Goal: Task Accomplishment & Management: Manage account settings

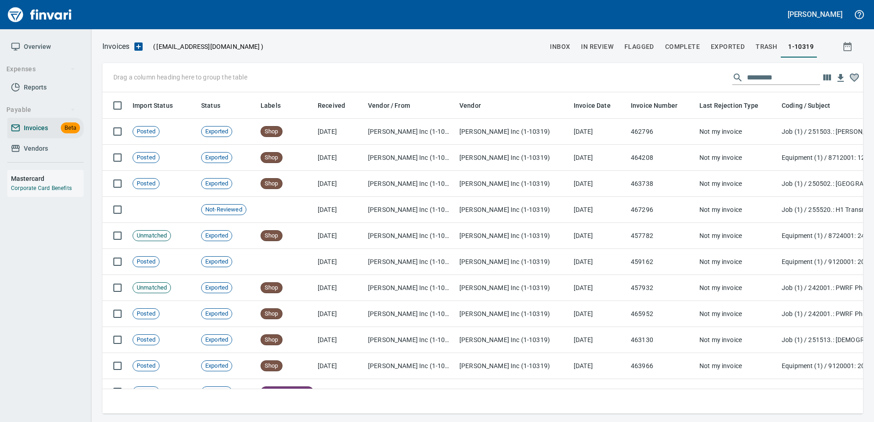
scroll to position [308, 747]
click at [38, 156] on link "Vendors" at bounding box center [45, 149] width 76 height 21
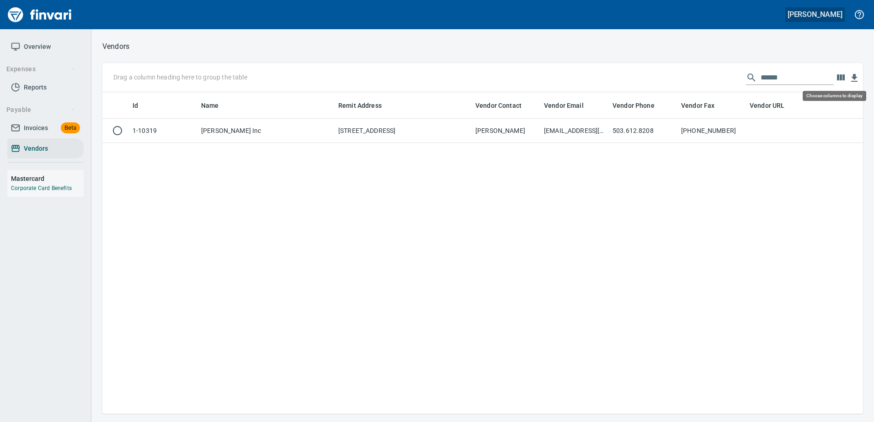
scroll to position [315, 754]
drag, startPoint x: 732, startPoint y: 85, endPoint x: 695, endPoint y: 90, distance: 37.8
click at [697, 90] on div "Drag a column heading here to group the table ******" at bounding box center [482, 77] width 761 height 29
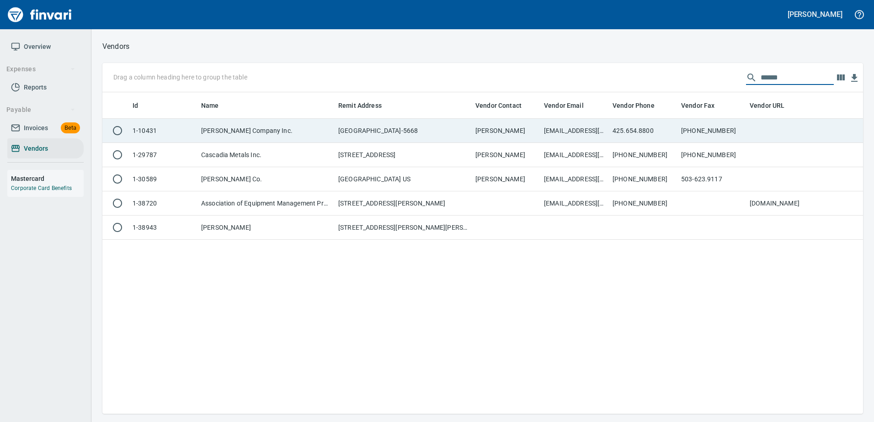
type input "******"
click at [467, 137] on td "[GEOGRAPHIC_DATA]-5668" at bounding box center [403, 131] width 137 height 24
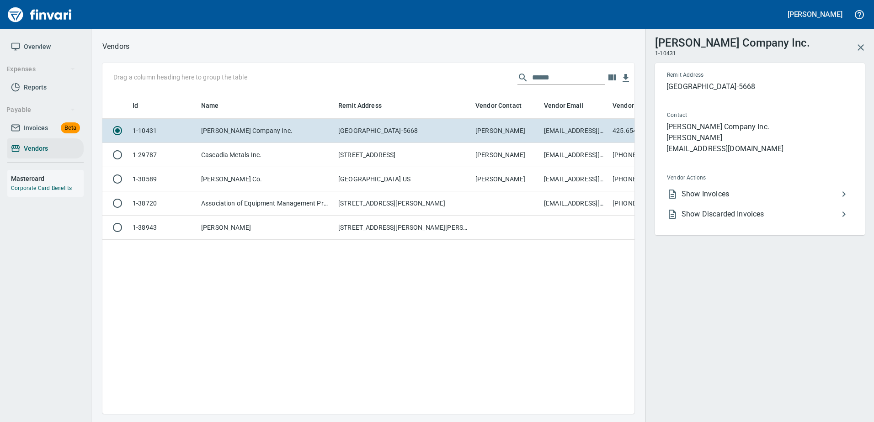
scroll to position [308, 525]
click at [695, 183] on div "Vendor Actions Show Invoices Show Discarded Invoices" at bounding box center [760, 204] width 201 height 63
click at [698, 192] on span "Show Invoices" at bounding box center [760, 194] width 157 height 11
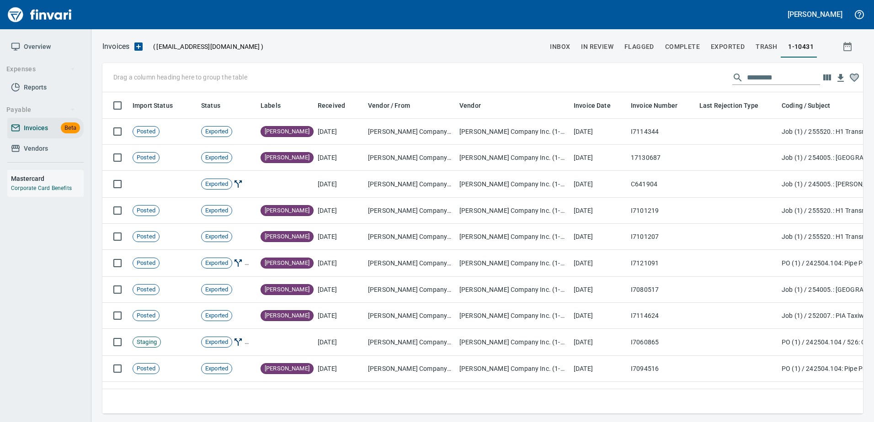
scroll to position [308, 747]
click at [758, 81] on input "text" at bounding box center [783, 77] width 73 height 15
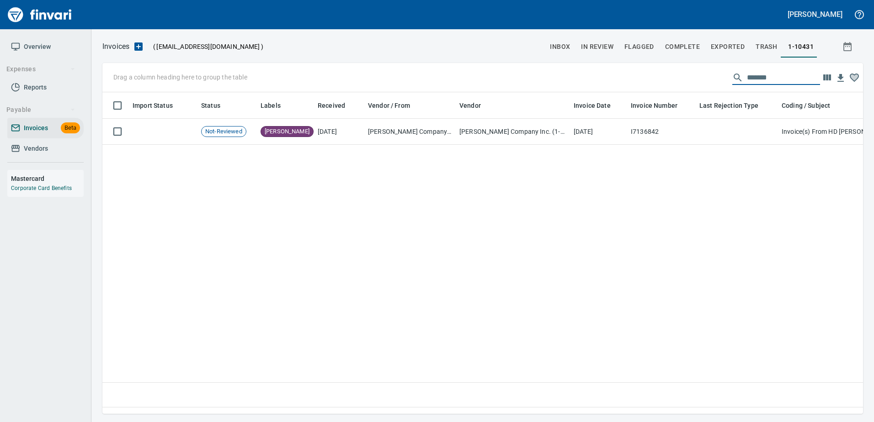
click at [752, 76] on input "*******" at bounding box center [783, 77] width 73 height 15
type input "*"
click at [752, 76] on input "******" at bounding box center [783, 77] width 73 height 15
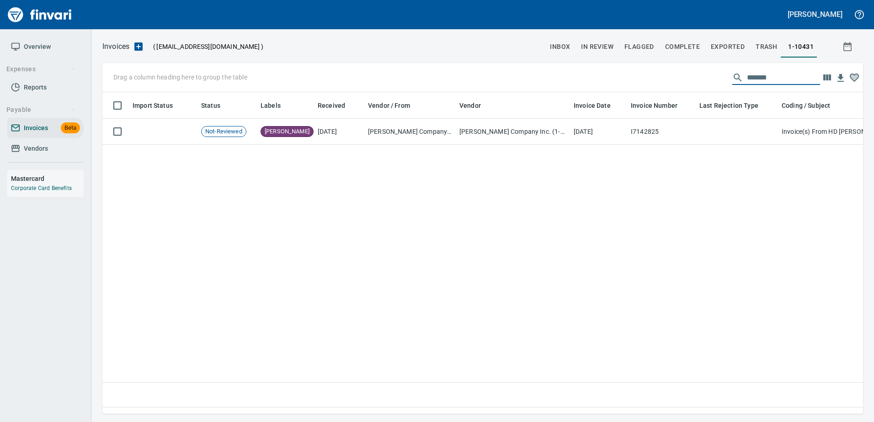
click at [752, 76] on input "*******" at bounding box center [783, 77] width 73 height 15
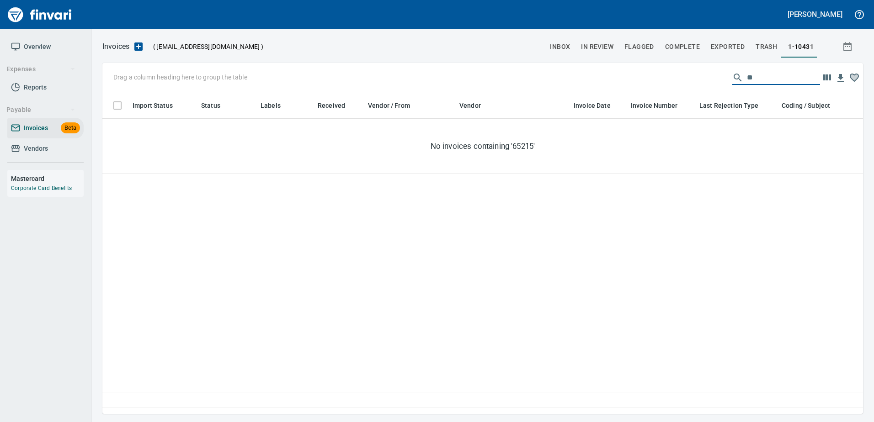
type input "*"
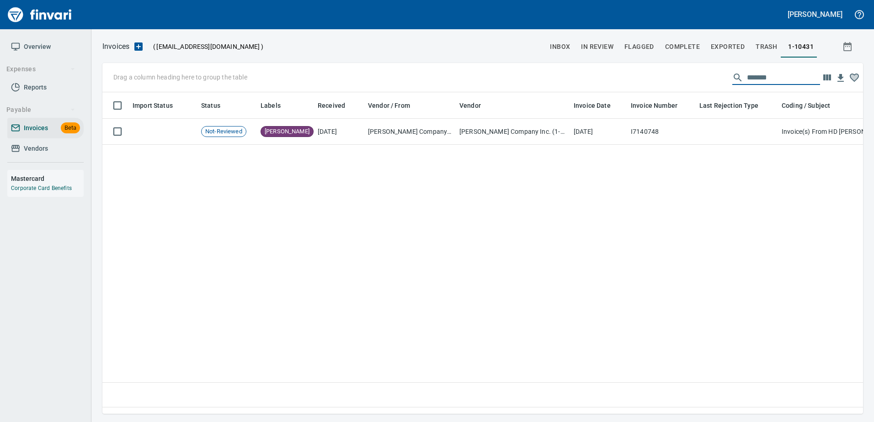
click at [752, 76] on input "*******" at bounding box center [783, 77] width 73 height 15
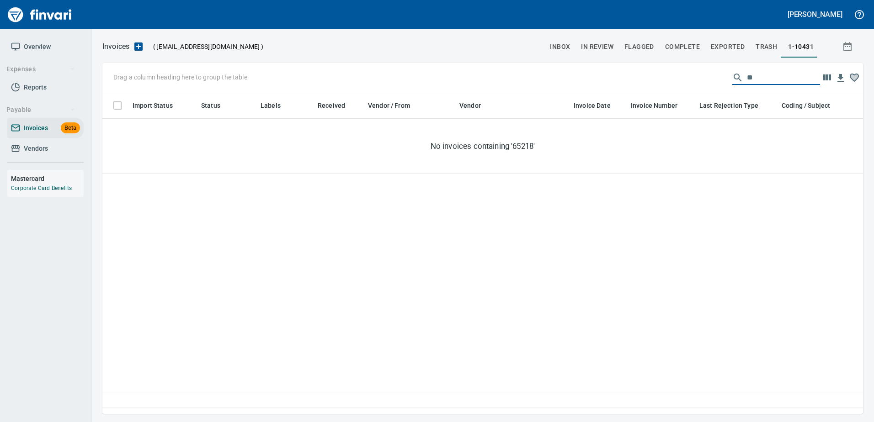
type input "*"
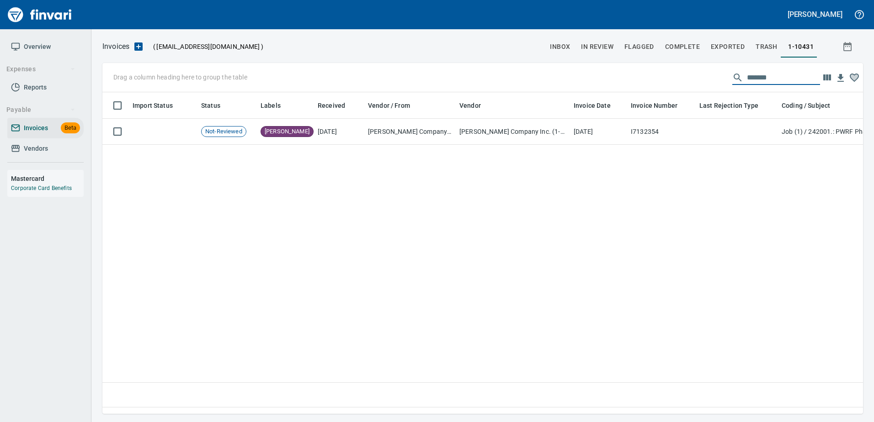
click at [752, 76] on input "*******" at bounding box center [783, 77] width 73 height 15
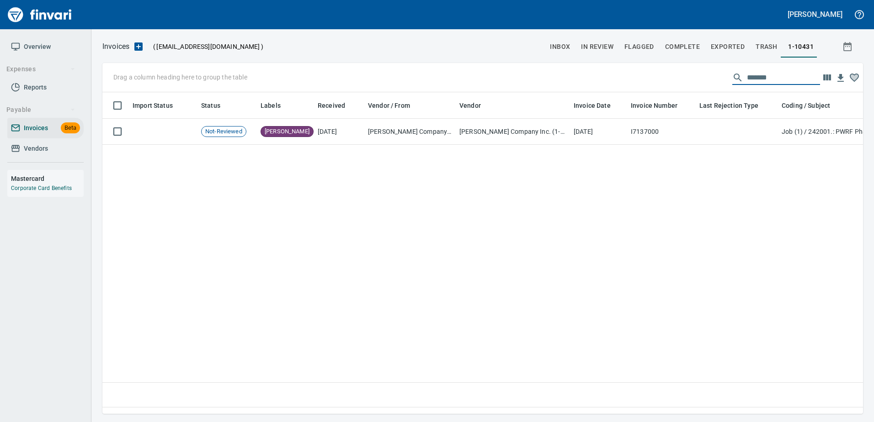
click at [752, 76] on input "*******" at bounding box center [783, 77] width 73 height 15
click at [752, 76] on input "****" at bounding box center [783, 77] width 73 height 15
type input "*"
click at [752, 76] on input "*******" at bounding box center [783, 77] width 73 height 15
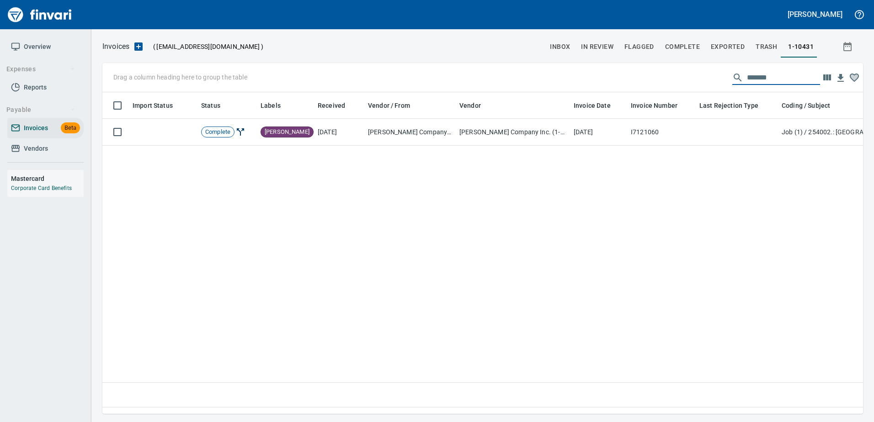
click at [752, 76] on input "*******" at bounding box center [783, 77] width 73 height 15
click at [752, 76] on input "******" at bounding box center [783, 77] width 73 height 15
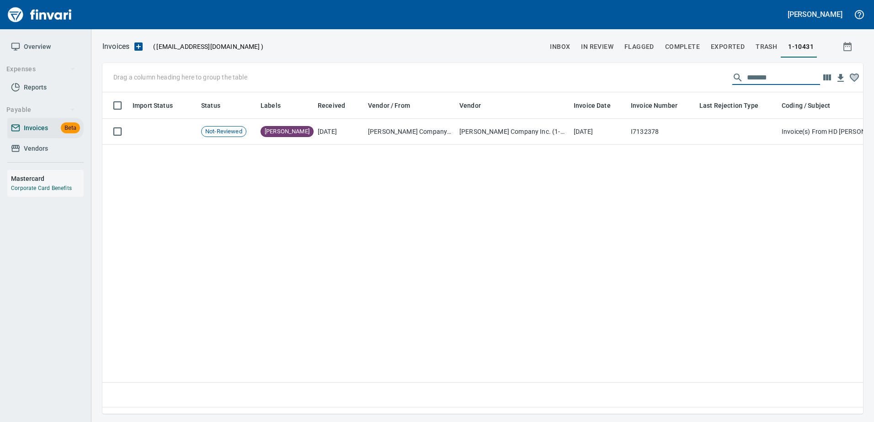
click at [752, 76] on input "*******" at bounding box center [783, 77] width 73 height 15
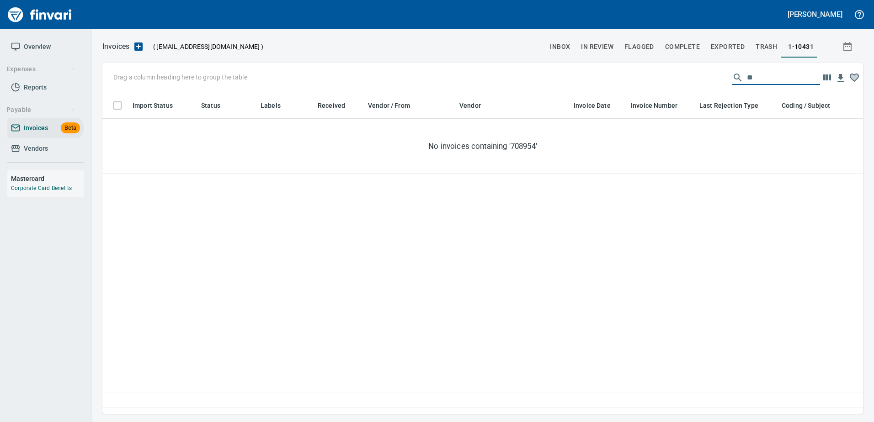
type input "*"
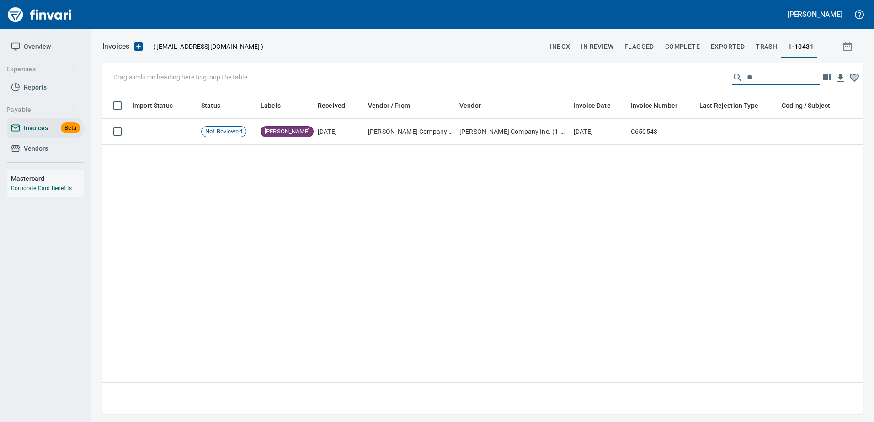
type input "*"
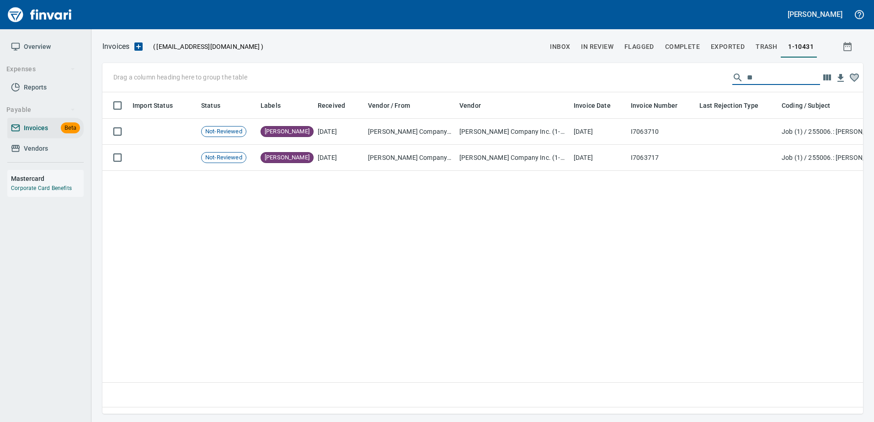
type input "*"
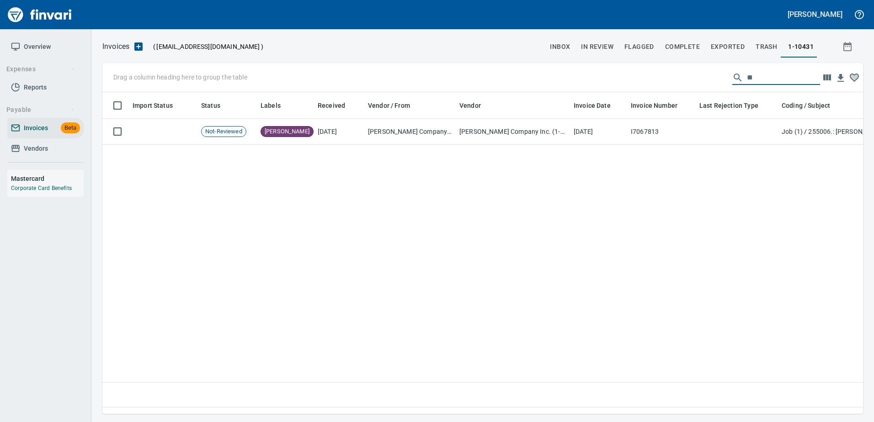
type input "*"
drag, startPoint x: 715, startPoint y: 89, endPoint x: 582, endPoint y: 88, distance: 133.0
click at [582, 88] on div "Drag a column heading here to group the table *******" at bounding box center [482, 77] width 761 height 29
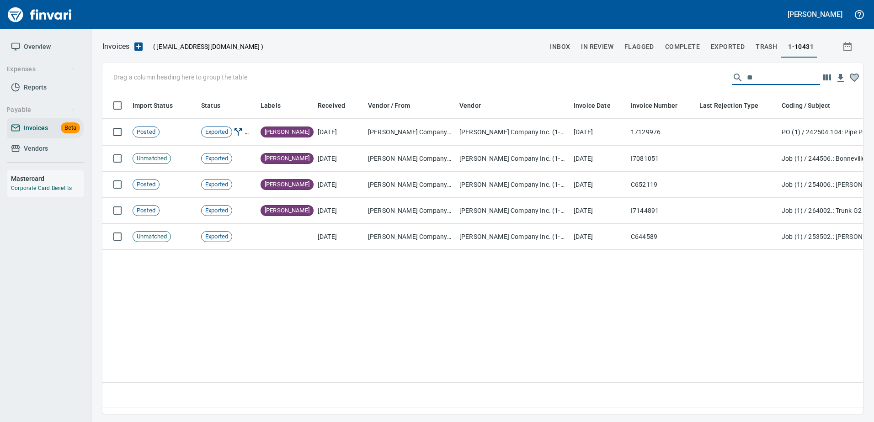
type input "*"
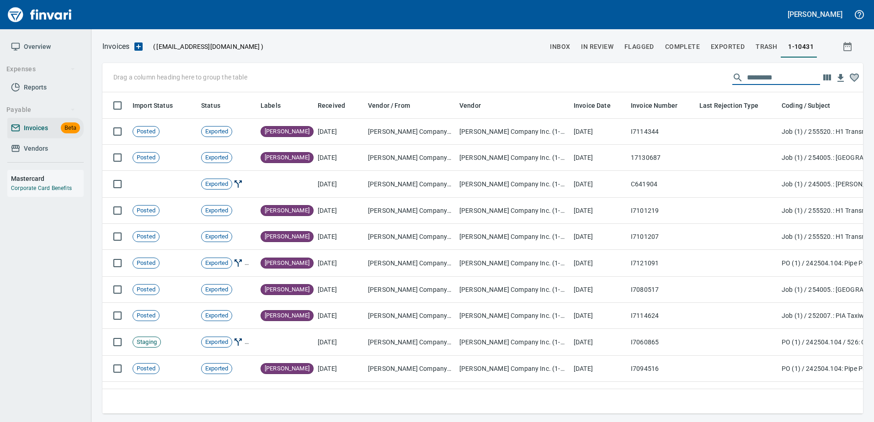
click at [48, 151] on span "Vendors" at bounding box center [45, 148] width 69 height 11
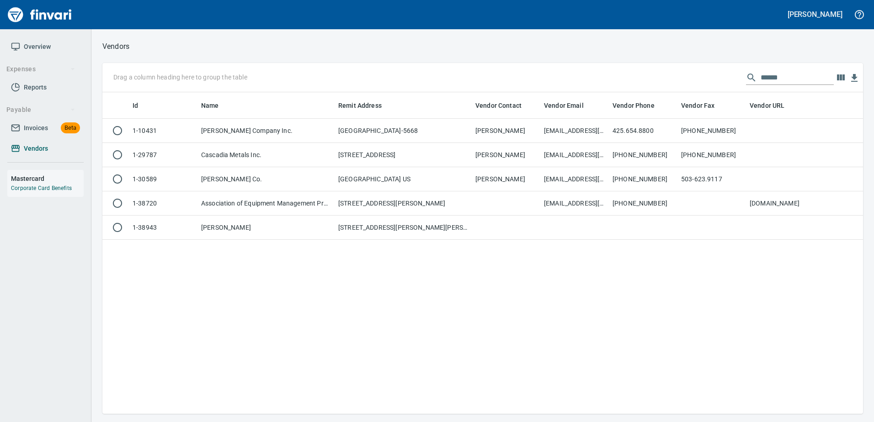
scroll to position [315, 754]
drag, startPoint x: 775, startPoint y: 80, endPoint x: 651, endPoint y: 75, distance: 124.0
click at [654, 76] on div "Drag a column heading here to group the table ******" at bounding box center [482, 77] width 761 height 29
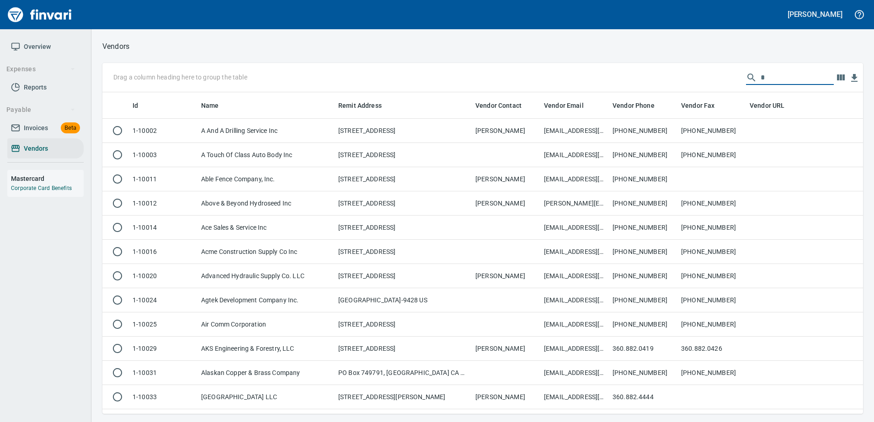
scroll to position [315, 747]
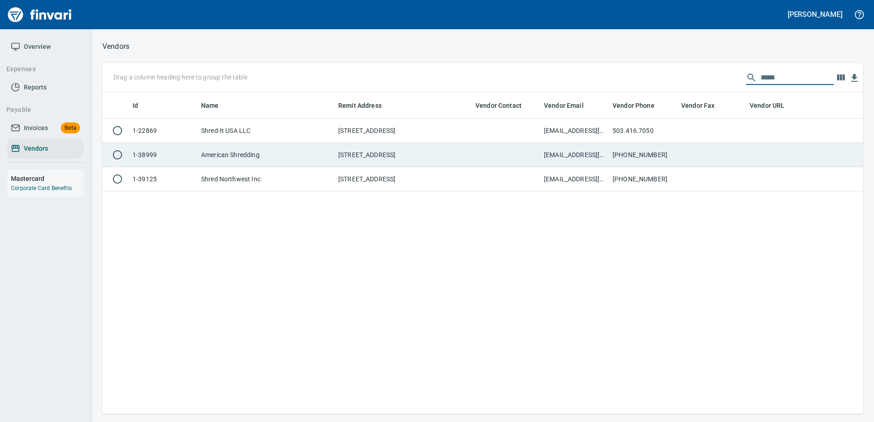
type input "*****"
click at [476, 166] on td at bounding box center [506, 155] width 69 height 24
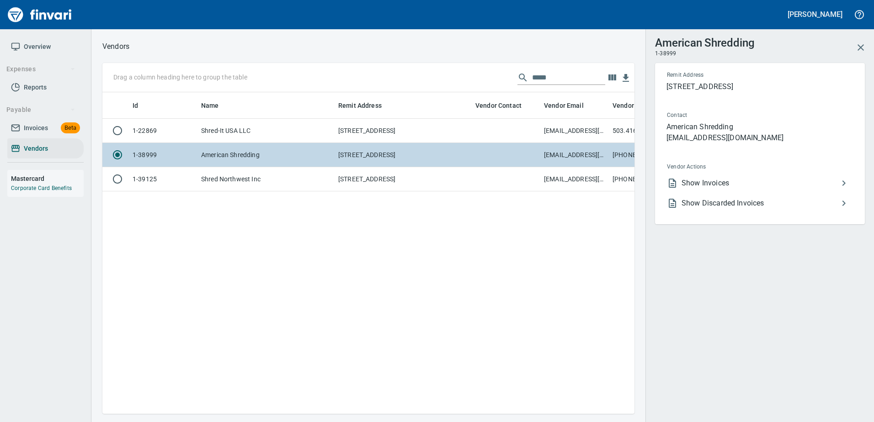
click at [476, 166] on td at bounding box center [506, 155] width 69 height 24
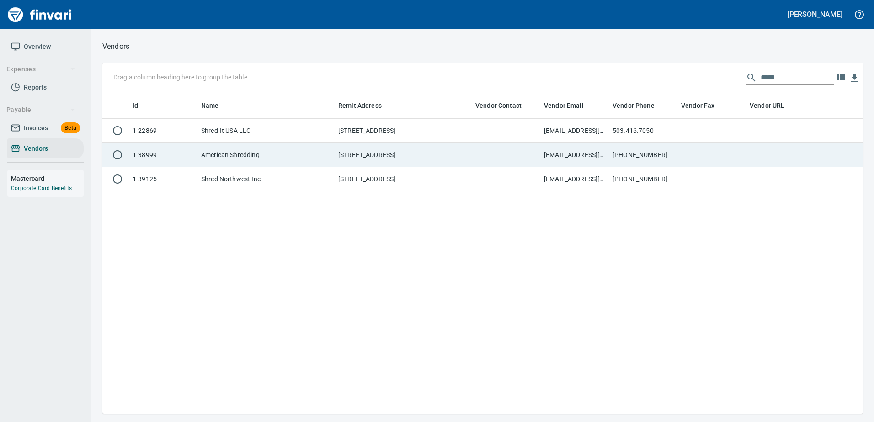
scroll to position [1, 1]
click at [272, 165] on td "American Shredding" at bounding box center [265, 155] width 137 height 24
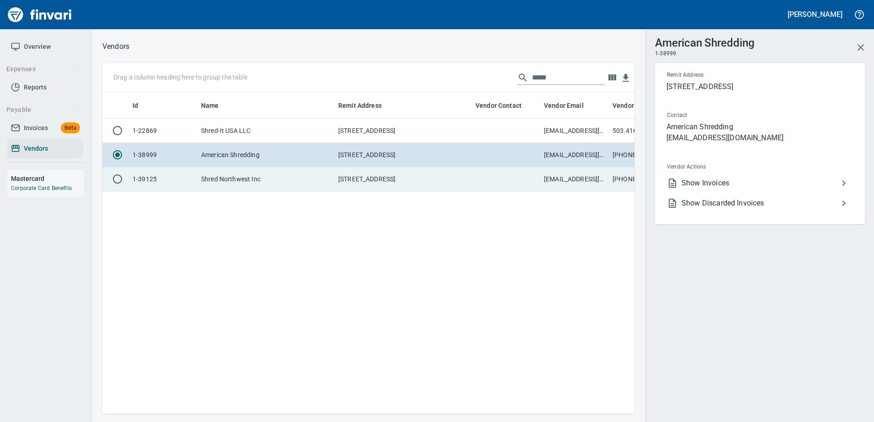
scroll to position [308, 525]
click at [273, 174] on td "Shred Northwest Inc" at bounding box center [265, 179] width 137 height 24
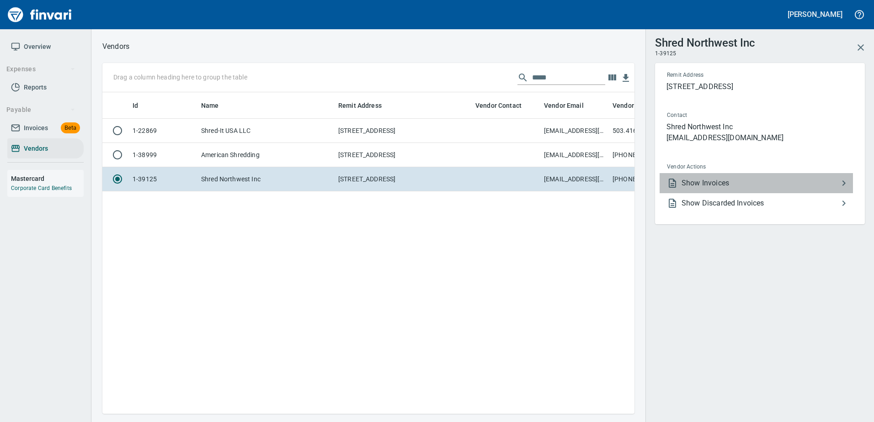
click at [691, 174] on li "Show Invoices" at bounding box center [756, 183] width 193 height 20
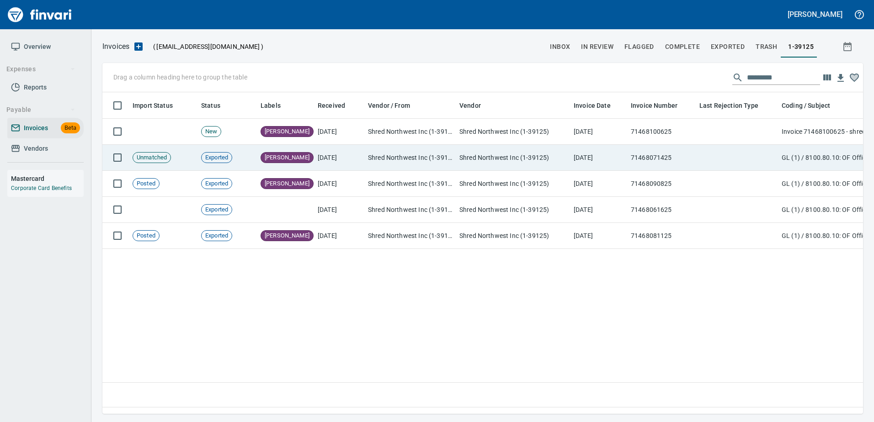
scroll to position [308, 754]
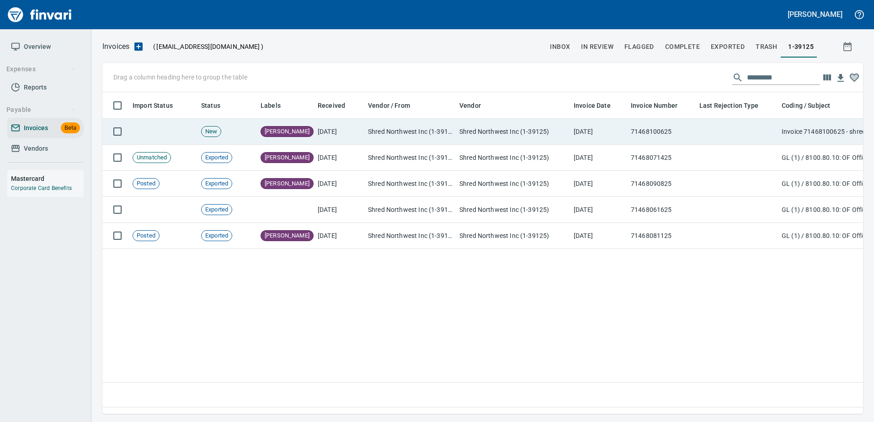
click at [820, 132] on td "Invoice 71468100625 - shredding services" at bounding box center [869, 132] width 183 height 26
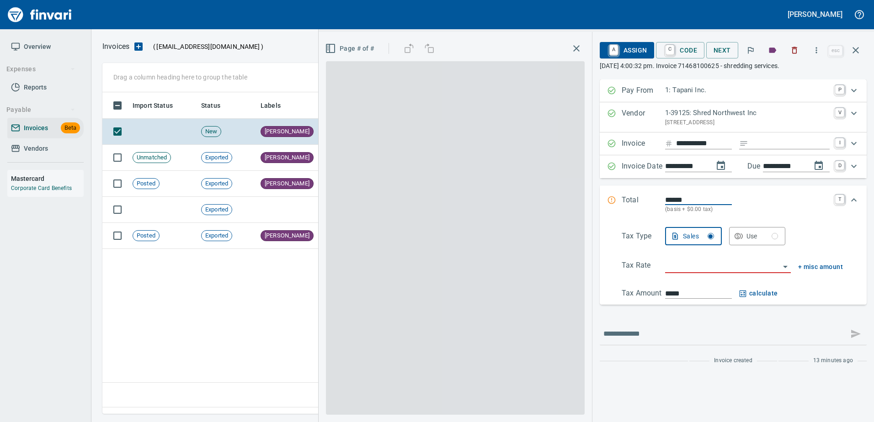
scroll to position [308, 753]
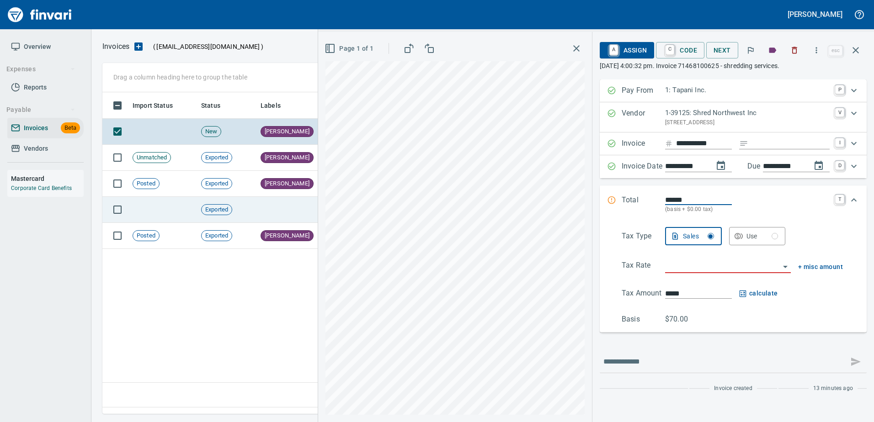
click at [160, 213] on td at bounding box center [163, 210] width 69 height 26
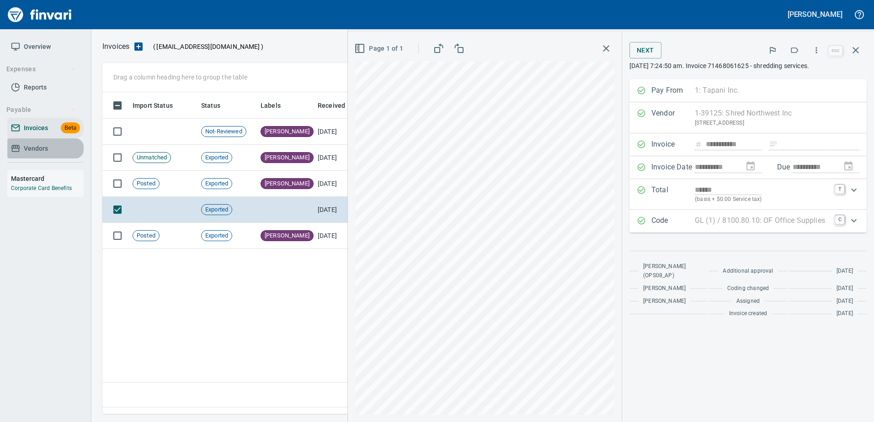
click at [42, 146] on span "Vendors" at bounding box center [36, 148] width 24 height 11
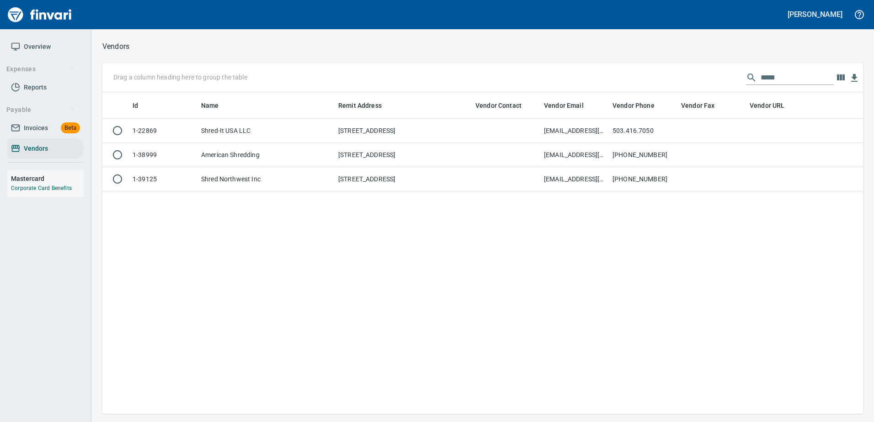
scroll to position [315, 754]
drag, startPoint x: 786, startPoint y: 78, endPoint x: 547, endPoint y: 65, distance: 239.4
click at [547, 65] on div "Drag a column heading here to group the table *****" at bounding box center [482, 77] width 761 height 29
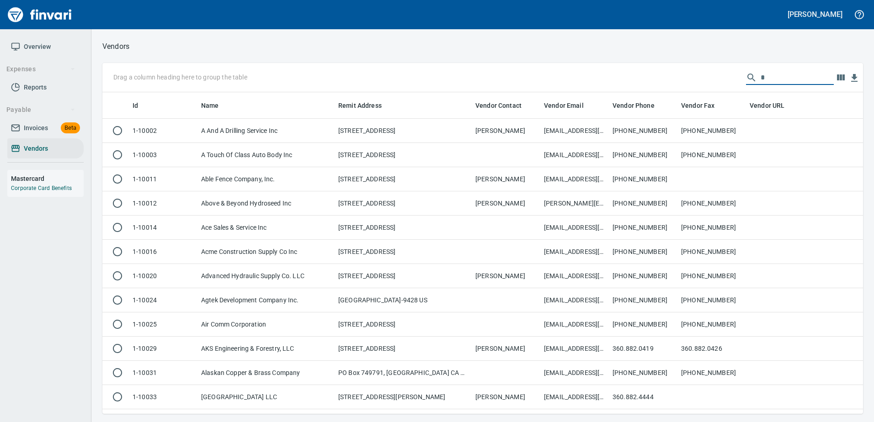
scroll to position [315, 747]
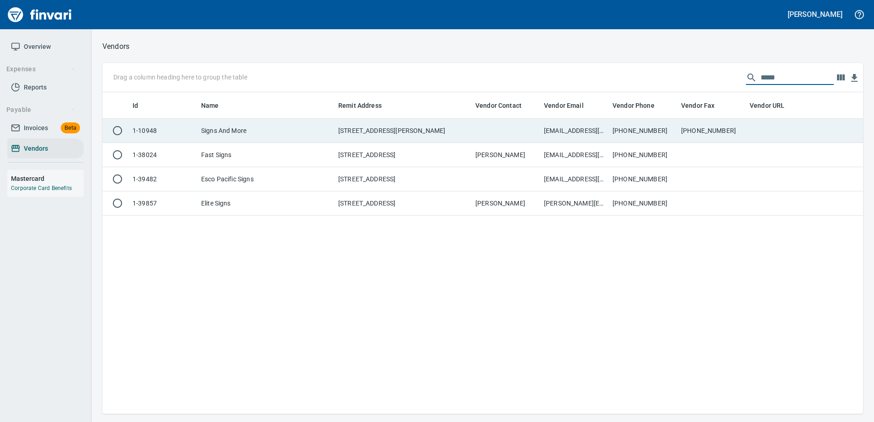
type input "*****"
click at [508, 134] on td at bounding box center [506, 131] width 69 height 24
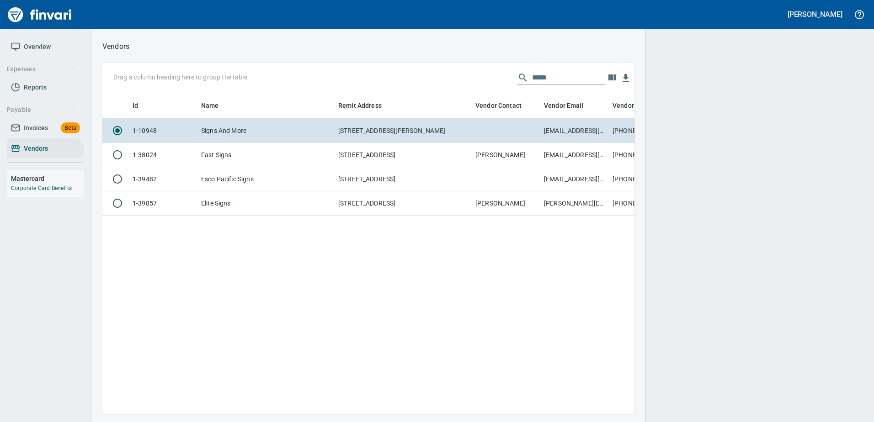
scroll to position [308, 525]
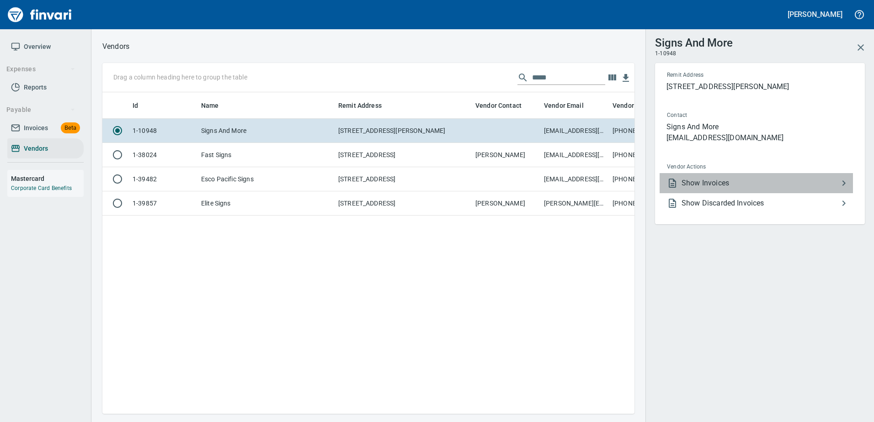
click at [693, 187] on span "Show Invoices" at bounding box center [760, 183] width 157 height 11
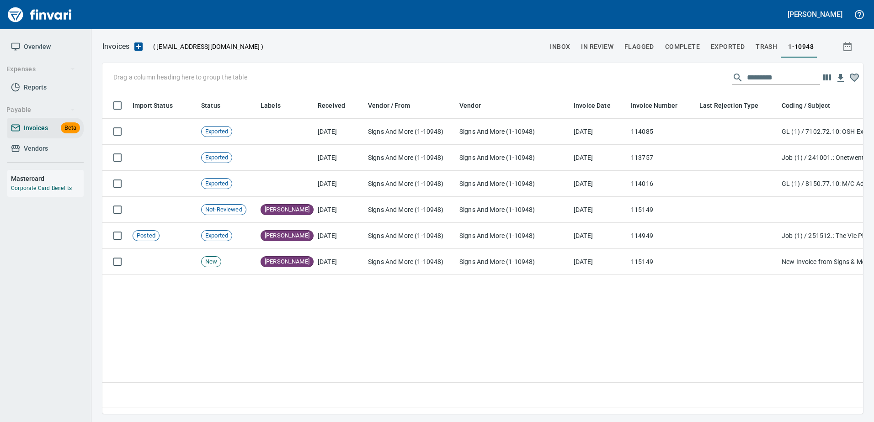
scroll to position [308, 754]
click at [756, 76] on input "text" at bounding box center [783, 77] width 73 height 15
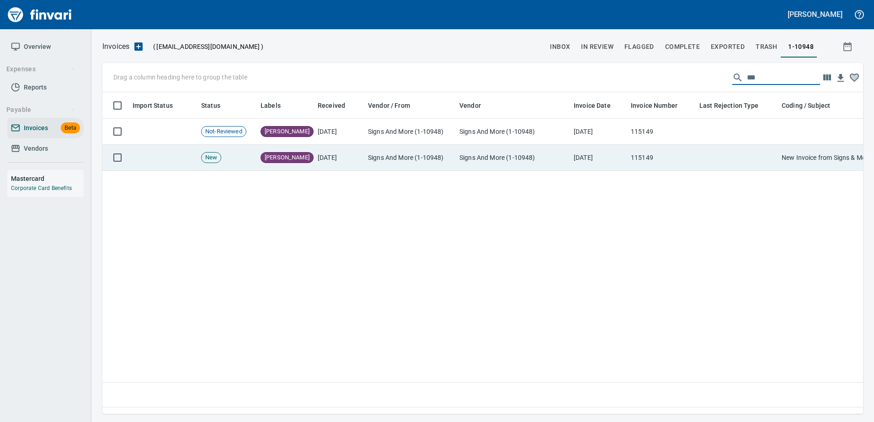
type input "***"
click at [515, 156] on td "Signs And More (1-10948)" at bounding box center [513, 158] width 114 height 26
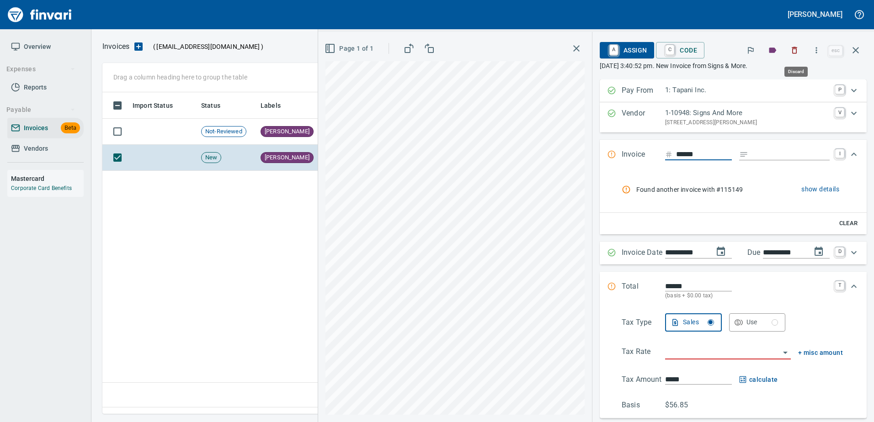
click at [798, 50] on icon "button" at bounding box center [794, 50] width 5 height 7
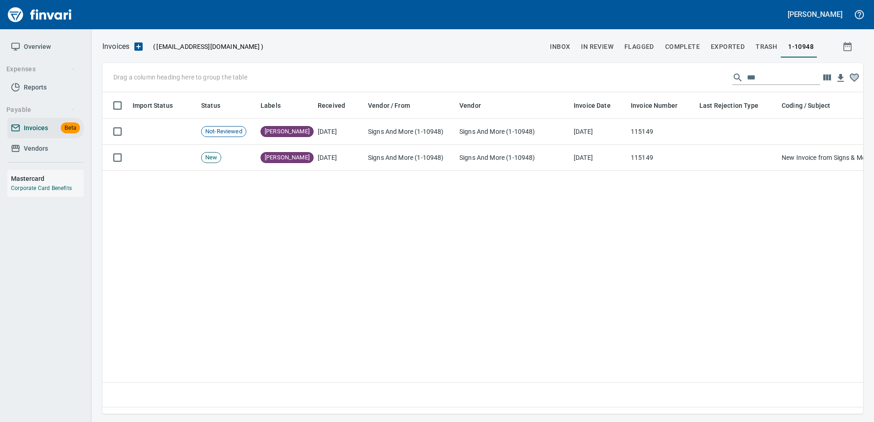
scroll to position [308, 753]
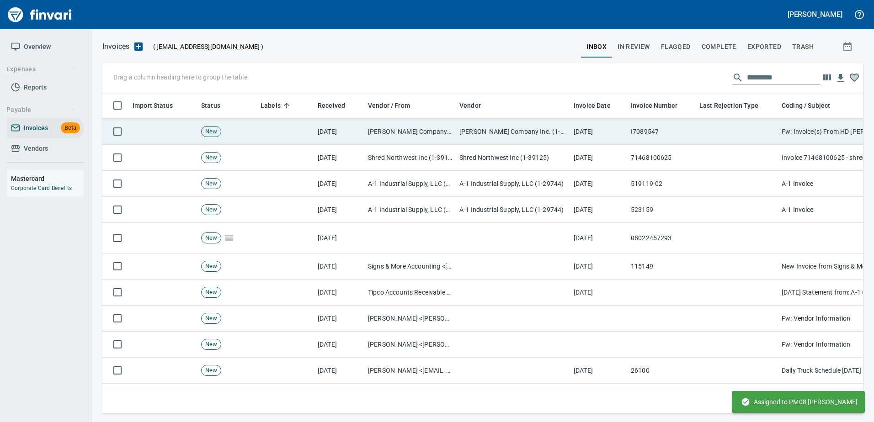
scroll to position [308, 746]
click at [428, 137] on td "[PERSON_NAME] Company Inc. (1-10431)" at bounding box center [409, 132] width 91 height 26
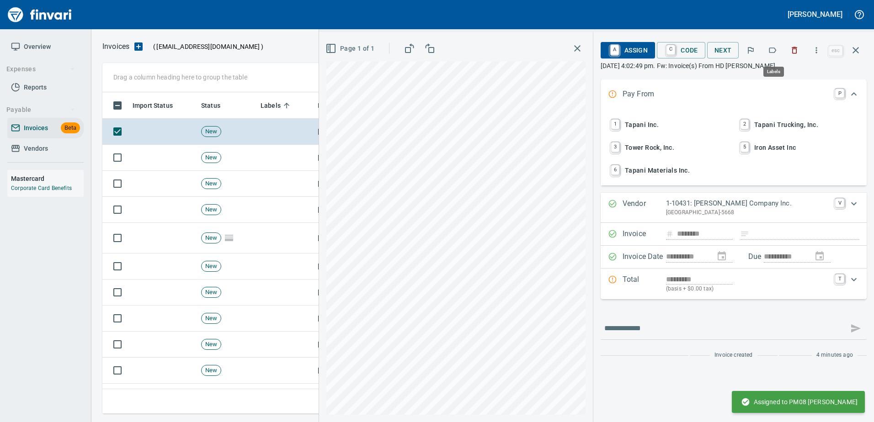
click at [773, 48] on icon "button" at bounding box center [772, 50] width 9 height 9
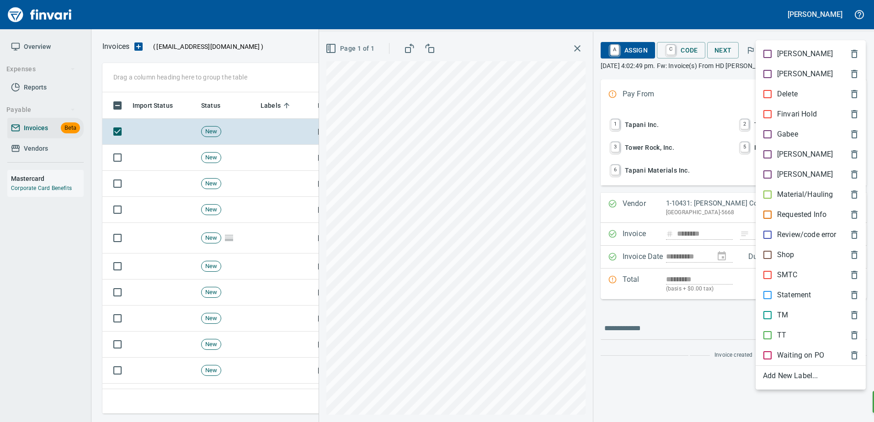
scroll to position [308, 746]
click at [783, 156] on p "[PERSON_NAME]" at bounding box center [805, 154] width 56 height 11
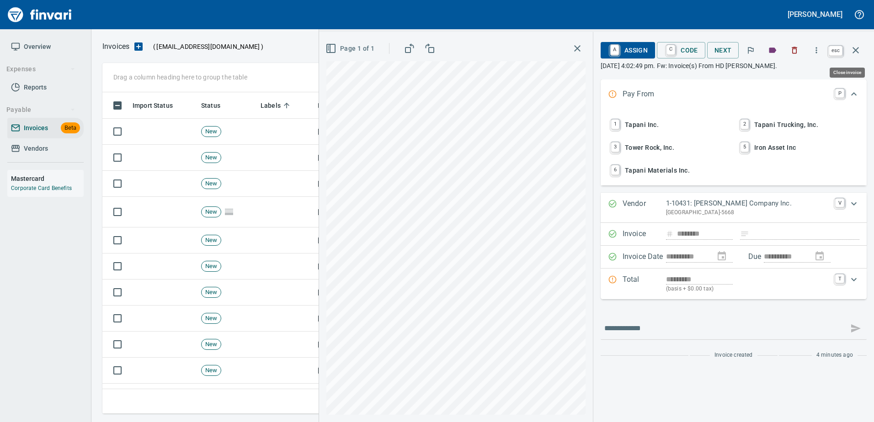
click at [863, 47] on button "button" at bounding box center [856, 50] width 22 height 22
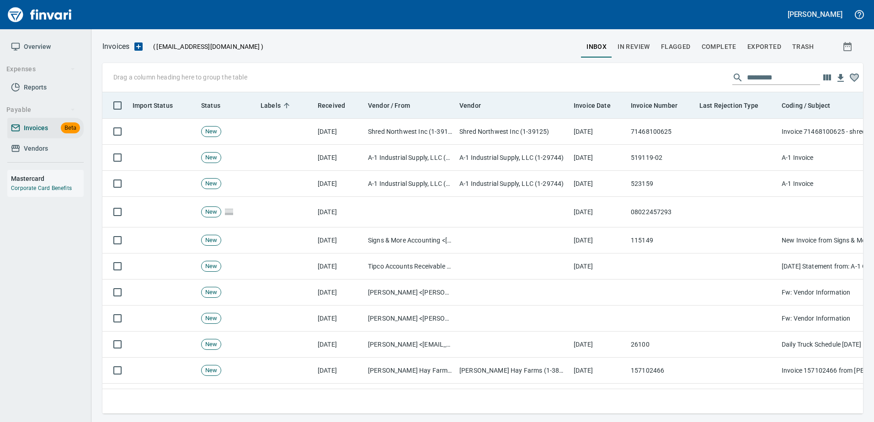
scroll to position [308, 746]
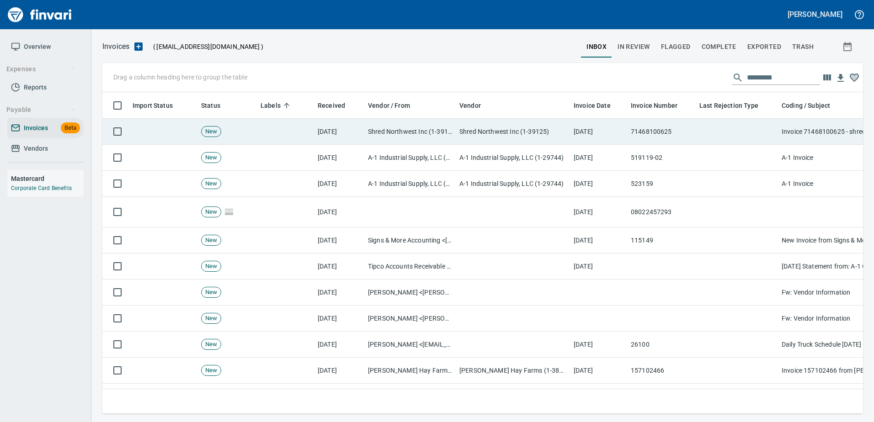
click at [751, 128] on td at bounding box center [737, 132] width 82 height 26
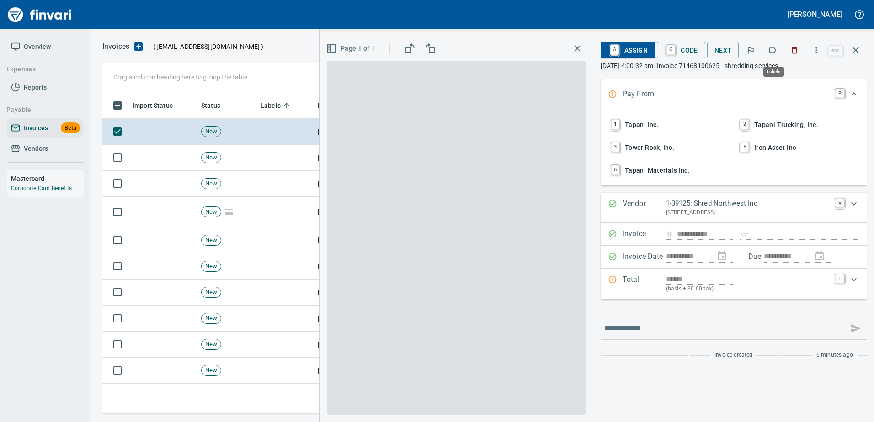
scroll to position [308, 746]
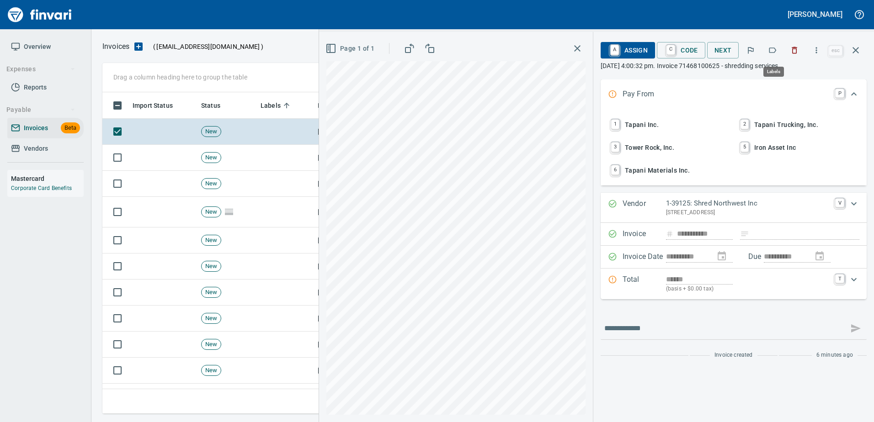
click at [777, 48] on icon "button" at bounding box center [772, 50] width 9 height 9
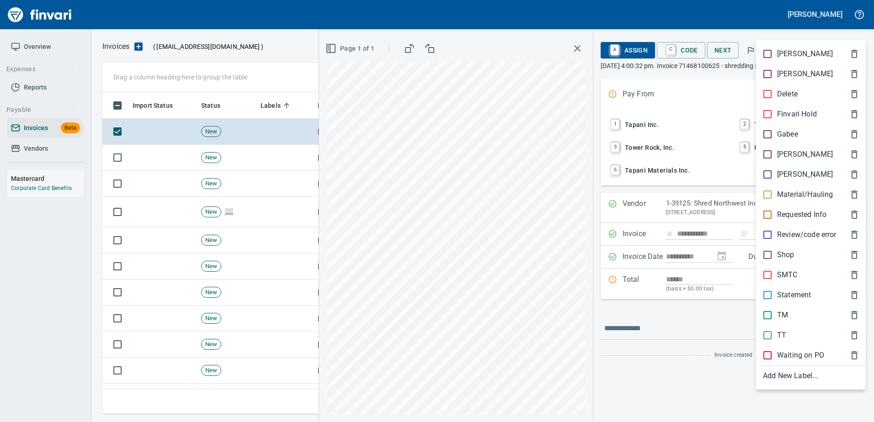
click at [780, 156] on ul "Aaron Alaina Delete Finvari Hold Gabee Heidi Leah Material/Hauling Requested In…" at bounding box center [811, 215] width 110 height 350
click at [780, 156] on p "[PERSON_NAME]" at bounding box center [805, 154] width 56 height 11
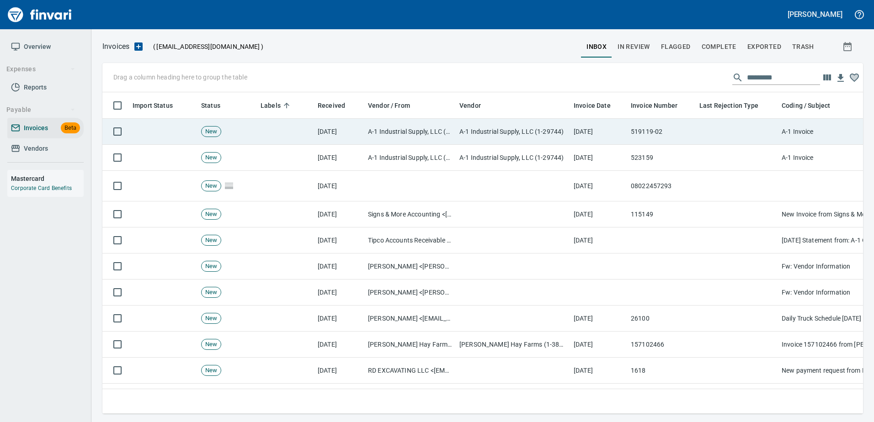
click at [643, 137] on td "519119-02" at bounding box center [661, 132] width 69 height 26
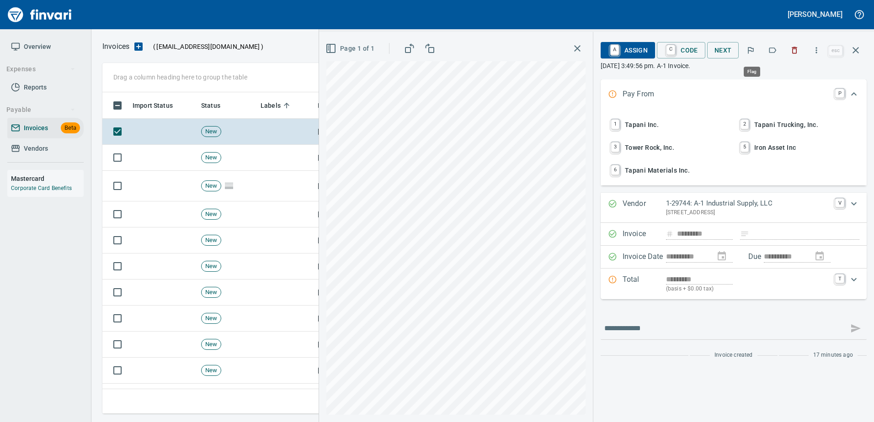
scroll to position [308, 746]
click at [771, 47] on icon "button" at bounding box center [772, 50] width 9 height 9
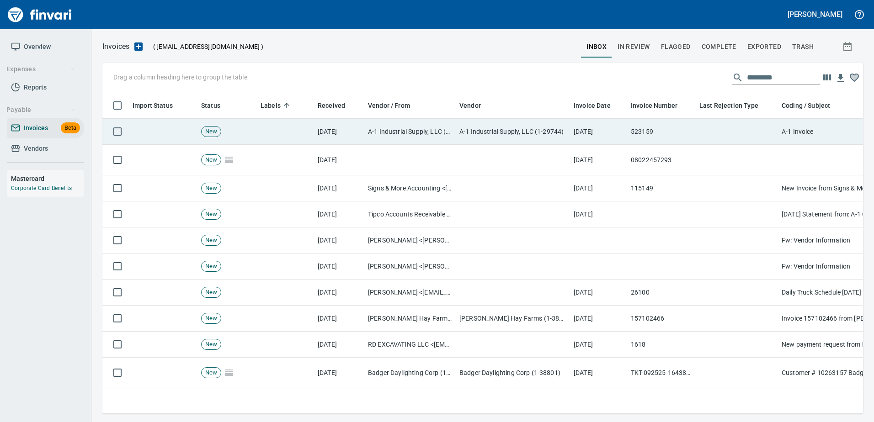
click at [735, 132] on td at bounding box center [737, 132] width 82 height 26
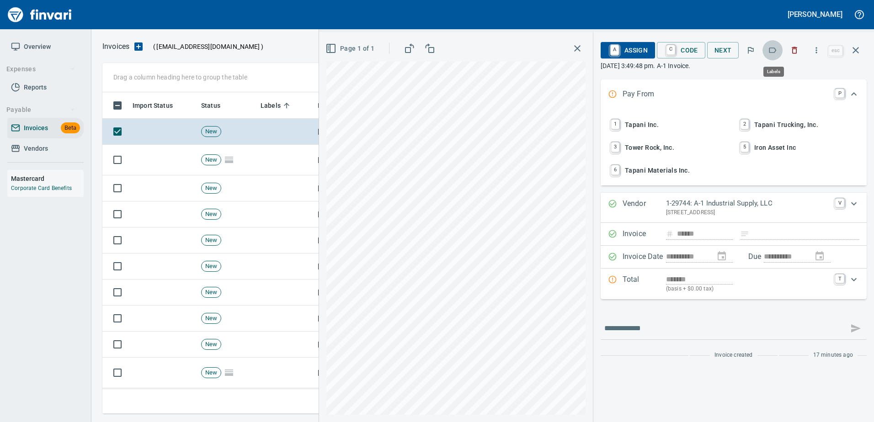
click at [768, 49] on button "button" at bounding box center [772, 50] width 20 height 20
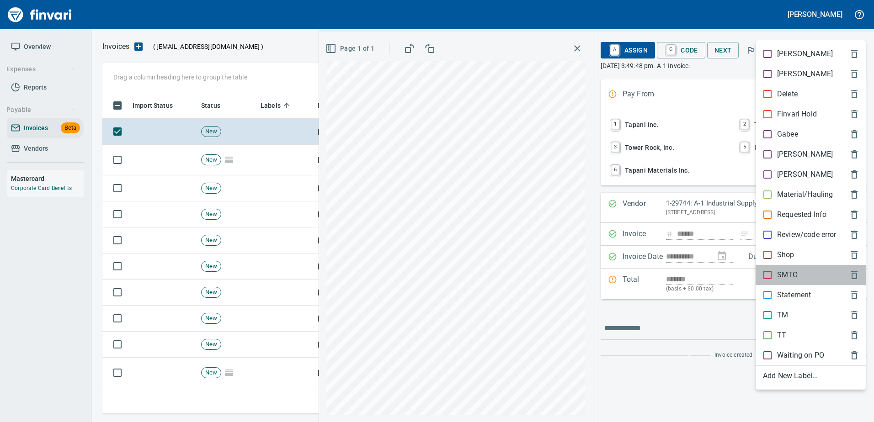
click at [792, 277] on p "SMTC" at bounding box center [787, 275] width 21 height 11
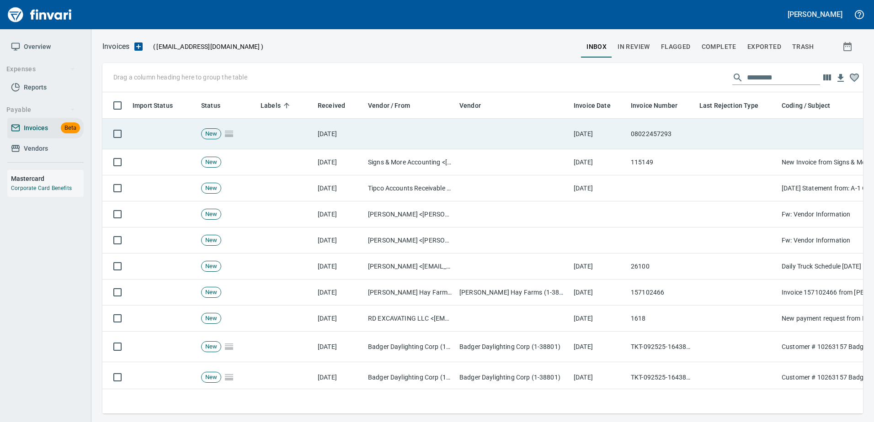
click at [765, 137] on td at bounding box center [737, 134] width 82 height 31
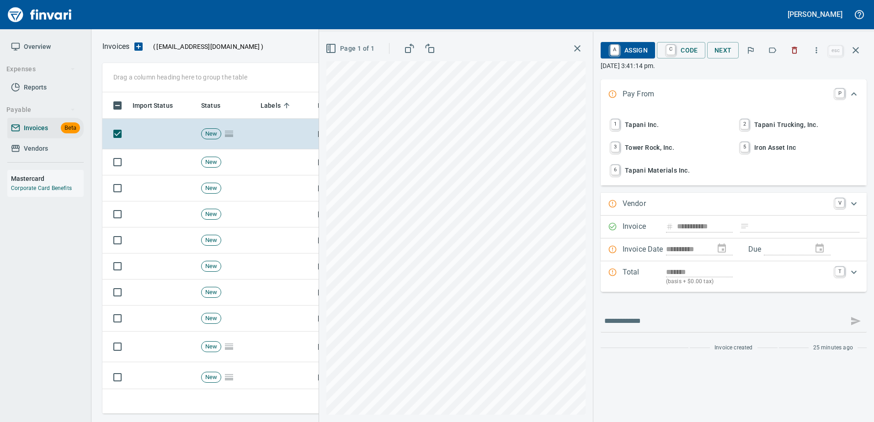
scroll to position [308, 746]
click at [773, 48] on icon "button" at bounding box center [772, 50] width 9 height 9
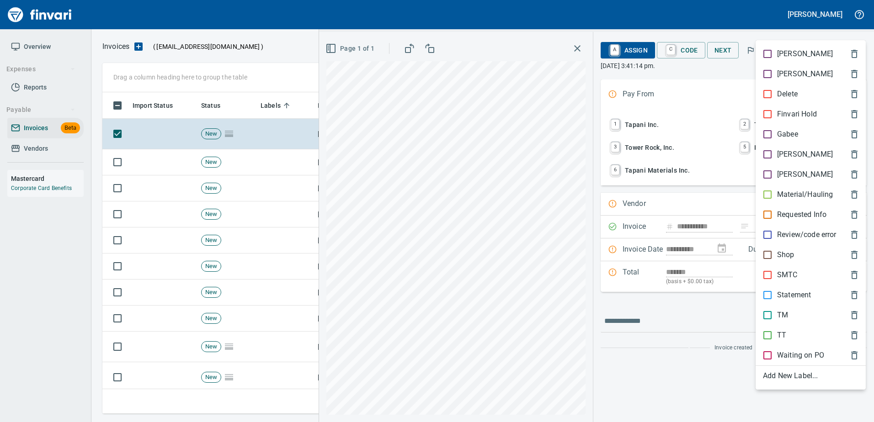
click at [790, 251] on p "Shop" at bounding box center [785, 255] width 17 height 11
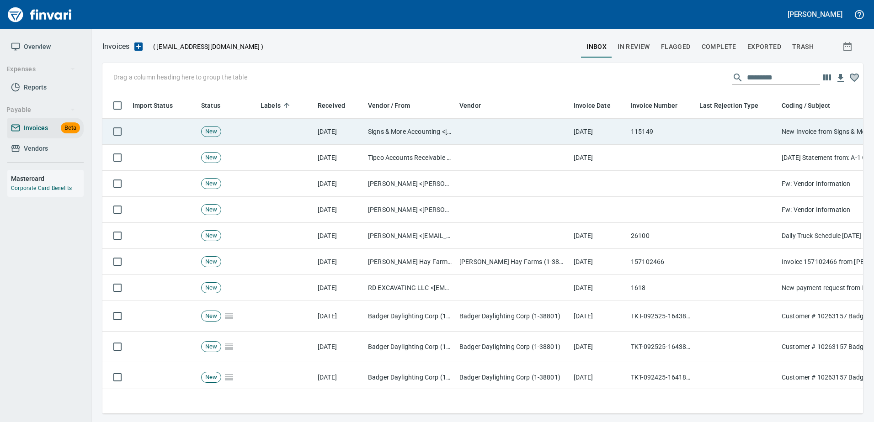
click at [663, 133] on td "115149" at bounding box center [661, 132] width 69 height 26
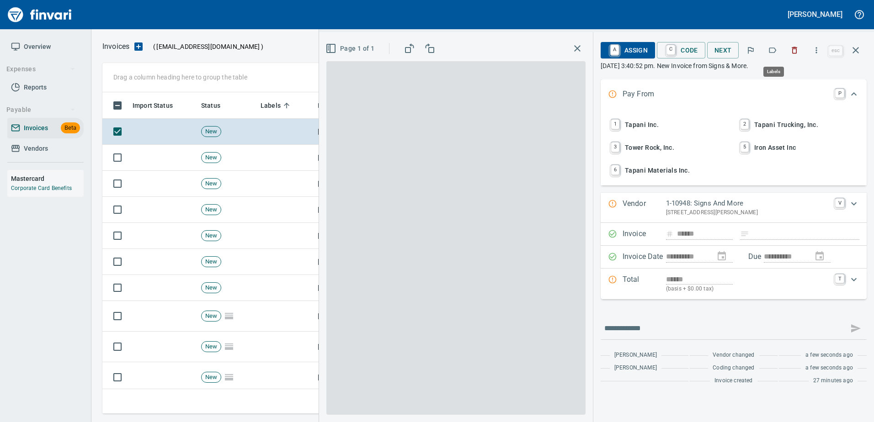
scroll to position [308, 746]
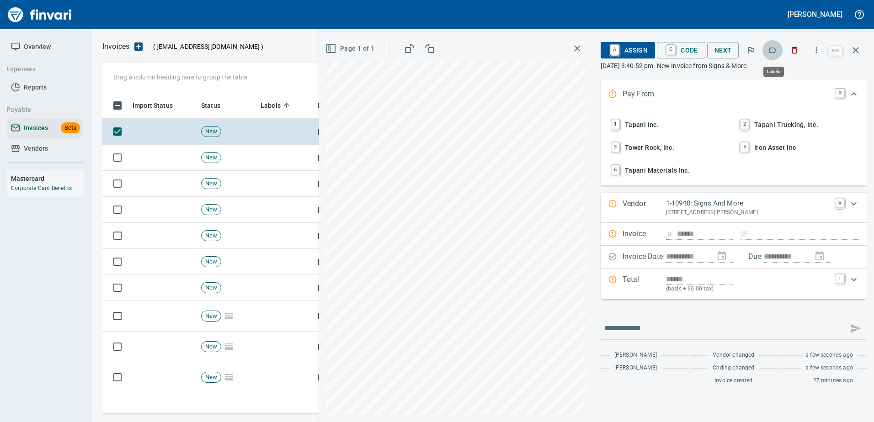
click at [775, 50] on icon "button" at bounding box center [772, 50] width 9 height 9
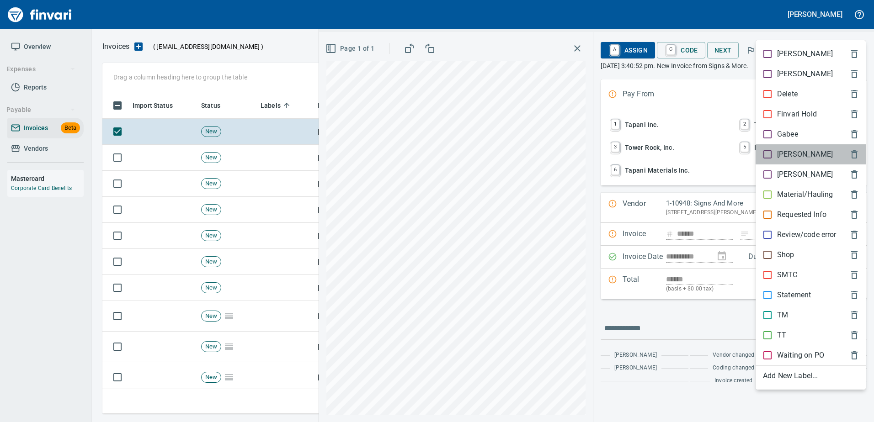
click at [783, 155] on p "[PERSON_NAME]" at bounding box center [805, 154] width 56 height 11
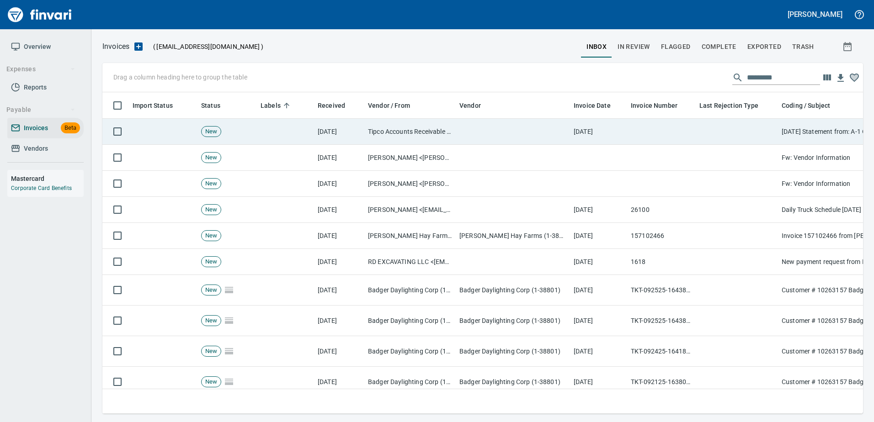
click at [762, 143] on td at bounding box center [737, 132] width 82 height 26
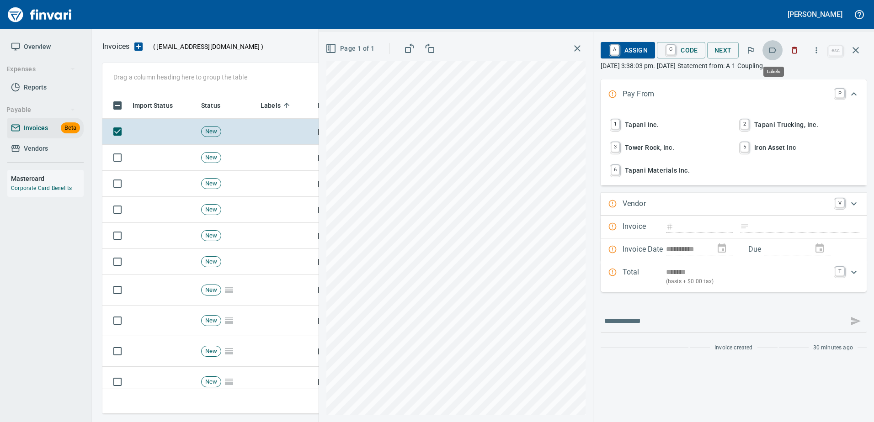
click at [776, 49] on icon "button" at bounding box center [772, 50] width 7 height 5
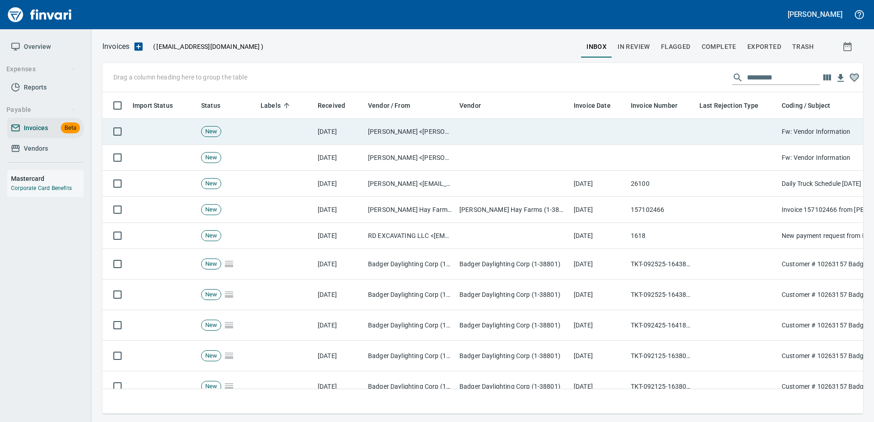
click at [771, 132] on td at bounding box center [737, 132] width 82 height 26
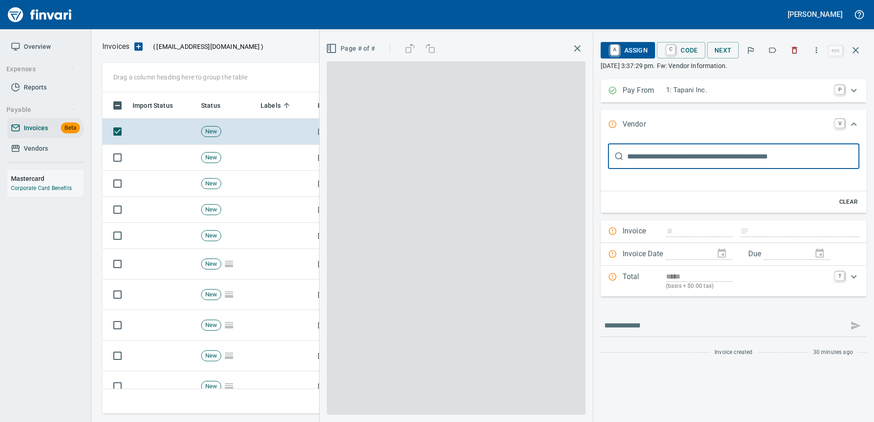
scroll to position [308, 746]
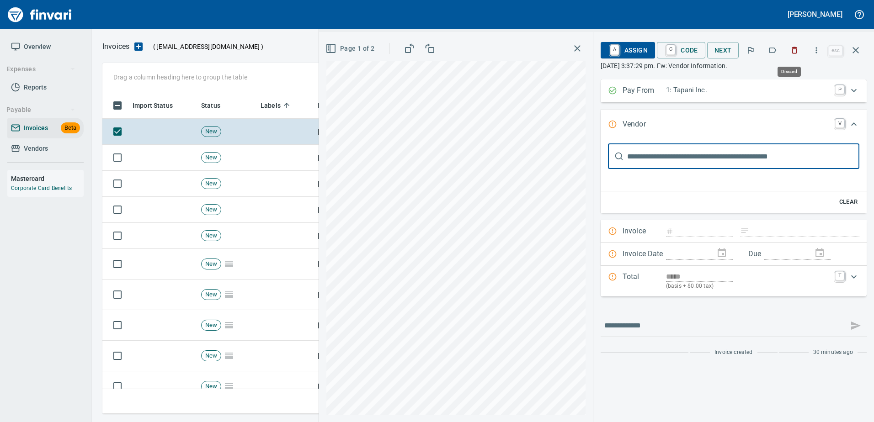
click at [796, 48] on icon "button" at bounding box center [794, 50] width 5 height 7
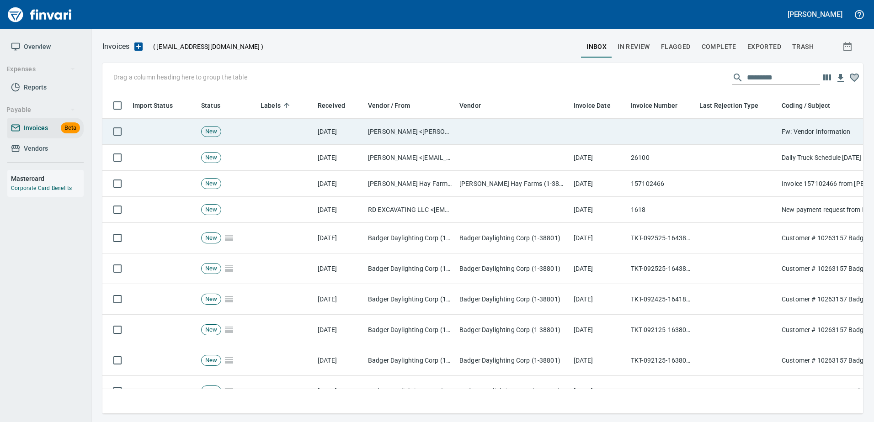
click at [741, 121] on td at bounding box center [737, 132] width 82 height 26
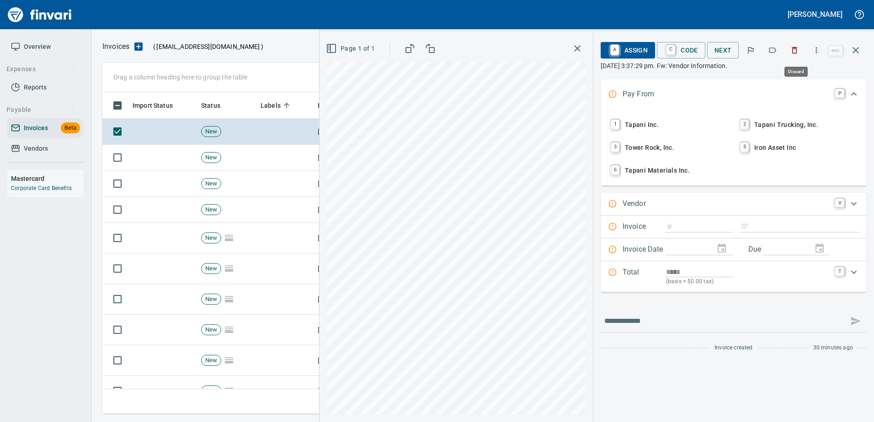
scroll to position [308, 746]
click at [795, 49] on icon "button" at bounding box center [794, 50] width 5 height 7
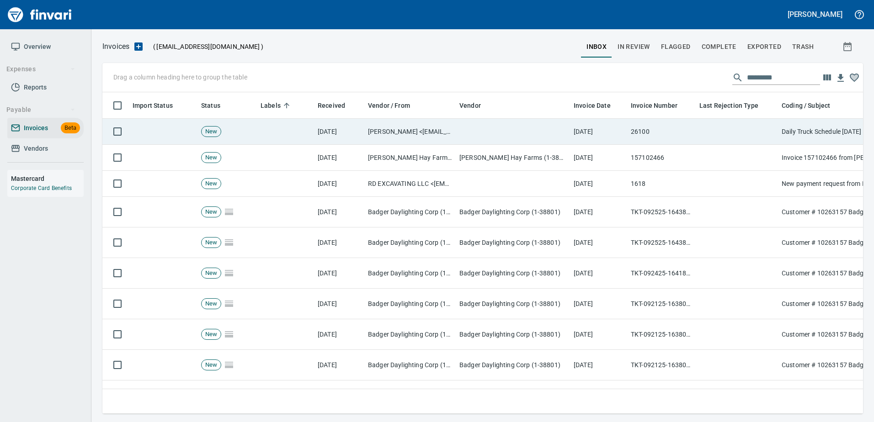
click at [755, 128] on td at bounding box center [737, 132] width 82 height 26
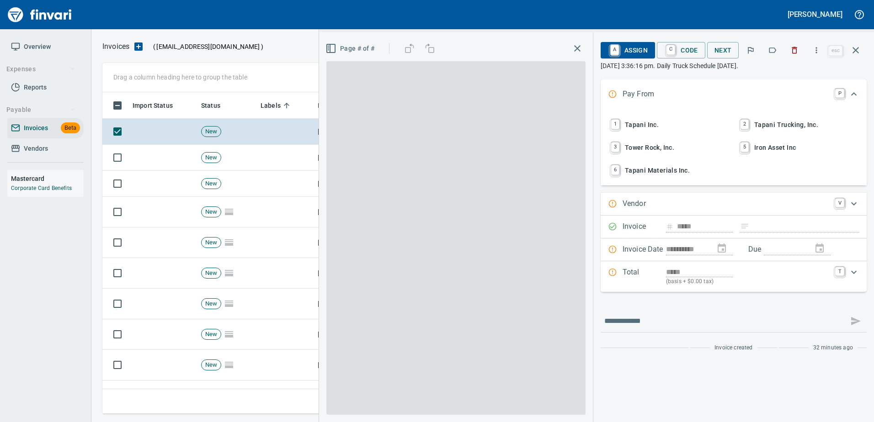
click at [797, 50] on icon "button" at bounding box center [794, 50] width 5 height 7
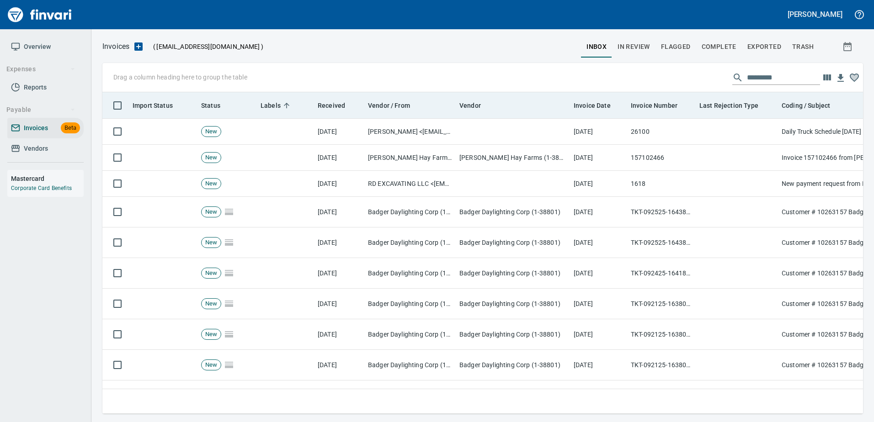
scroll to position [308, 746]
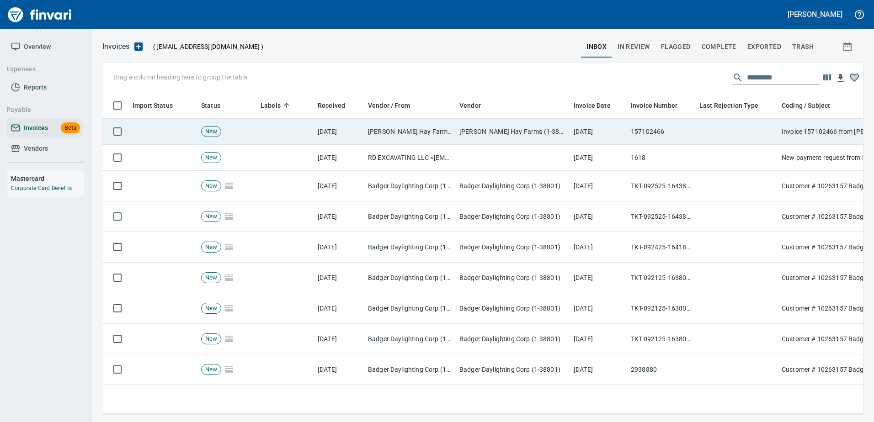
click at [765, 127] on td at bounding box center [737, 132] width 82 height 26
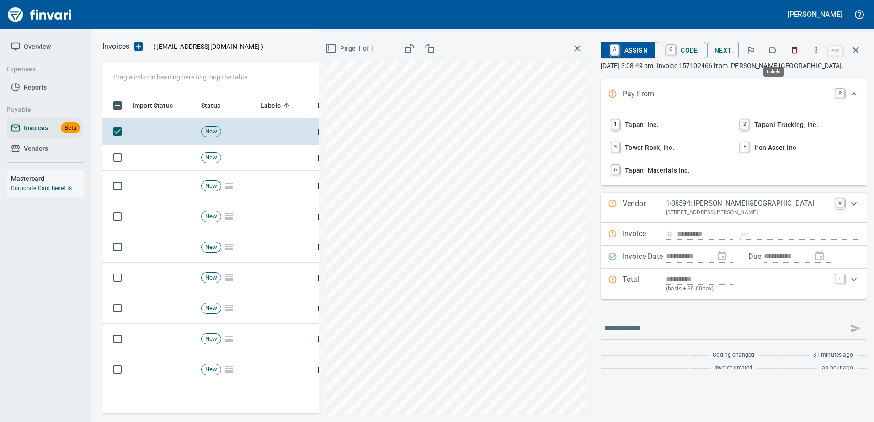
click at [776, 52] on icon "button" at bounding box center [772, 50] width 7 height 5
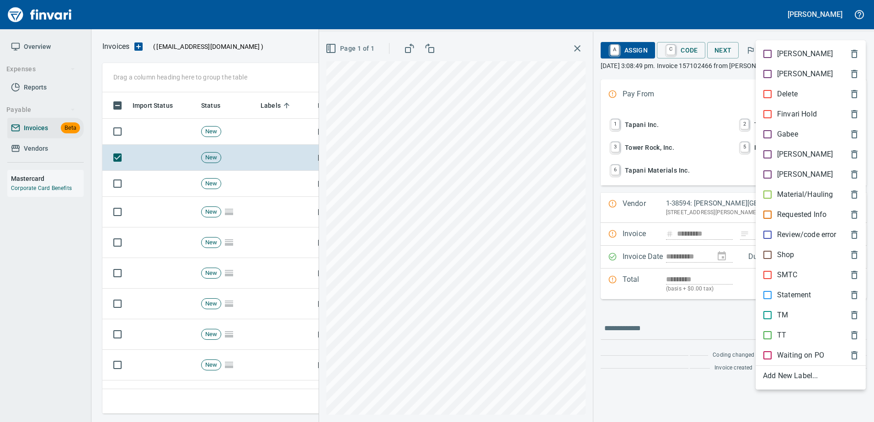
click at [783, 155] on p "[PERSON_NAME]" at bounding box center [805, 154] width 56 height 11
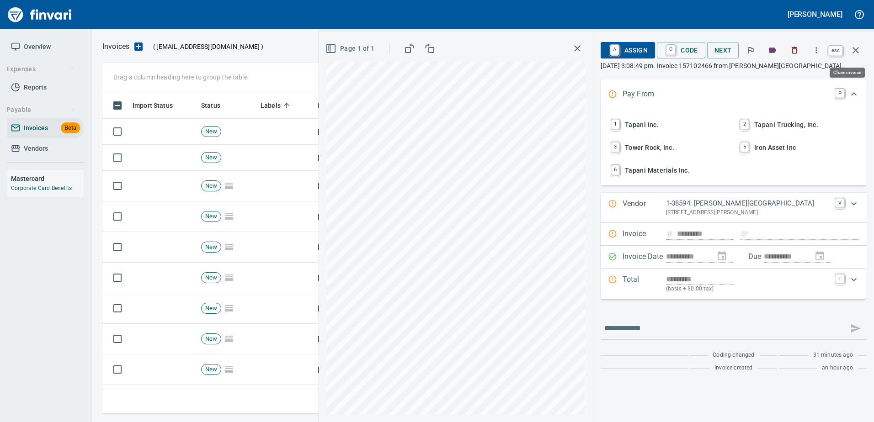
click at [851, 48] on icon "button" at bounding box center [855, 50] width 11 height 11
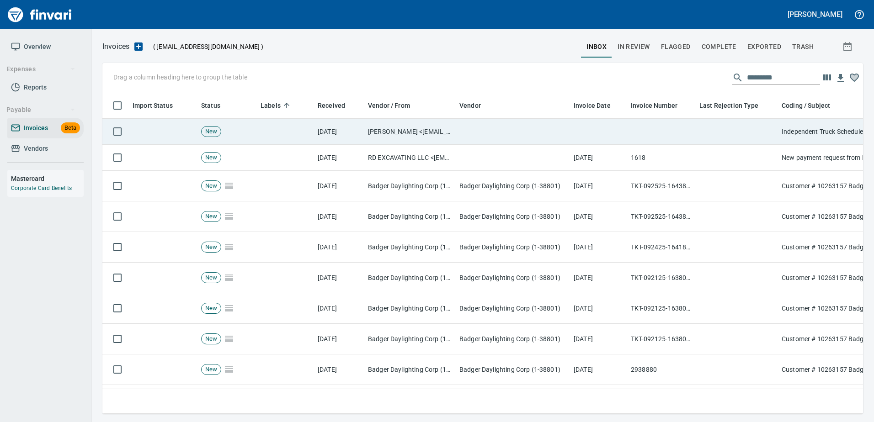
click at [779, 136] on td "Independent Truck Schedule 10.7.25" at bounding box center [869, 132] width 183 height 26
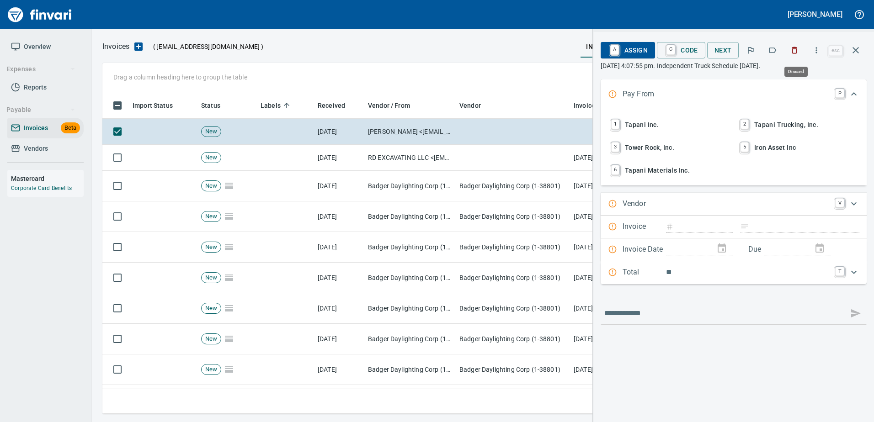
click at [797, 44] on button "button" at bounding box center [794, 50] width 20 height 20
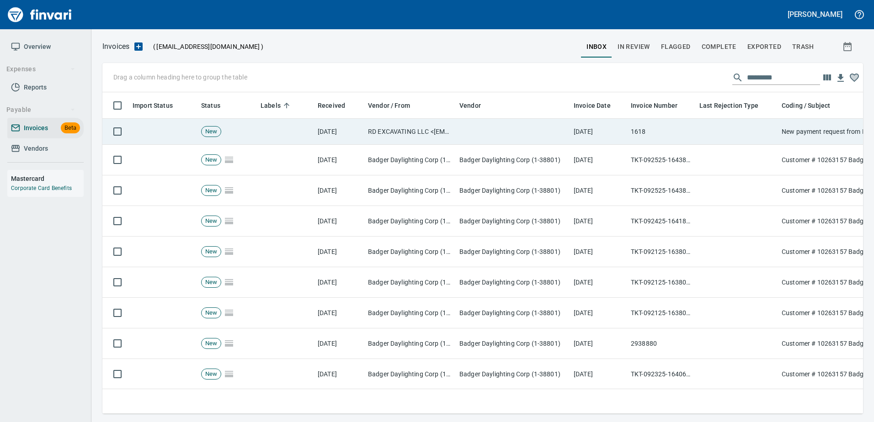
click at [787, 123] on td "New payment request from RD EXCAVATING LLC - invoice 1179" at bounding box center [869, 132] width 183 height 26
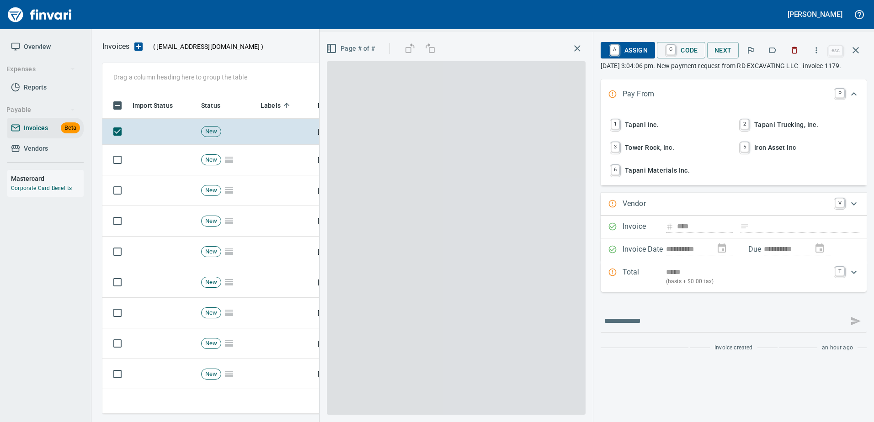
scroll to position [308, 746]
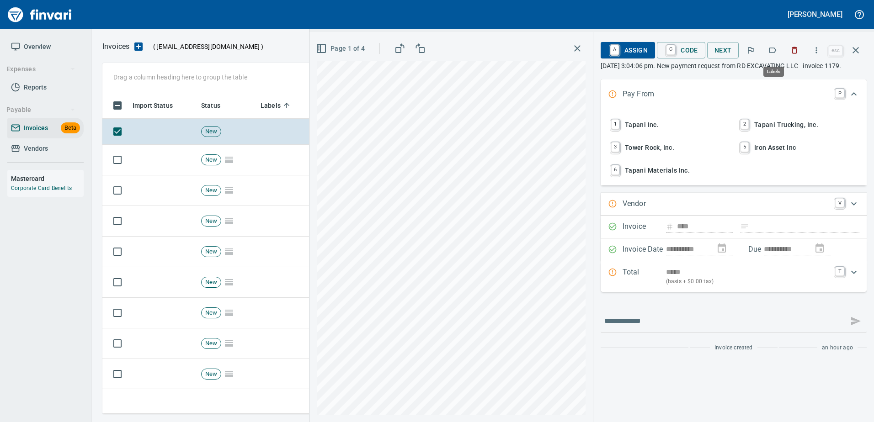
click at [773, 48] on icon "button" at bounding box center [772, 50] width 9 height 9
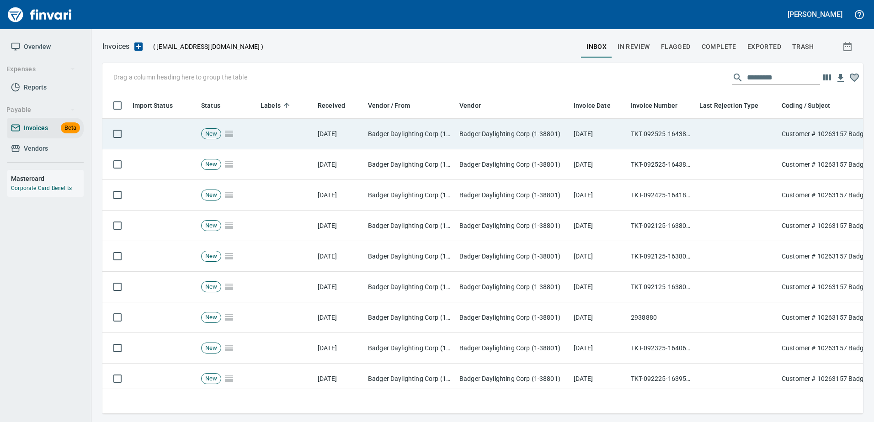
click at [736, 128] on td at bounding box center [737, 134] width 82 height 31
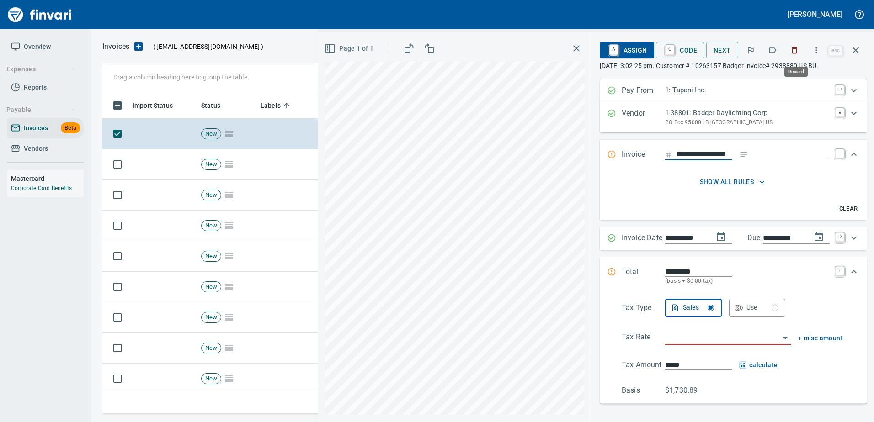
scroll to position [308, 746]
click at [815, 49] on icon "button" at bounding box center [816, 50] width 9 height 9
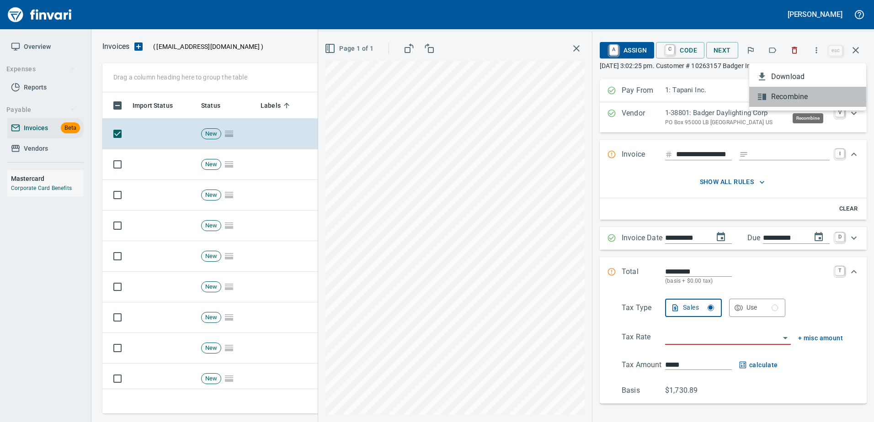
click at [797, 95] on span "Recombine" at bounding box center [815, 96] width 88 height 11
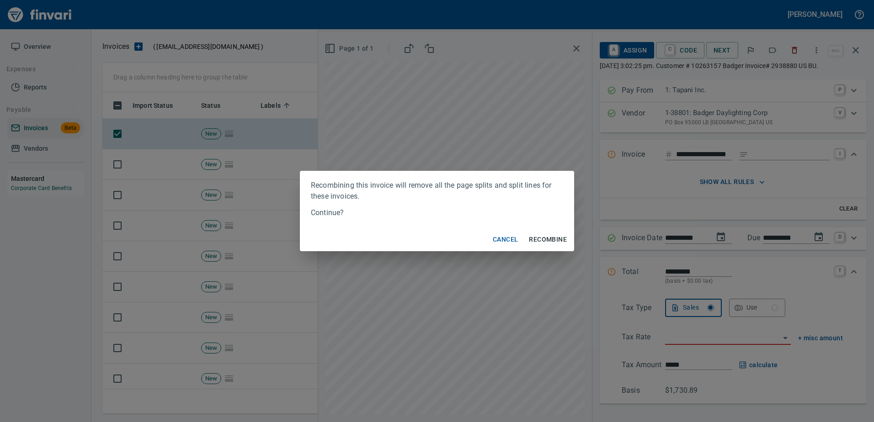
click at [559, 238] on span "Recombine" at bounding box center [548, 239] width 38 height 11
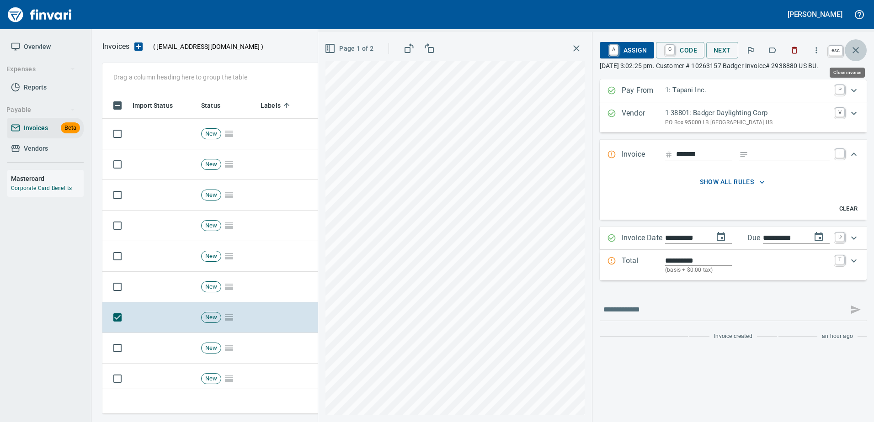
click at [853, 53] on icon "button" at bounding box center [855, 50] width 11 height 11
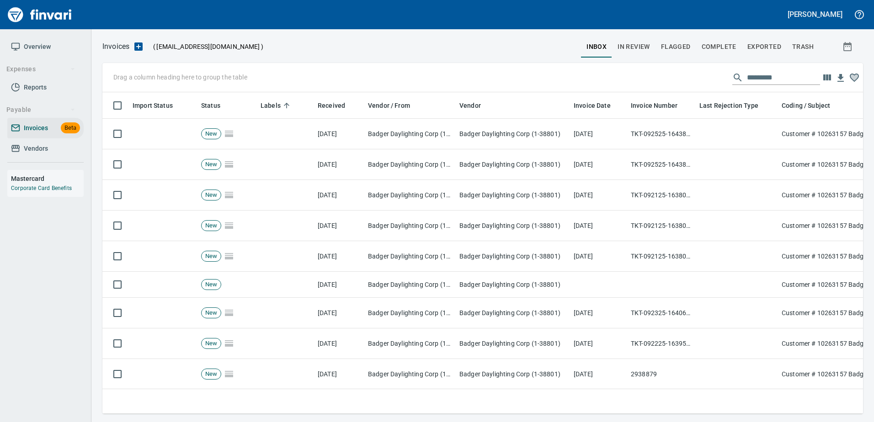
scroll to position [308, 747]
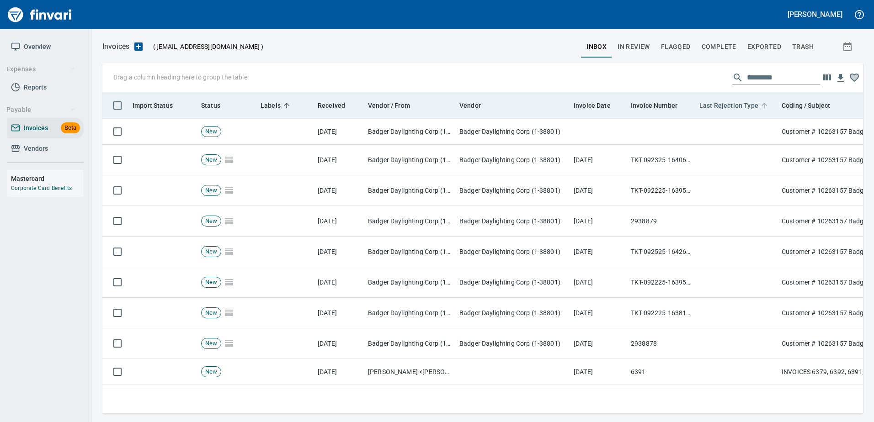
click at [697, 165] on td at bounding box center [737, 160] width 82 height 31
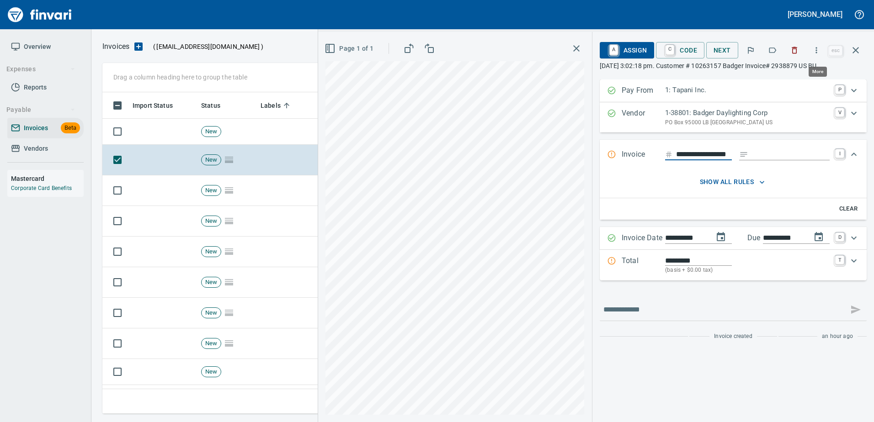
scroll to position [308, 746]
click at [817, 53] on icon "button" at bounding box center [816, 50] width 1 height 6
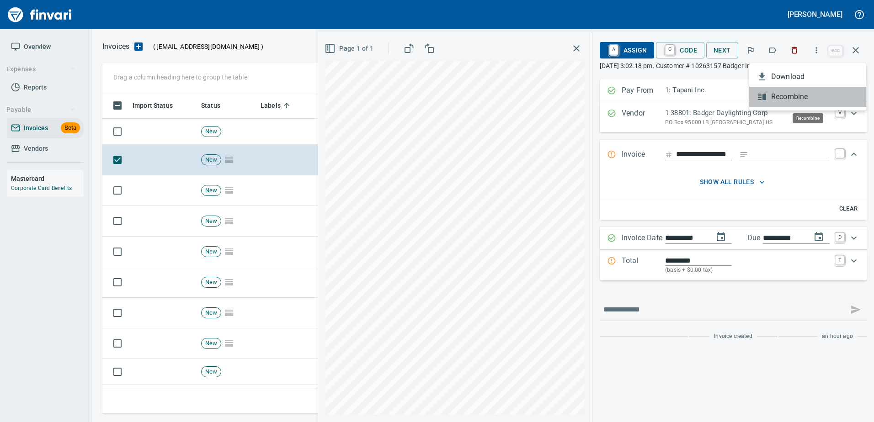
click at [796, 97] on span "Recombine" at bounding box center [815, 96] width 88 height 11
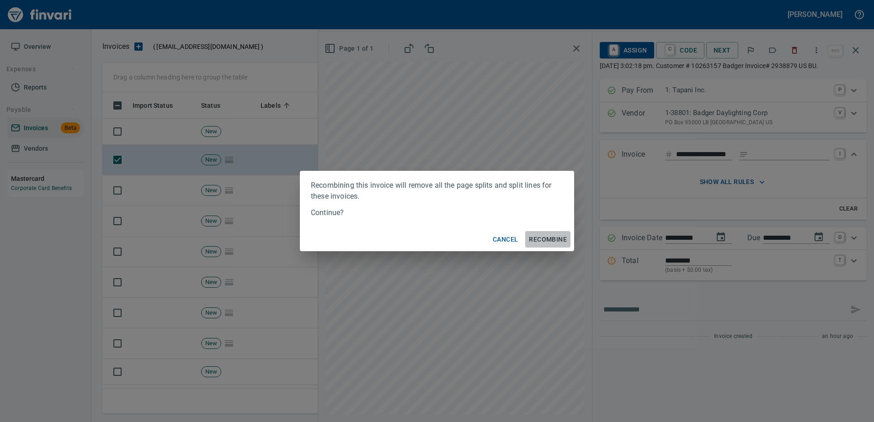
click at [553, 236] on span "Recombine" at bounding box center [548, 239] width 38 height 11
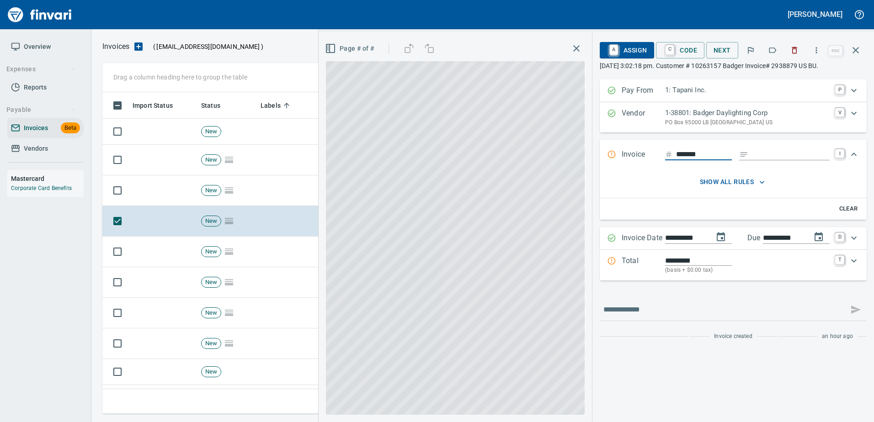
type input "**********"
type input "*********"
type input "**********"
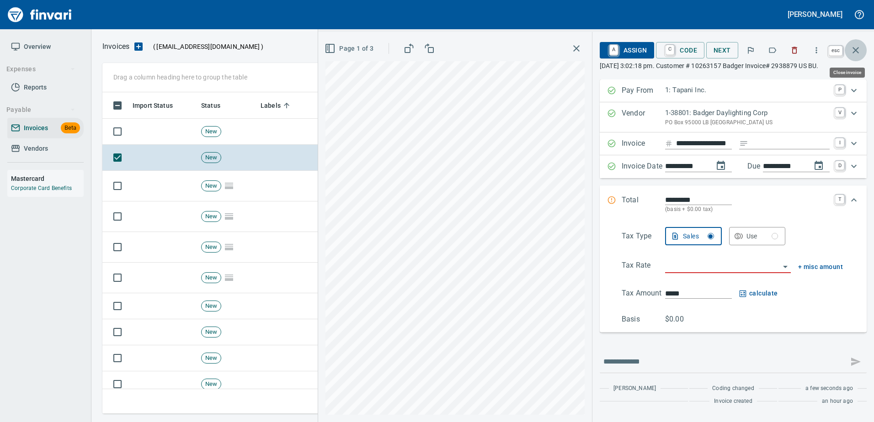
click at [855, 52] on icon "button" at bounding box center [855, 50] width 11 height 11
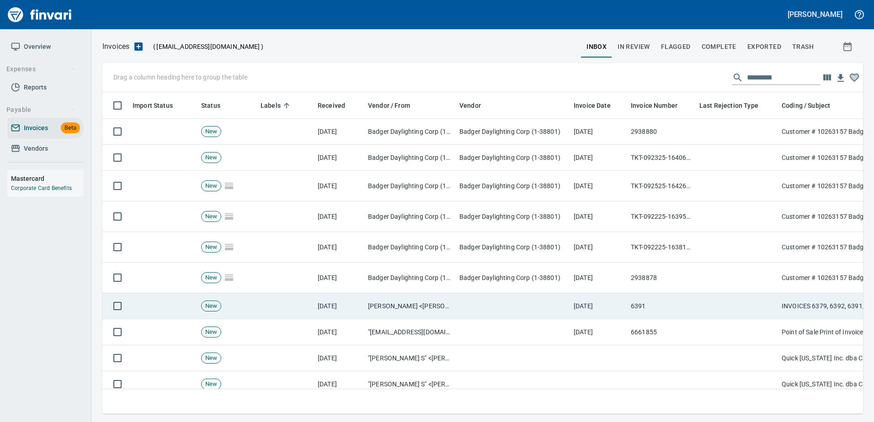
scroll to position [308, 746]
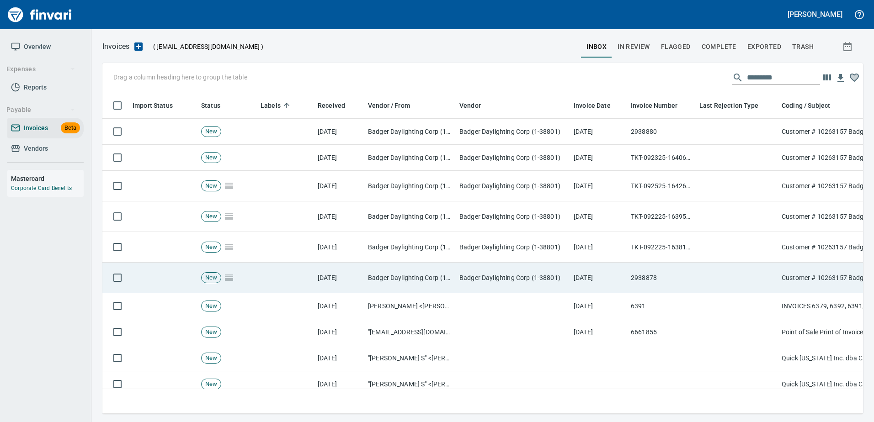
click at [672, 277] on td "2938878" at bounding box center [661, 278] width 69 height 31
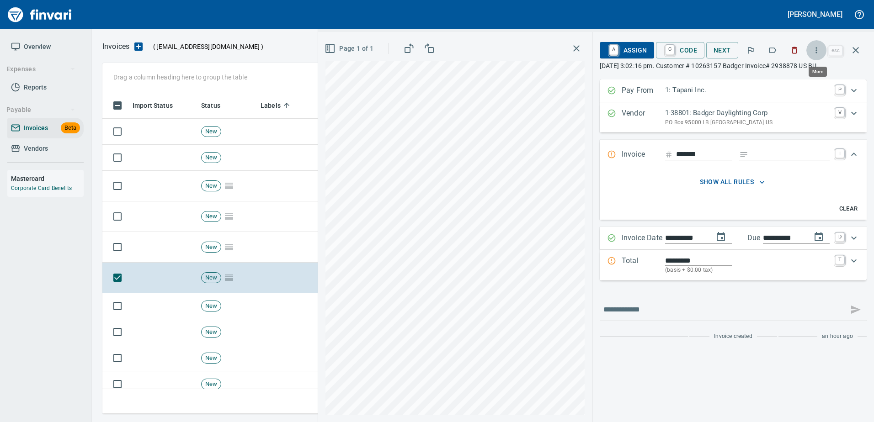
click at [816, 52] on icon "button" at bounding box center [816, 50] width 9 height 9
click at [802, 101] on span "Recombine" at bounding box center [815, 96] width 88 height 11
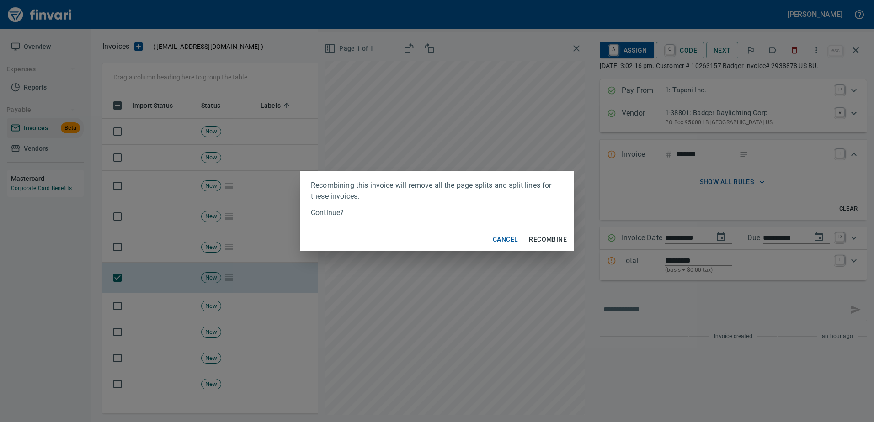
click at [549, 235] on span "Recombine" at bounding box center [548, 239] width 38 height 11
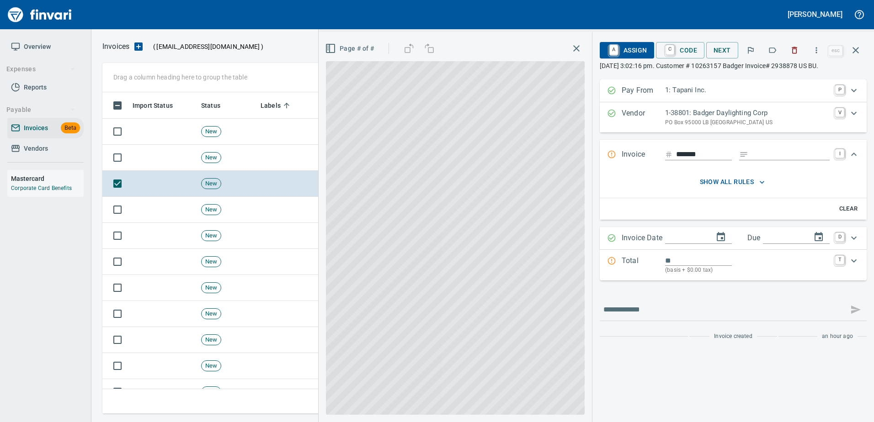
type input "**********"
type input "*********"
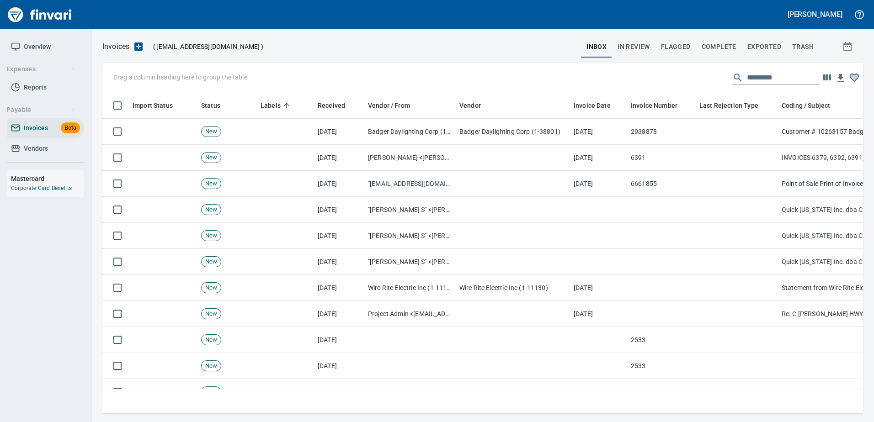
scroll to position [308, 747]
click at [800, 43] on span "trash" at bounding box center [802, 46] width 21 height 11
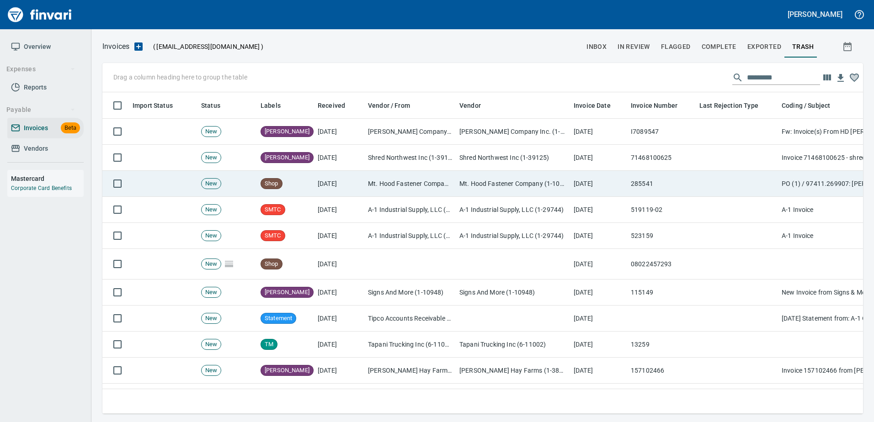
scroll to position [308, 747]
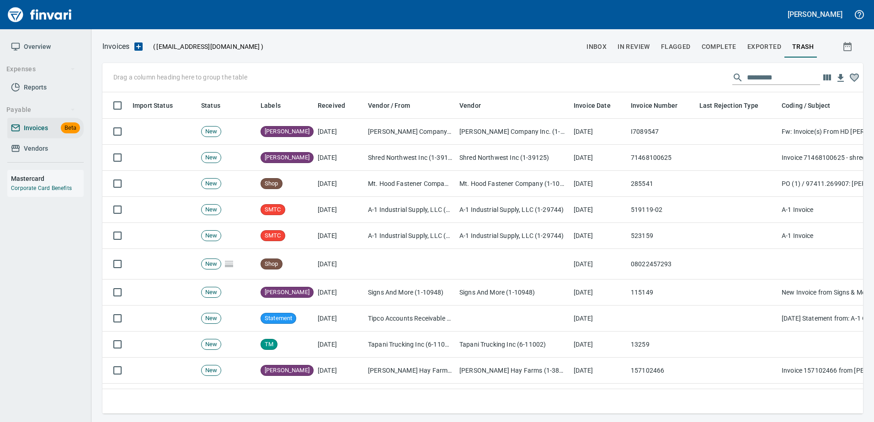
click at [596, 45] on span "inbox" at bounding box center [596, 46] width 20 height 11
click at [799, 46] on span "trash" at bounding box center [802, 46] width 21 height 11
click at [762, 77] on input "text" at bounding box center [783, 77] width 73 height 15
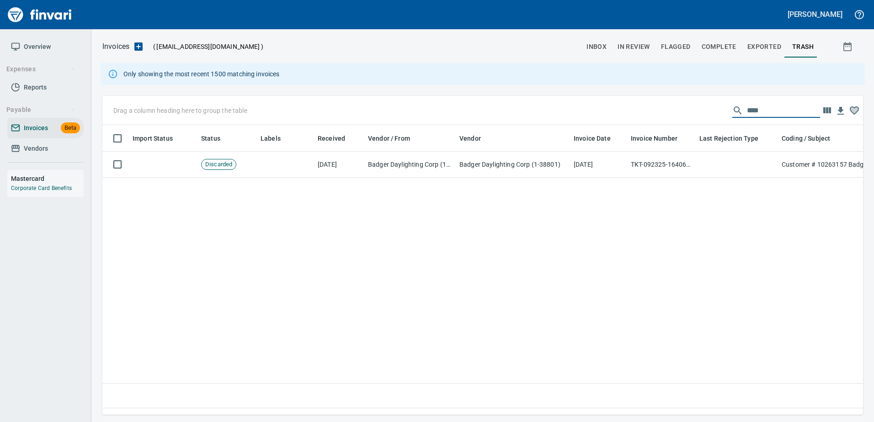
scroll to position [276, 747]
type input "****"
click at [667, 158] on td "TKT-092325-1640616" at bounding box center [661, 165] width 69 height 26
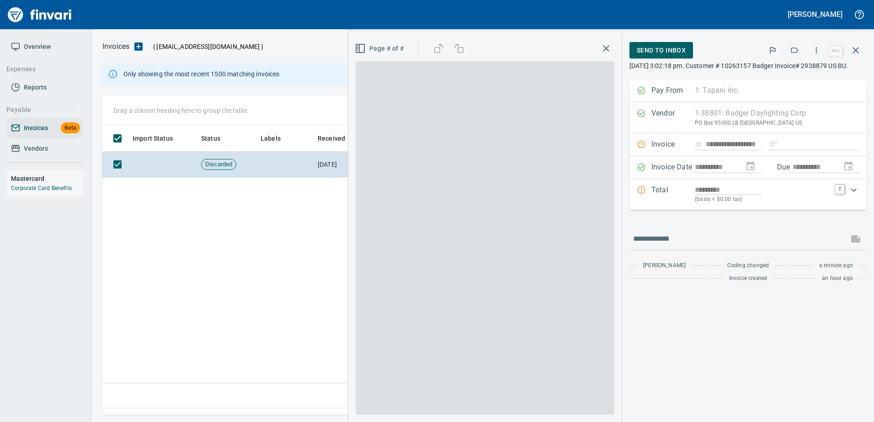
click at [666, 54] on span "Send to Inbox" at bounding box center [661, 50] width 49 height 11
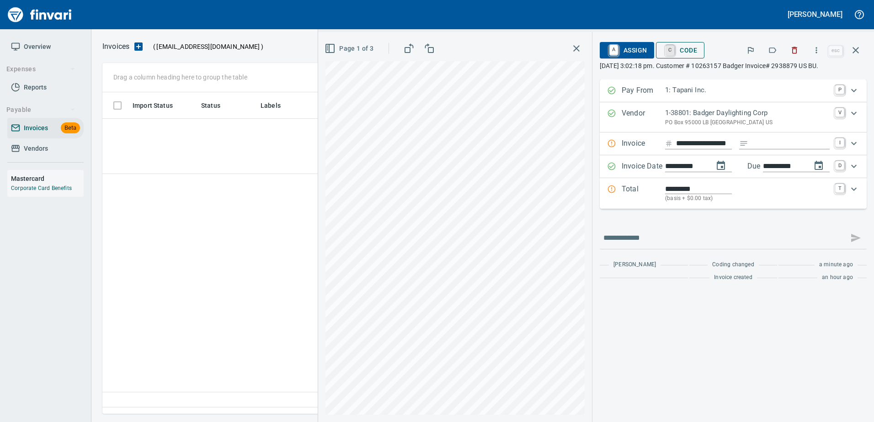
scroll to position [308, 753]
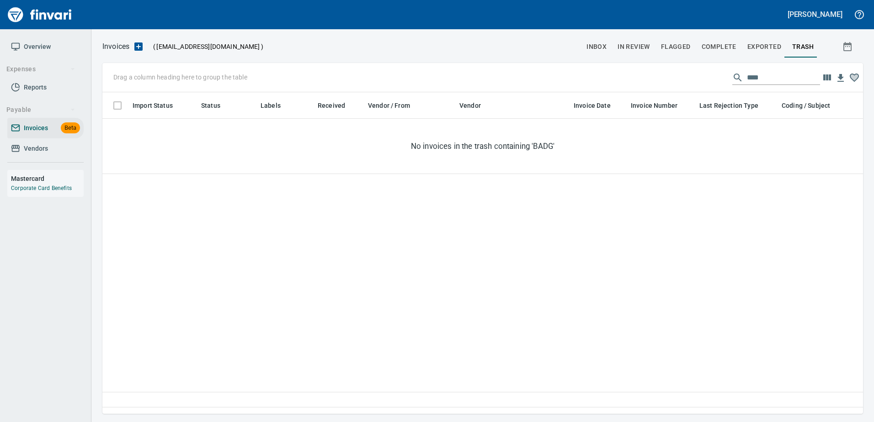
click at [601, 46] on span "inbox" at bounding box center [596, 46] width 20 height 11
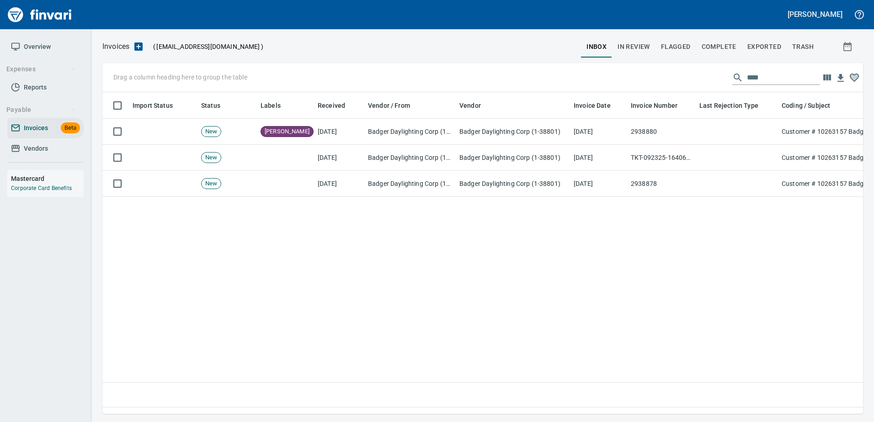
scroll to position [308, 754]
click at [625, 77] on div "Drag a column heading here to group the table ****" at bounding box center [482, 77] width 761 height 29
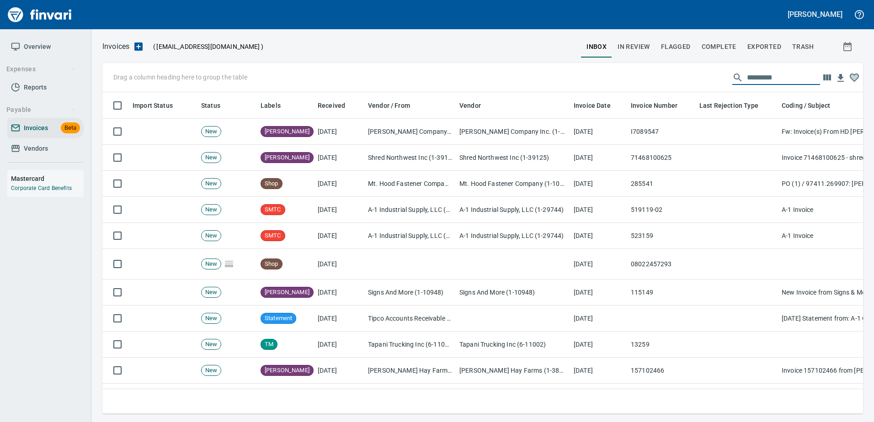
scroll to position [308, 747]
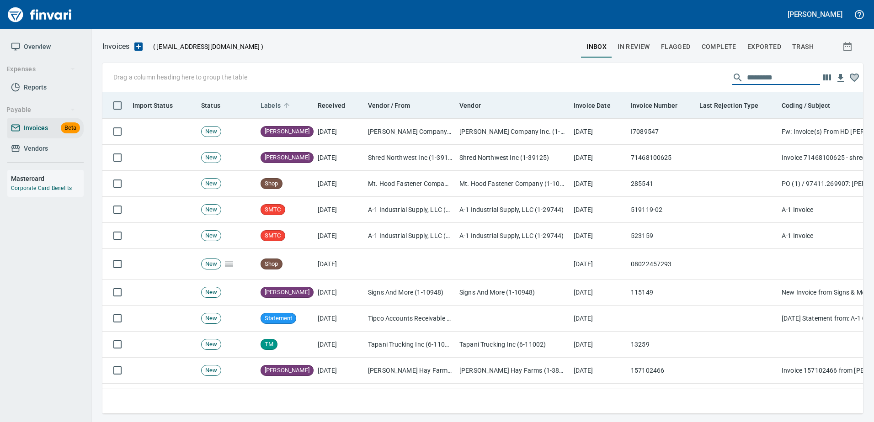
click at [279, 107] on span "Labels" at bounding box center [271, 105] width 20 height 11
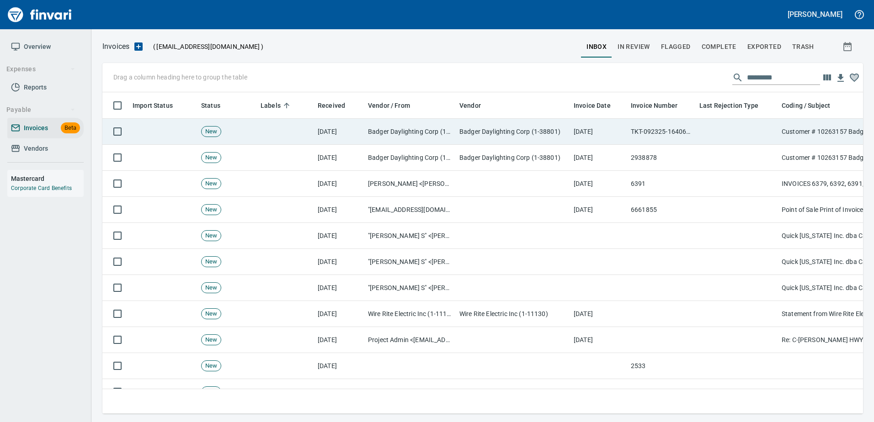
click at [534, 138] on td "Badger Daylighting Corp (1-38801)" at bounding box center [513, 132] width 114 height 26
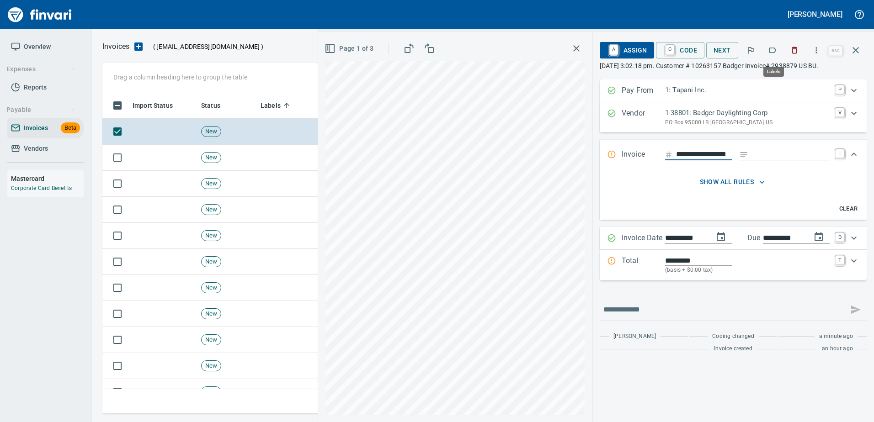
scroll to position [308, 746]
click at [772, 45] on button "button" at bounding box center [772, 50] width 20 height 20
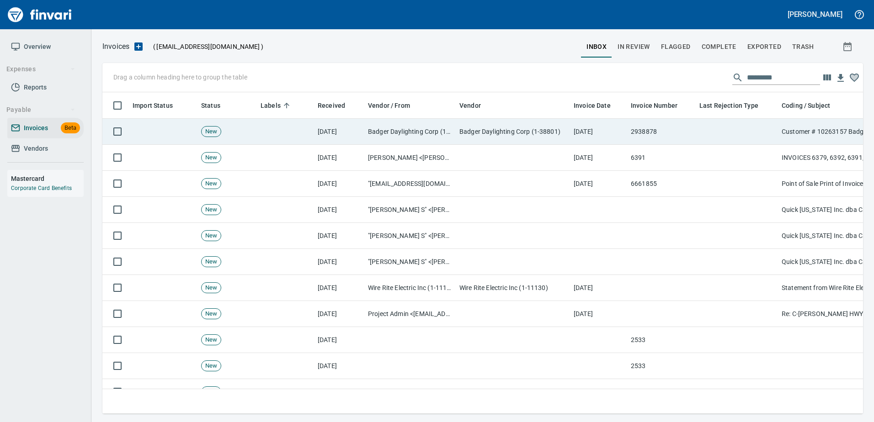
click at [723, 127] on td at bounding box center [737, 132] width 82 height 26
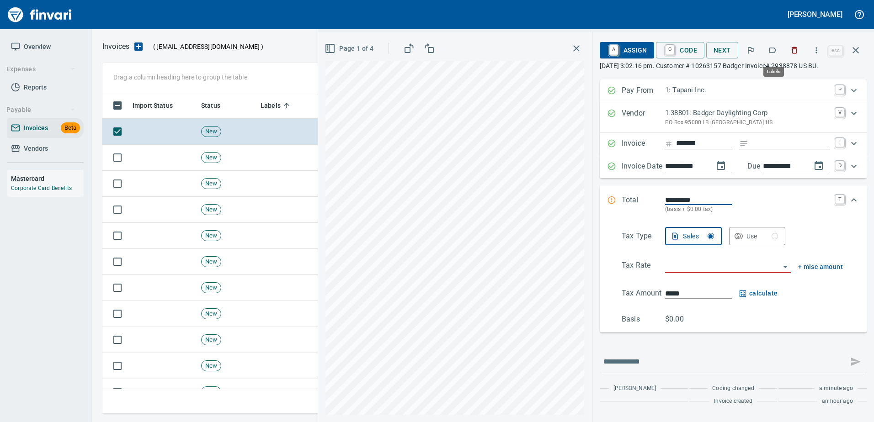
click at [770, 53] on icon "button" at bounding box center [772, 50] width 9 height 9
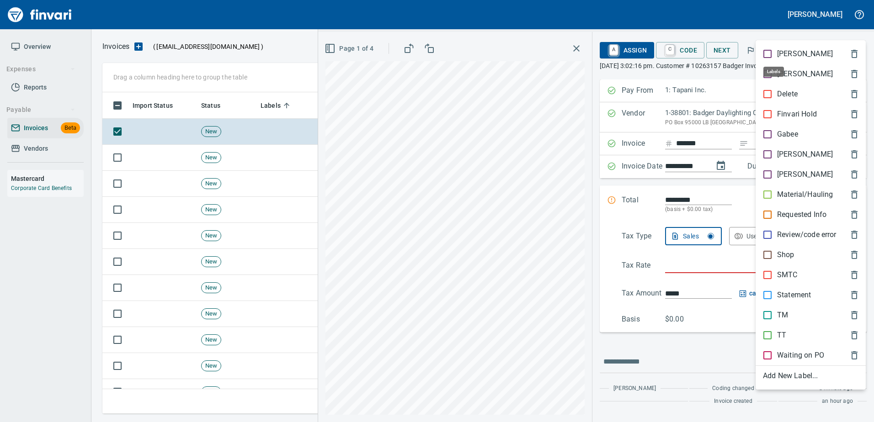
scroll to position [308, 746]
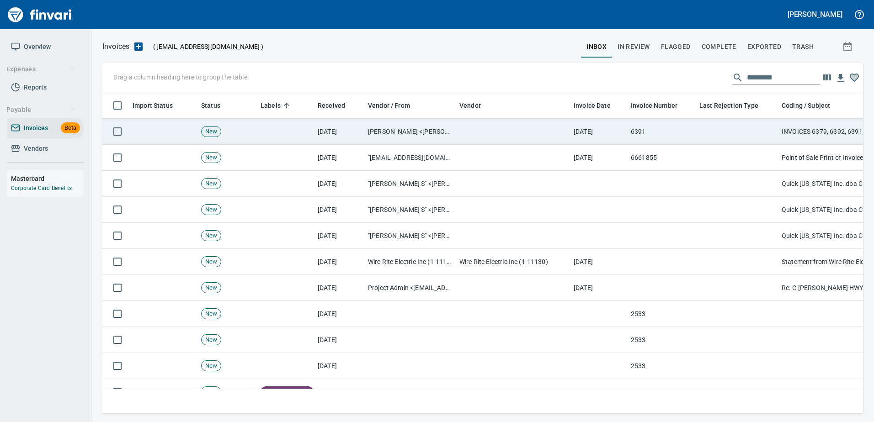
click at [758, 127] on td at bounding box center [737, 132] width 82 height 26
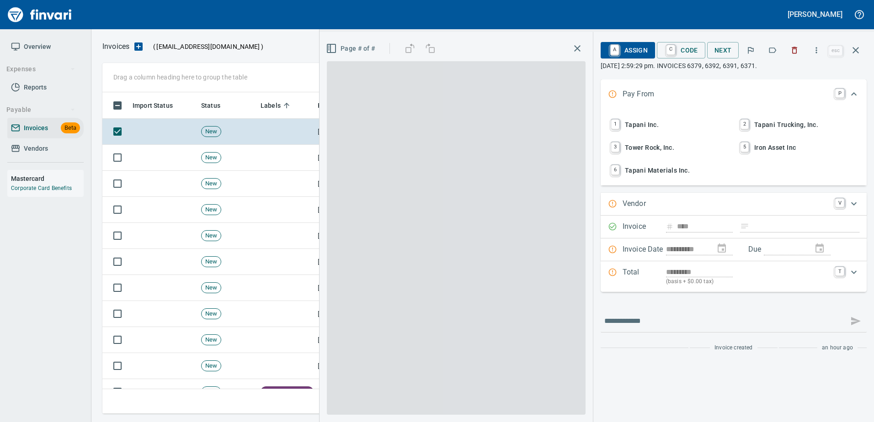
type input "**********"
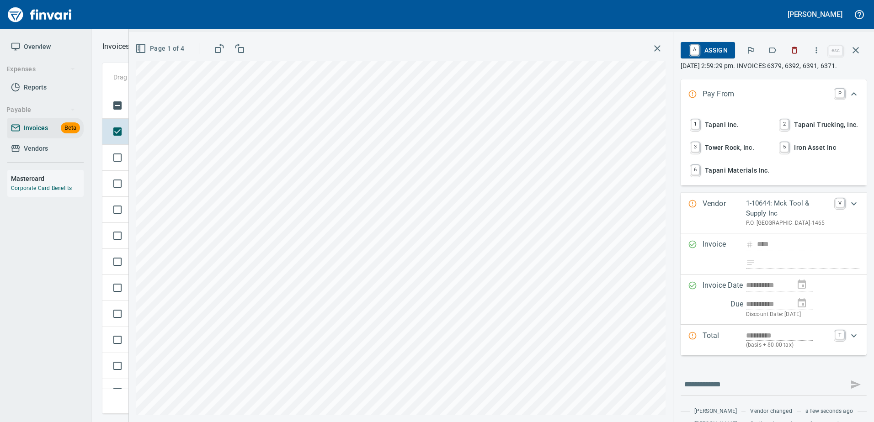
scroll to position [308, 746]
click at [183, 44] on span "Page 1 of 4" at bounding box center [160, 48] width 47 height 11
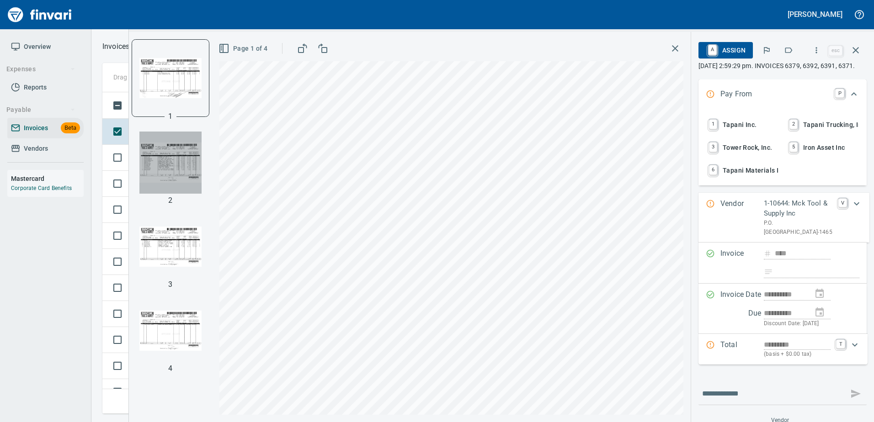
click at [162, 168] on img "button" at bounding box center [170, 163] width 62 height 62
click at [168, 245] on img "button" at bounding box center [170, 247] width 62 height 62
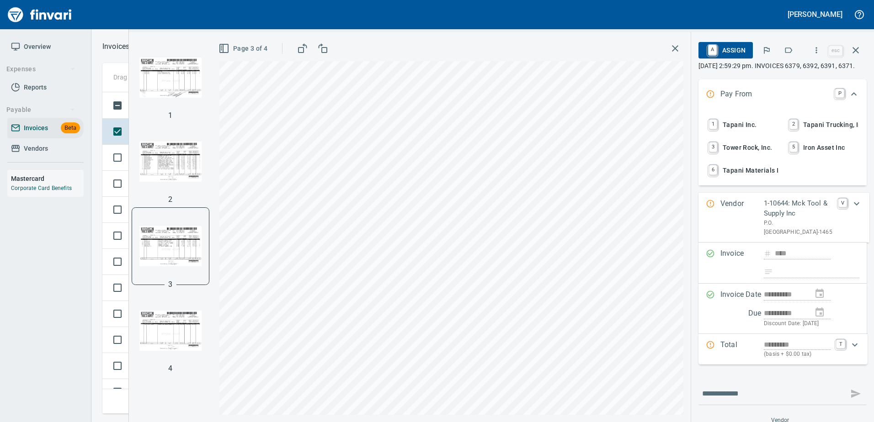
click at [172, 328] on img "button" at bounding box center [170, 331] width 62 height 62
click at [818, 47] on icon "button" at bounding box center [816, 50] width 9 height 9
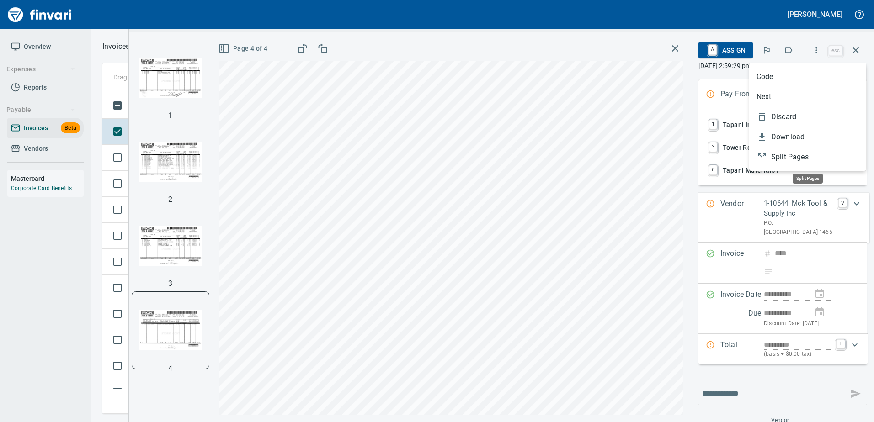
click at [778, 157] on span "Split Pages" at bounding box center [815, 157] width 88 height 11
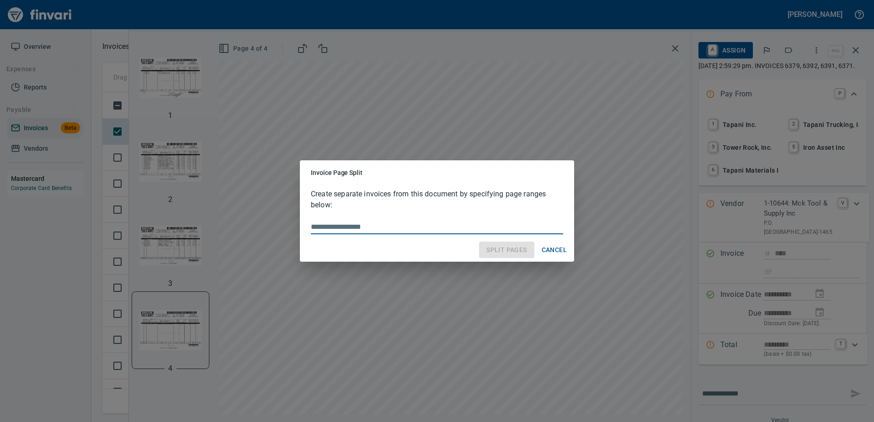
click at [422, 226] on input "text" at bounding box center [437, 227] width 252 height 15
type input "*******"
click at [520, 246] on span "Split Pages" at bounding box center [506, 250] width 40 height 11
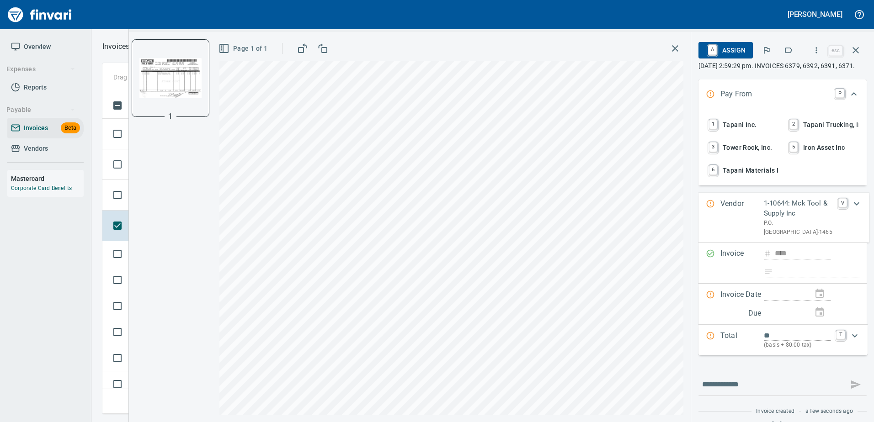
type input "**********"
type input "*******"
click at [788, 49] on icon "button" at bounding box center [788, 50] width 9 height 9
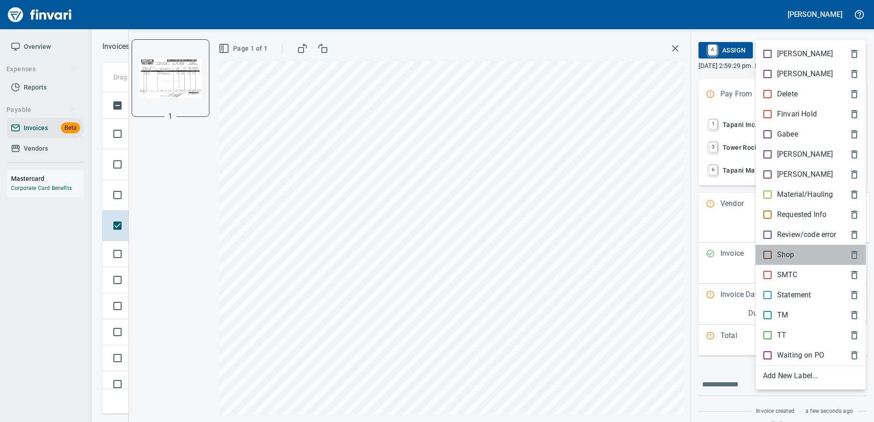
click at [782, 247] on div "Shop" at bounding box center [811, 255] width 110 height 20
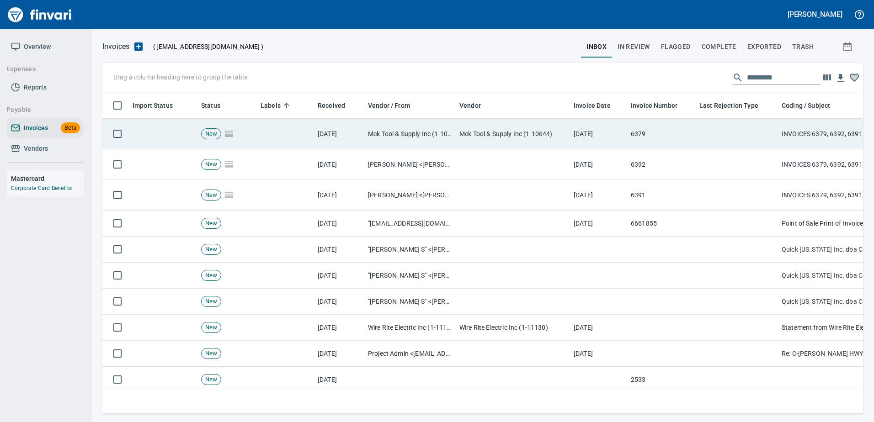
click at [673, 133] on td "6379" at bounding box center [661, 134] width 69 height 31
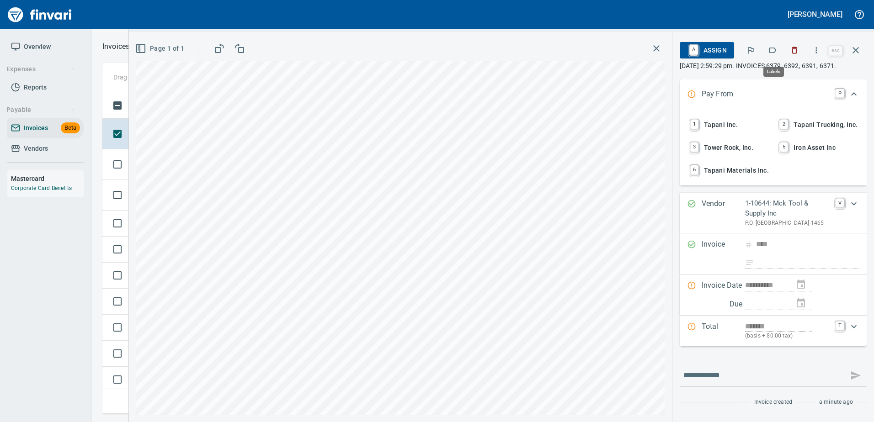
click at [773, 50] on icon "button" at bounding box center [772, 50] width 9 height 9
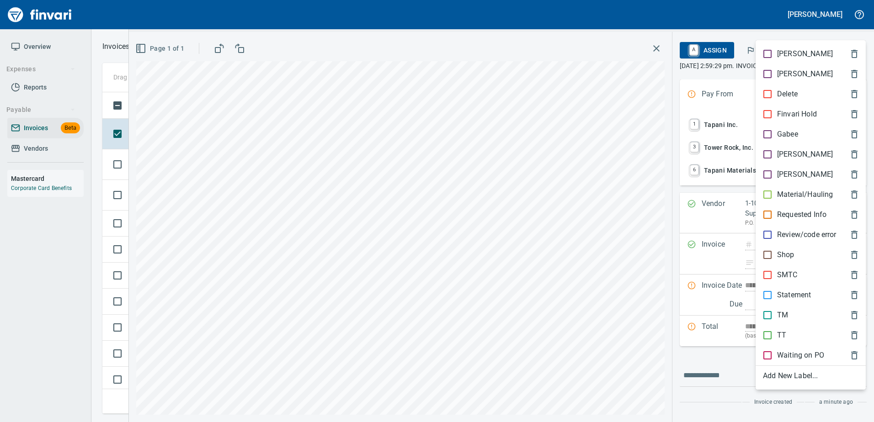
scroll to position [308, 746]
click at [779, 272] on p "SMTC" at bounding box center [787, 275] width 21 height 11
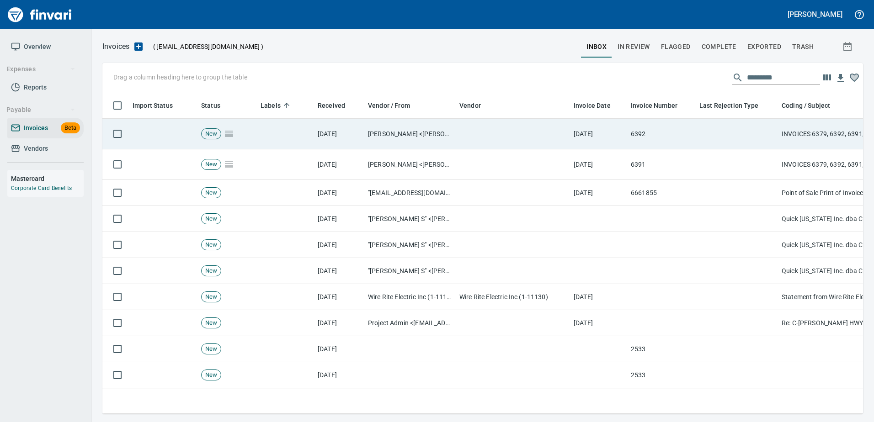
click at [757, 134] on td at bounding box center [737, 134] width 82 height 31
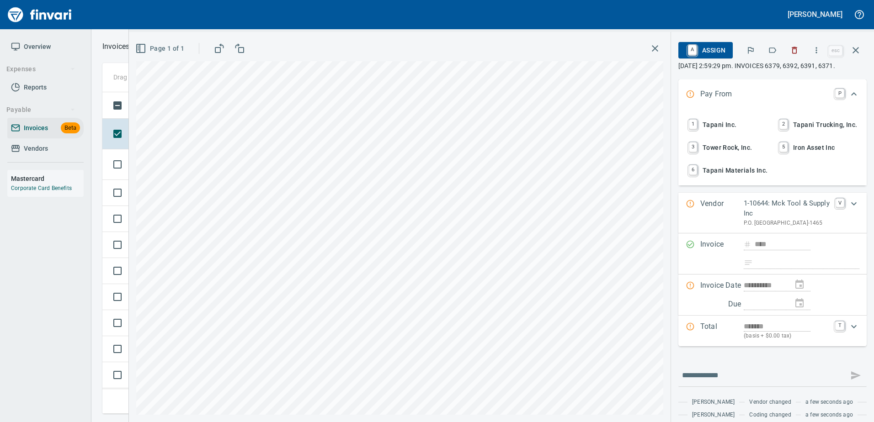
click at [773, 51] on icon "button" at bounding box center [772, 50] width 9 height 9
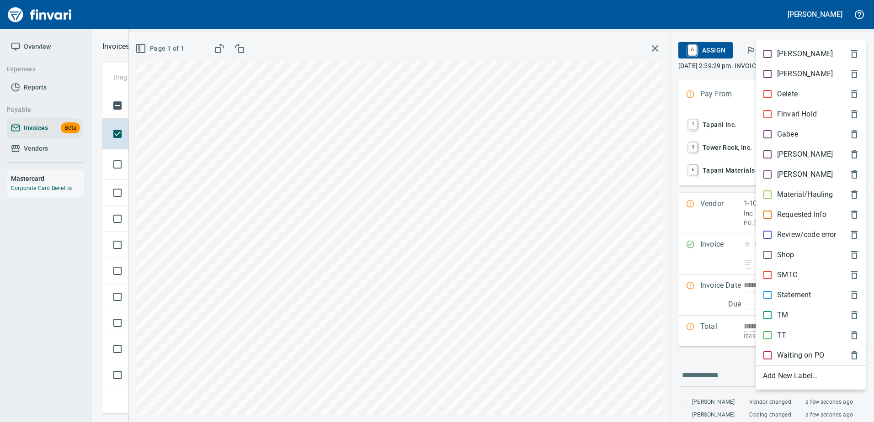
click at [788, 275] on p "SMTC" at bounding box center [787, 275] width 21 height 11
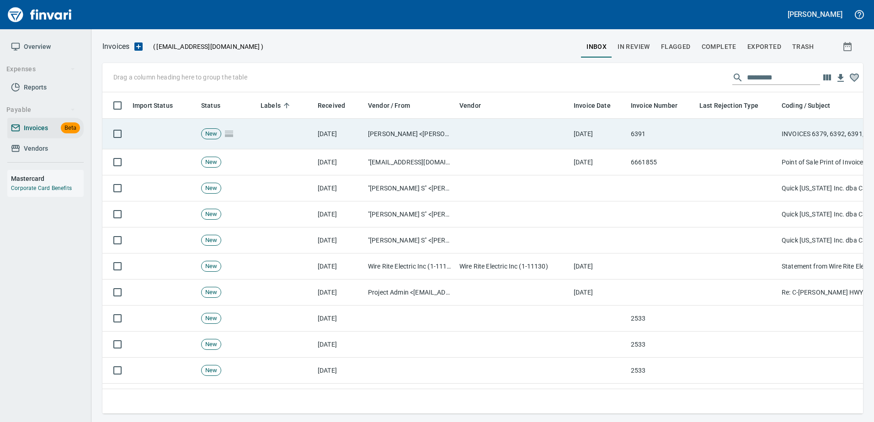
click at [723, 135] on td at bounding box center [737, 134] width 82 height 31
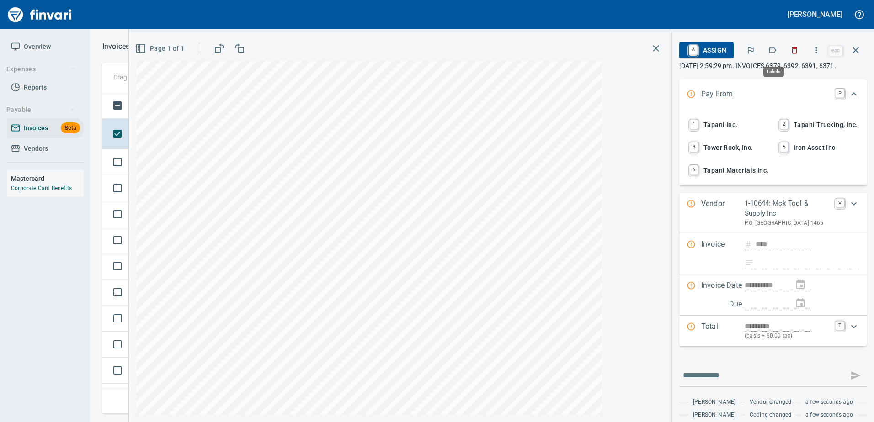
click at [773, 48] on icon "button" at bounding box center [772, 50] width 9 height 9
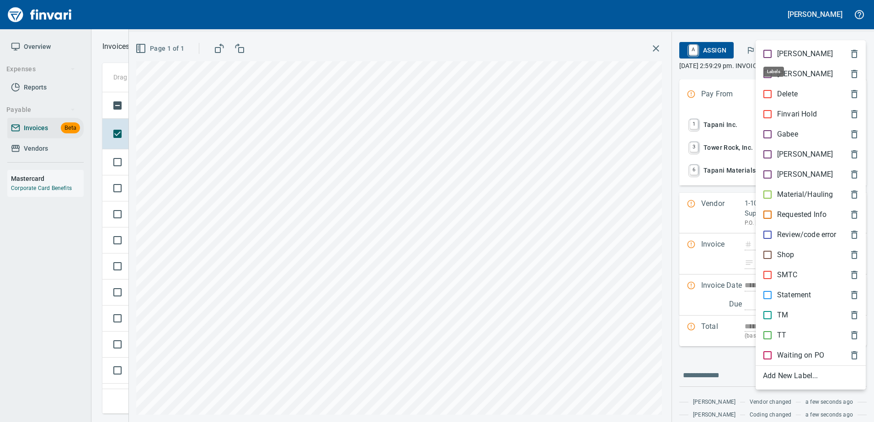
scroll to position [308, 746]
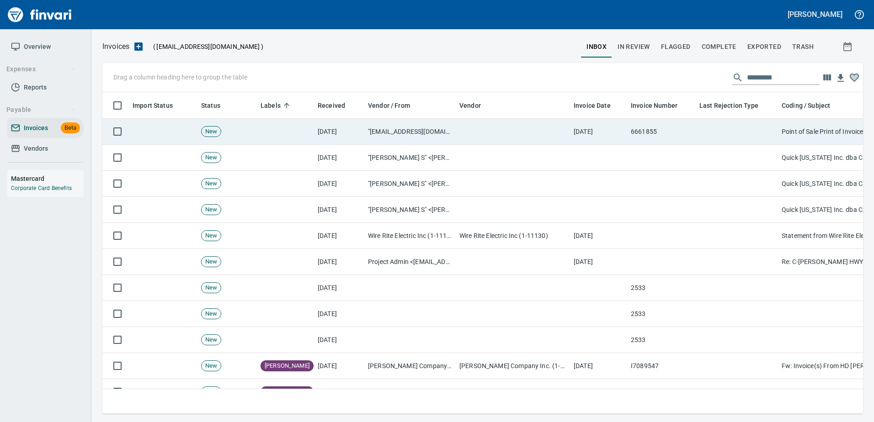
click at [734, 130] on td at bounding box center [737, 132] width 82 height 26
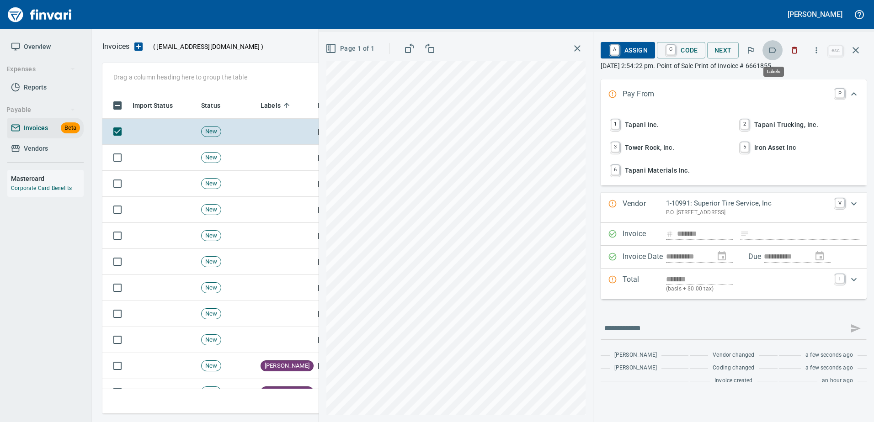
click at [775, 49] on icon "button" at bounding box center [772, 50] width 9 height 9
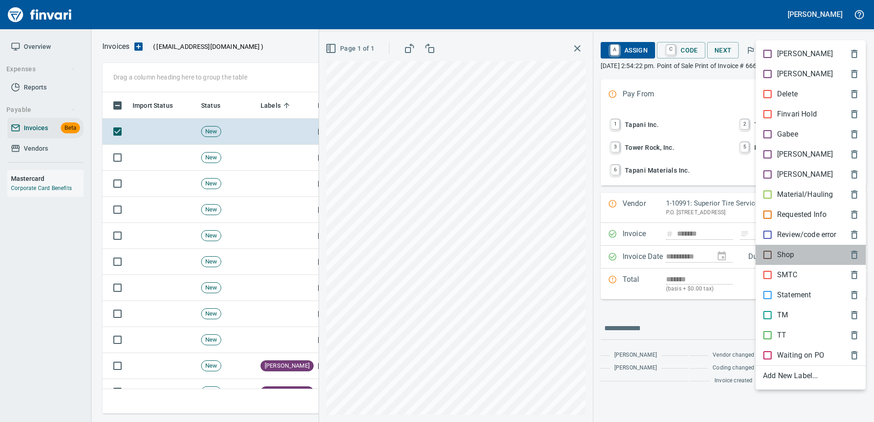
click at [783, 255] on p "Shop" at bounding box center [785, 255] width 17 height 11
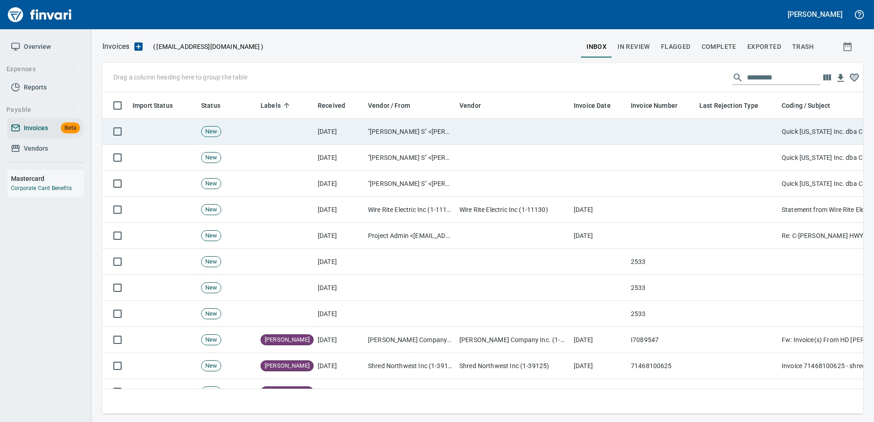
click at [731, 134] on td at bounding box center [737, 132] width 82 height 26
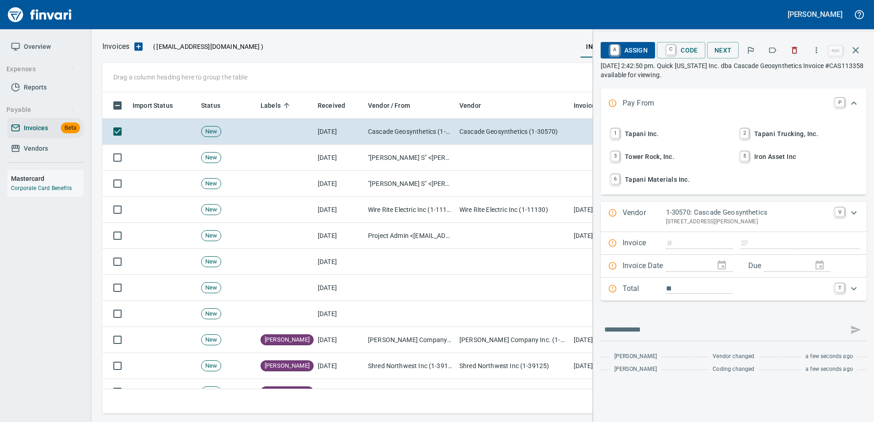
scroll to position [308, 746]
drag, startPoint x: 858, startPoint y: 48, endPoint x: 785, endPoint y: 75, distance: 77.3
click at [858, 48] on icon "button" at bounding box center [856, 50] width 6 height 6
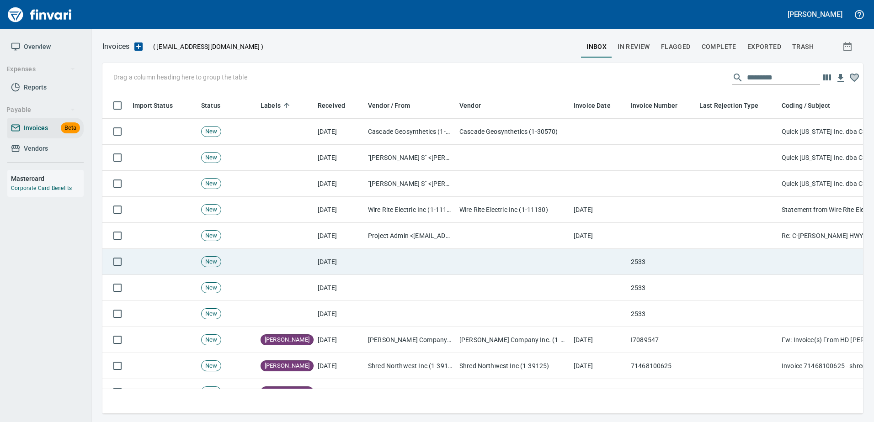
scroll to position [308, 747]
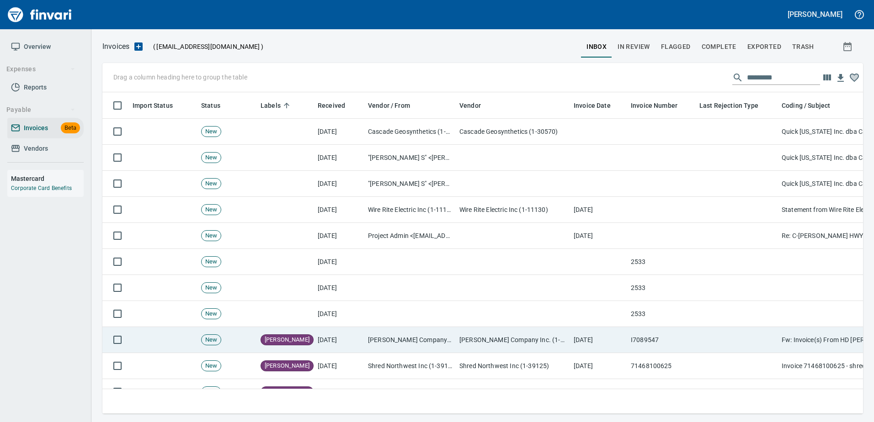
click at [575, 343] on td "[DATE]" at bounding box center [598, 340] width 57 height 26
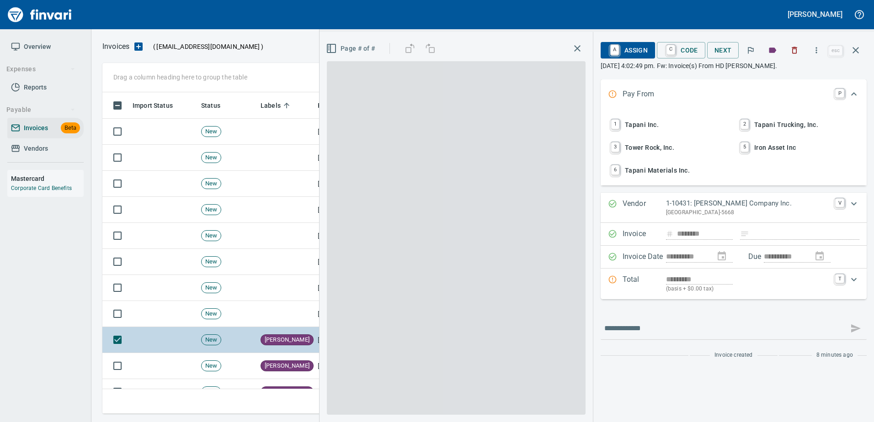
scroll to position [308, 746]
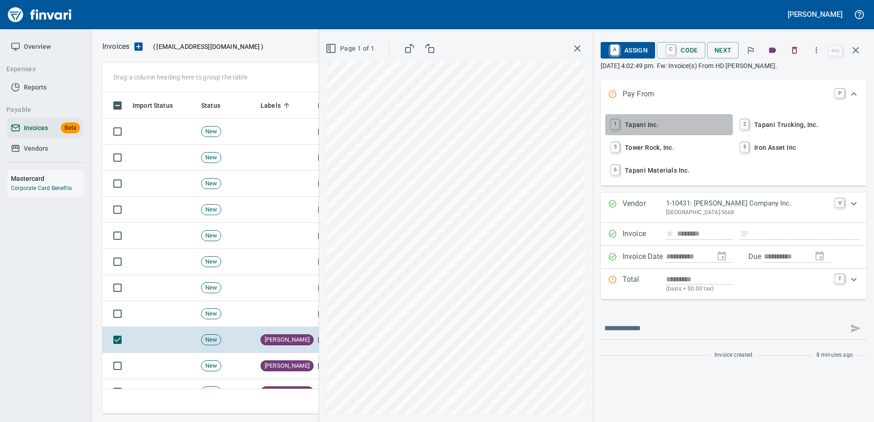
click at [639, 124] on span "1 Tapani Inc." at bounding box center [669, 125] width 120 height 16
type input "**********"
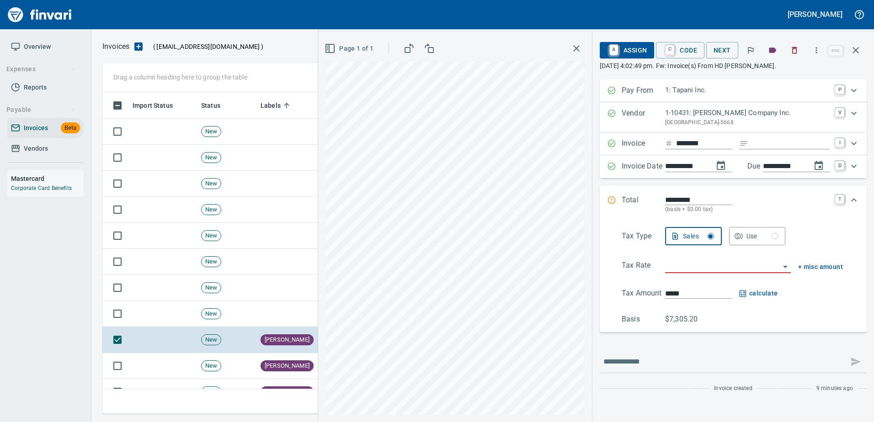
click at [772, 143] on input "Expand" at bounding box center [791, 143] width 78 height 11
type input "******"
click at [693, 261] on input "search" at bounding box center [722, 266] width 115 height 13
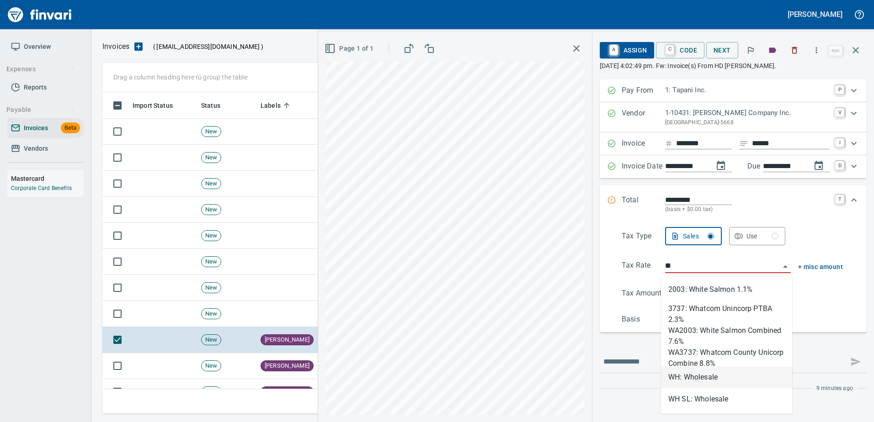
click at [677, 381] on li "WH: Wholesale" at bounding box center [726, 378] width 131 height 22
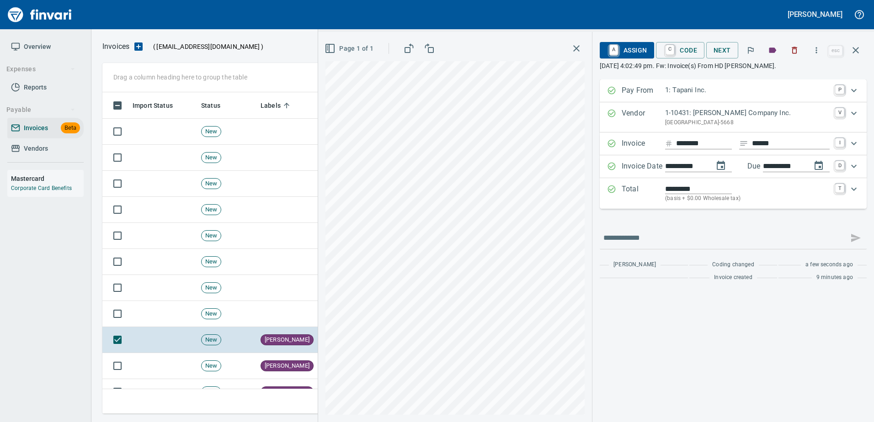
type input "**********"
click at [620, 51] on span "A Assign" at bounding box center [627, 51] width 40 height 16
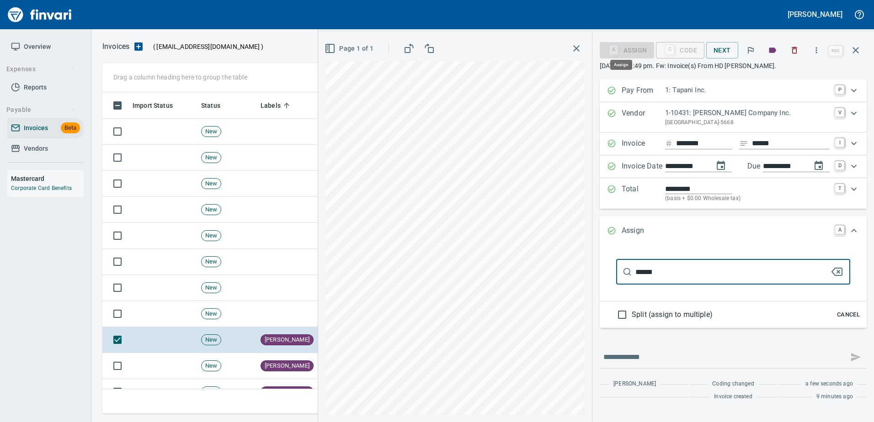
type input "******"
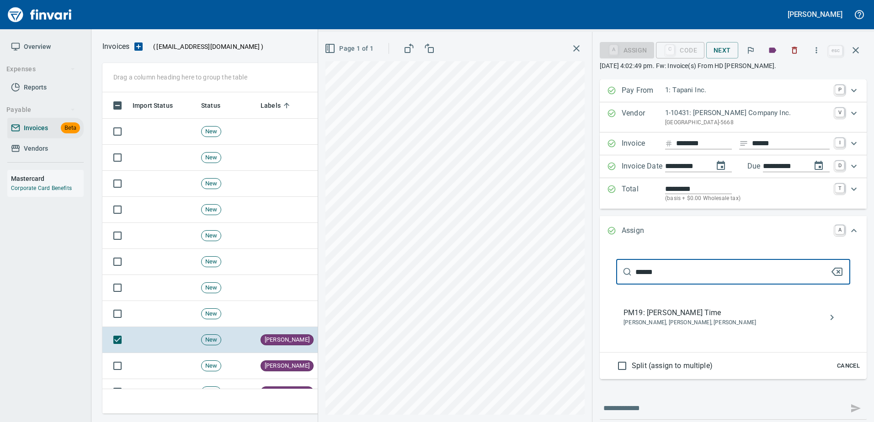
click at [673, 314] on span "PM19: [PERSON_NAME] Time" at bounding box center [726, 313] width 205 height 11
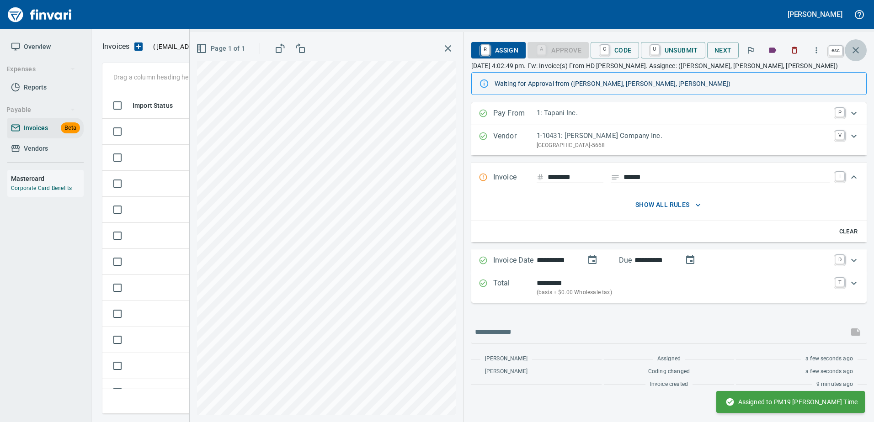
click at [862, 49] on button "button" at bounding box center [856, 50] width 22 height 22
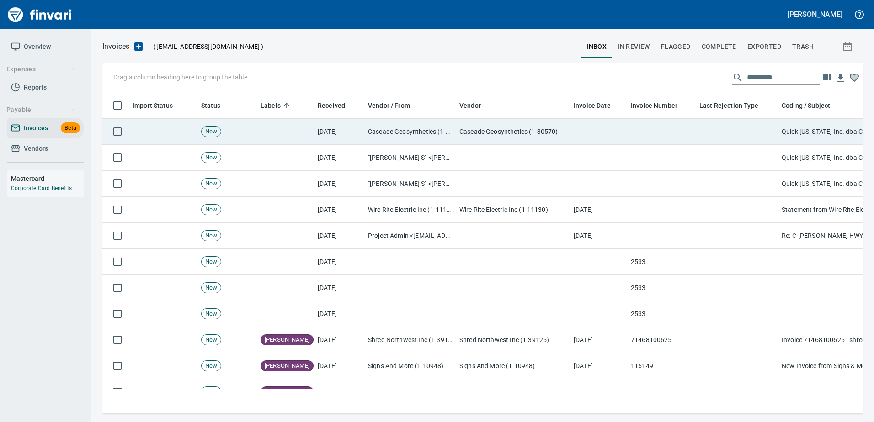
click at [441, 133] on td "Cascade Geosynthetics (1-30570)" at bounding box center [409, 132] width 91 height 26
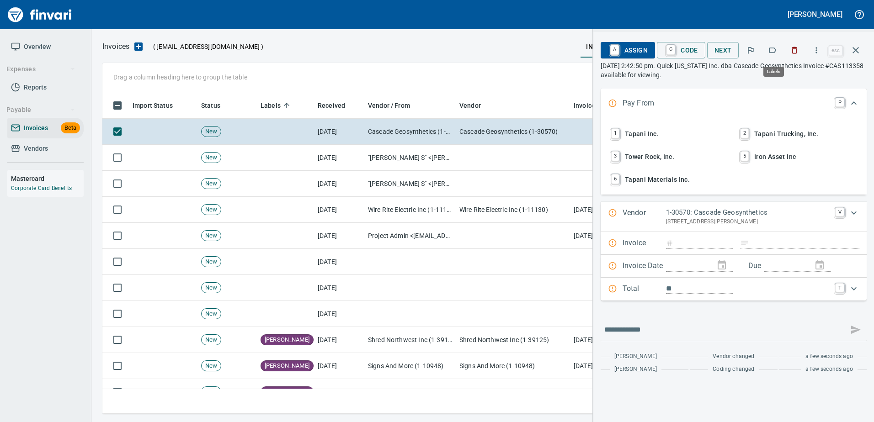
click at [774, 50] on icon "button" at bounding box center [772, 50] width 9 height 9
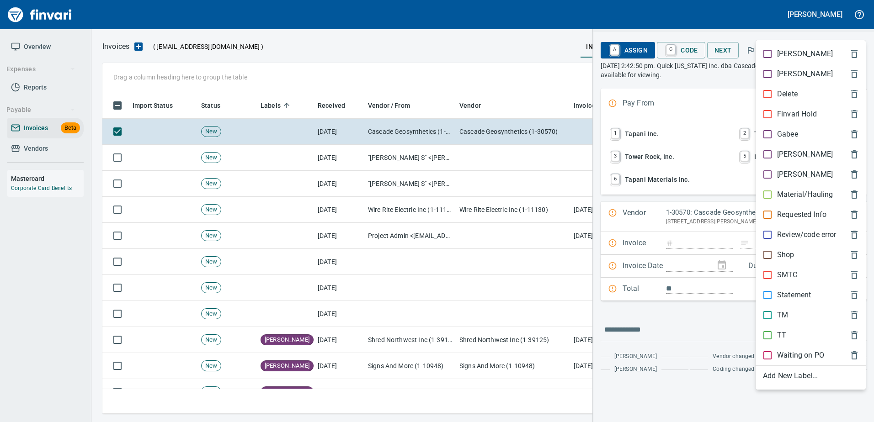
scroll to position [308, 746]
click at [781, 155] on p "[PERSON_NAME]" at bounding box center [805, 154] width 56 height 11
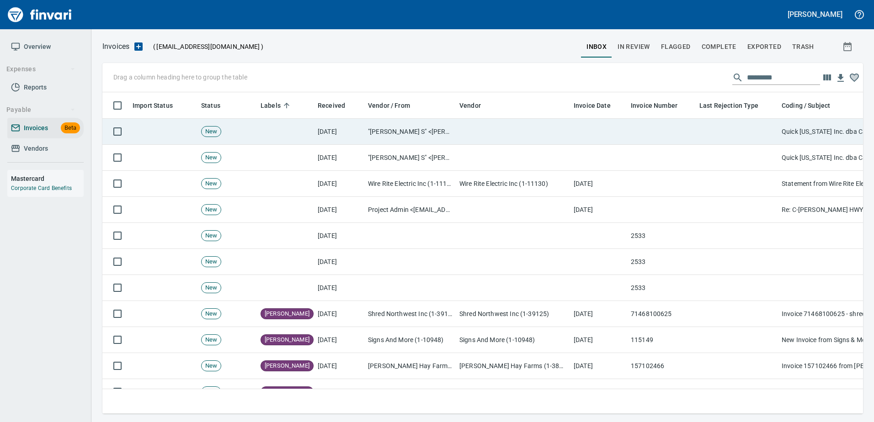
click at [726, 138] on td at bounding box center [737, 132] width 82 height 26
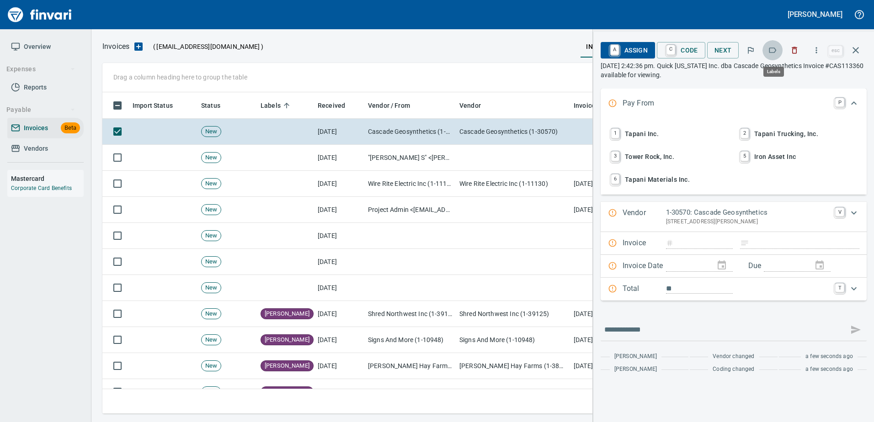
click at [773, 50] on icon "button" at bounding box center [772, 50] width 9 height 9
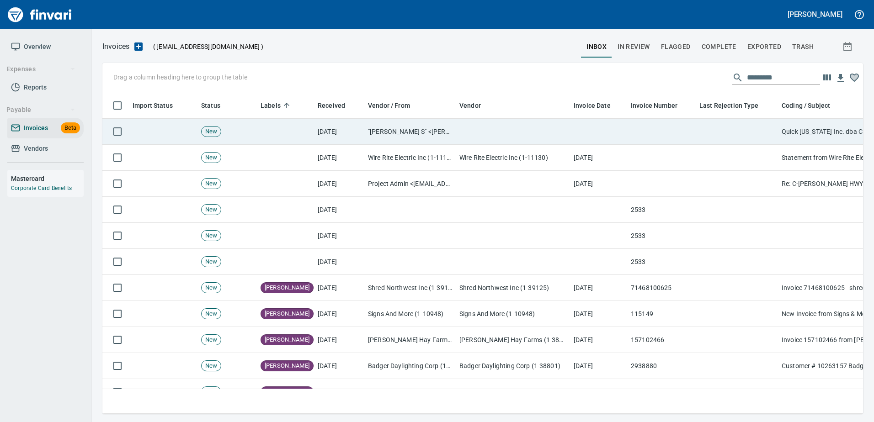
click at [571, 127] on td at bounding box center [598, 132] width 57 height 26
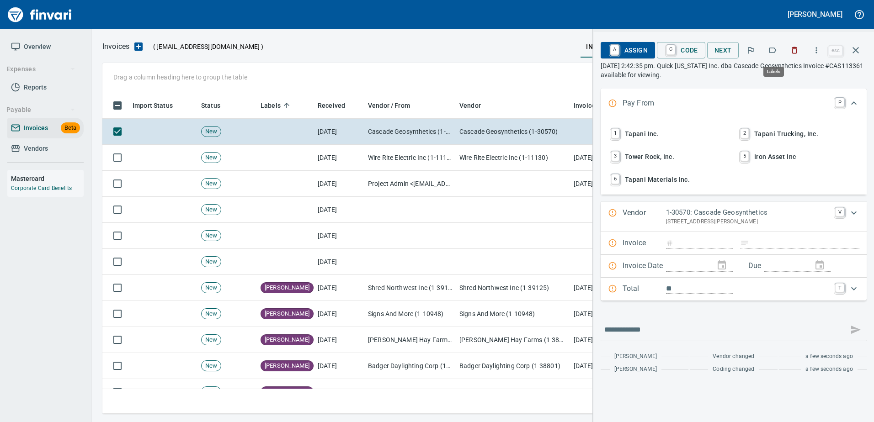
click at [773, 55] on button "button" at bounding box center [772, 50] width 20 height 20
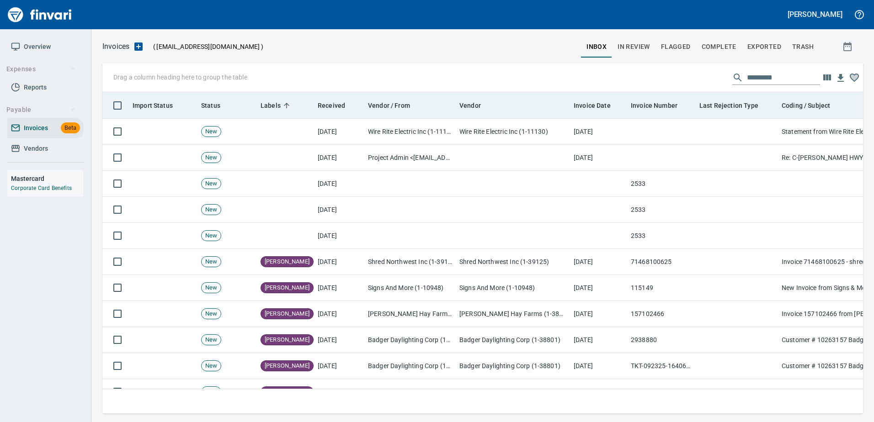
click at [754, 117] on th "Last Rejection Type" at bounding box center [737, 105] width 82 height 27
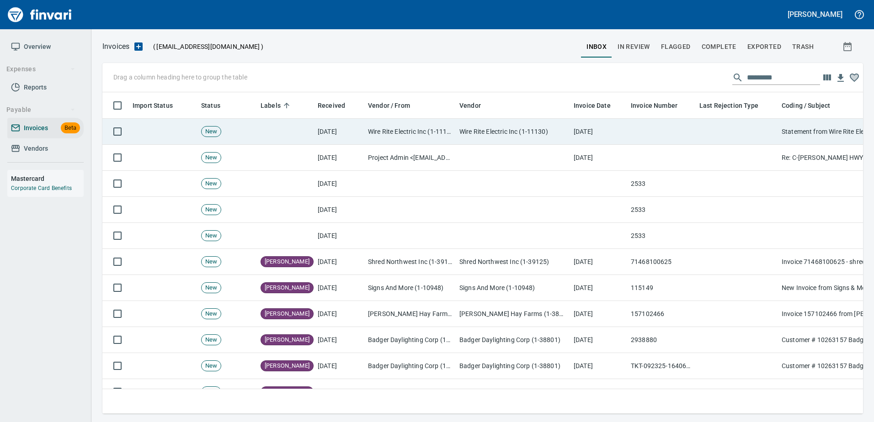
click at [746, 143] on td at bounding box center [737, 132] width 82 height 26
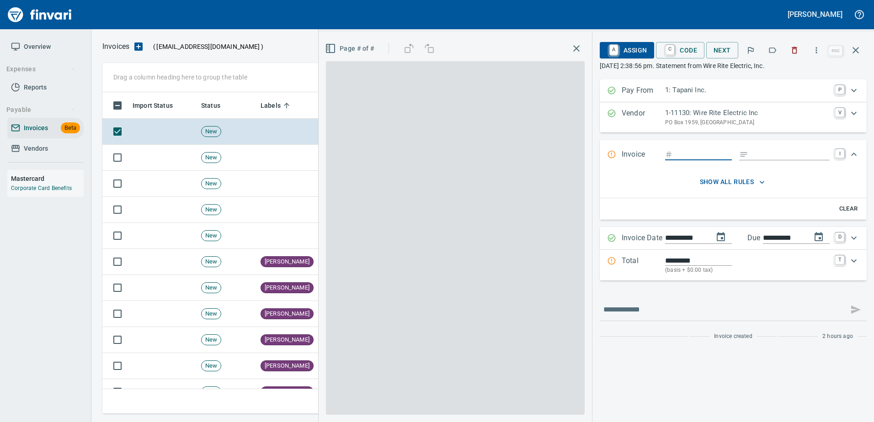
click at [770, 55] on button "button" at bounding box center [772, 50] width 20 height 20
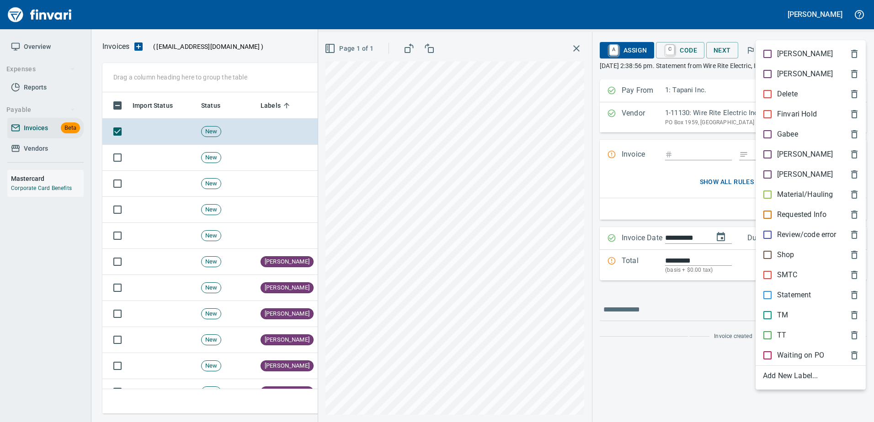
scroll to position [308, 746]
click at [784, 293] on p "Statement" at bounding box center [794, 295] width 34 height 11
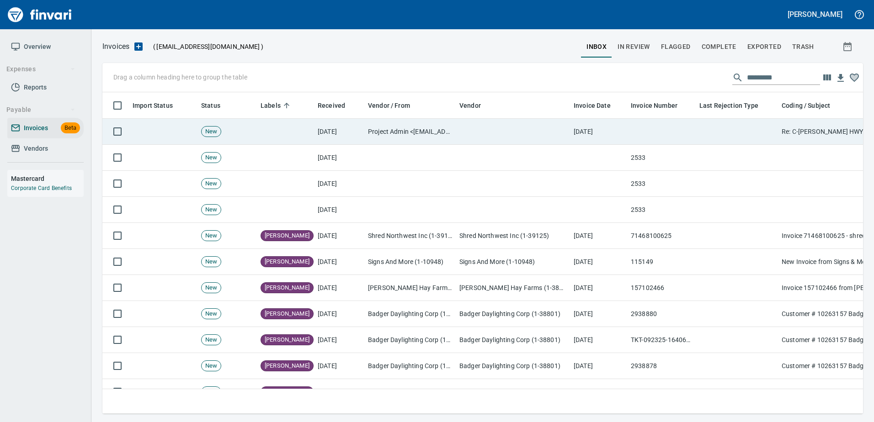
click at [737, 129] on td at bounding box center [737, 132] width 82 height 26
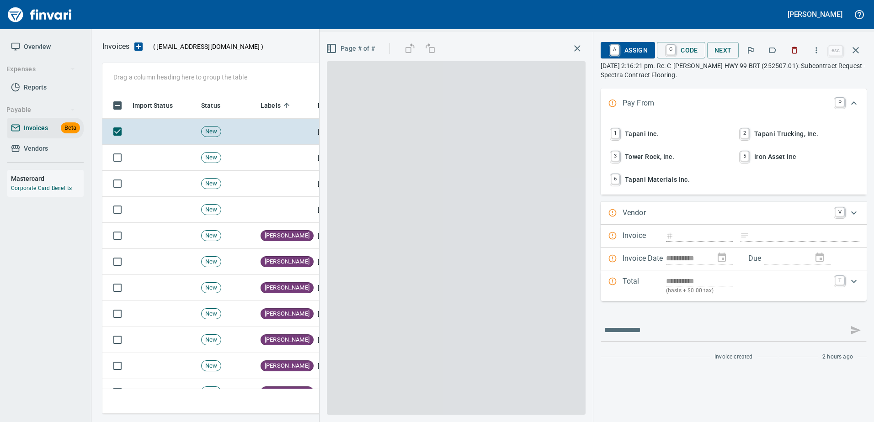
type input "**********"
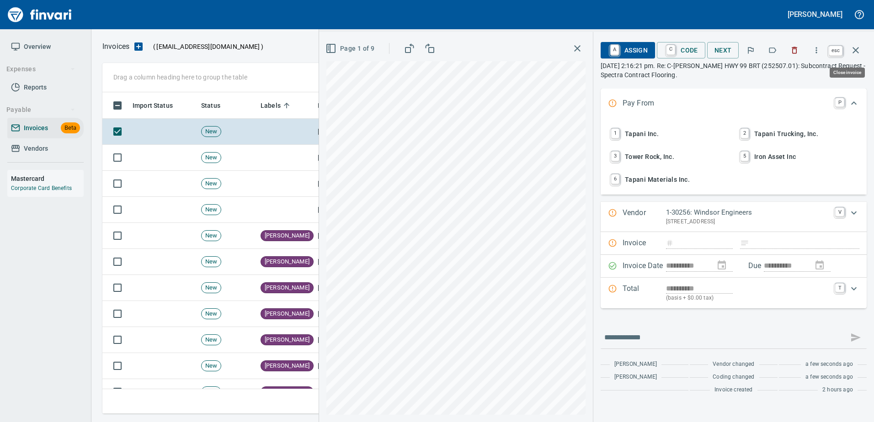
click at [846, 47] on button "button" at bounding box center [856, 50] width 22 height 22
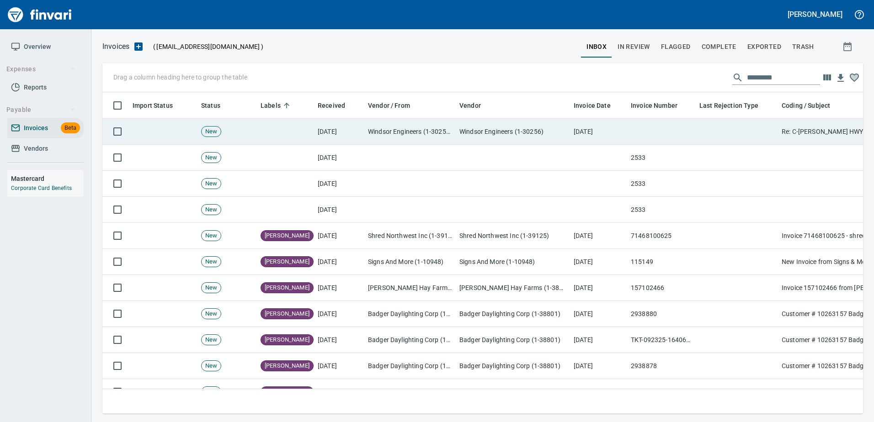
click at [668, 130] on td at bounding box center [661, 132] width 69 height 26
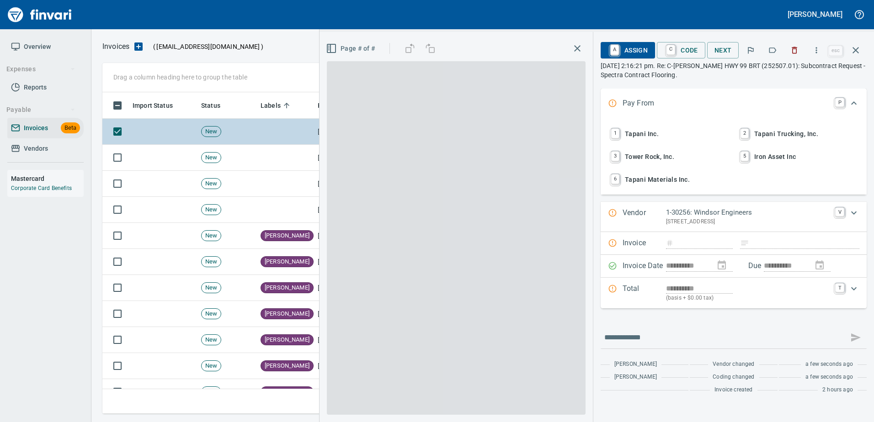
scroll to position [308, 746]
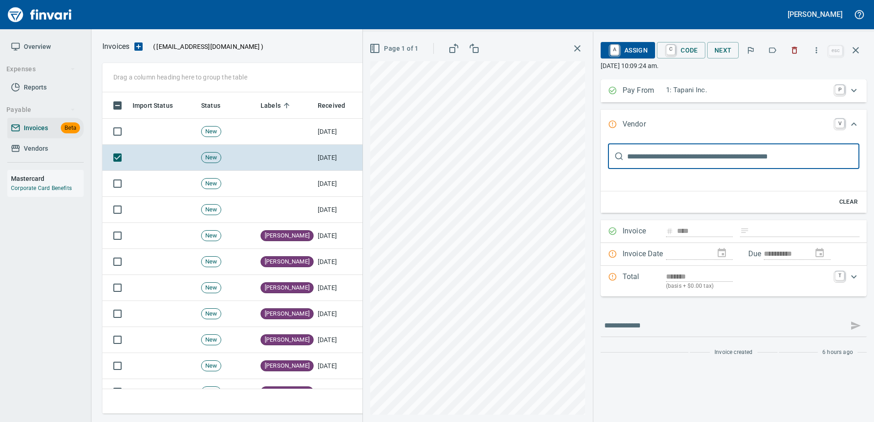
scroll to position [308, 746]
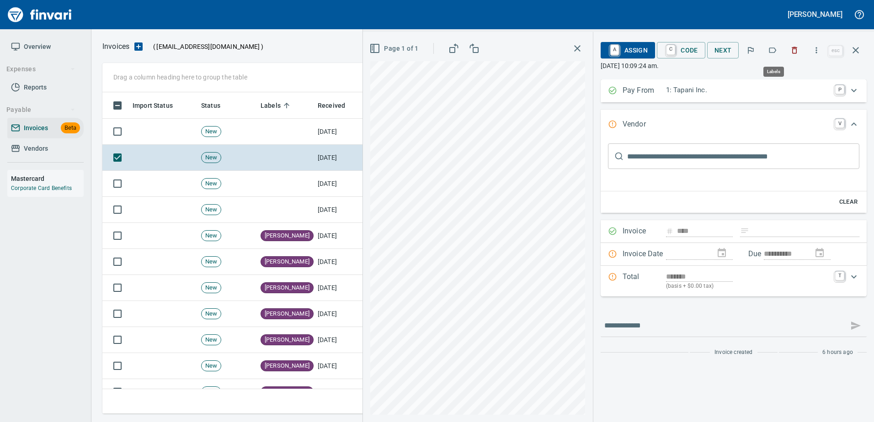
click at [768, 48] on button "button" at bounding box center [772, 50] width 20 height 20
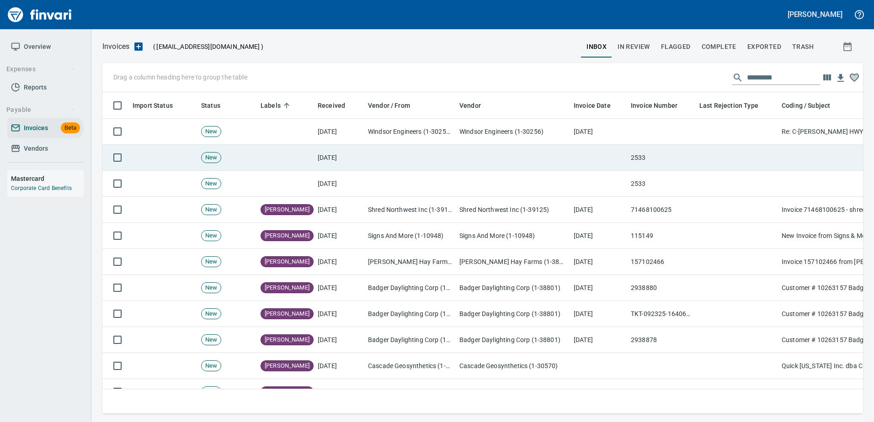
click at [647, 148] on td "2533" at bounding box center [661, 158] width 69 height 26
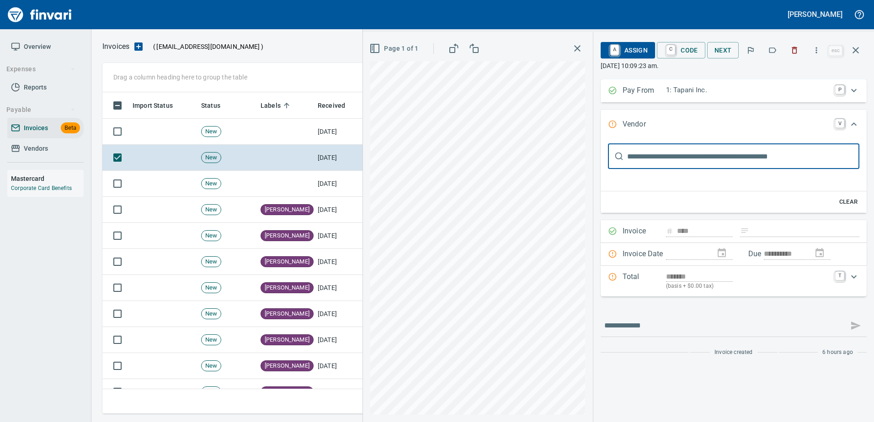
click at [777, 49] on icon "button" at bounding box center [772, 50] width 9 height 9
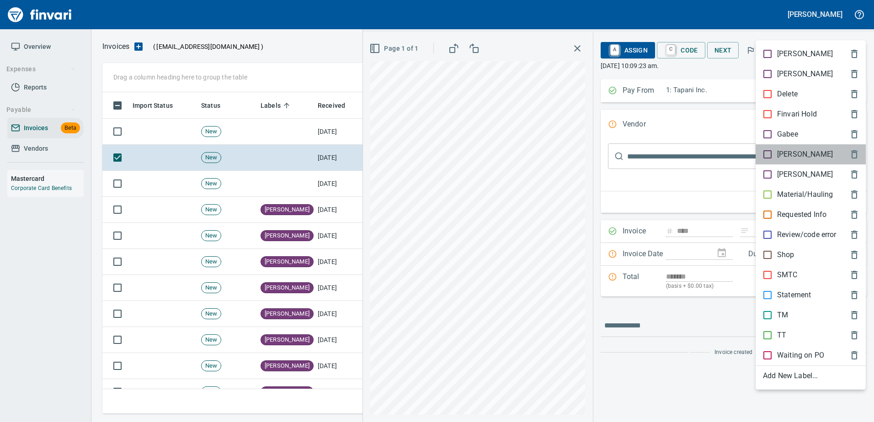
click at [789, 155] on p "[PERSON_NAME]" at bounding box center [805, 154] width 56 height 11
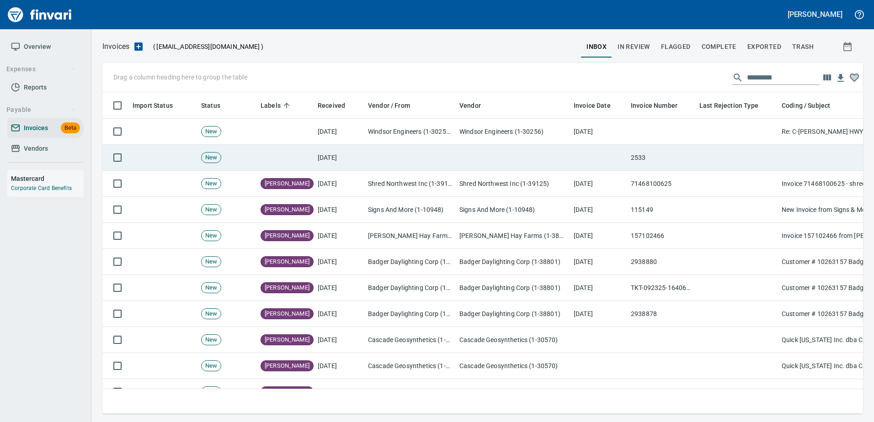
click at [633, 160] on td "2533" at bounding box center [661, 158] width 69 height 26
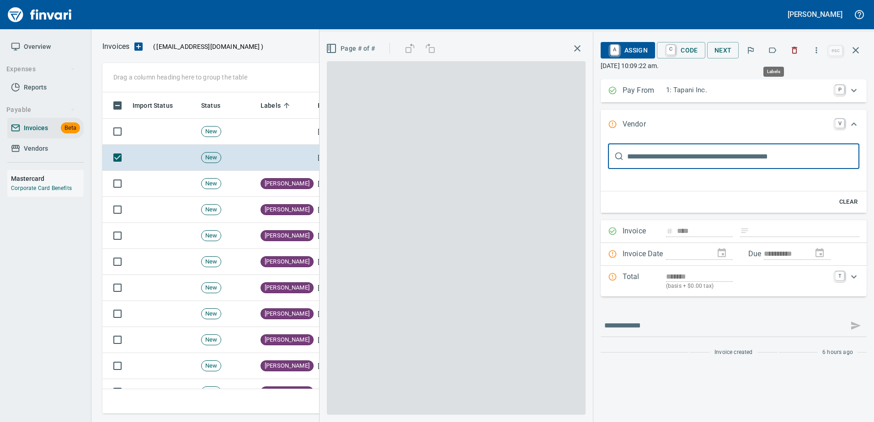
click at [769, 53] on icon "button" at bounding box center [772, 50] width 9 height 9
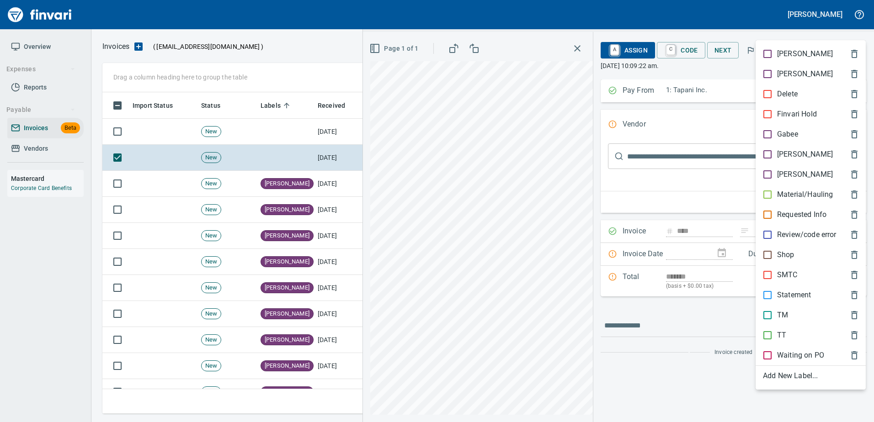
scroll to position [308, 746]
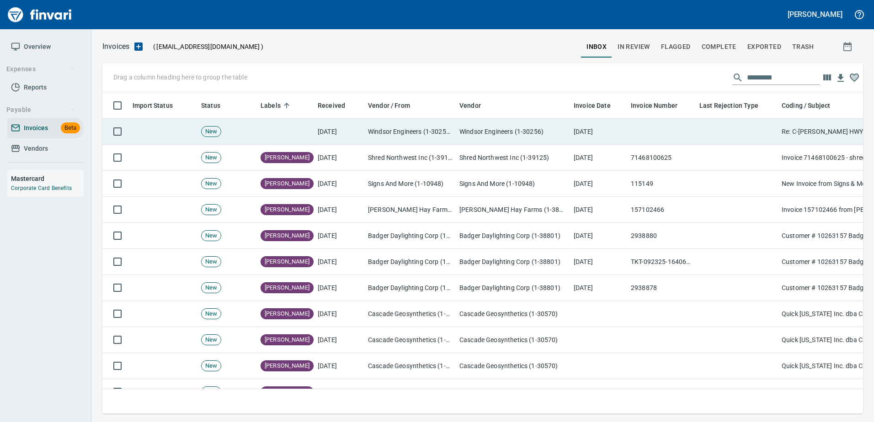
click at [671, 127] on td at bounding box center [661, 132] width 69 height 26
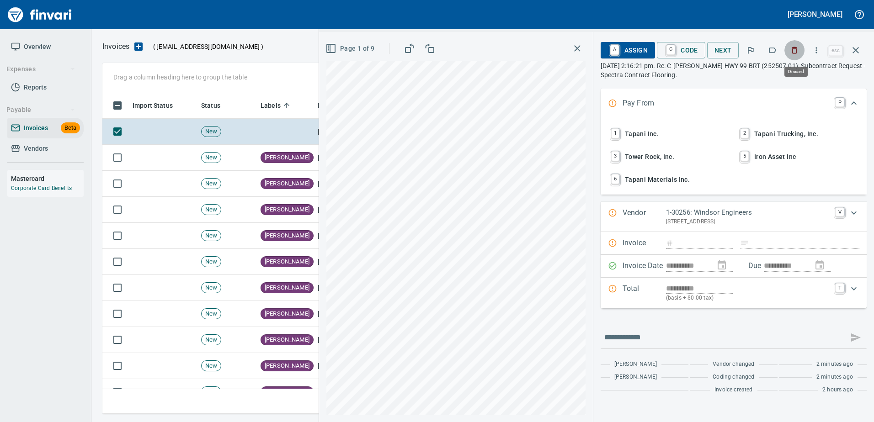
click at [792, 48] on icon "button" at bounding box center [794, 50] width 9 height 9
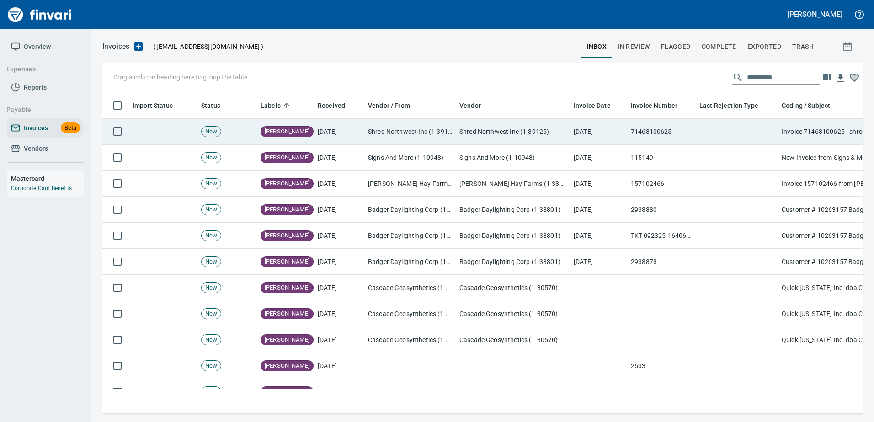
click at [636, 134] on td "71468100625" at bounding box center [661, 132] width 69 height 26
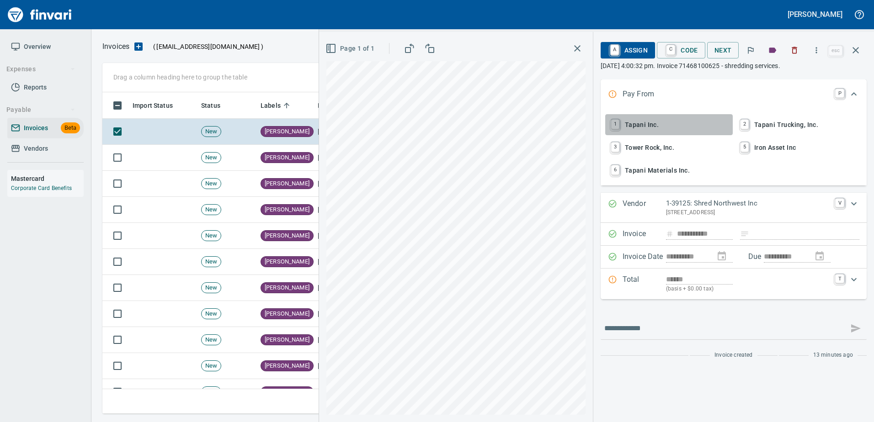
click at [643, 128] on span "1 Tapani Inc." at bounding box center [669, 125] width 120 height 16
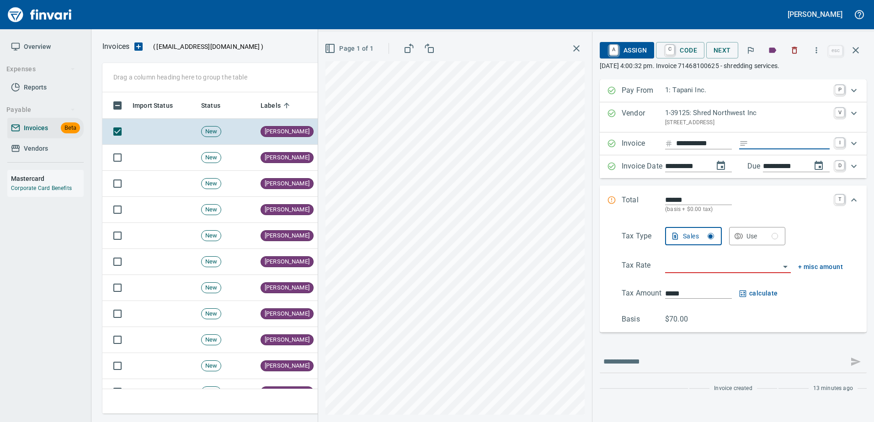
click at [769, 146] on input "Expand" at bounding box center [791, 143] width 78 height 11
click at [693, 268] on input "search" at bounding box center [722, 266] width 115 height 13
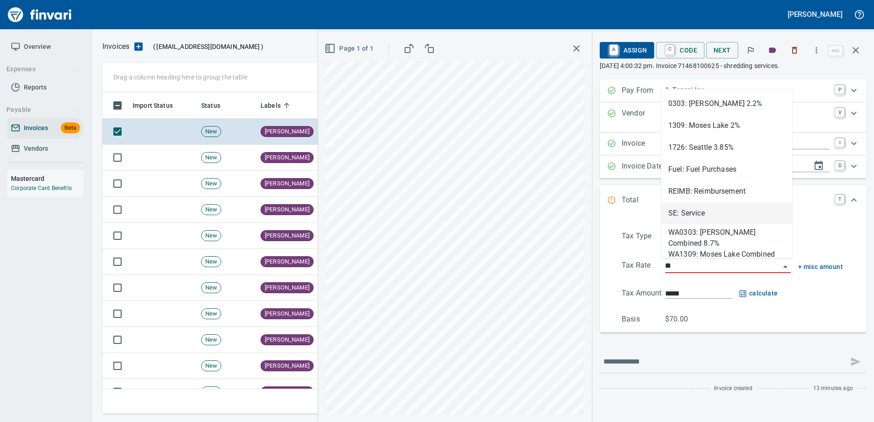
click at [701, 216] on li "SE: Service" at bounding box center [726, 214] width 131 height 22
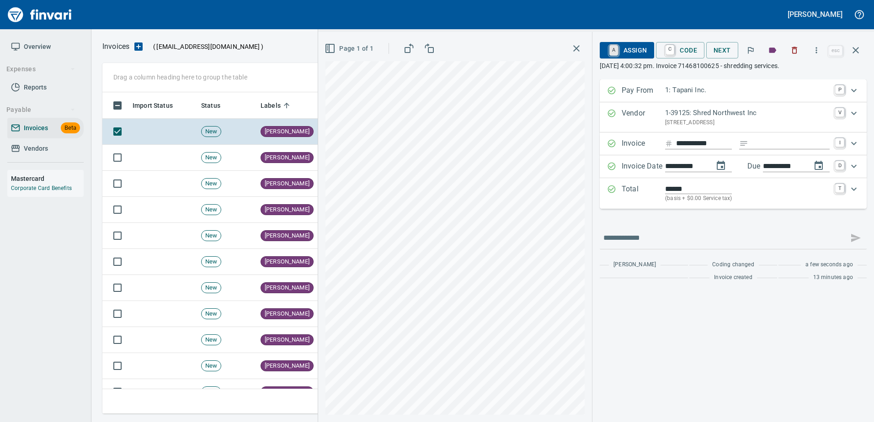
type input "**********"
click at [613, 48] on link "A" at bounding box center [613, 50] width 9 height 10
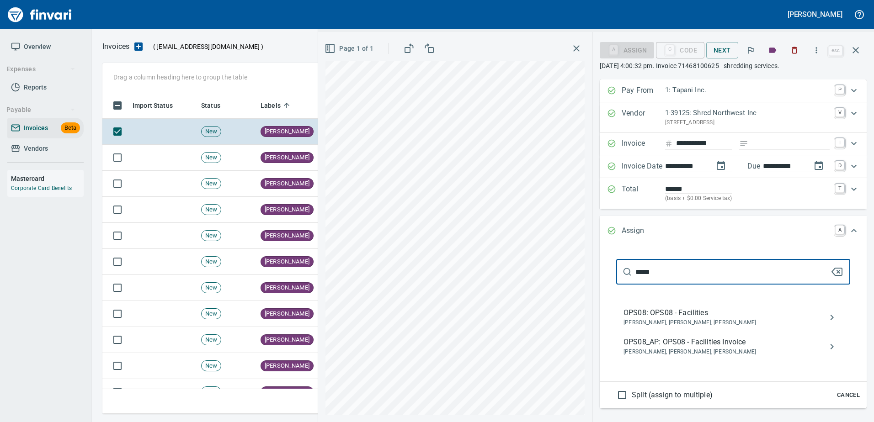
type input "*****"
click at [678, 340] on span "OPS08_AP: OPS08 - Facilities Invoice" at bounding box center [726, 342] width 205 height 11
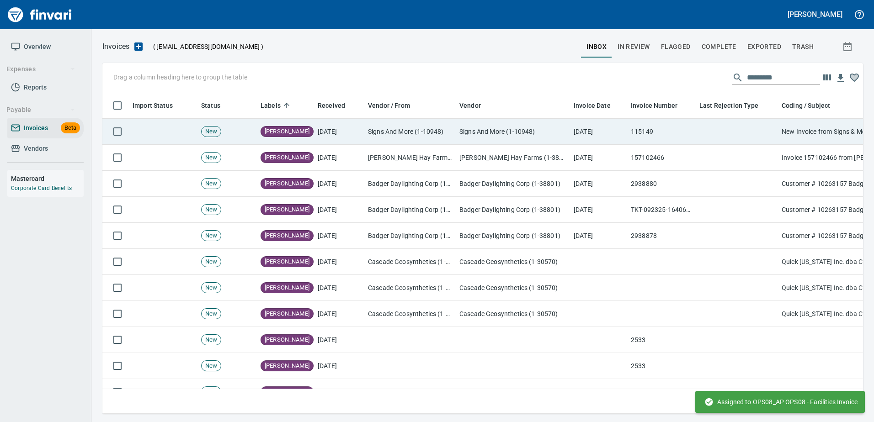
click at [708, 136] on td at bounding box center [737, 132] width 82 height 26
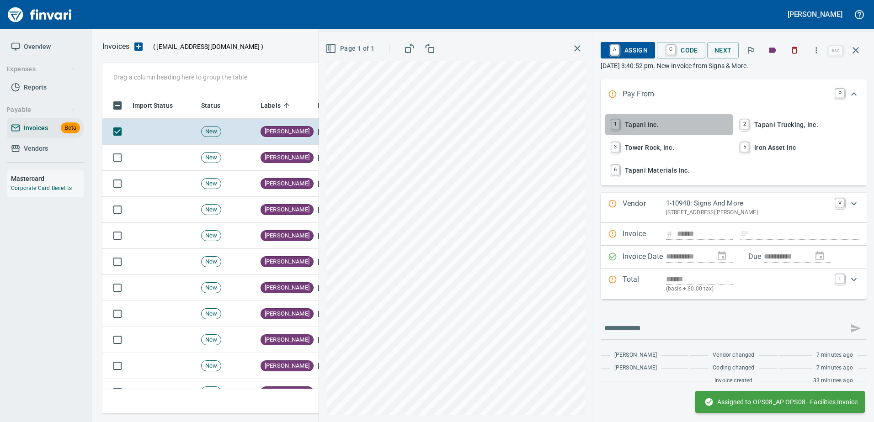
click at [633, 126] on span "1 Tapani Inc." at bounding box center [669, 125] width 120 height 16
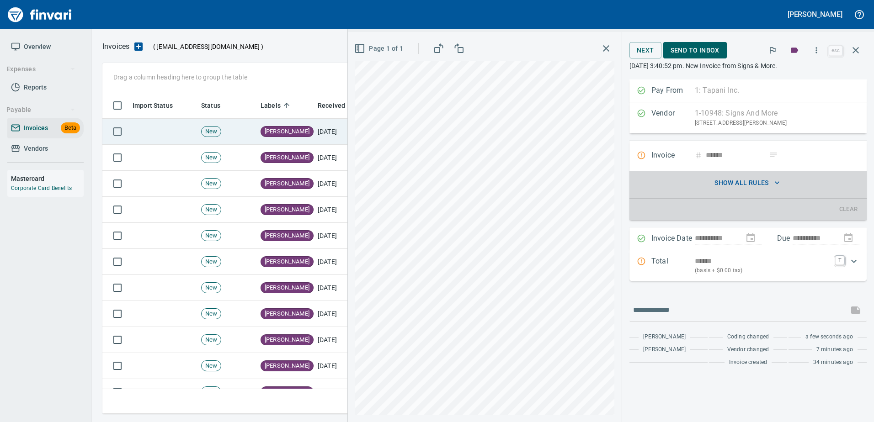
click at [272, 131] on span "[PERSON_NAME]" at bounding box center [287, 132] width 52 height 9
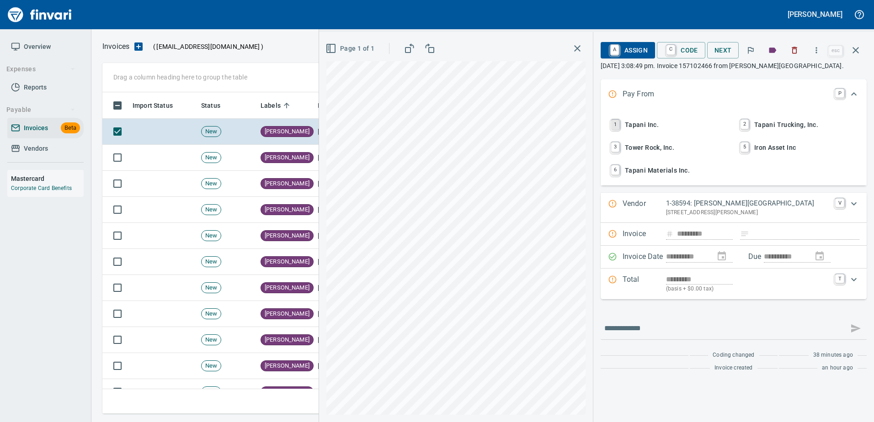
click at [619, 126] on link "1" at bounding box center [615, 125] width 8 height 10
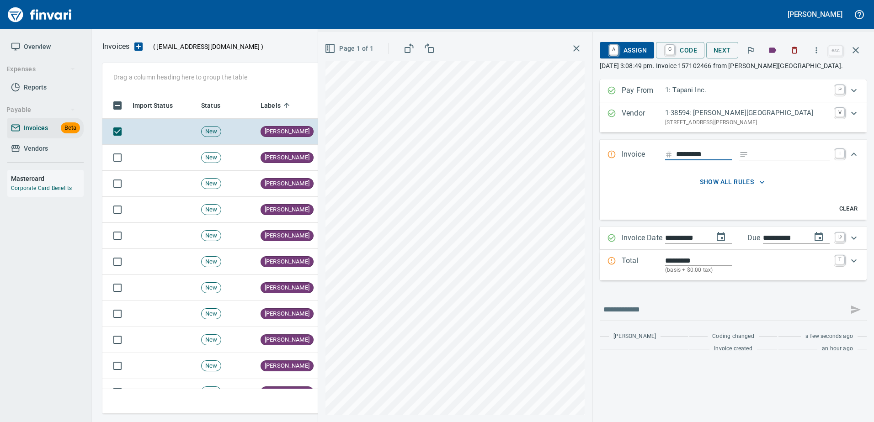
drag, startPoint x: 652, startPoint y: 252, endPoint x: 647, endPoint y: 257, distance: 6.8
click at [652, 252] on div "Total ********* (basis + $0.00 tax) T" at bounding box center [733, 265] width 267 height 31
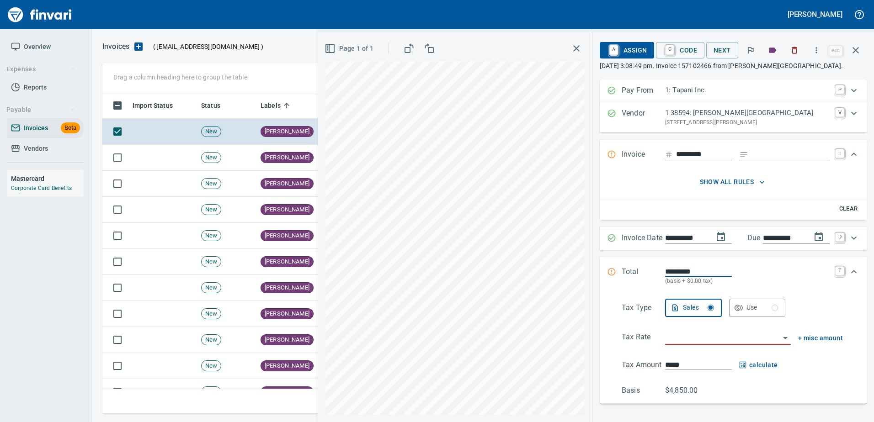
click at [677, 333] on div "Tax Type Sales Use Tax Rate + misc amount Tax Amount ***** calculate Basis $4,8…" at bounding box center [733, 348] width 252 height 98
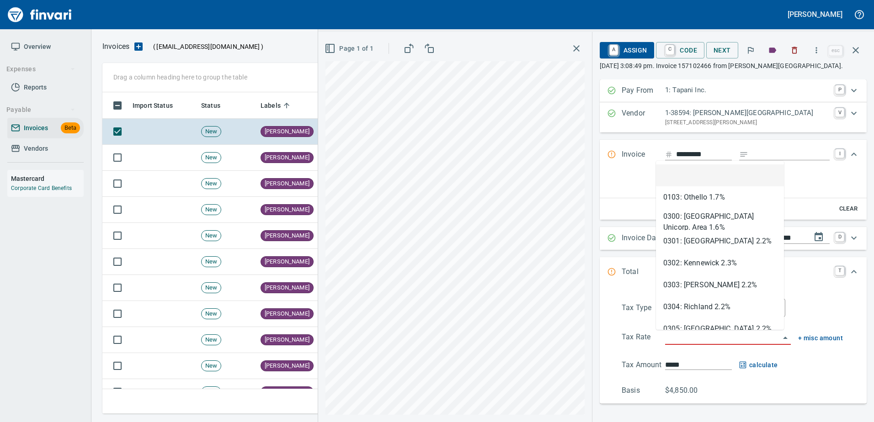
click at [675, 340] on input "search" at bounding box center [722, 338] width 115 height 13
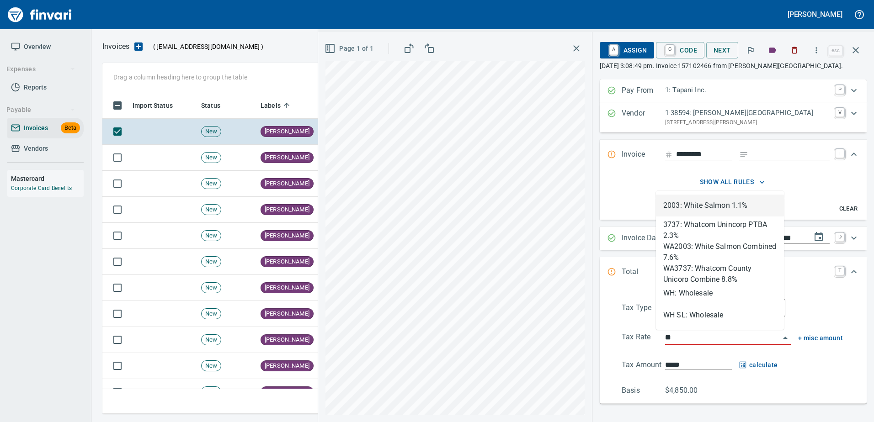
scroll to position [308, 746]
click at [677, 300] on li "WH: Wholesale" at bounding box center [720, 293] width 128 height 22
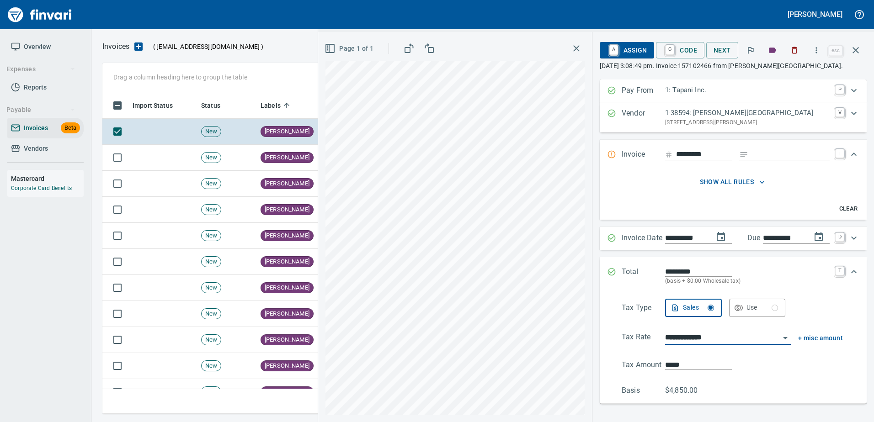
type input "**********"
click at [620, 52] on span "A Assign" at bounding box center [627, 51] width 40 height 16
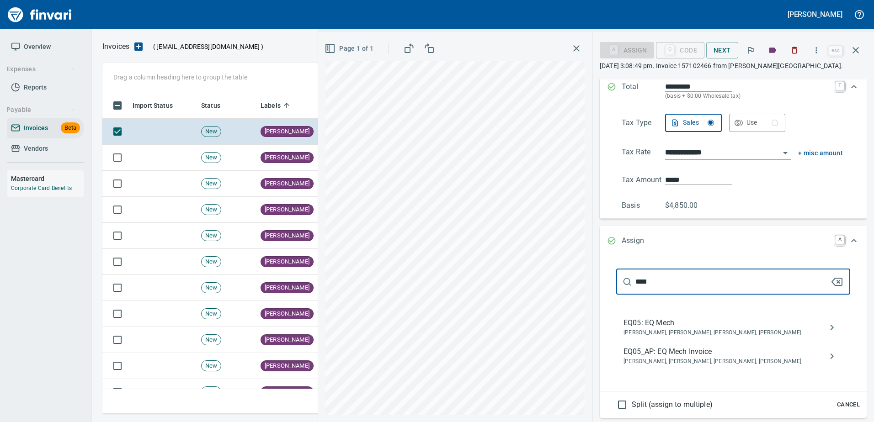
type input "****"
click at [668, 373] on nav "EQ05: EQ Mech Caroline Sarkinen, Cindy Hughes, Linzy Sanders, Robert Kaarto EQ0…" at bounding box center [733, 342] width 234 height 66
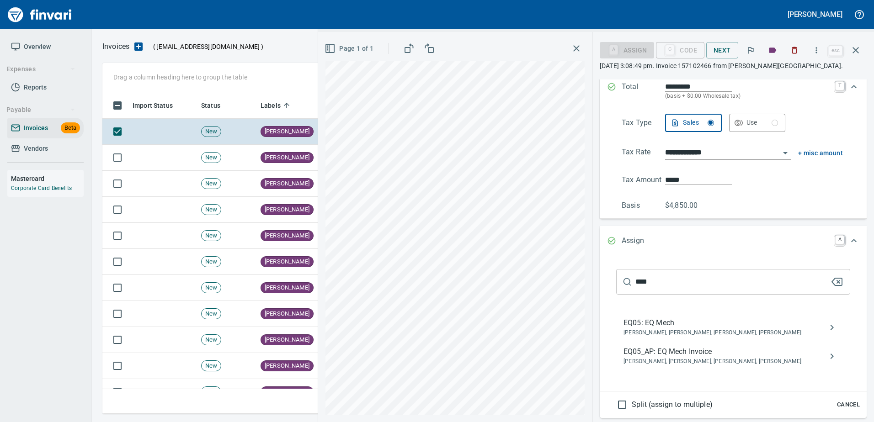
click at [671, 351] on span "EQ05_AP: EQ Mech Invoice" at bounding box center [726, 351] width 205 height 11
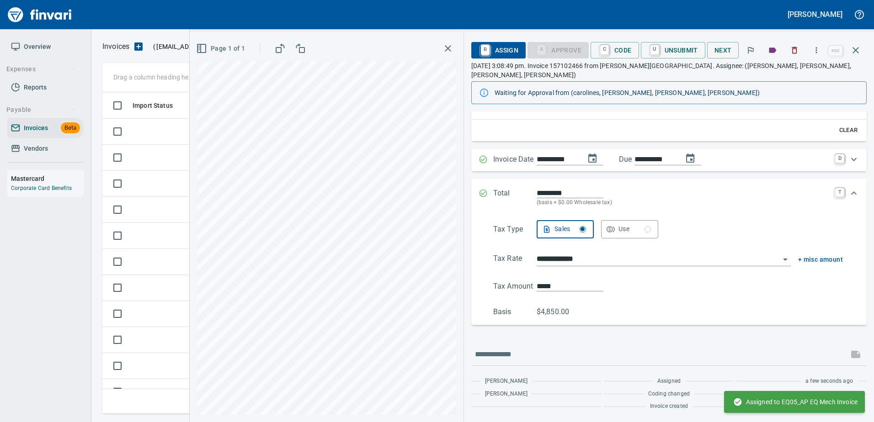
scroll to position [101, 0]
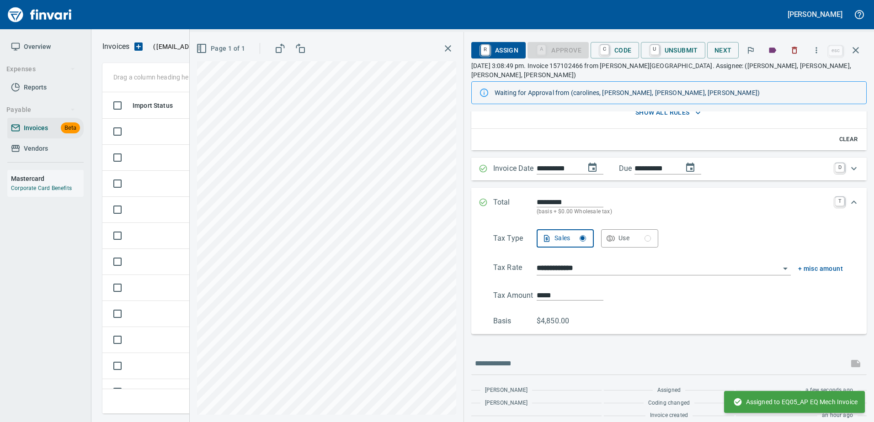
drag, startPoint x: 851, startPoint y: 48, endPoint x: 836, endPoint y: 57, distance: 17.4
click at [851, 48] on icon "button" at bounding box center [855, 50] width 11 height 11
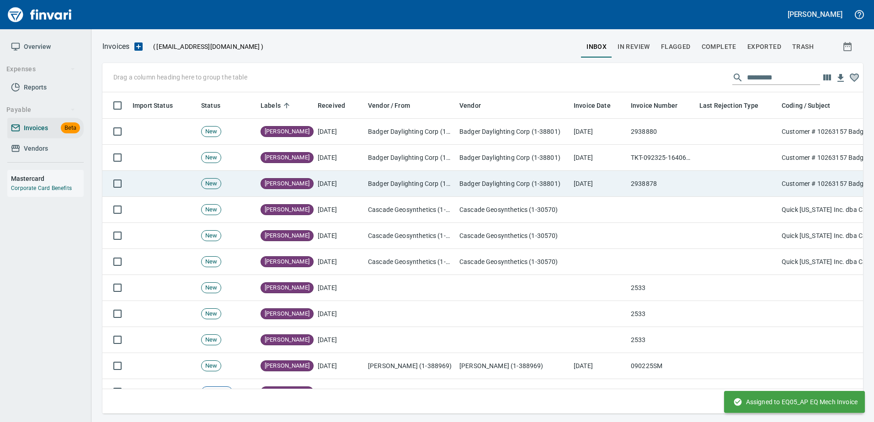
scroll to position [308, 746]
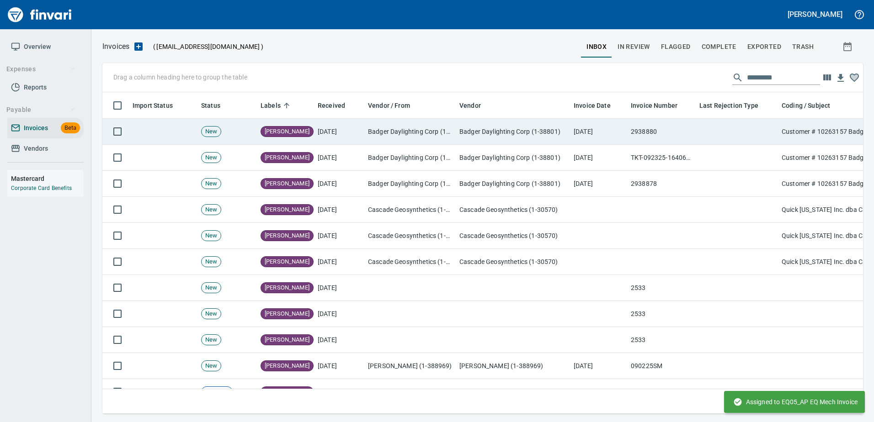
click at [649, 140] on td "2938880" at bounding box center [661, 132] width 69 height 26
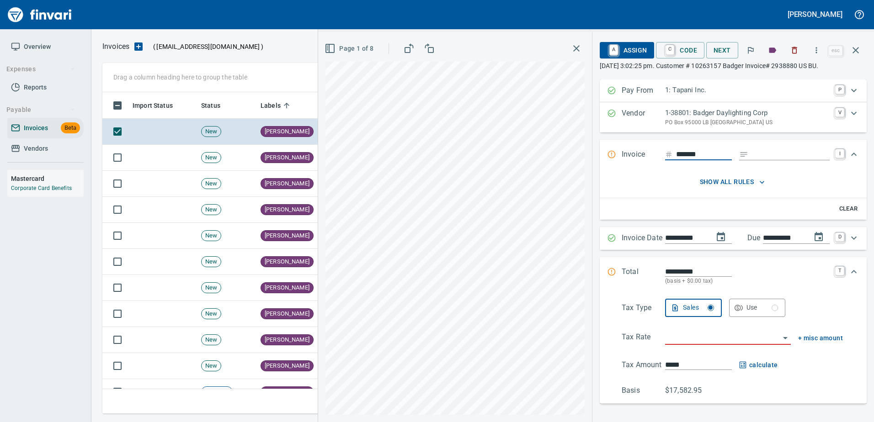
click at [759, 157] on input "Expand" at bounding box center [791, 154] width 78 height 11
type input "******"
type input "**********"
click at [349, 48] on span "Page 1 of 8" at bounding box center [349, 48] width 47 height 11
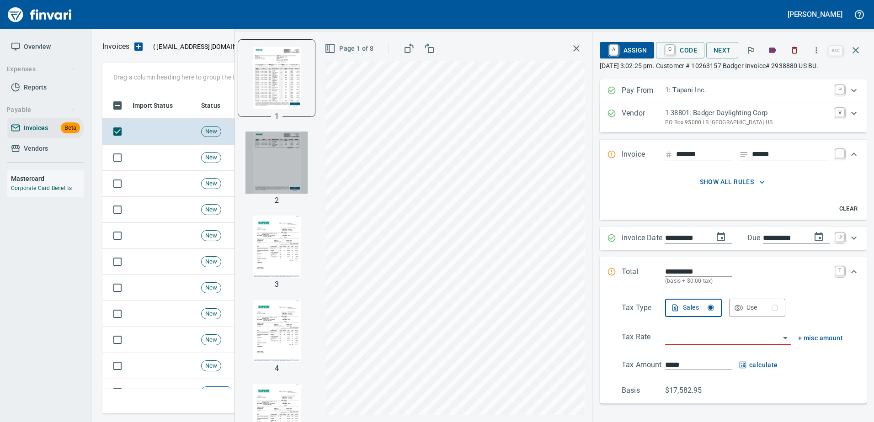
click at [272, 158] on img "button" at bounding box center [276, 163] width 62 height 62
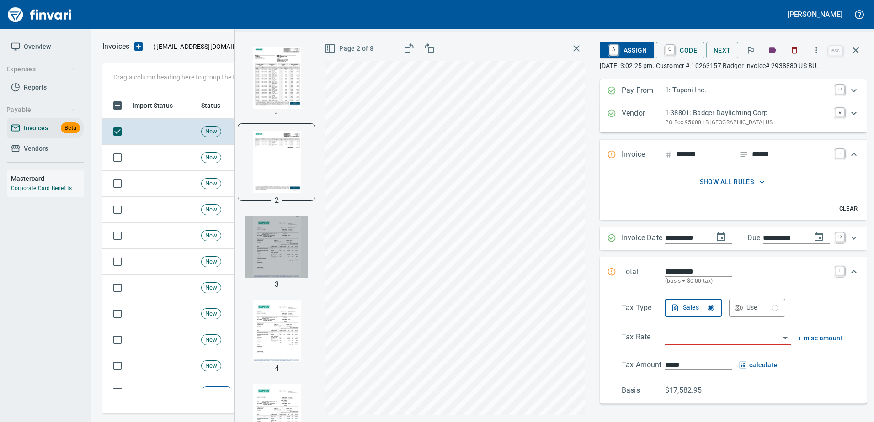
click at [266, 226] on img "button" at bounding box center [276, 247] width 62 height 62
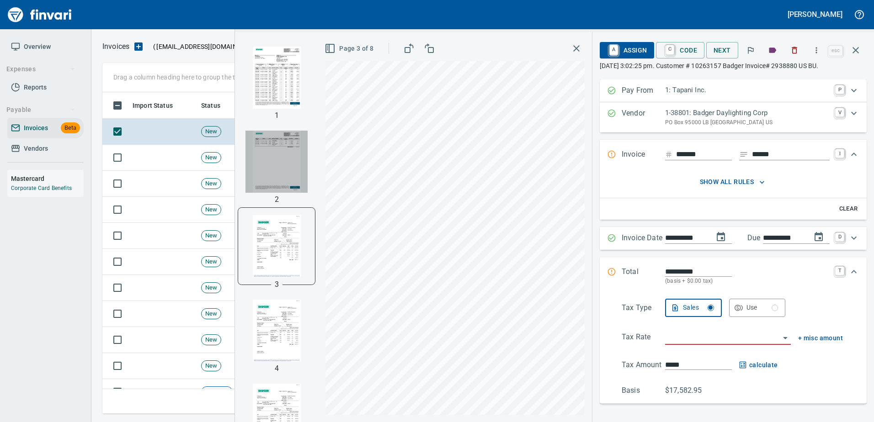
click at [258, 179] on img "button" at bounding box center [276, 162] width 62 height 62
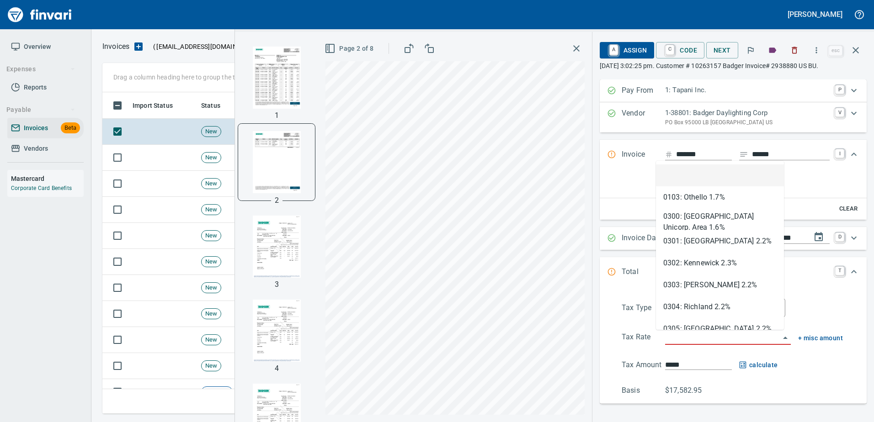
click at [677, 338] on input "search" at bounding box center [722, 338] width 115 height 13
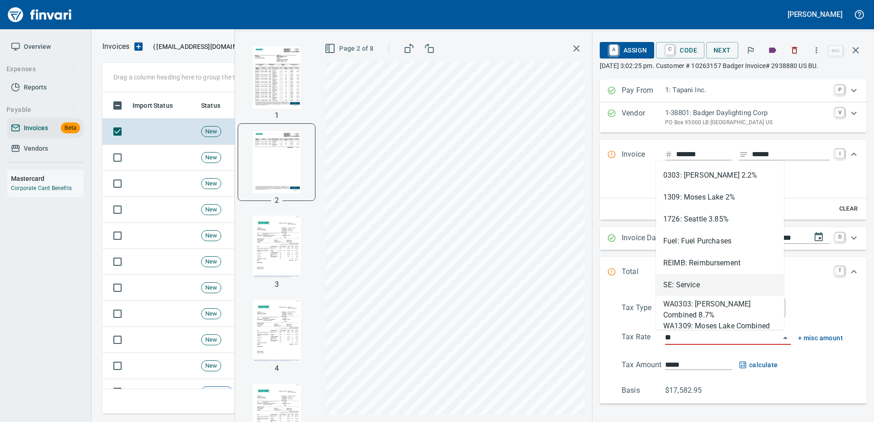
click at [672, 288] on li "SE: Service" at bounding box center [720, 285] width 128 height 22
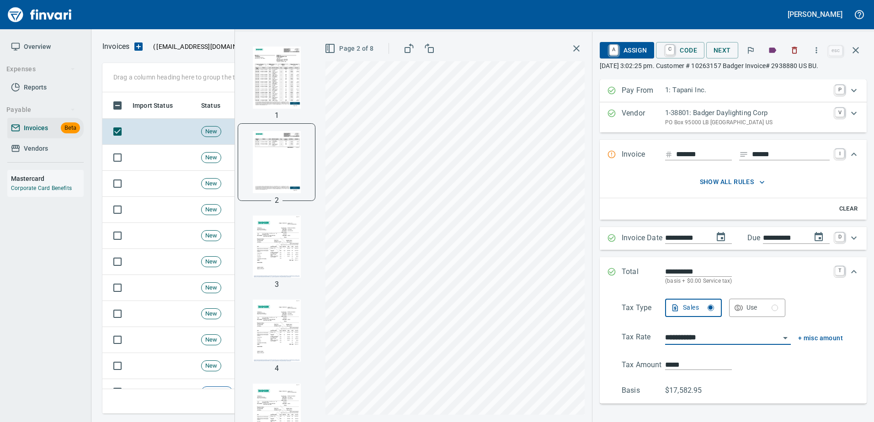
type input "**********"
click at [638, 43] on div "A Assign C Code Next" at bounding box center [713, 50] width 227 height 20
click at [633, 48] on span "A Assign" at bounding box center [627, 51] width 40 height 16
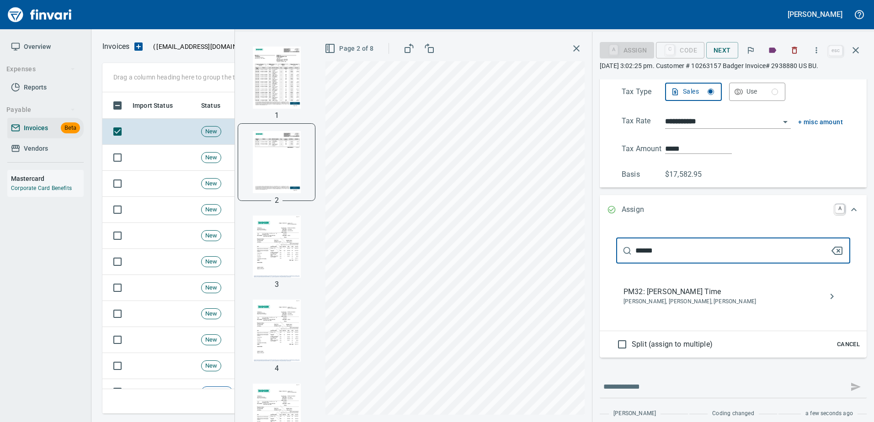
type input "******"
click at [661, 298] on span "Jerome Sarkinen, Max Bondar, Zachary Nunes" at bounding box center [726, 302] width 205 height 9
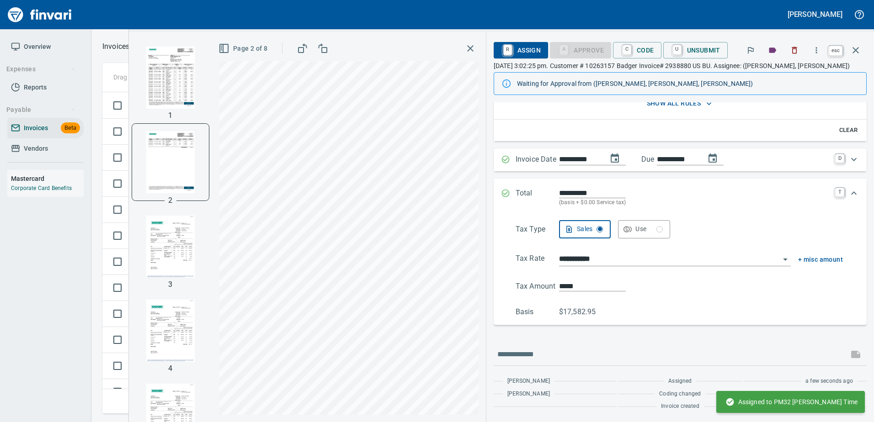
scroll to position [101, 0]
click at [854, 54] on icon "button" at bounding box center [855, 50] width 11 height 11
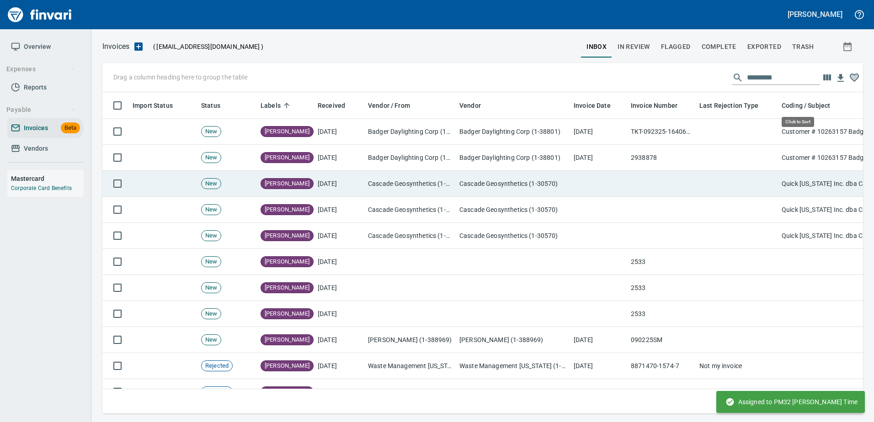
scroll to position [308, 746]
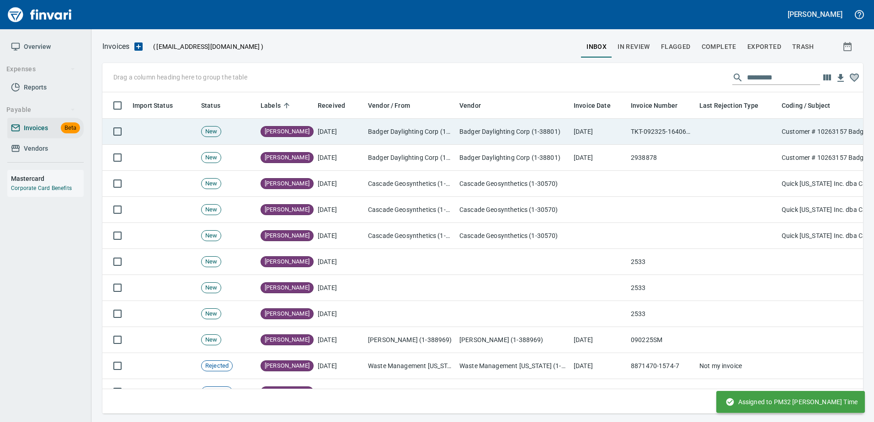
click at [703, 138] on td at bounding box center [737, 132] width 82 height 26
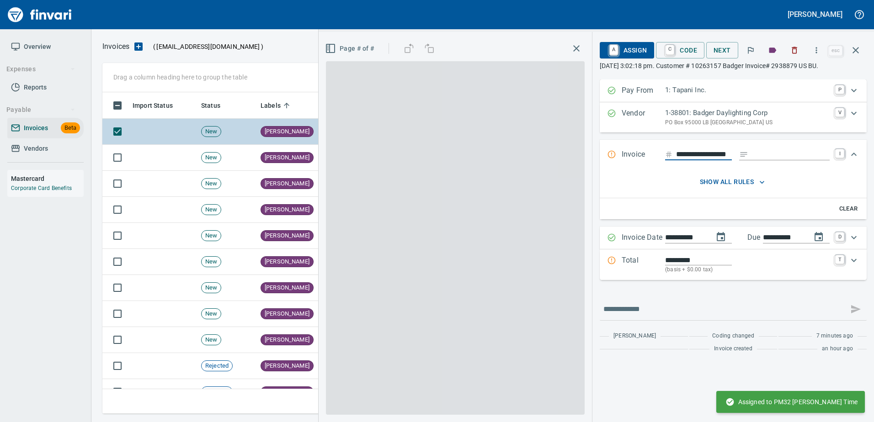
scroll to position [0, 16]
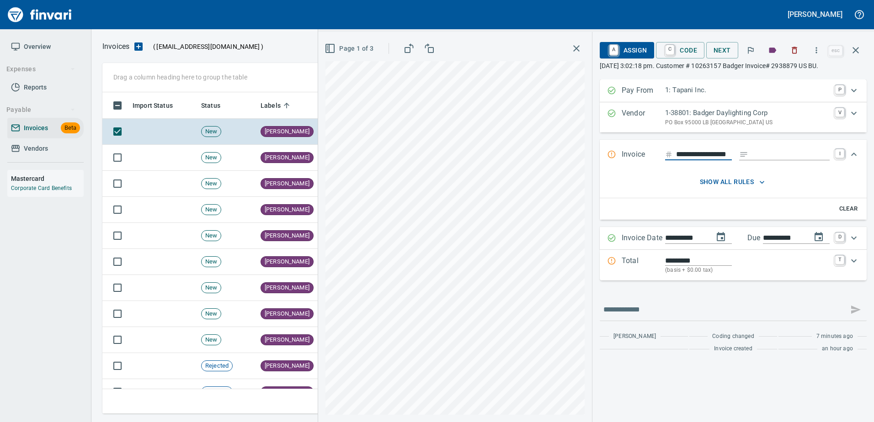
type input "*******"
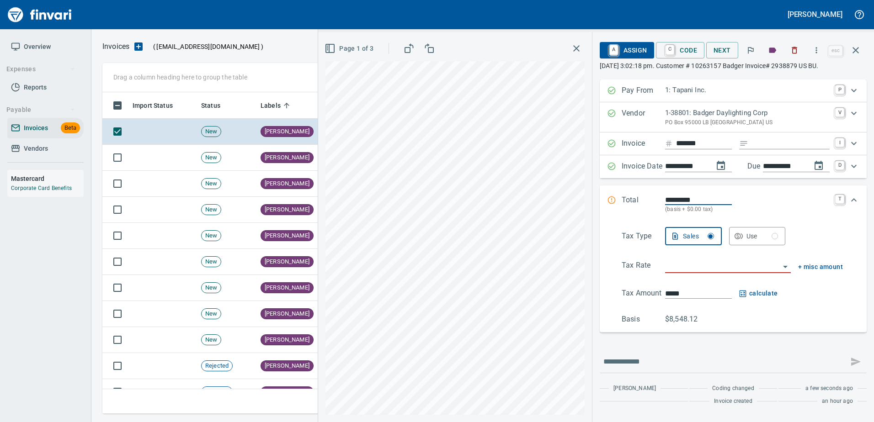
click at [783, 143] on input "Expand" at bounding box center [791, 143] width 78 height 11
type input "******"
click at [690, 264] on input "search" at bounding box center [722, 266] width 115 height 13
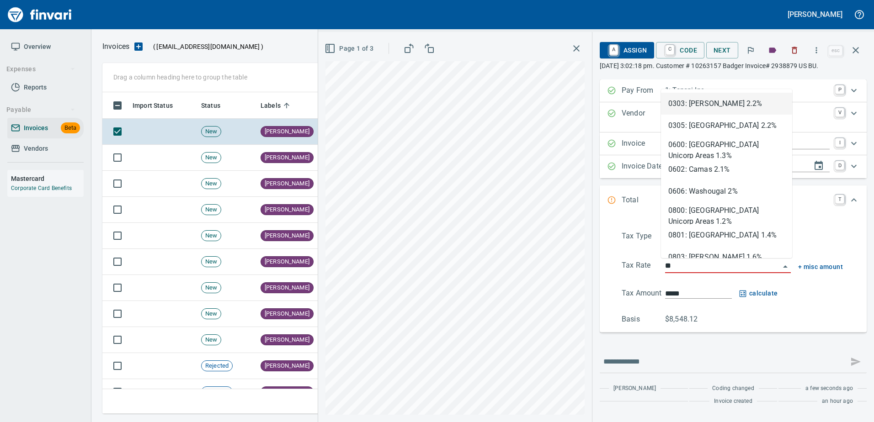
scroll to position [308, 746]
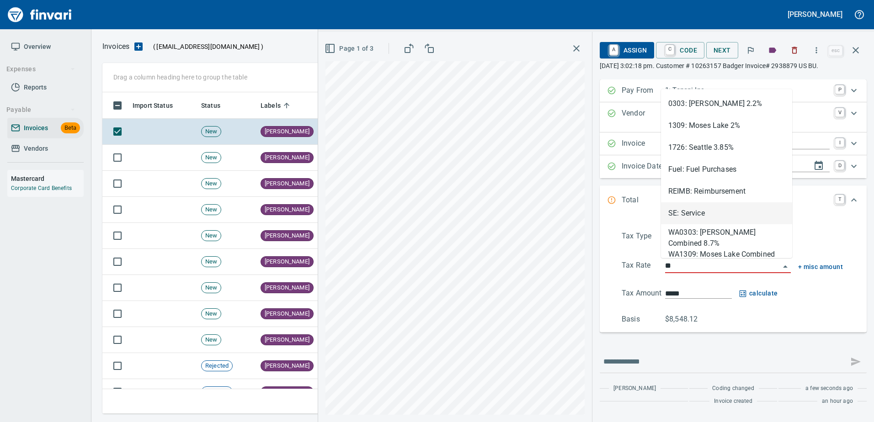
click at [690, 208] on li "SE: Service" at bounding box center [726, 214] width 131 height 22
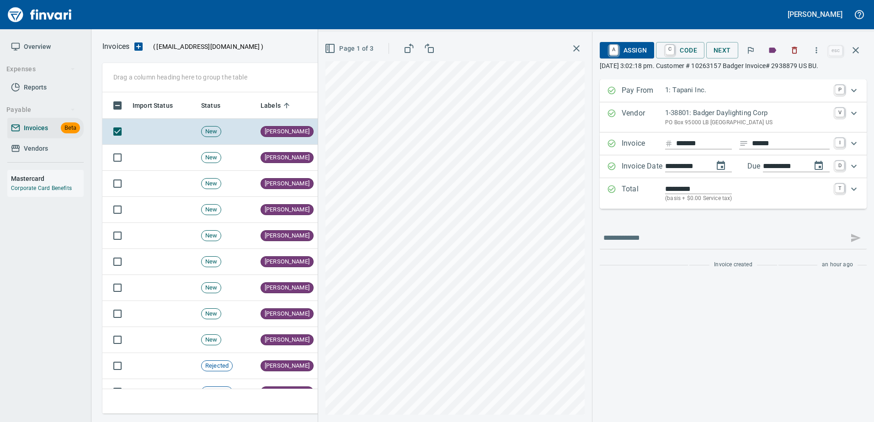
type input "**********"
click at [341, 48] on span "Page 1 of 3" at bounding box center [349, 48] width 47 height 11
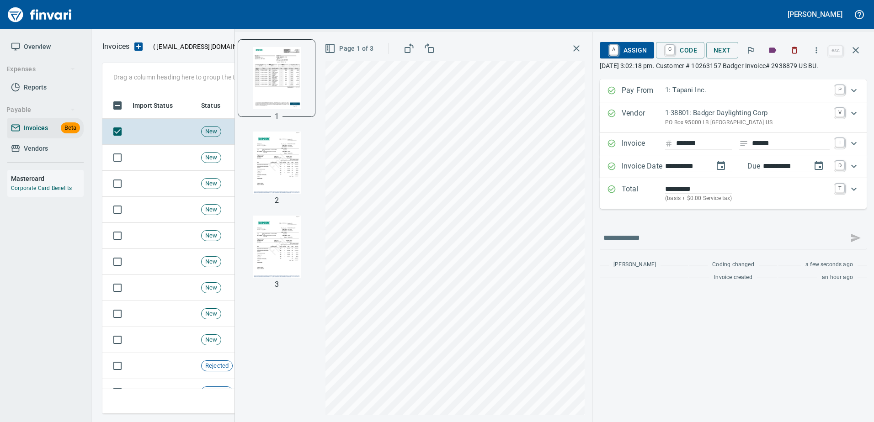
click at [280, 187] on img "button" at bounding box center [276, 163] width 62 height 62
click at [268, 258] on img "button" at bounding box center [276, 247] width 62 height 62
click at [264, 71] on img "button" at bounding box center [276, 78] width 62 height 62
click at [632, 47] on span "A Assign" at bounding box center [627, 51] width 40 height 16
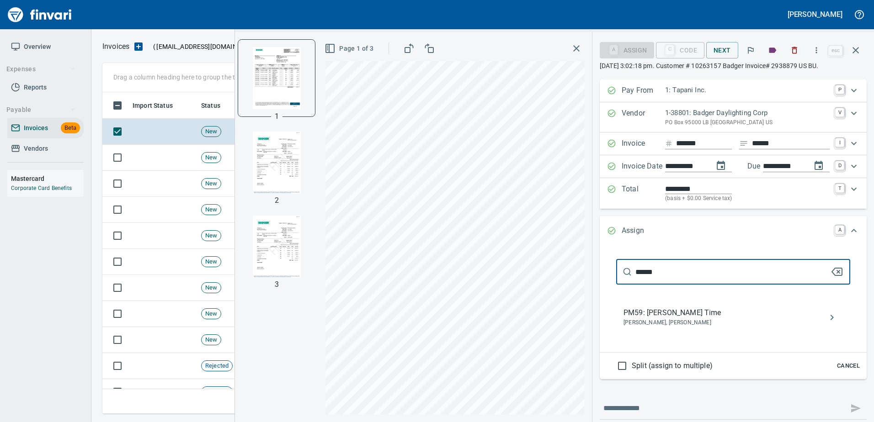
type input "******"
click at [687, 308] on span "PM59: Steve Ingram Time" at bounding box center [726, 313] width 205 height 11
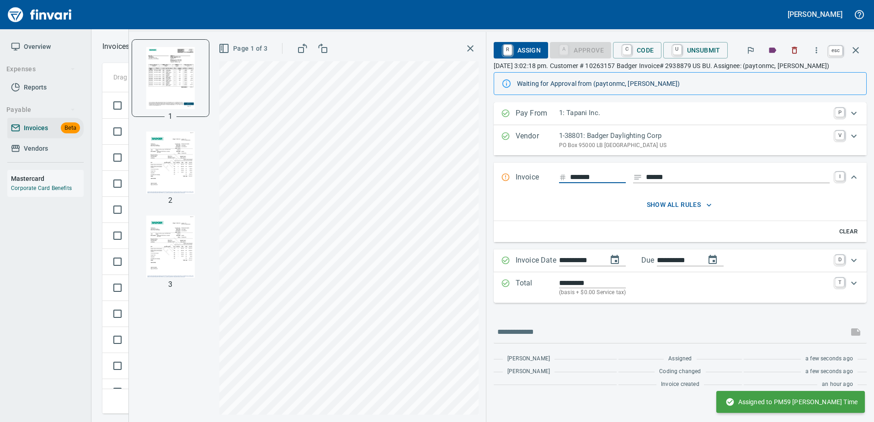
click at [862, 48] on button "button" at bounding box center [856, 50] width 22 height 22
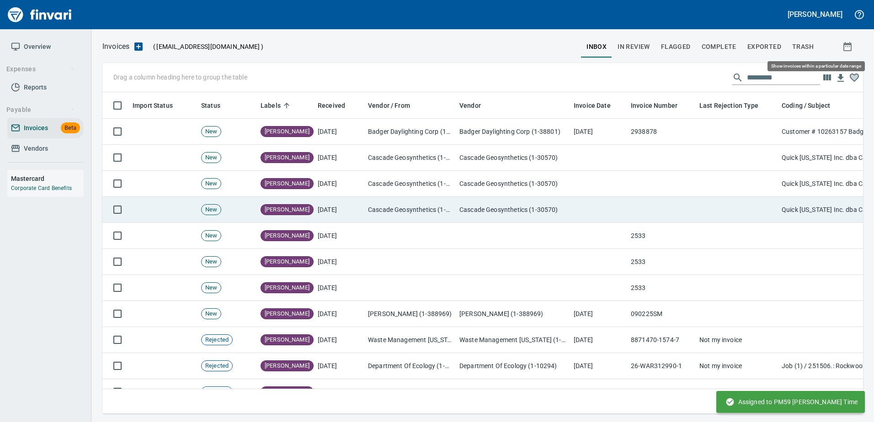
scroll to position [308, 746]
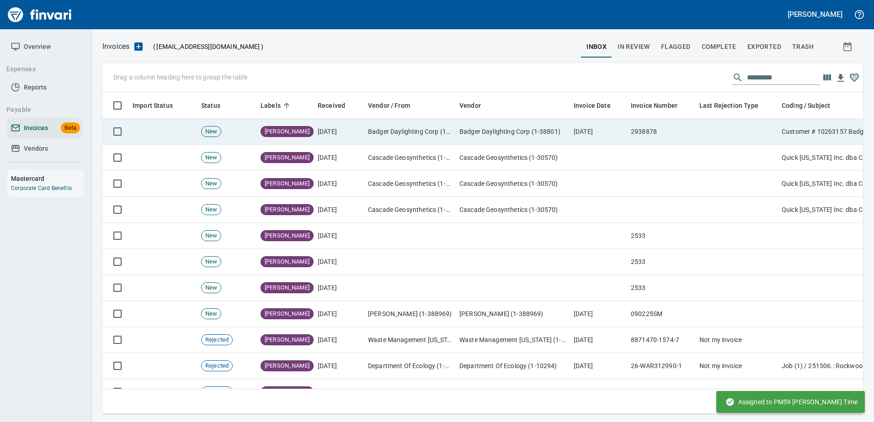
click at [586, 123] on td "[DATE]" at bounding box center [598, 132] width 57 height 26
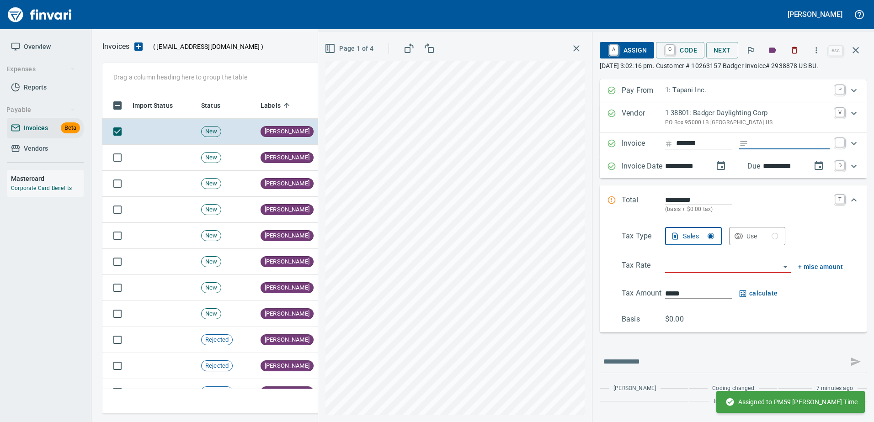
drag, startPoint x: 794, startPoint y: 144, endPoint x: 592, endPoint y: 177, distance: 205.7
click at [794, 144] on input "Expand" at bounding box center [791, 143] width 78 height 11
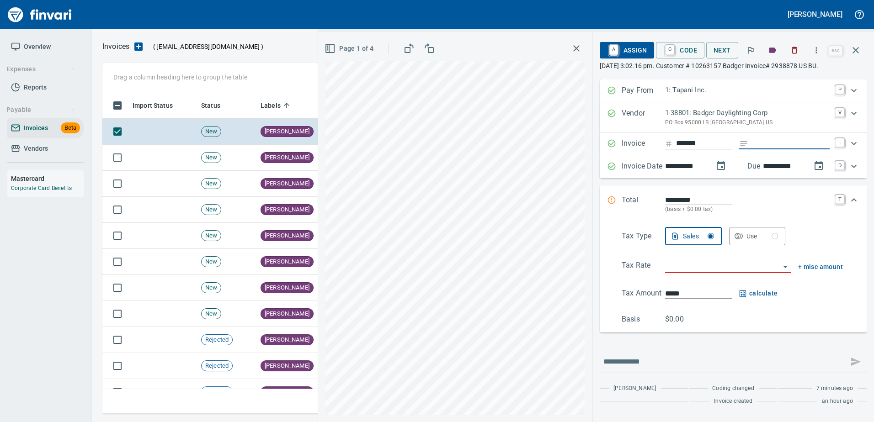
type input "**********"
click at [344, 47] on span "Page 1 of 4" at bounding box center [349, 48] width 47 height 11
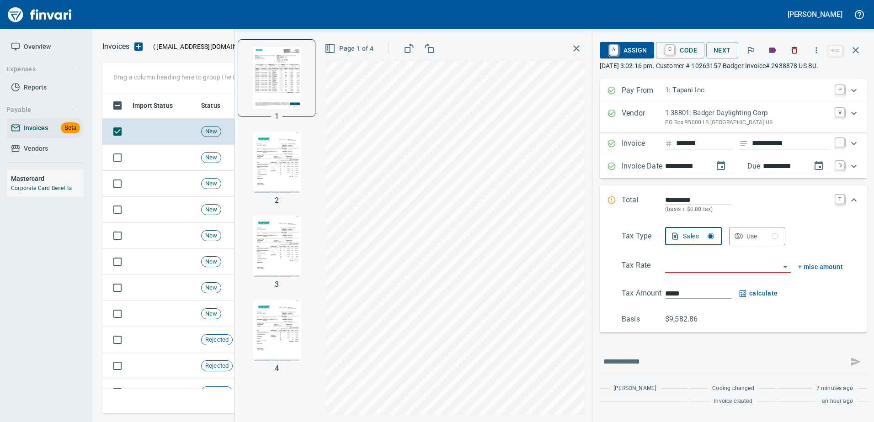
click at [275, 170] on img "button" at bounding box center [276, 163] width 62 height 62
click at [276, 90] on img "button" at bounding box center [276, 78] width 62 height 62
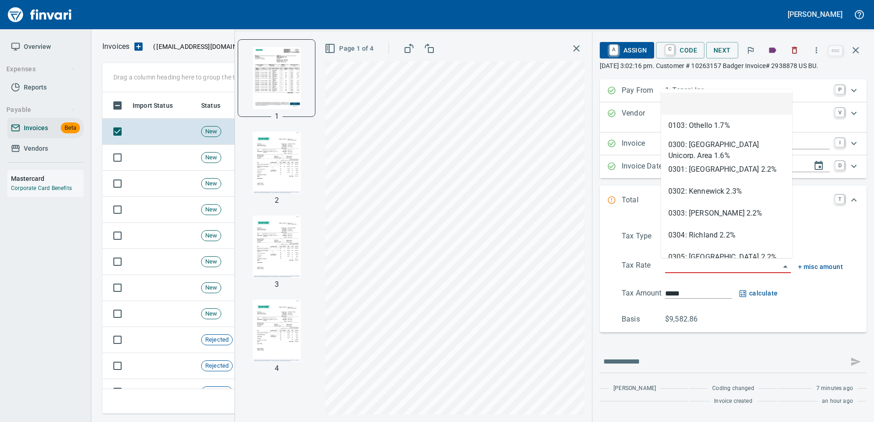
click at [713, 261] on input "search" at bounding box center [722, 266] width 115 height 13
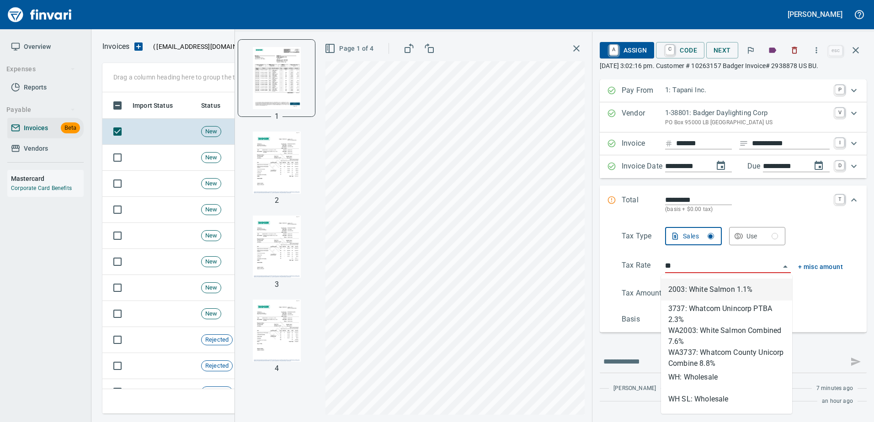
scroll to position [308, 746]
click at [701, 373] on li "WH: Wholesale" at bounding box center [726, 378] width 131 height 22
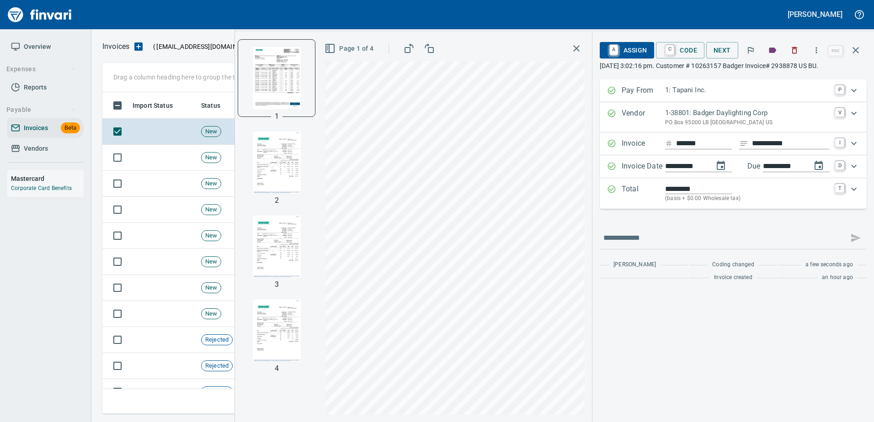
type input "**********"
click at [633, 54] on span "A Assign" at bounding box center [627, 51] width 40 height 16
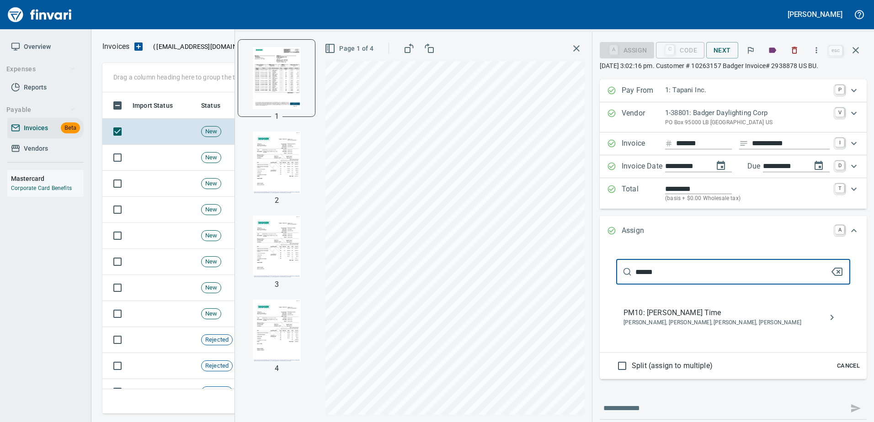
type input "******"
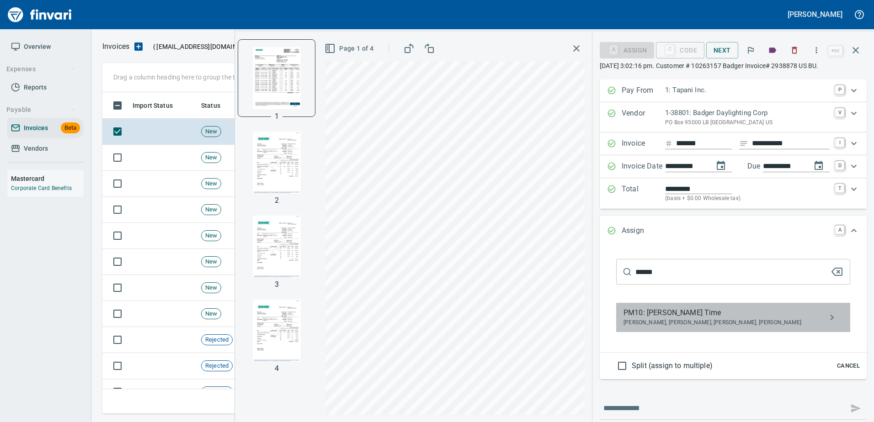
click at [654, 320] on span "Blaine Bellikka, Raphaella Bucho, Payton McMeekan, Steven Ingram" at bounding box center [726, 323] width 205 height 9
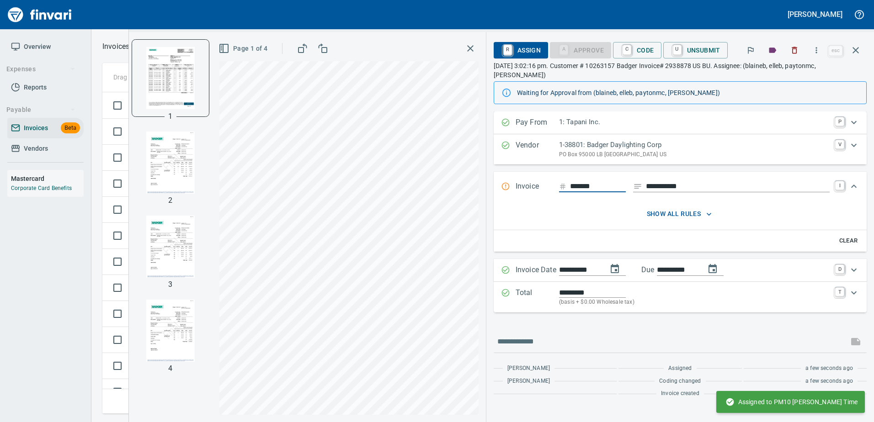
click at [549, 288] on p "Total" at bounding box center [537, 298] width 43 height 20
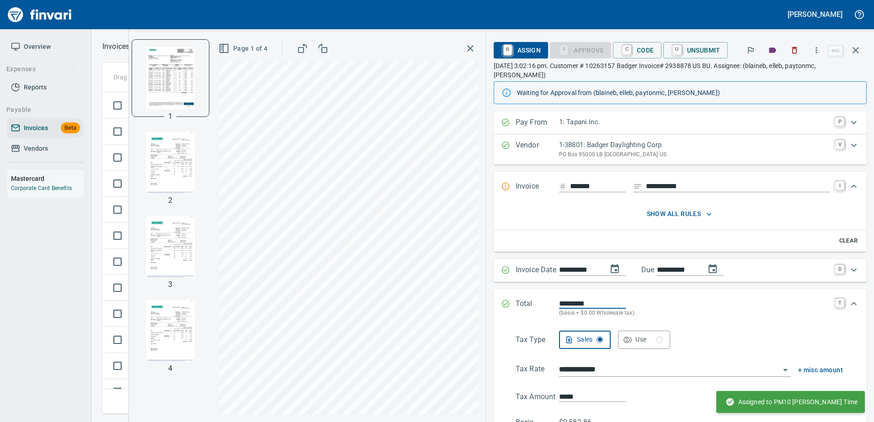
click at [602, 365] on input "**********" at bounding box center [669, 370] width 221 height 13
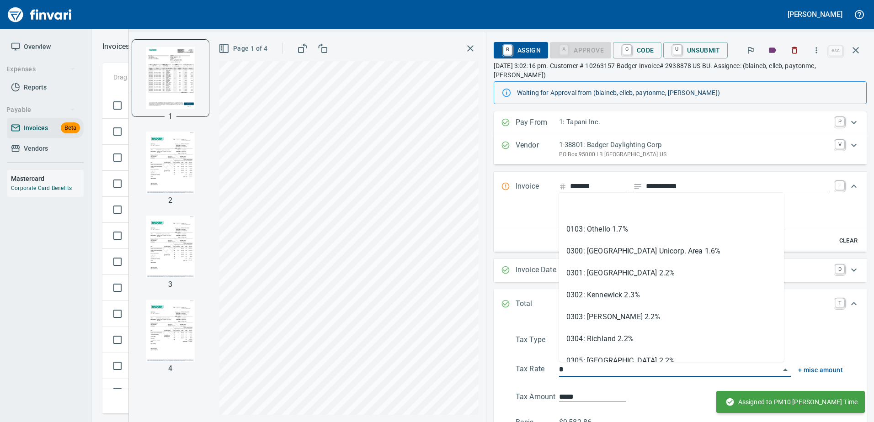
click at [602, 365] on input "*" at bounding box center [669, 370] width 221 height 13
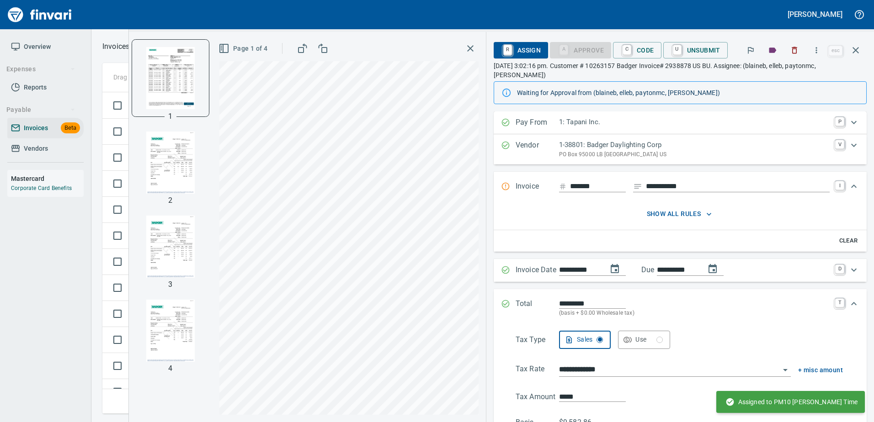
click at [583, 365] on input "**********" at bounding box center [669, 370] width 221 height 13
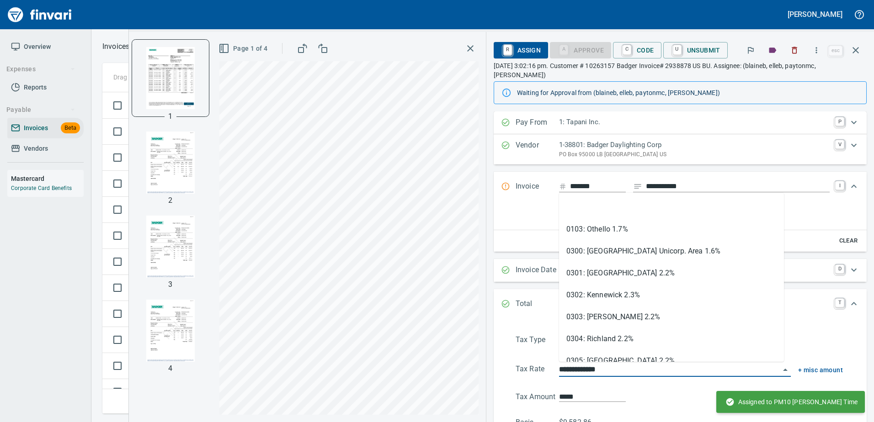
click at [583, 365] on input "**********" at bounding box center [669, 370] width 221 height 13
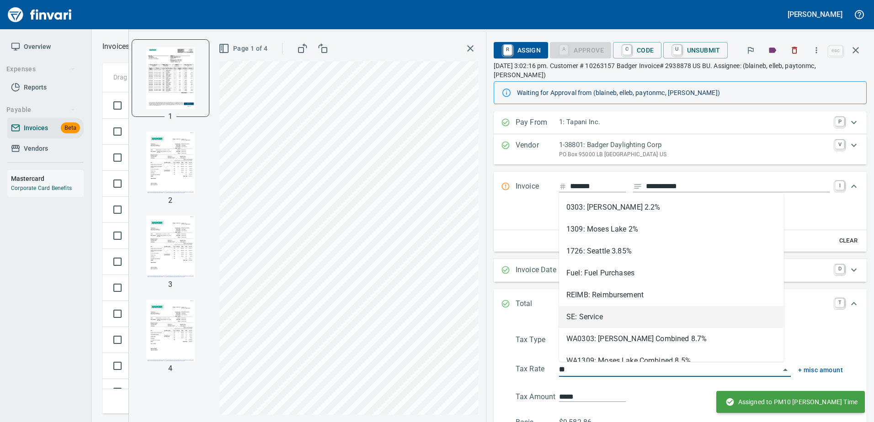
click at [584, 318] on li "SE: Service" at bounding box center [671, 317] width 225 height 22
type input "**********"
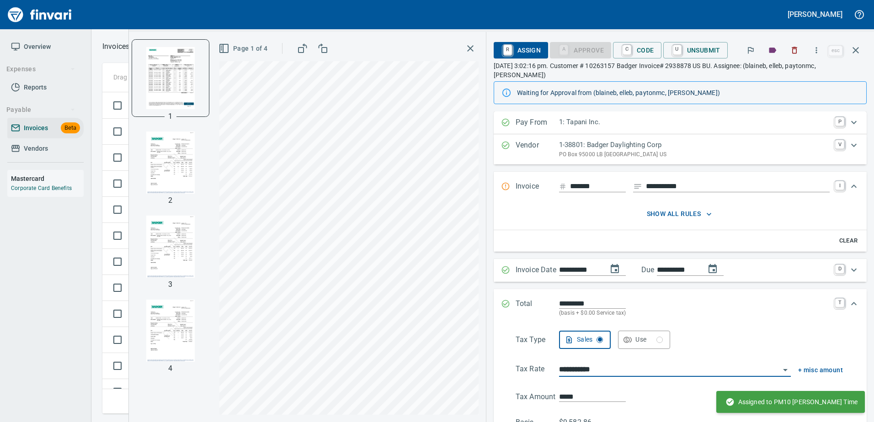
click at [850, 53] on button "button" at bounding box center [856, 50] width 22 height 22
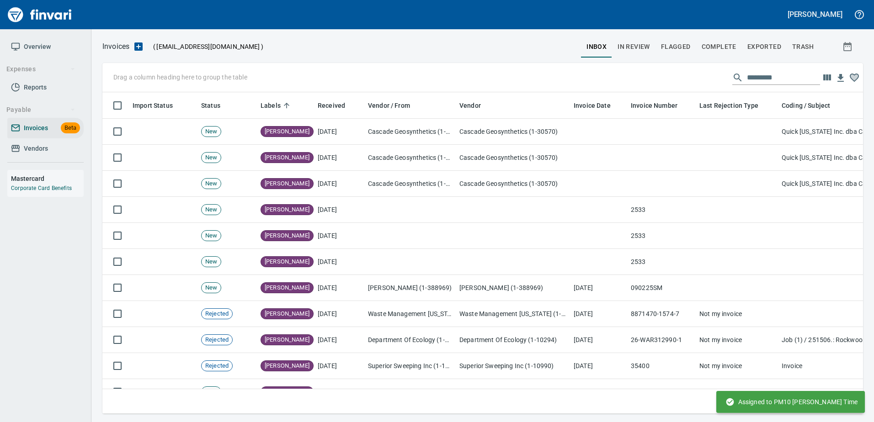
scroll to position [308, 746]
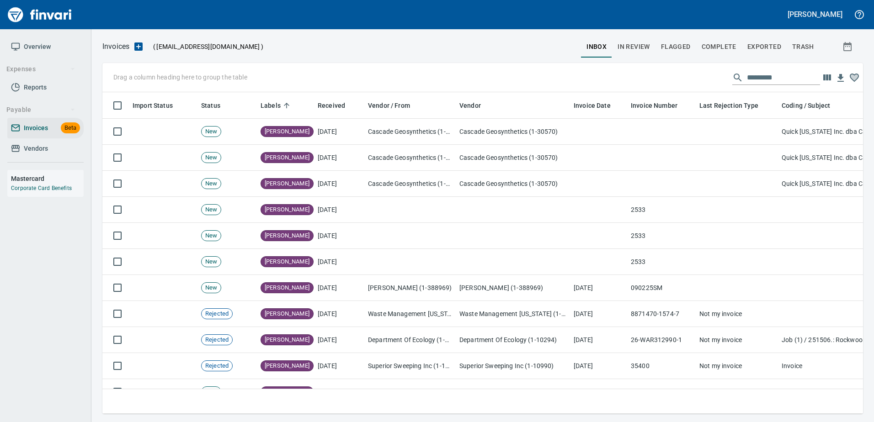
click at [631, 47] on span "In Review" at bounding box center [634, 46] width 32 height 11
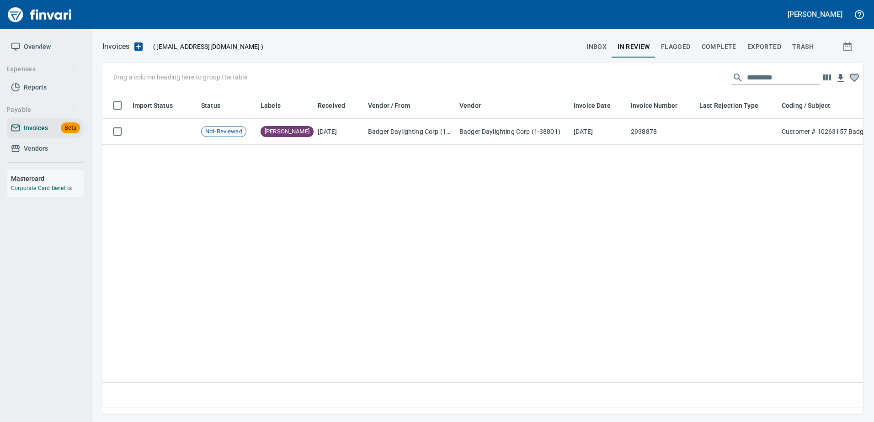
scroll to position [308, 747]
click at [556, 121] on td "Badger Daylighting Corp (1-38801)" at bounding box center [513, 132] width 114 height 26
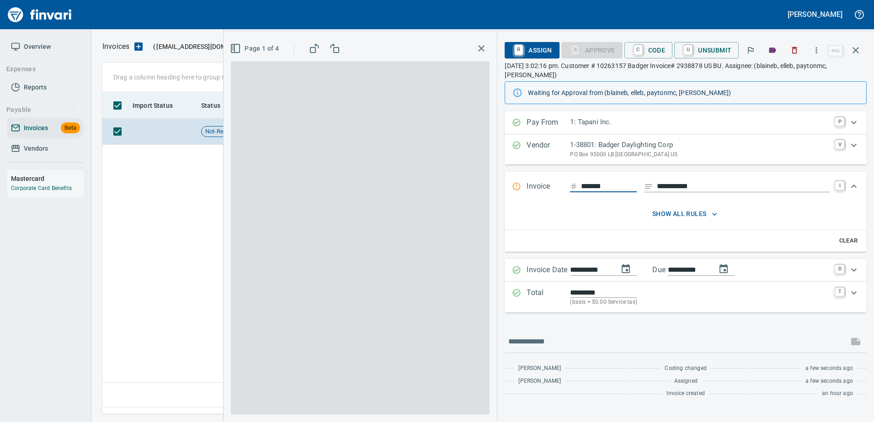
click at [850, 53] on icon "button" at bounding box center [855, 50] width 11 height 11
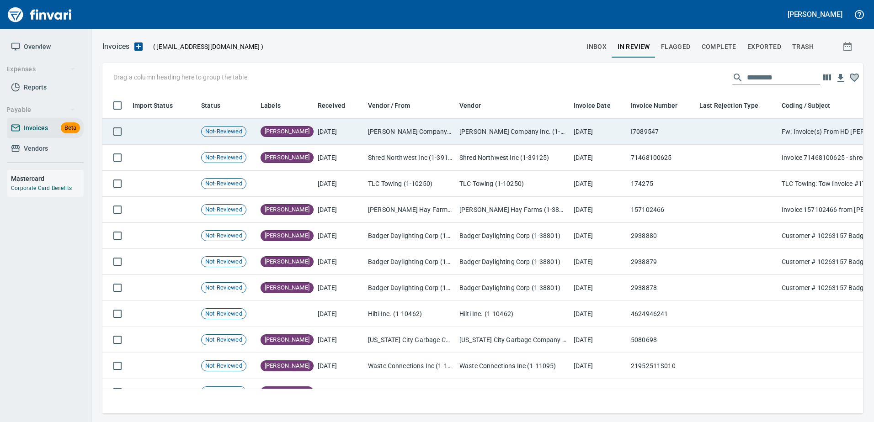
scroll to position [308, 747]
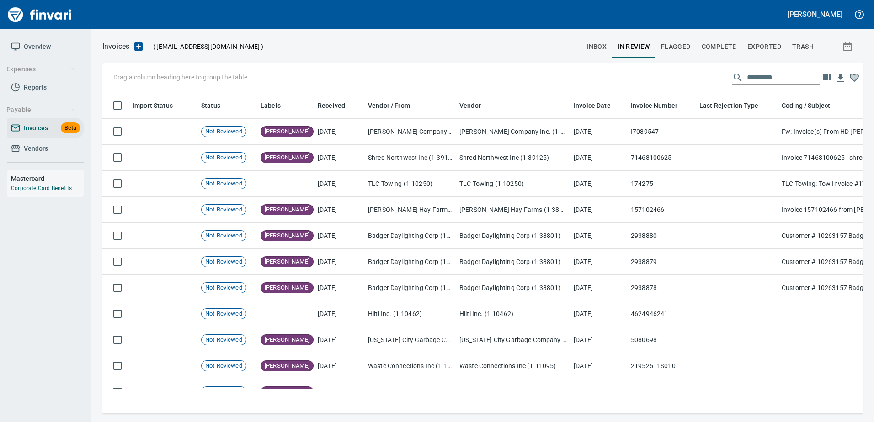
click at [754, 78] on input "text" at bounding box center [783, 77] width 73 height 15
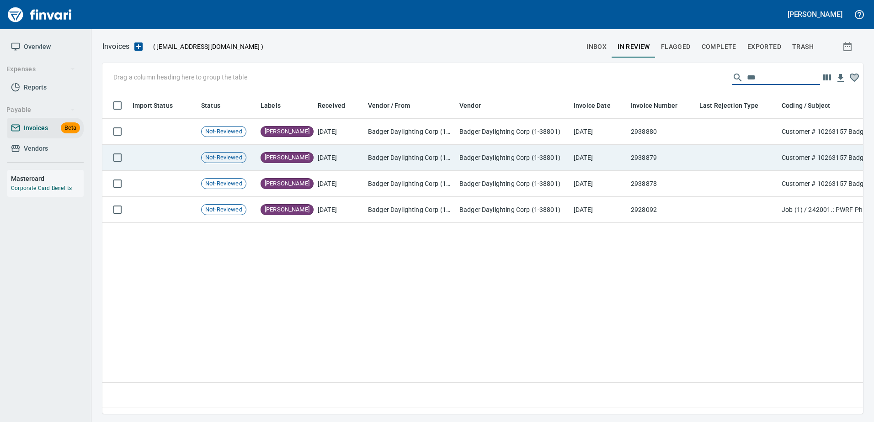
type input "***"
click at [612, 154] on td "[DATE]" at bounding box center [598, 158] width 57 height 26
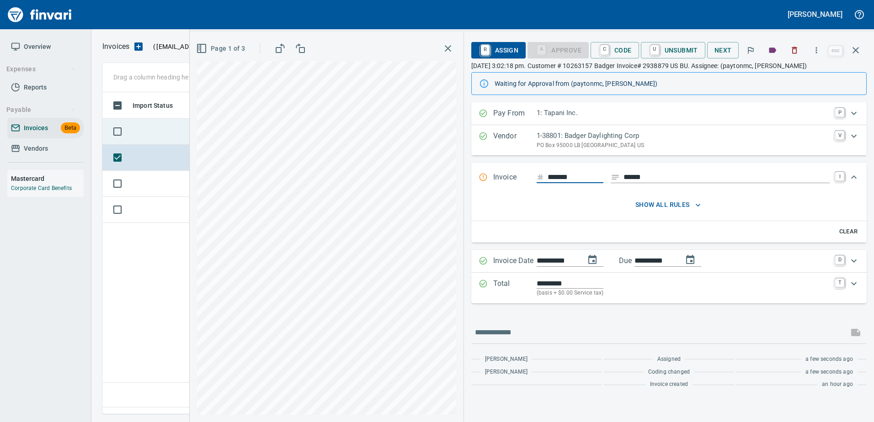
click at [160, 133] on td at bounding box center [163, 132] width 69 height 26
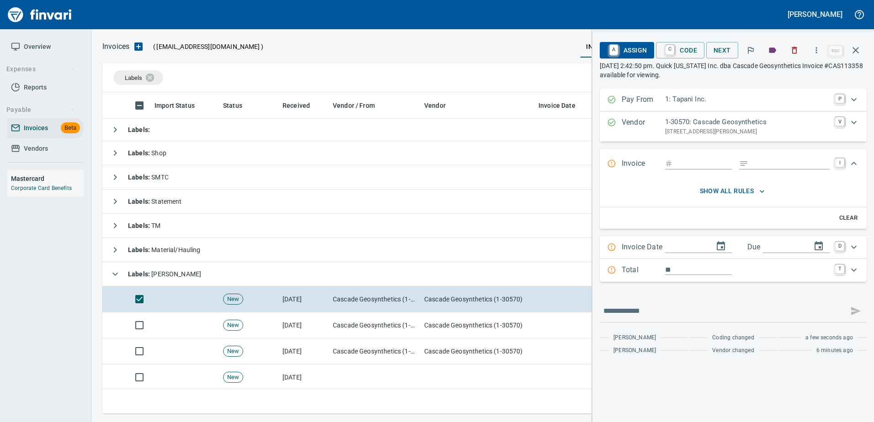
scroll to position [308, 746]
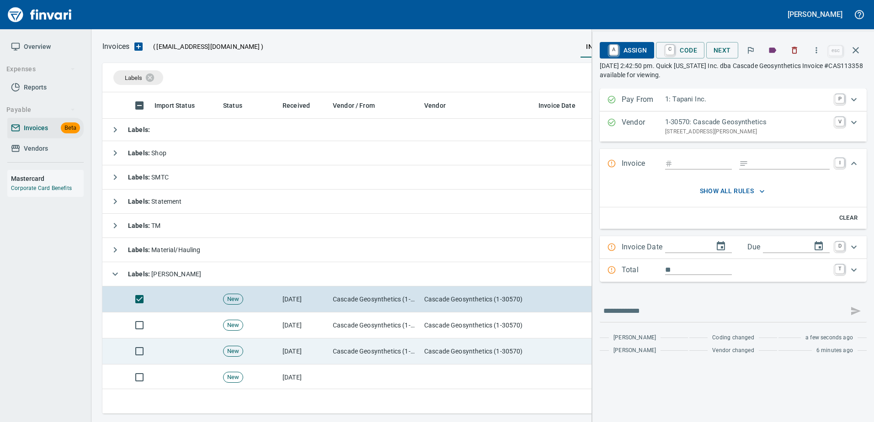
click at [417, 344] on td "Cascade Geosynthetics (1-30570)" at bounding box center [374, 352] width 91 height 26
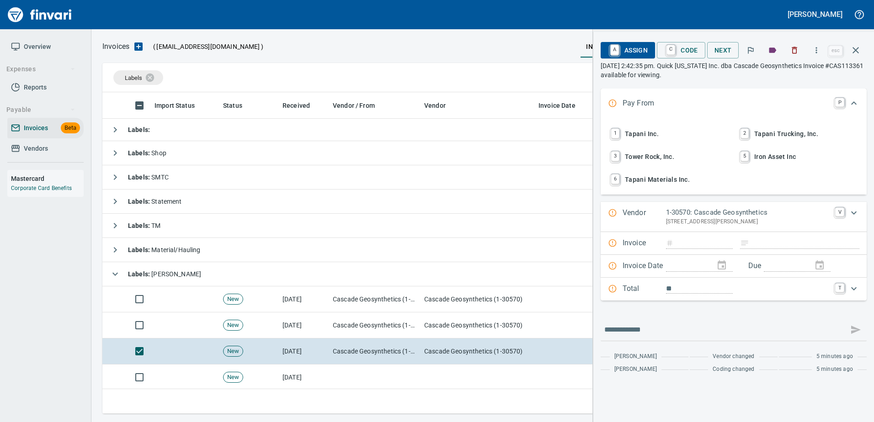
scroll to position [308, 746]
click at [823, 50] on button "button" at bounding box center [816, 50] width 20 height 20
click at [802, 76] on span "Download" at bounding box center [815, 76] width 88 height 11
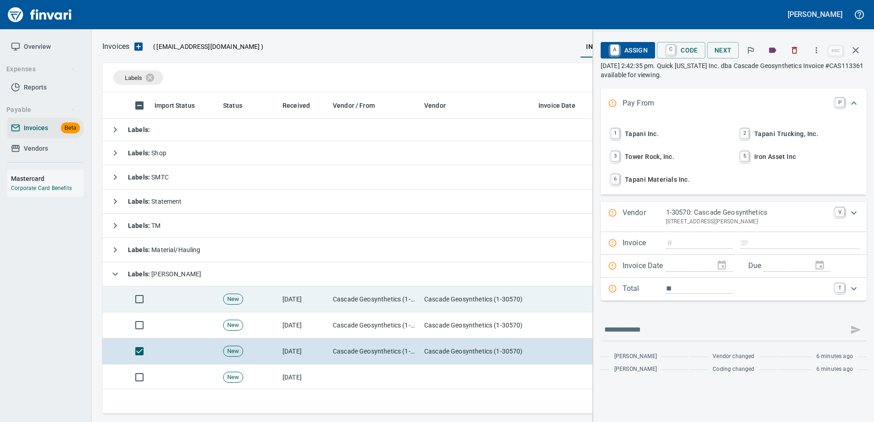
click at [363, 308] on td "Cascade Geosynthetics (1-30570)" at bounding box center [374, 300] width 91 height 26
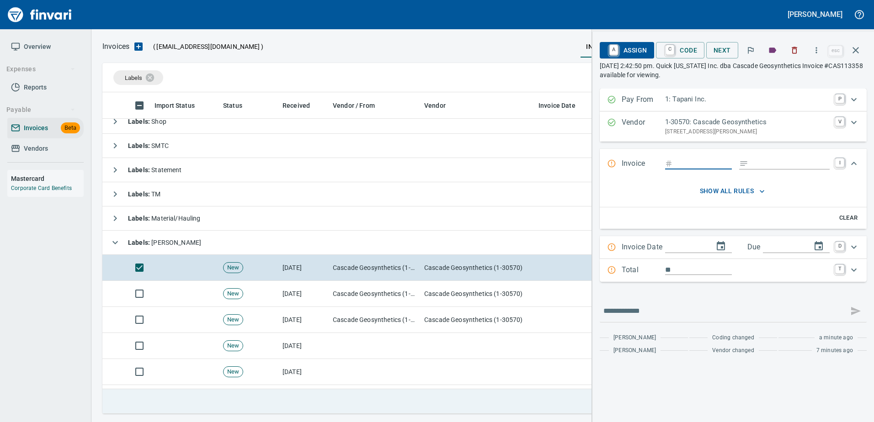
scroll to position [137, 0]
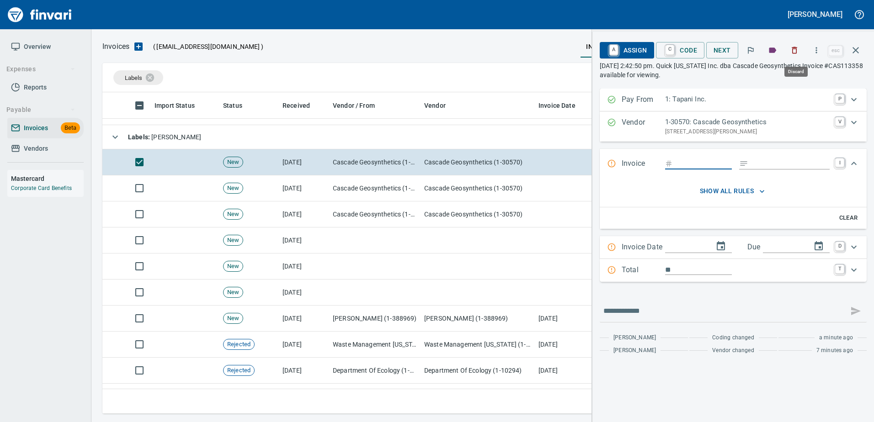
click at [799, 49] on icon "button" at bounding box center [794, 50] width 9 height 9
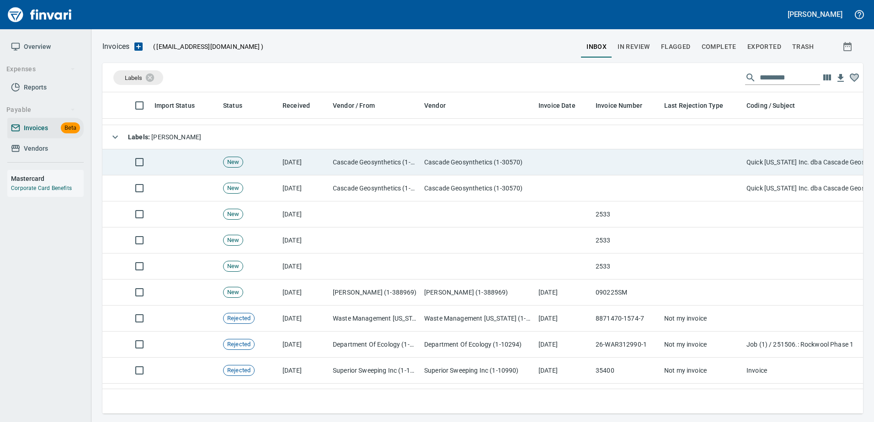
click at [674, 163] on td at bounding box center [702, 162] width 82 height 26
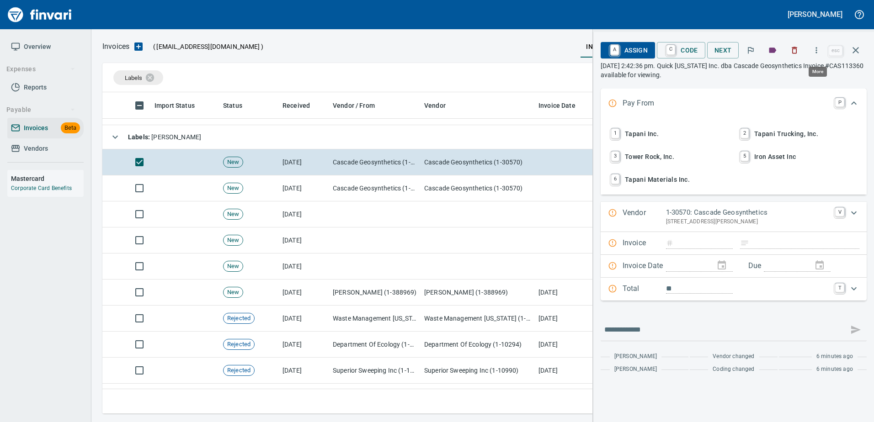
click at [800, 49] on button "button" at bounding box center [794, 50] width 20 height 20
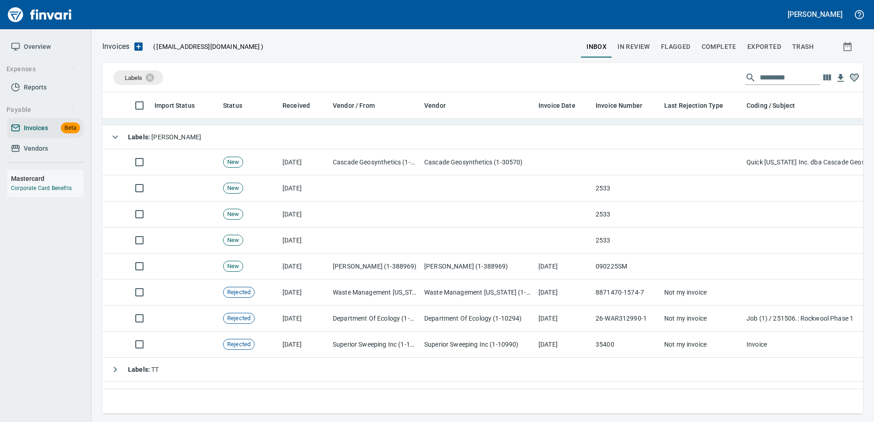
scroll to position [308, 746]
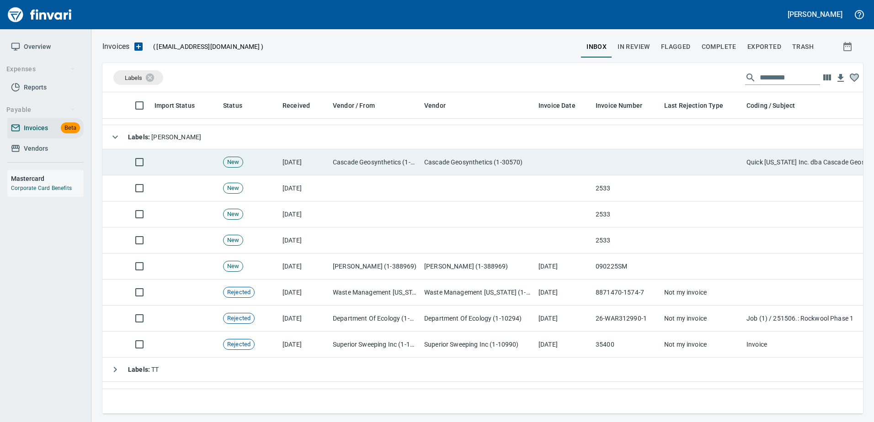
click at [714, 160] on td at bounding box center [702, 162] width 82 height 26
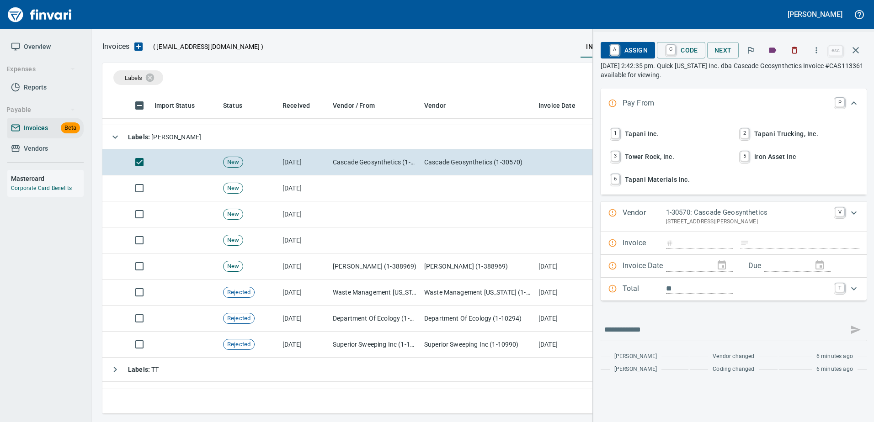
click at [795, 53] on icon "button" at bounding box center [794, 50] width 5 height 7
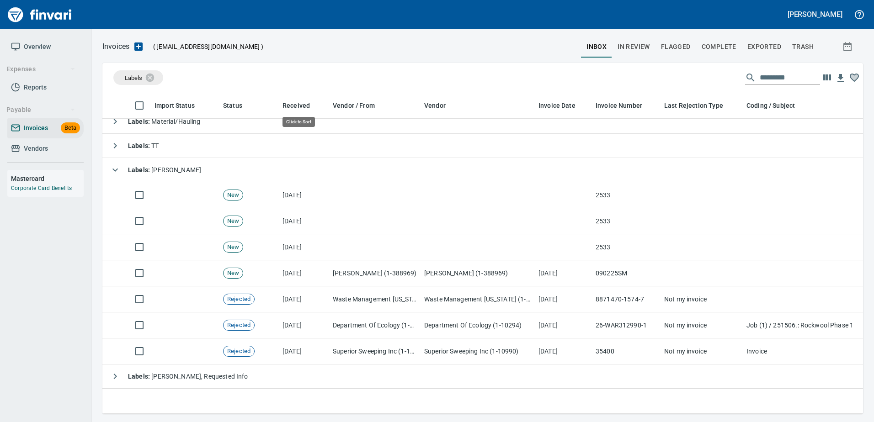
scroll to position [308, 747]
click at [151, 78] on icon at bounding box center [156, 78] width 10 height 10
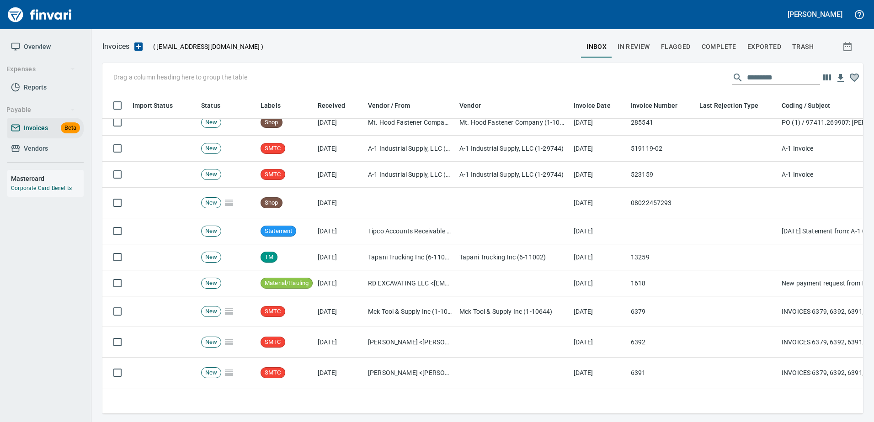
scroll to position [0, 0]
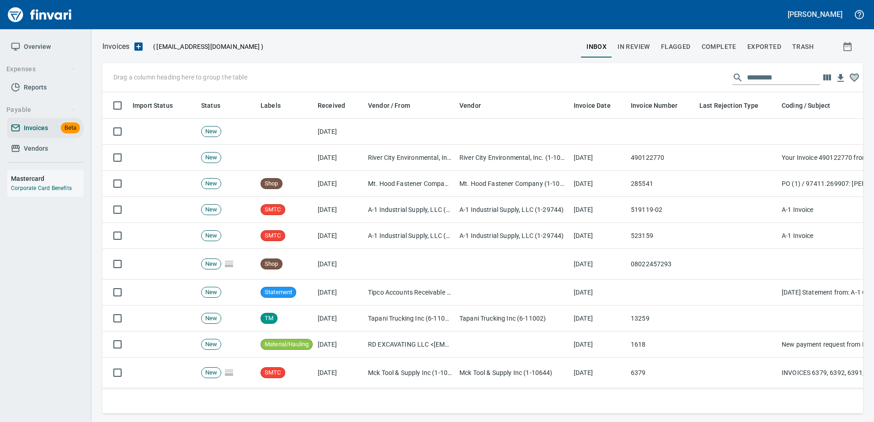
click at [565, 132] on td at bounding box center [513, 132] width 114 height 26
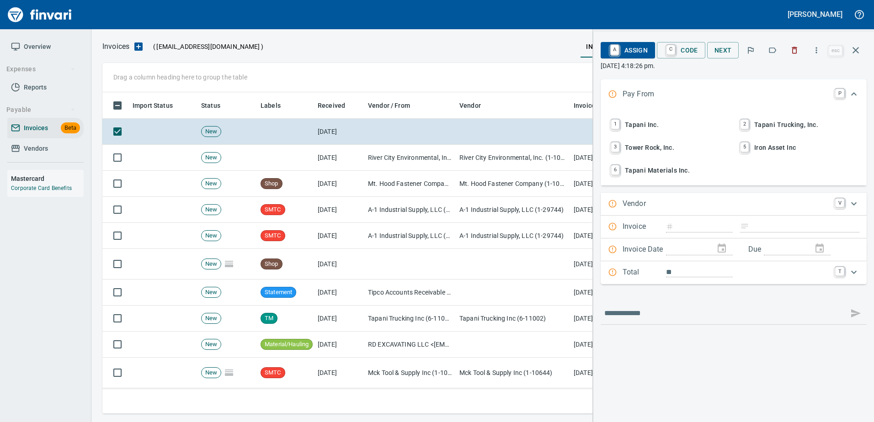
scroll to position [308, 746]
click at [632, 129] on span "1 Tapani Inc." at bounding box center [669, 125] width 120 height 16
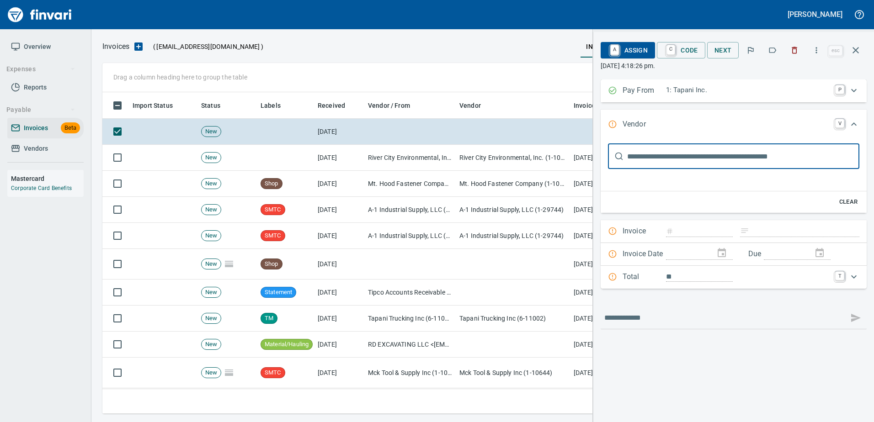
scroll to position [0, 0]
click at [679, 157] on input "text" at bounding box center [743, 157] width 232 height 26
type input "**********"
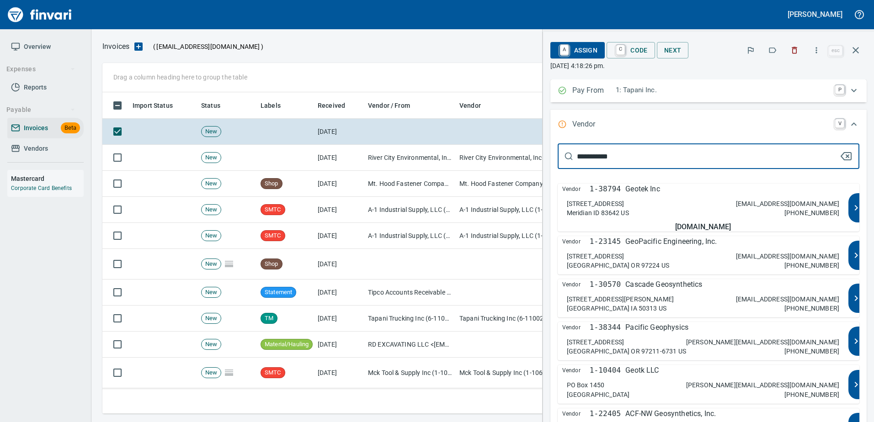
click at [674, 303] on div "6620 NW Toni Drive Des Moines IA 50313 US" at bounding box center [620, 304] width 107 height 18
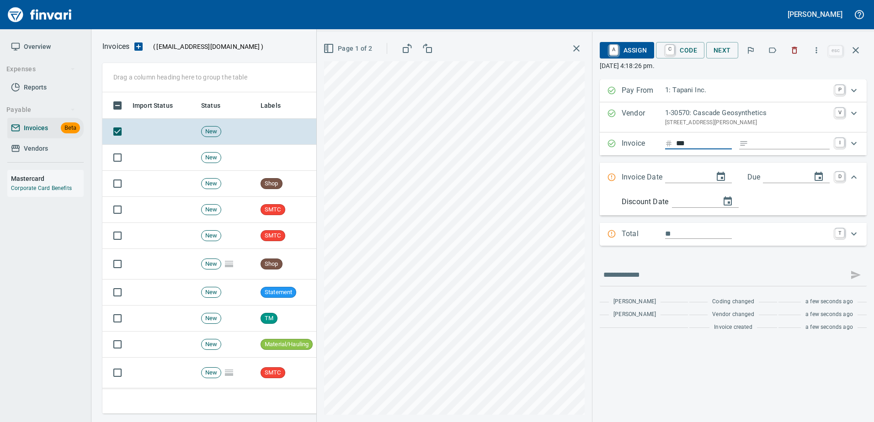
scroll to position [308, 746]
click at [697, 144] on input "***" at bounding box center [704, 143] width 56 height 11
type input "***"
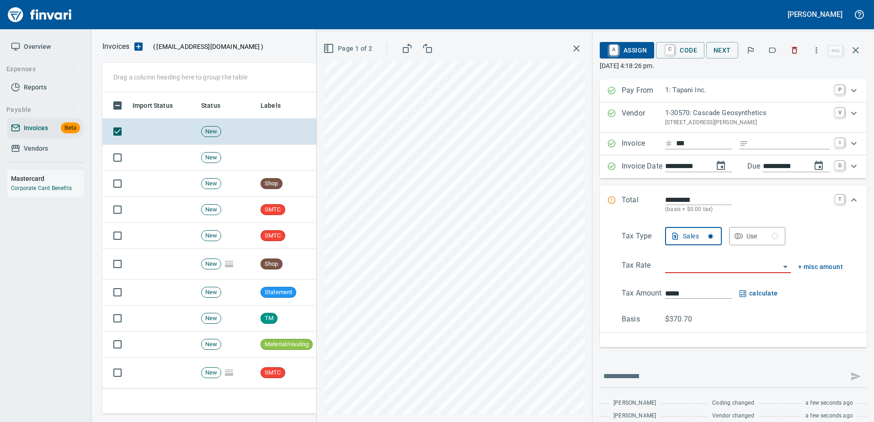
type input "**********"
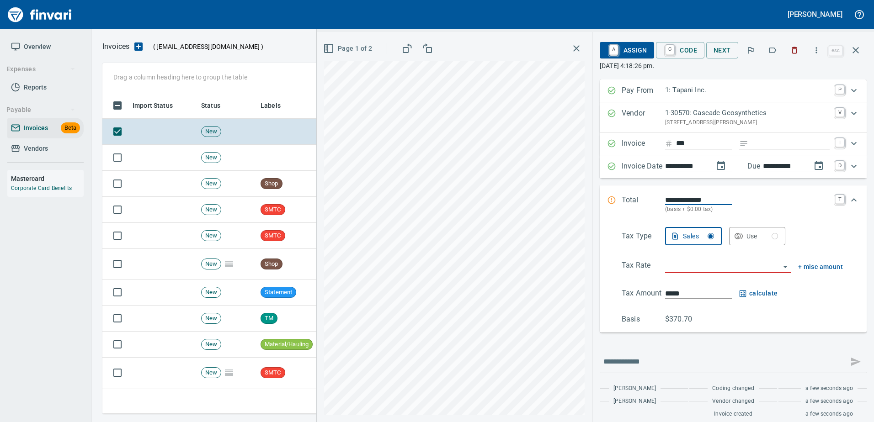
type input "**********"
click at [697, 144] on input "***" at bounding box center [704, 143] width 56 height 11
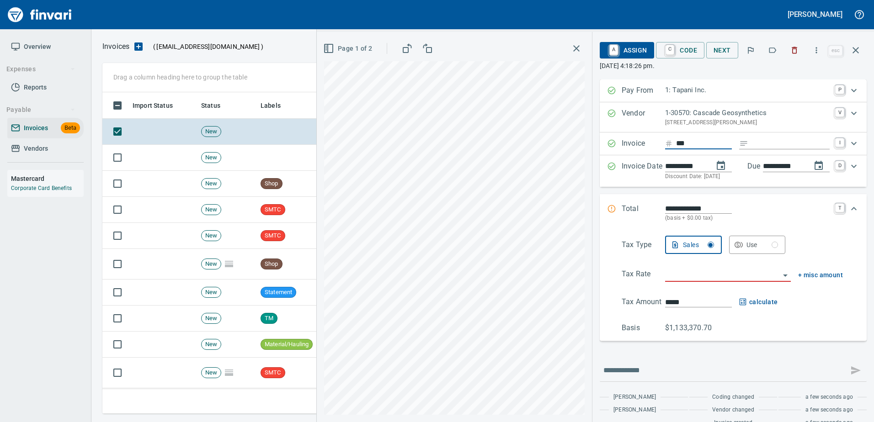
type input "**********"
type input "*********"
click at [783, 147] on input "Expand" at bounding box center [791, 143] width 78 height 11
click at [460, 243] on div "**********" at bounding box center [595, 227] width 557 height 390
type input "*******"
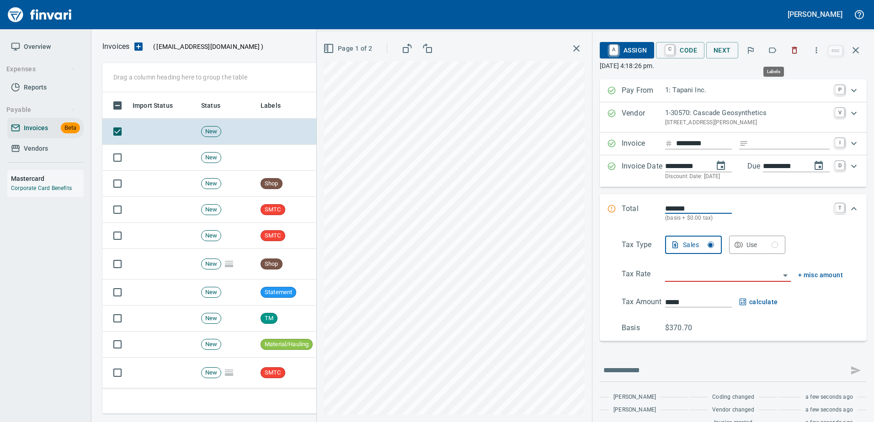
click at [765, 50] on button "button" at bounding box center [772, 50] width 20 height 20
click at [852, 49] on icon "button" at bounding box center [855, 50] width 11 height 11
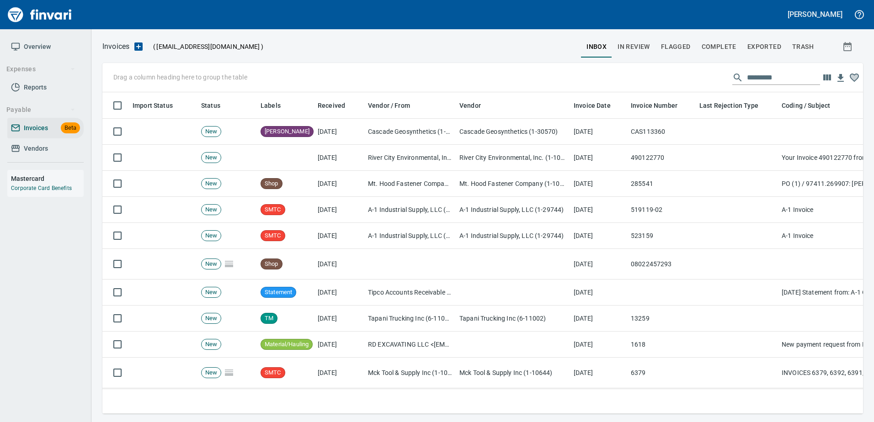
scroll to position [308, 746]
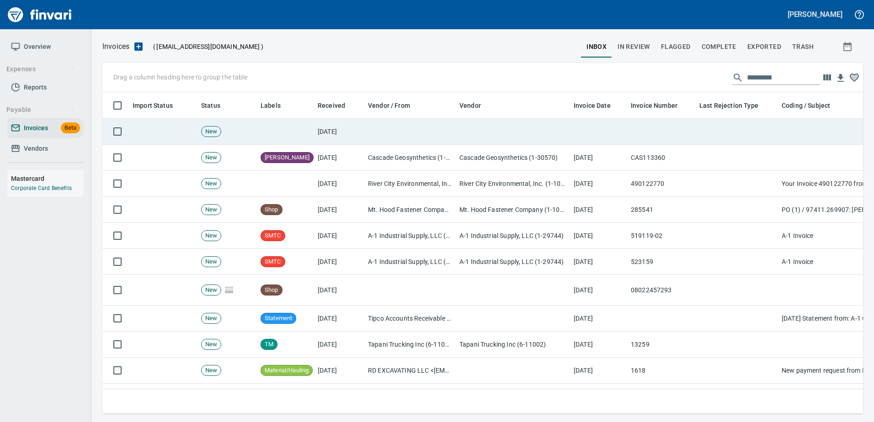
click at [534, 125] on td at bounding box center [513, 132] width 114 height 26
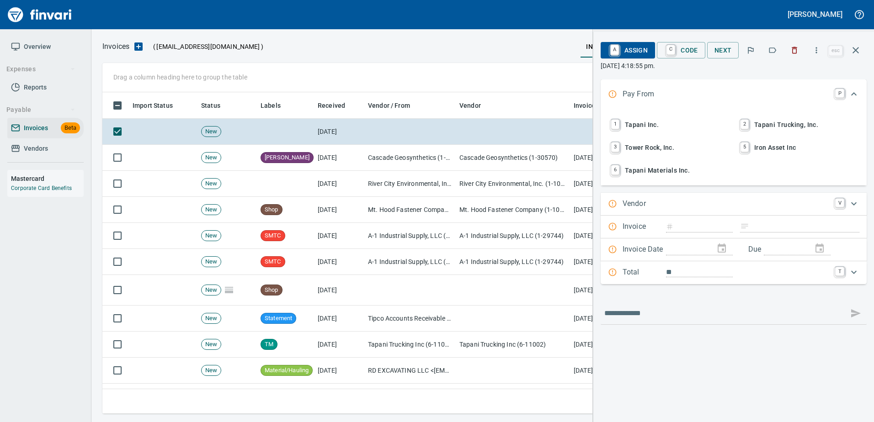
click at [649, 121] on span "1 Tapani Inc." at bounding box center [669, 125] width 120 height 16
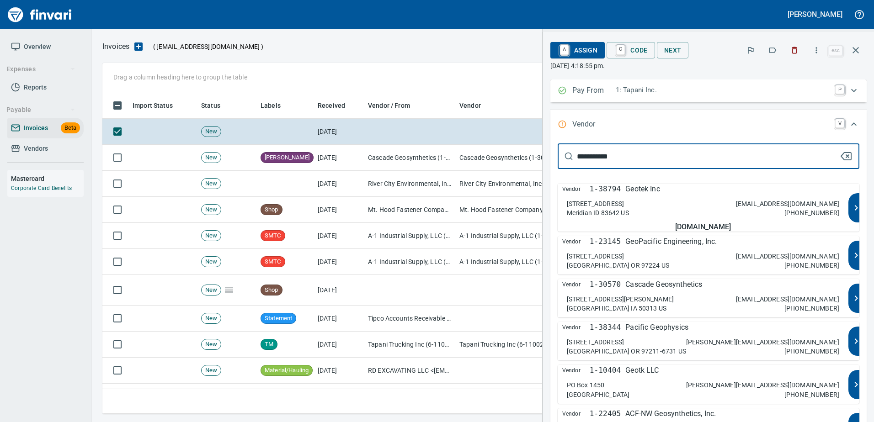
type input "**********"
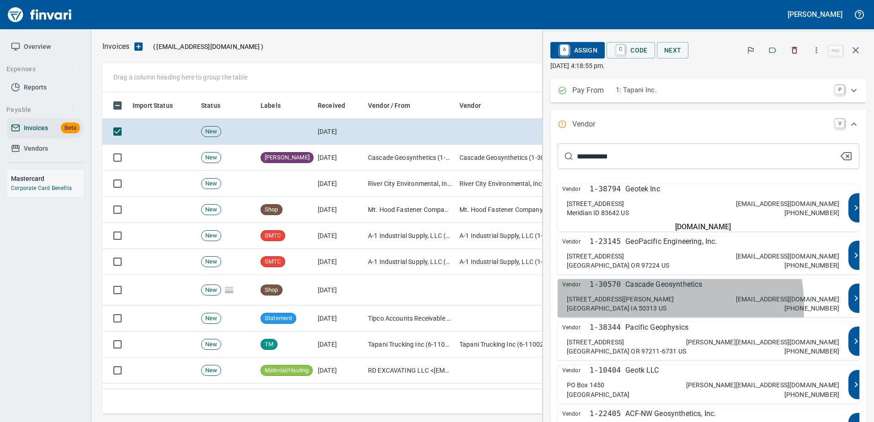
click at [666, 307] on p "Des Moines IA 50313 US" at bounding box center [617, 308] width 100 height 9
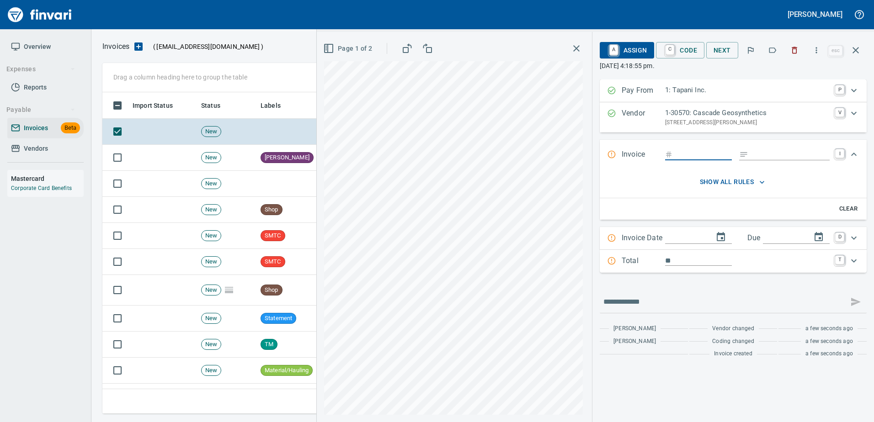
click at [681, 155] on input "Expand" at bounding box center [704, 154] width 56 height 11
type input "*********"
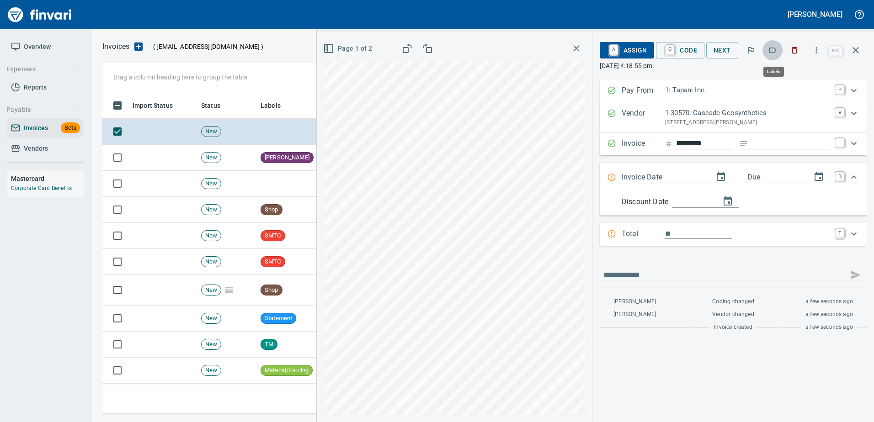
click at [769, 49] on icon "button" at bounding box center [772, 50] width 9 height 9
click at [853, 53] on icon "button" at bounding box center [856, 50] width 6 height 6
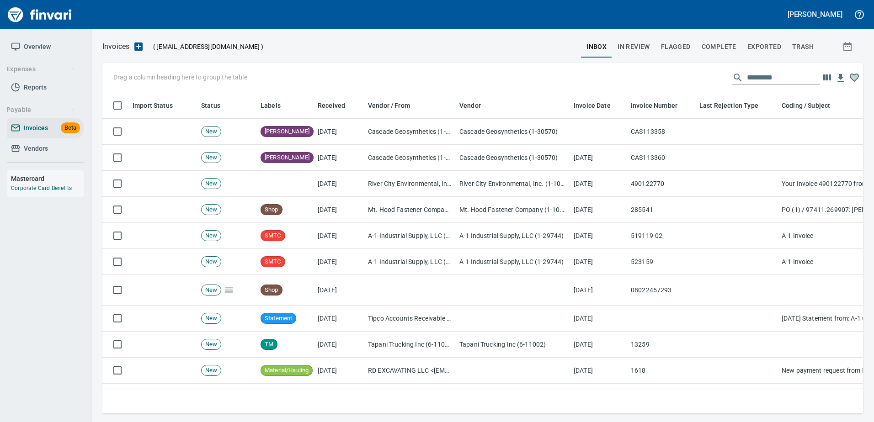
scroll to position [308, 747]
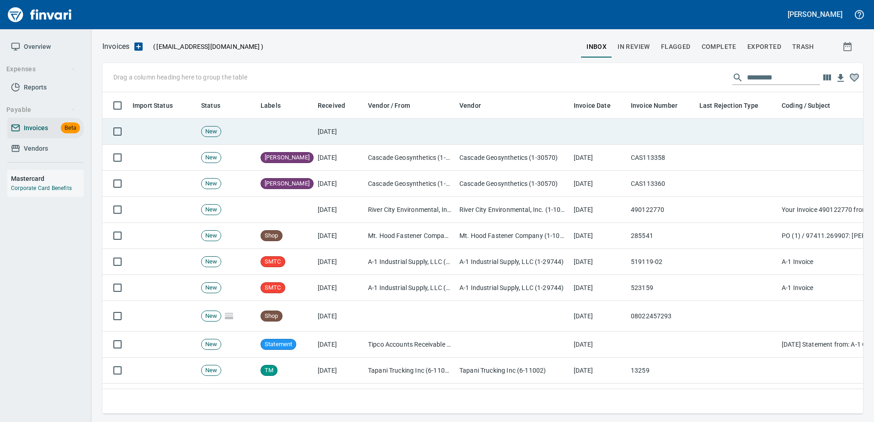
click at [523, 138] on td at bounding box center [513, 132] width 114 height 26
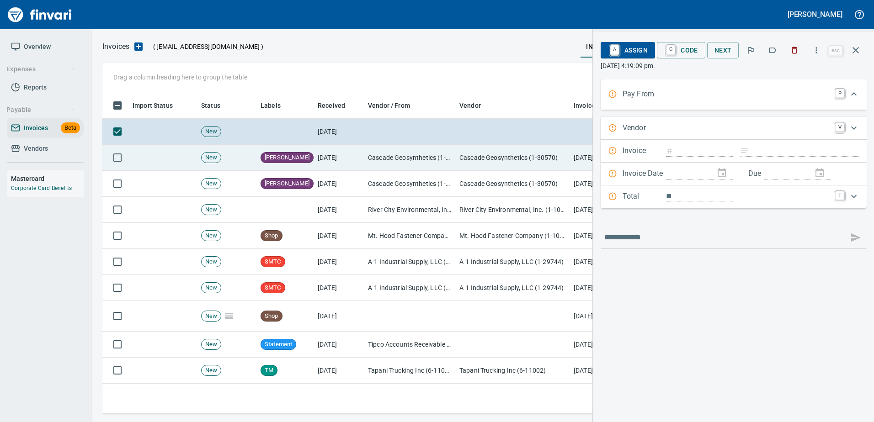
scroll to position [308, 746]
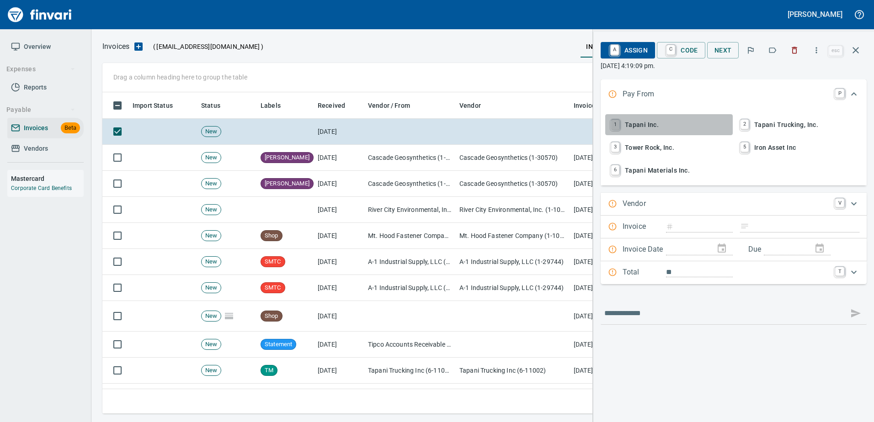
click at [619, 120] on link "1" at bounding box center [615, 125] width 8 height 10
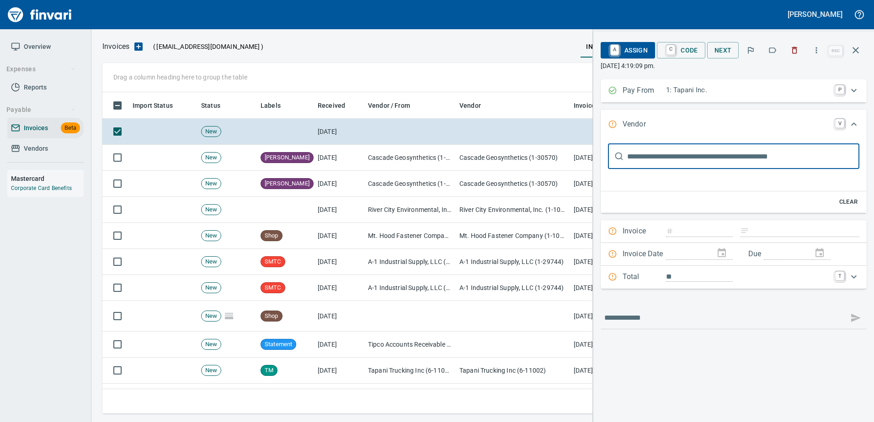
scroll to position [0, 0]
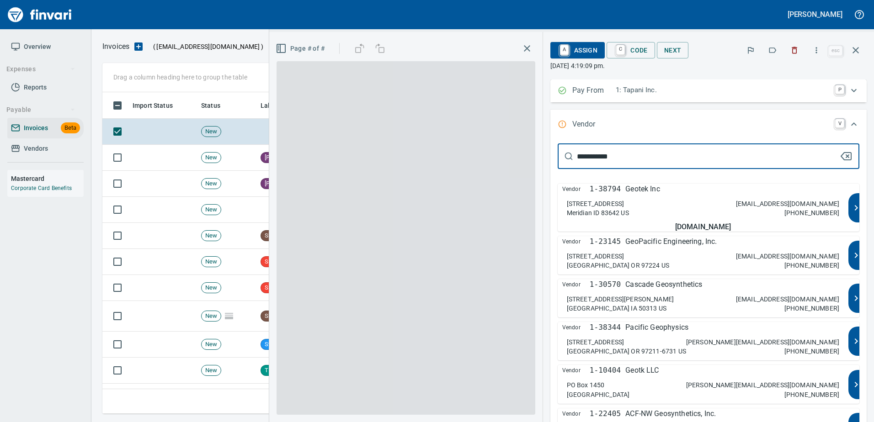
type input "**********"
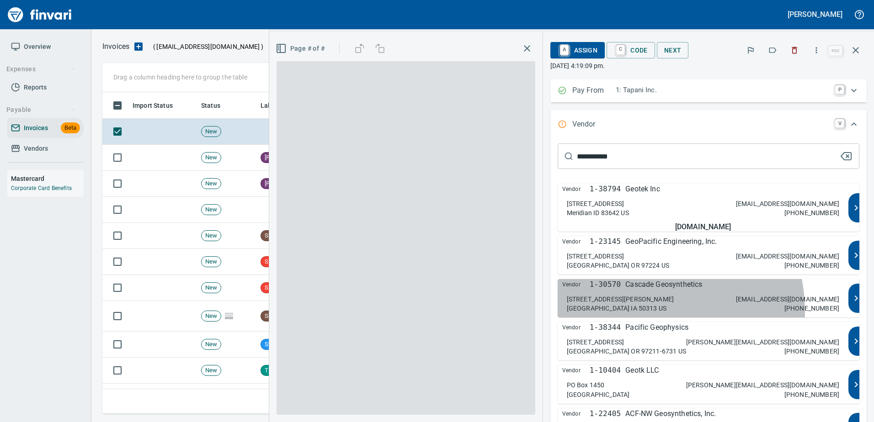
click at [666, 312] on p "Des Moines IA 50313 US" at bounding box center [617, 308] width 100 height 9
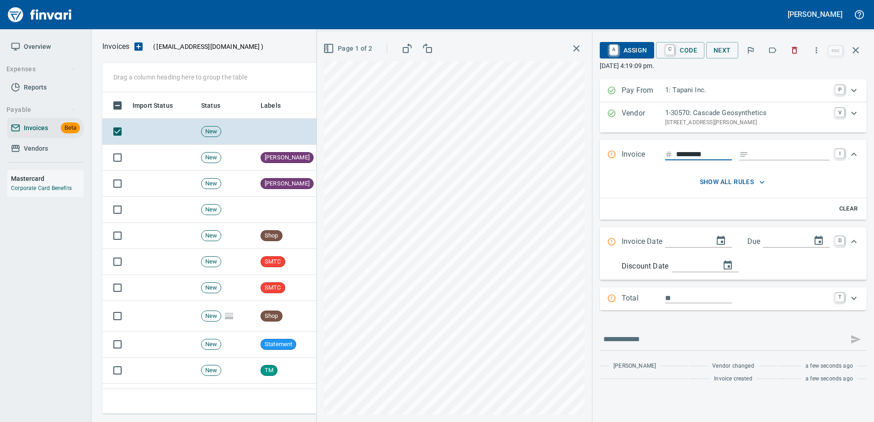
type input "*********"
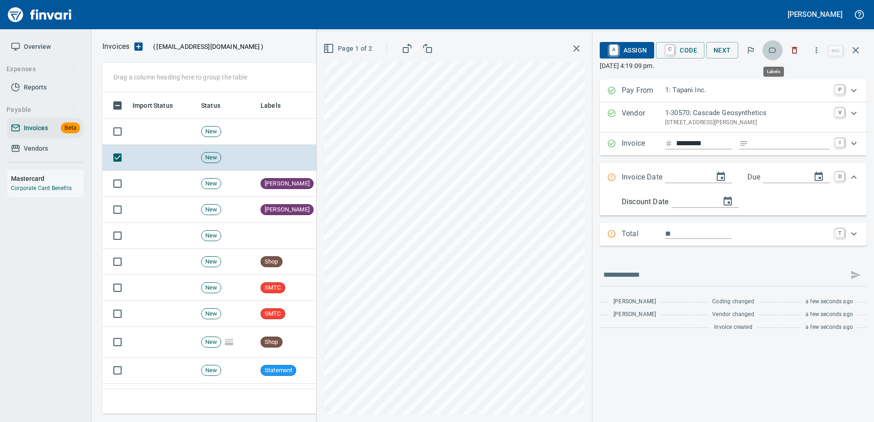
click at [768, 50] on button "button" at bounding box center [772, 50] width 20 height 20
click at [857, 48] on icon "button" at bounding box center [856, 50] width 6 height 6
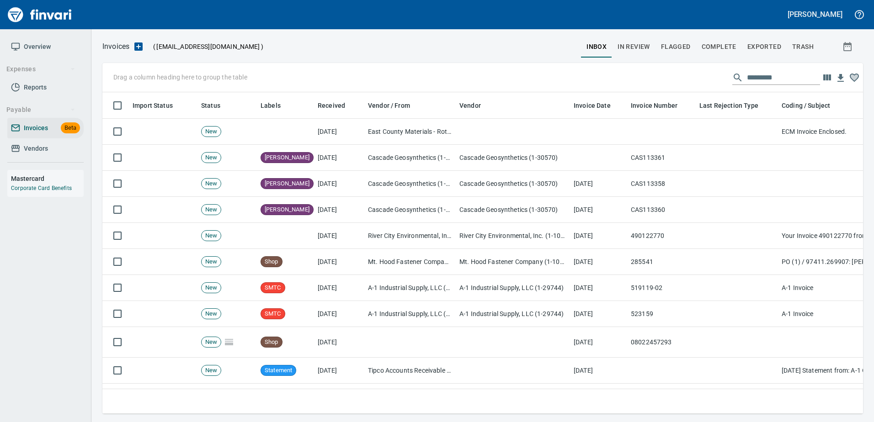
scroll to position [308, 747]
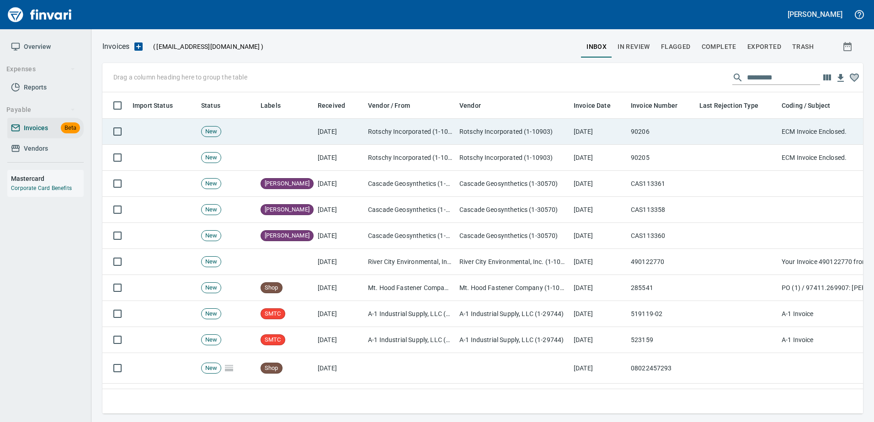
click at [620, 132] on td "[DATE]" at bounding box center [598, 132] width 57 height 26
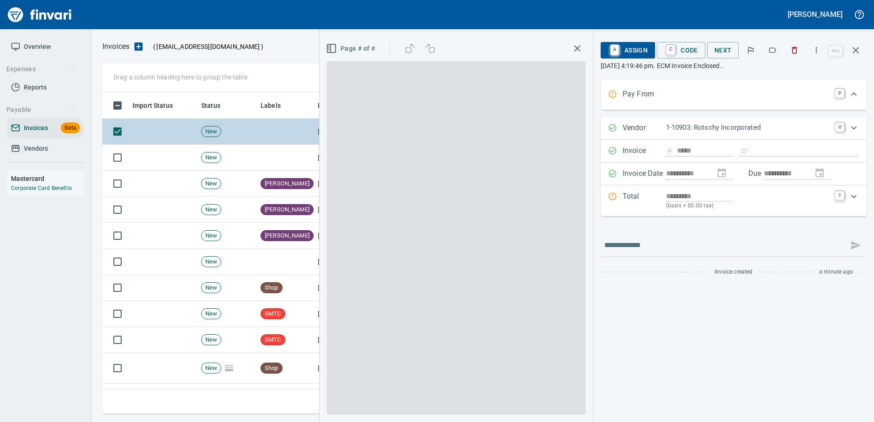
scroll to position [308, 746]
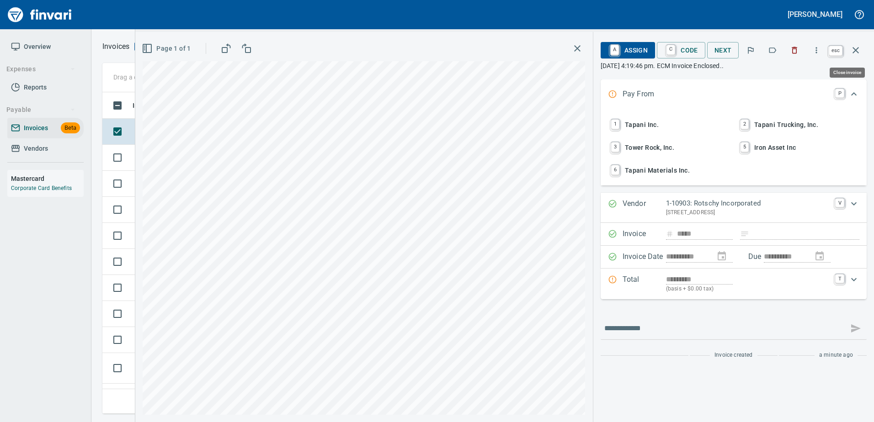
click at [853, 47] on icon "button" at bounding box center [855, 50] width 11 height 11
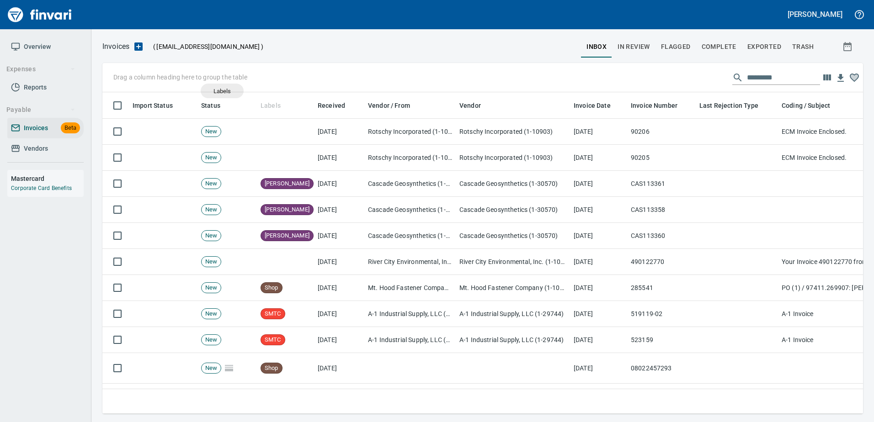
scroll to position [308, 747]
drag, startPoint x: 269, startPoint y: 106, endPoint x: 156, endPoint y: 74, distance: 117.8
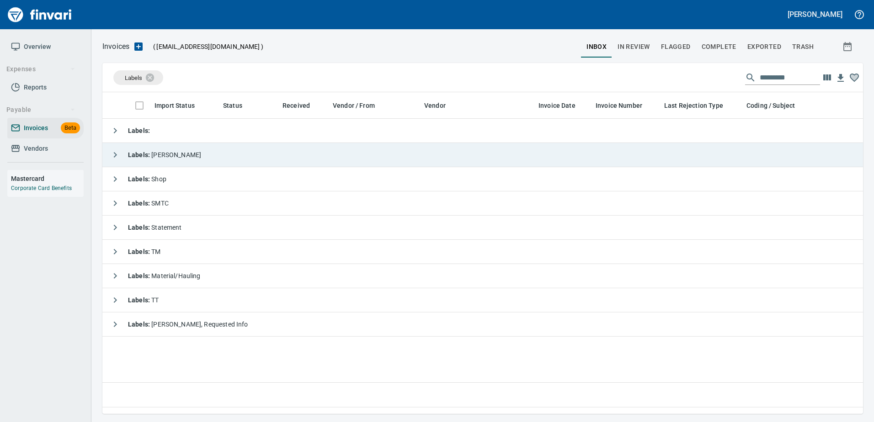
click at [145, 153] on strong "Labels :" at bounding box center [139, 154] width 23 height 7
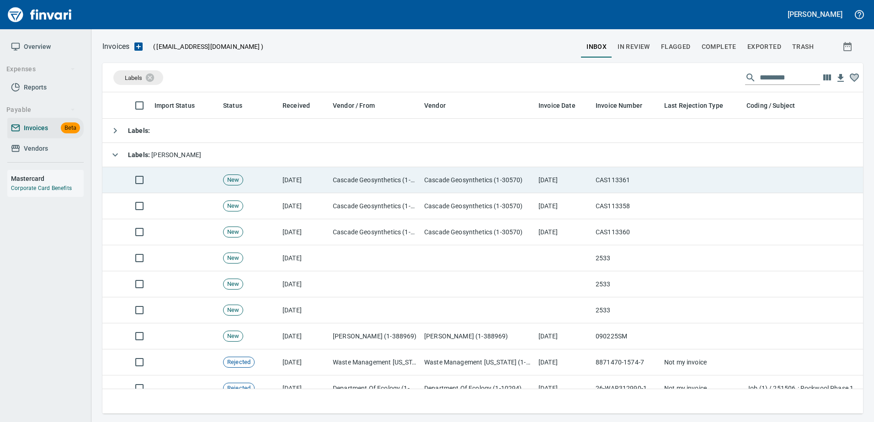
click at [400, 183] on td "Cascade Geosynthetics (1-30570)" at bounding box center [374, 180] width 91 height 26
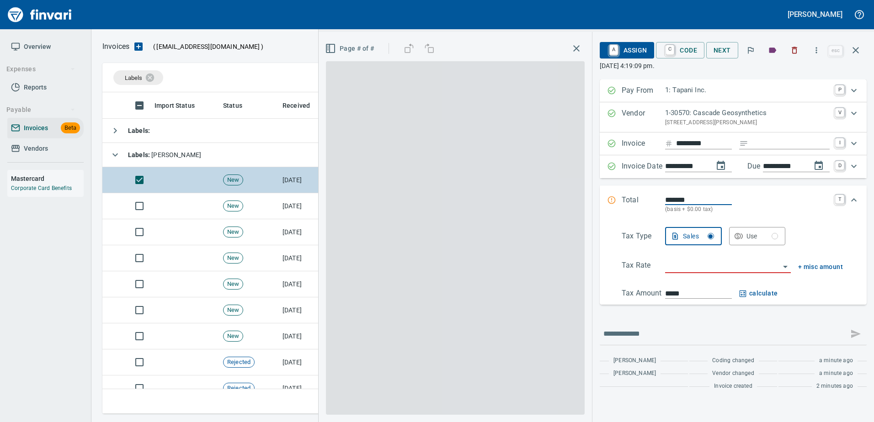
scroll to position [308, 746]
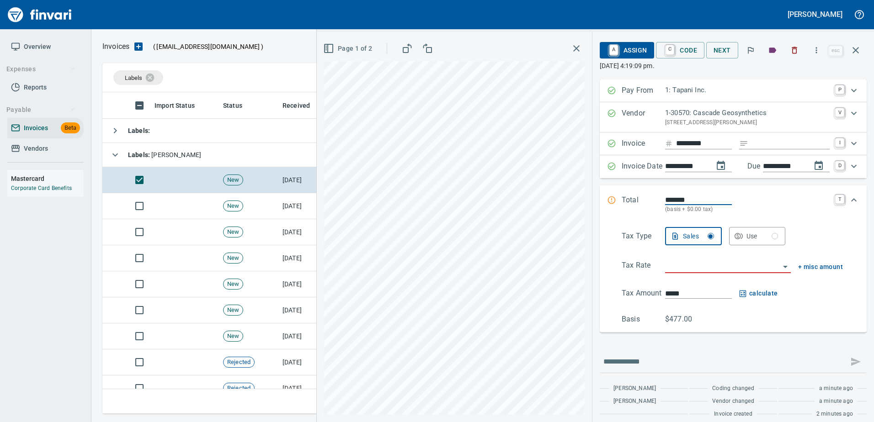
click at [756, 144] on input "Expand" at bounding box center [791, 143] width 78 height 11
type input "******"
type input "**********"
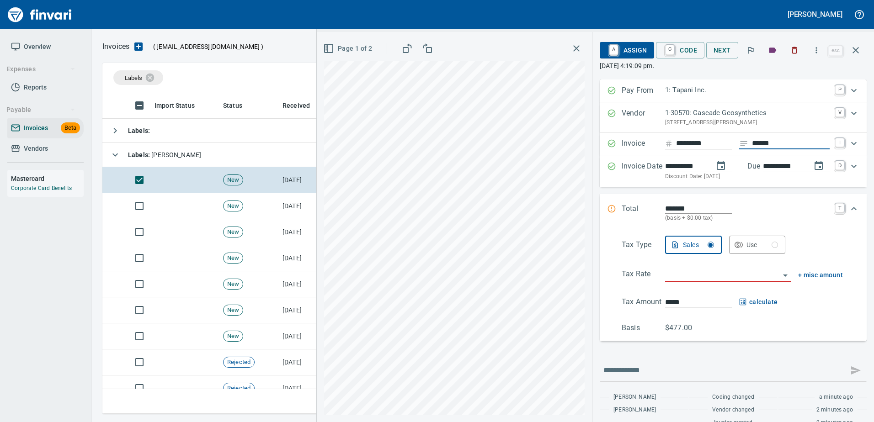
click at [680, 278] on input "search" at bounding box center [722, 275] width 115 height 13
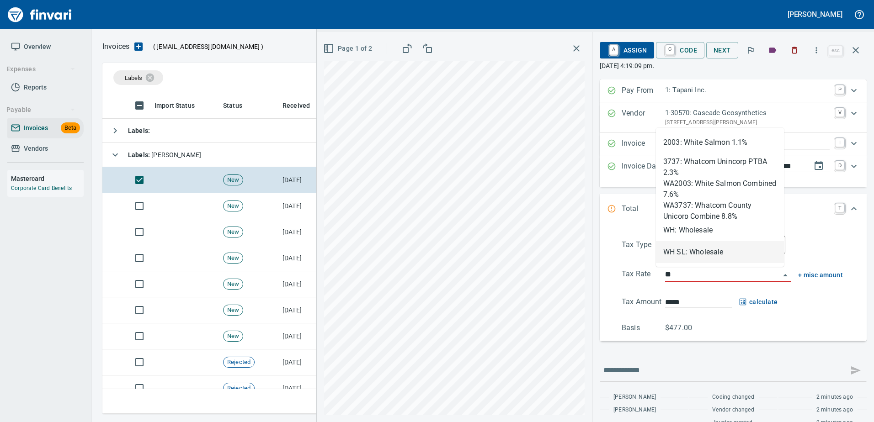
click at [694, 228] on li "WH: Wholesale" at bounding box center [720, 230] width 128 height 22
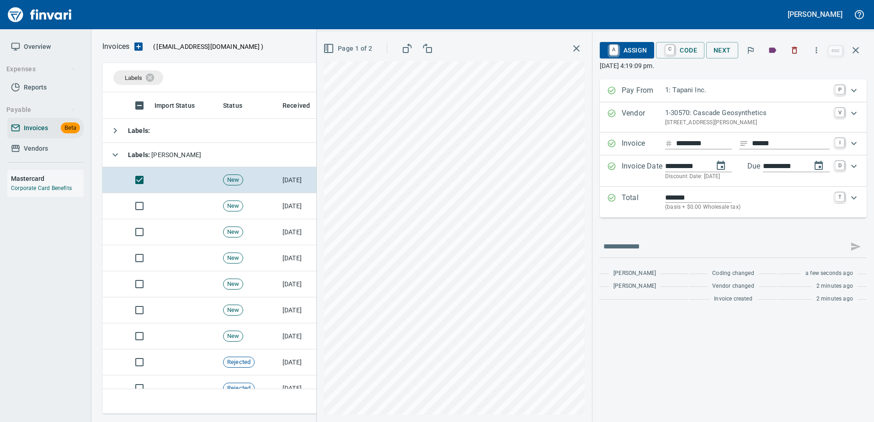
type input "**********"
click at [629, 48] on span "A Assign" at bounding box center [627, 51] width 40 height 16
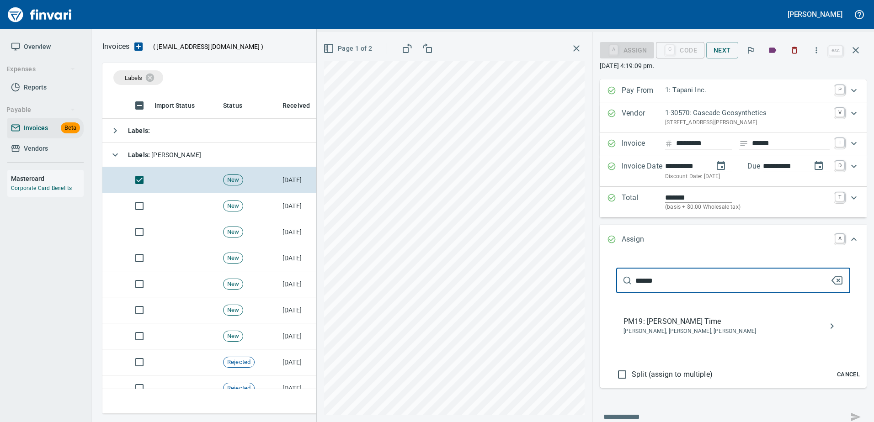
type input "******"
click at [691, 320] on span "PM19: Clayton B. Time" at bounding box center [726, 321] width 205 height 11
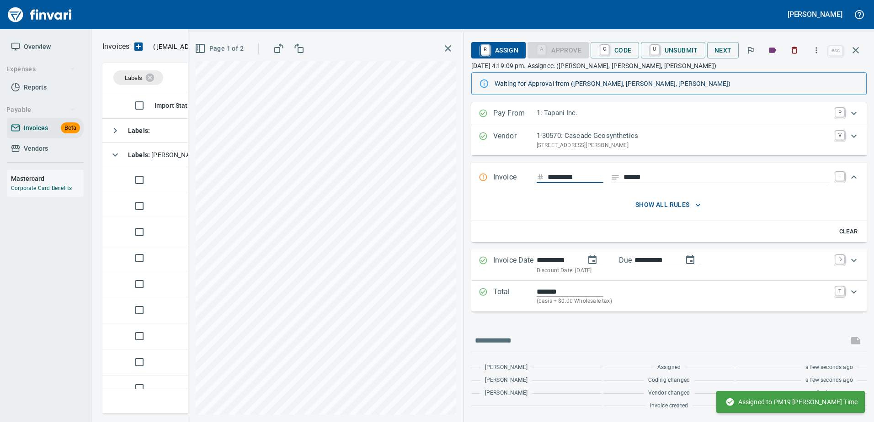
click at [858, 53] on icon "button" at bounding box center [855, 50] width 11 height 11
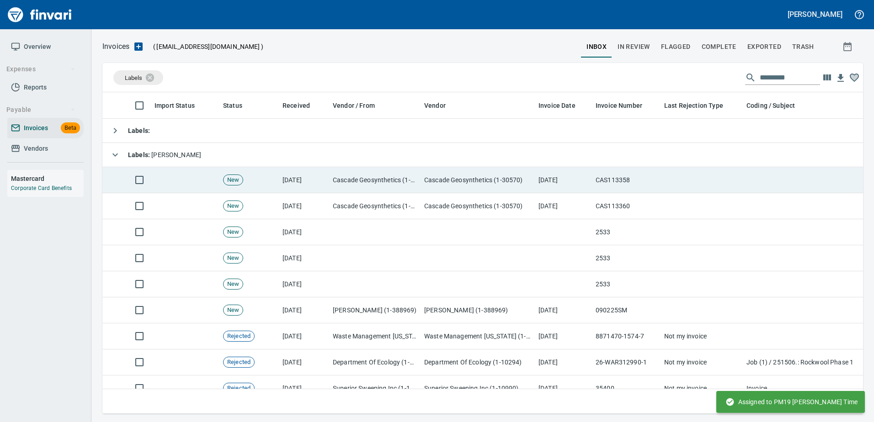
click at [688, 182] on td at bounding box center [702, 180] width 82 height 26
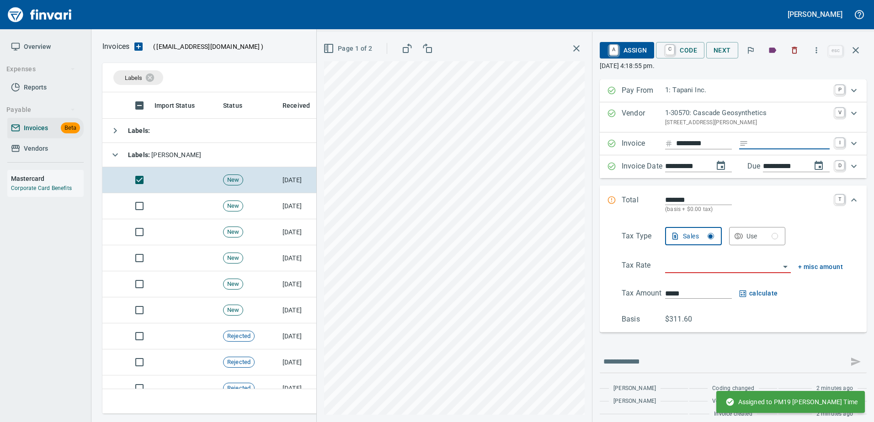
click at [778, 141] on input "Expand" at bounding box center [791, 143] width 78 height 11
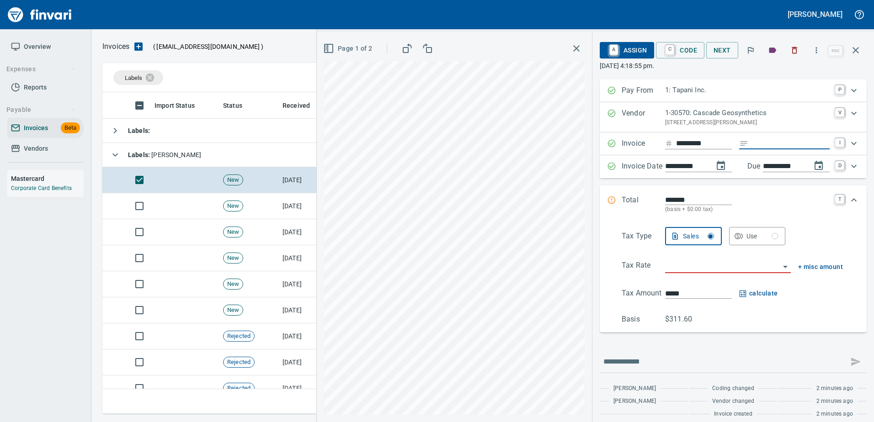
type input "******"
type input "**********"
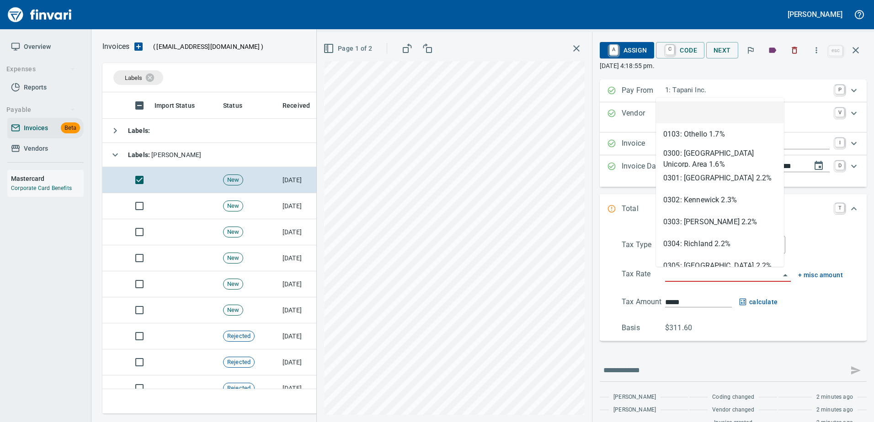
click at [697, 274] on input "search" at bounding box center [722, 275] width 115 height 13
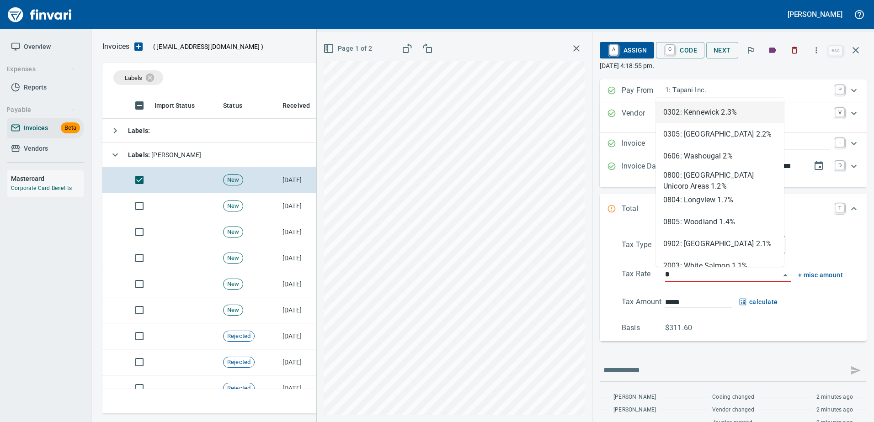
scroll to position [308, 746]
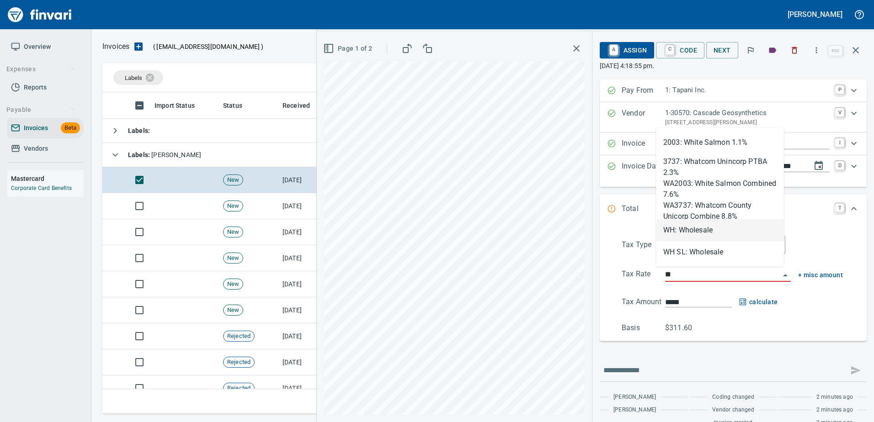
click at [686, 233] on li "WH: Wholesale" at bounding box center [720, 230] width 128 height 22
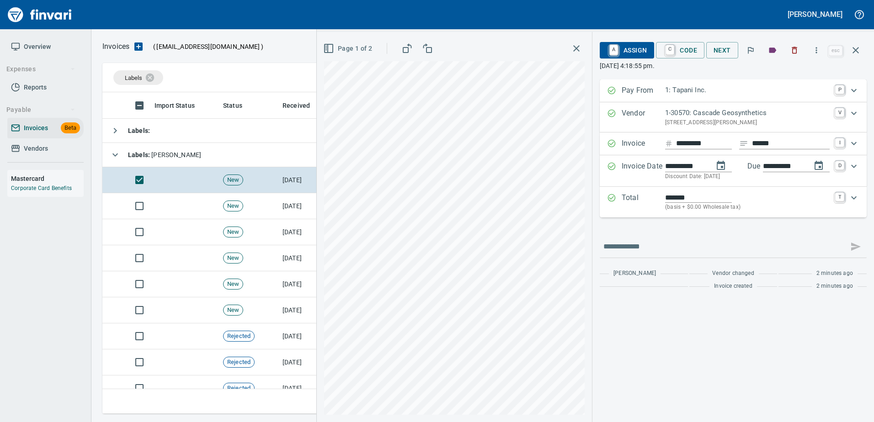
type input "**********"
click at [636, 52] on span "A Assign" at bounding box center [627, 51] width 40 height 16
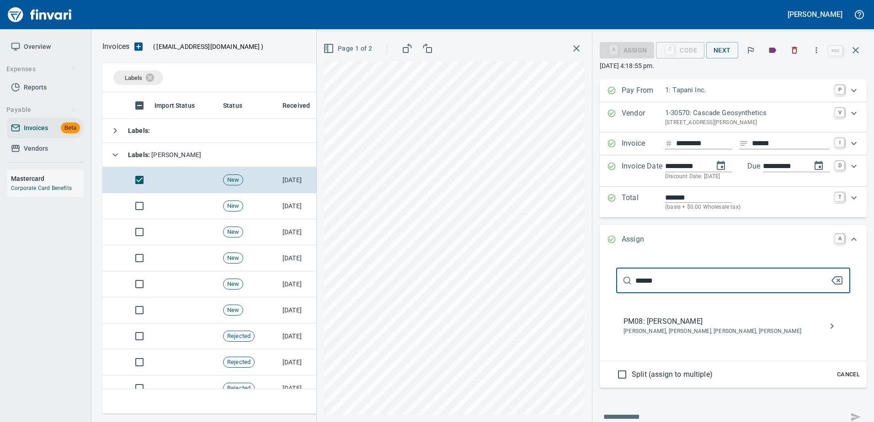
type input "******"
click at [658, 327] on span "PM08: Randy Redinger" at bounding box center [726, 321] width 205 height 11
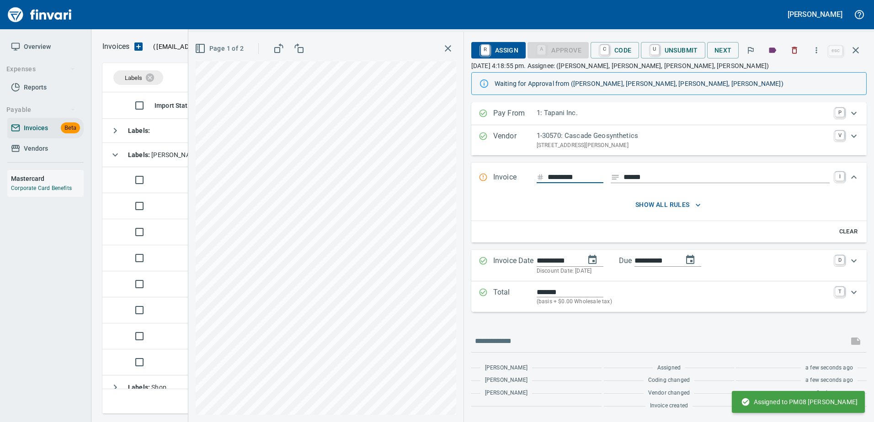
click at [860, 39] on div "**********" at bounding box center [669, 227] width 410 height 390
click at [855, 47] on icon "button" at bounding box center [855, 50] width 11 height 11
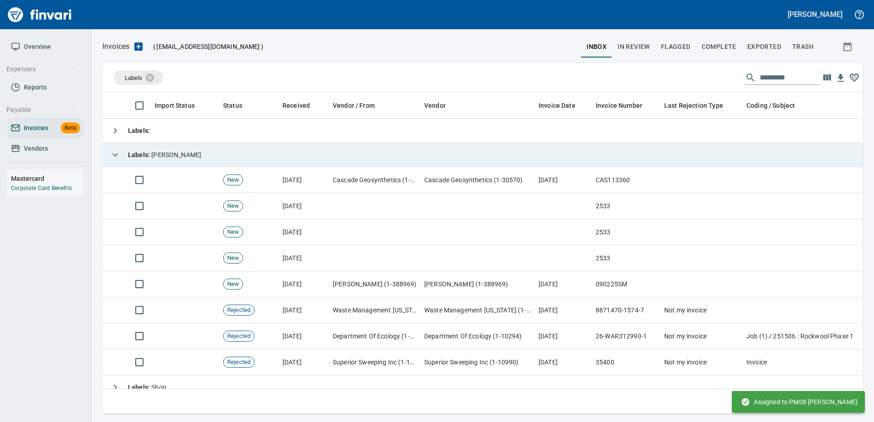
scroll to position [308, 746]
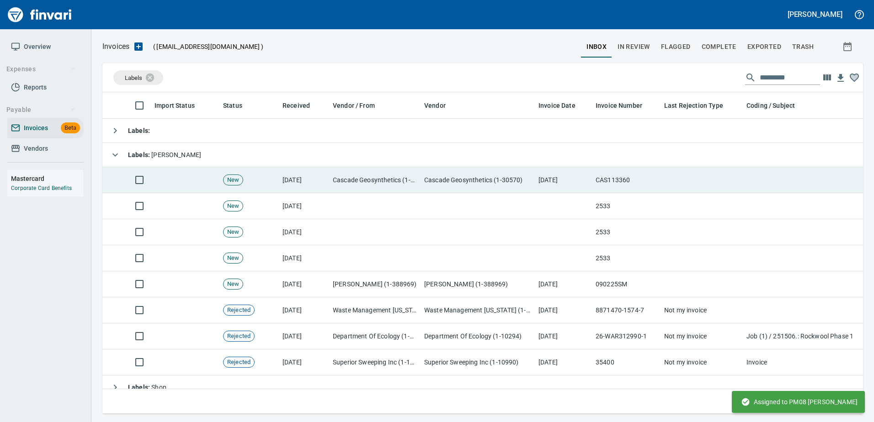
click at [592, 180] on td "CAS113360" at bounding box center [626, 180] width 69 height 26
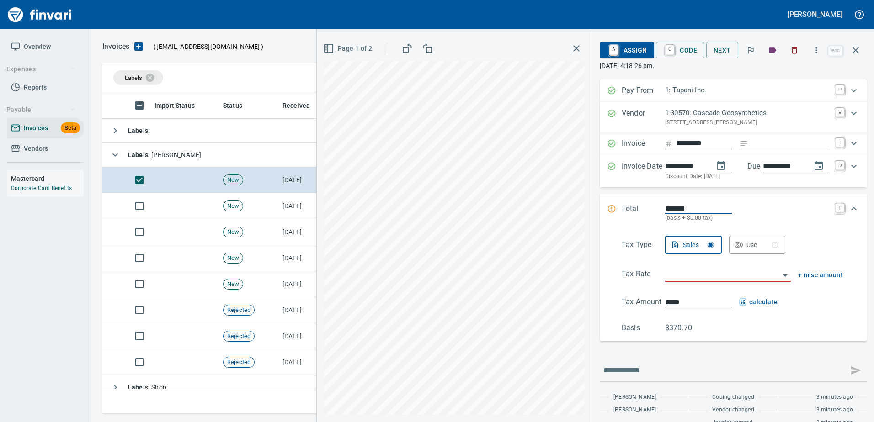
scroll to position [308, 746]
click at [754, 145] on input "Expand" at bounding box center [791, 143] width 78 height 11
click at [762, 147] on input "Expand" at bounding box center [791, 143] width 78 height 11
type input "******"
click at [686, 274] on input "search" at bounding box center [722, 275] width 115 height 13
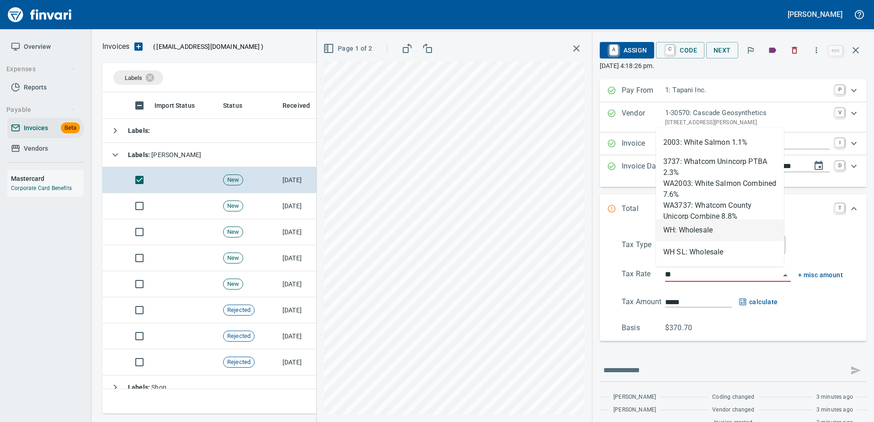
click at [692, 226] on li "WH: Wholesale" at bounding box center [720, 230] width 128 height 22
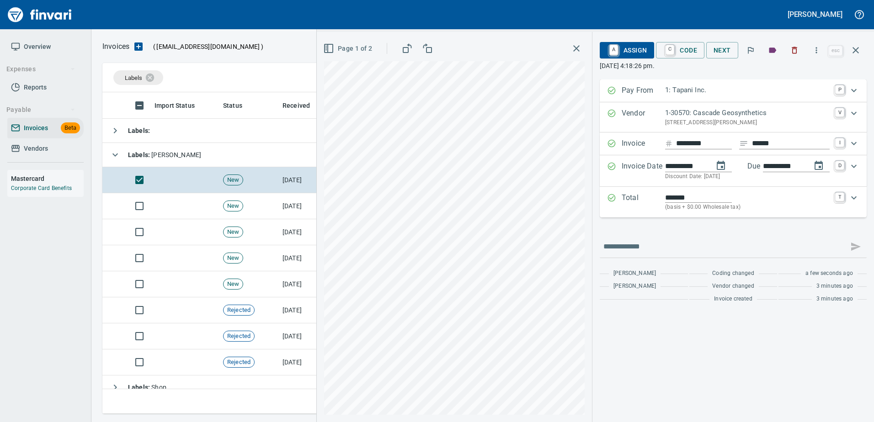
type input "**********"
click at [646, 52] on button "A Assign" at bounding box center [627, 50] width 54 height 16
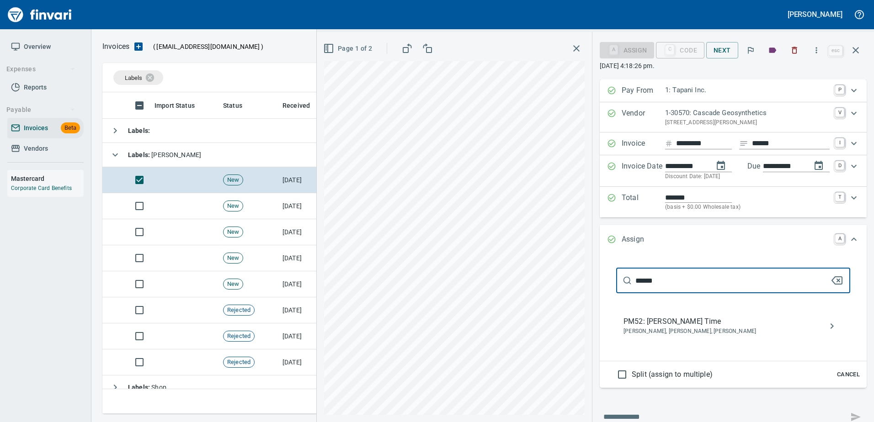
type input "******"
click at [640, 324] on span "PM52: Dustin Nelson Time" at bounding box center [726, 321] width 205 height 11
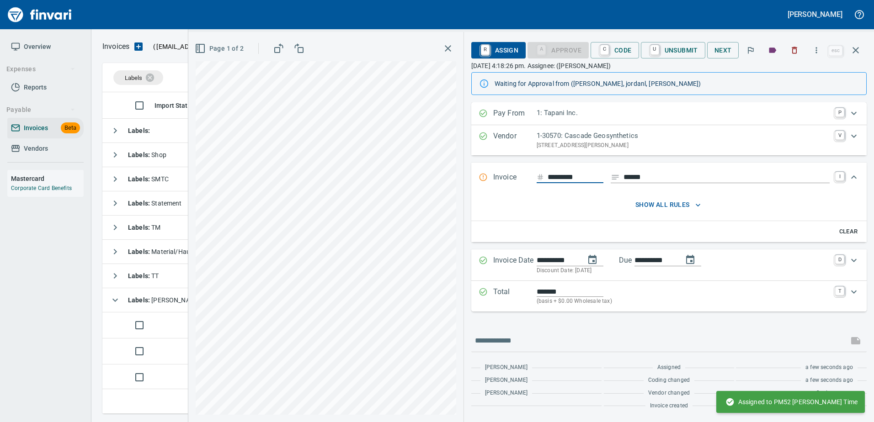
click at [860, 51] on icon "button" at bounding box center [855, 50] width 11 height 11
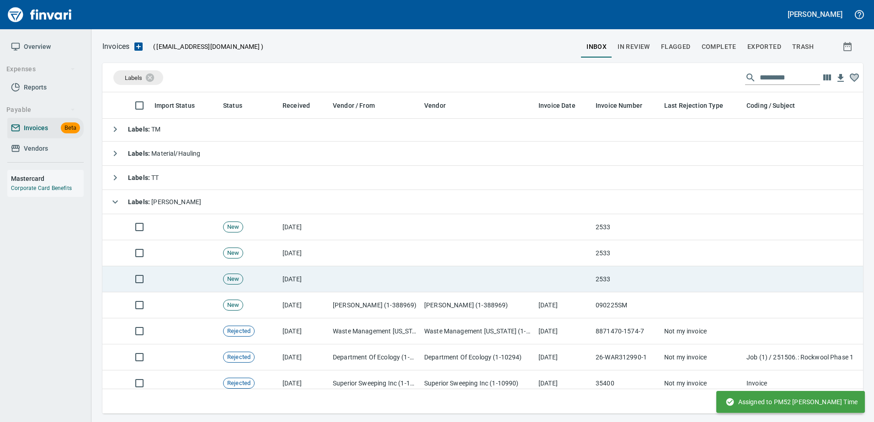
scroll to position [137, 0]
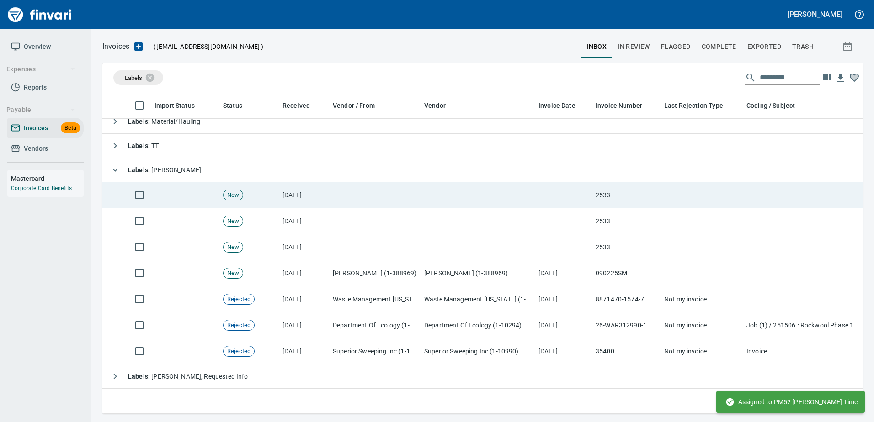
click at [567, 184] on td at bounding box center [563, 195] width 57 height 26
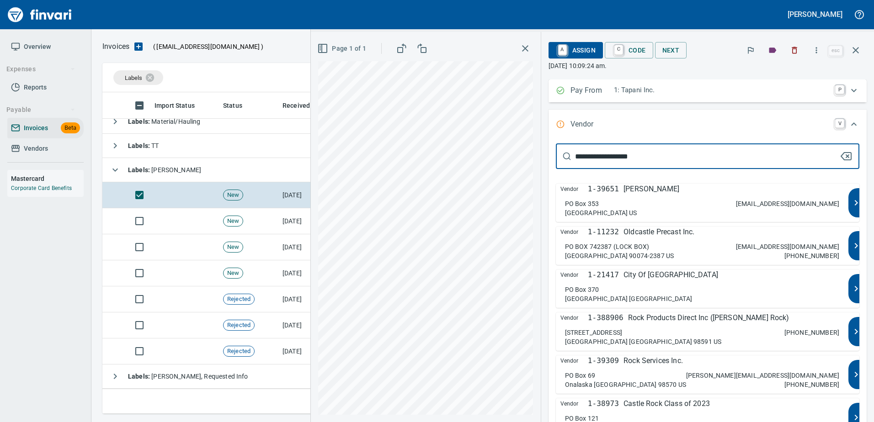
type input "**********"
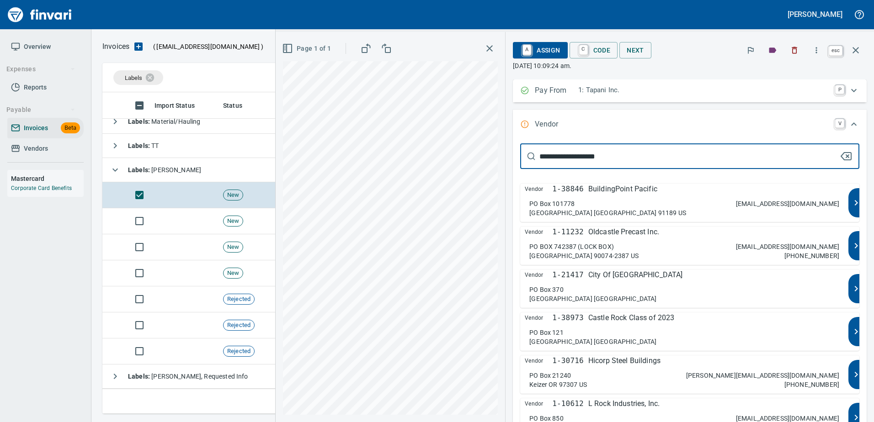
click at [856, 53] on icon "button" at bounding box center [855, 50] width 11 height 11
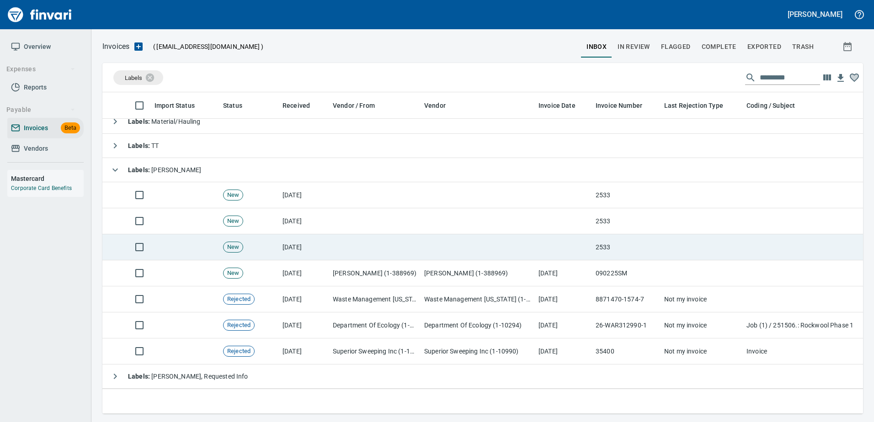
scroll to position [308, 746]
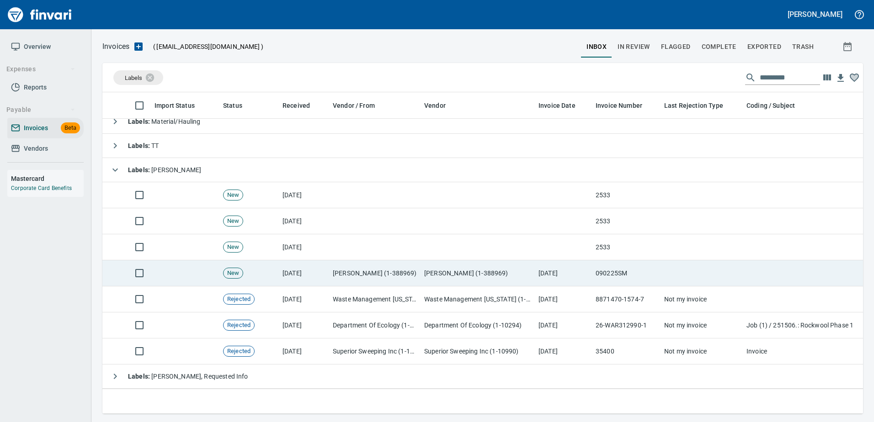
click at [511, 270] on td "Scott R Miller (1-388969)" at bounding box center [478, 274] width 114 height 26
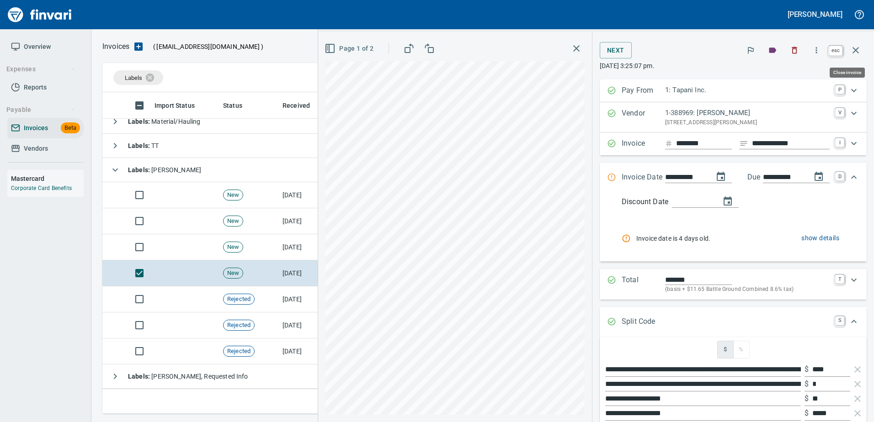
click at [851, 52] on icon "button" at bounding box center [855, 50] width 11 height 11
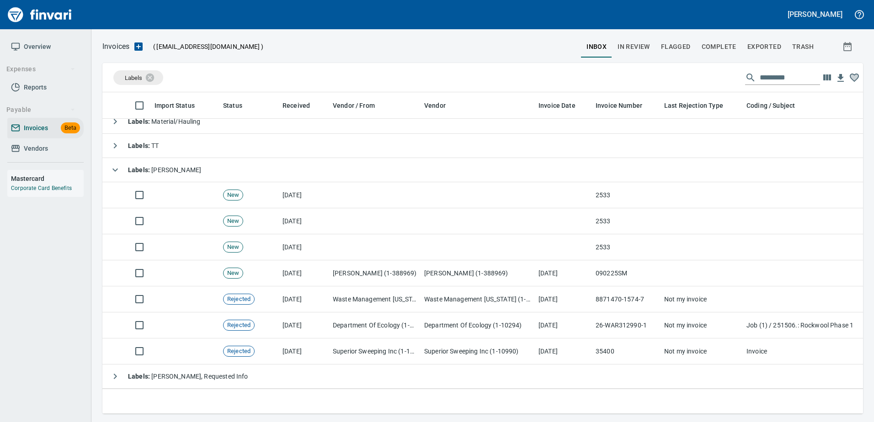
scroll to position [308, 746]
click at [157, 80] on icon at bounding box center [156, 77] width 8 height 8
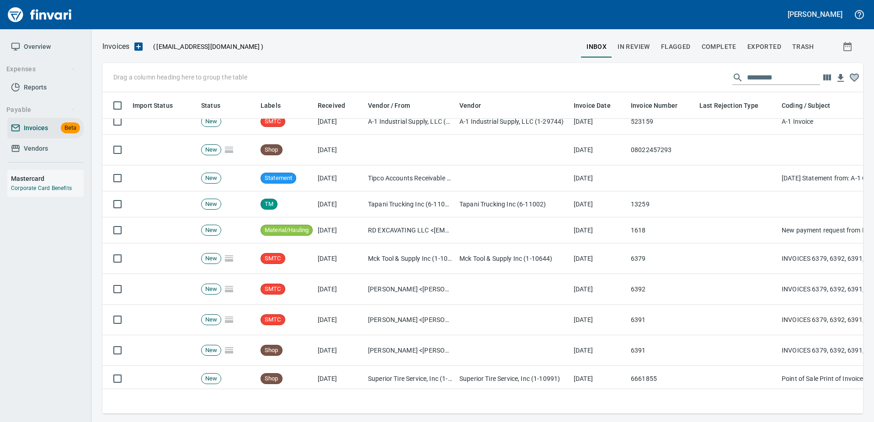
click at [714, 42] on span "Complete" at bounding box center [719, 46] width 35 height 11
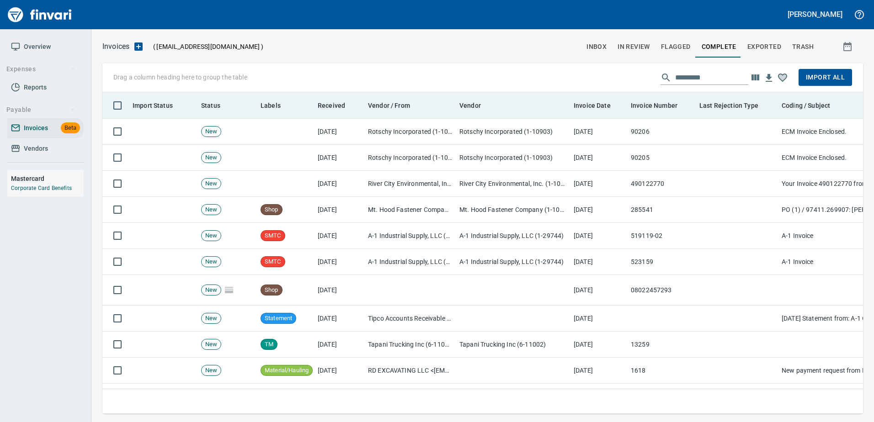
scroll to position [1, 1]
click at [378, 102] on span "Vendor / From" at bounding box center [389, 105] width 42 height 11
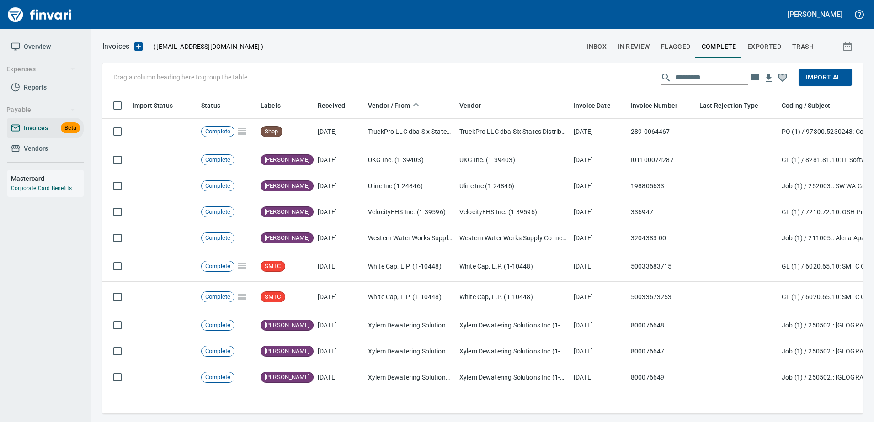
scroll to position [2017, 0]
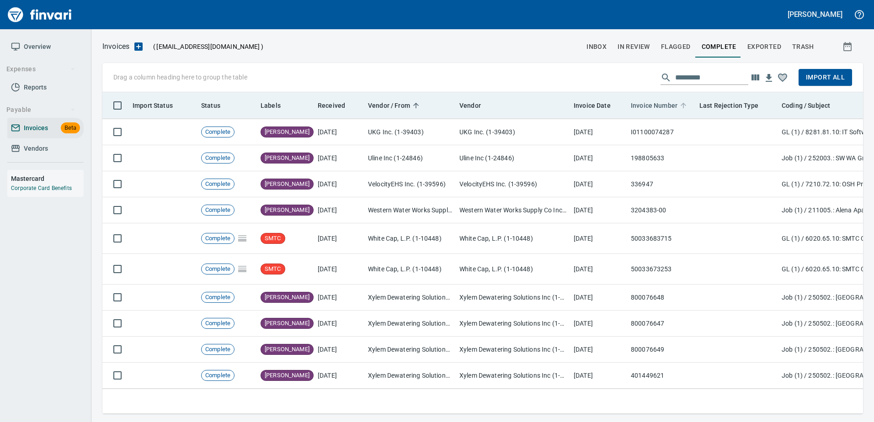
click at [664, 102] on span "Invoice Number" at bounding box center [654, 105] width 47 height 11
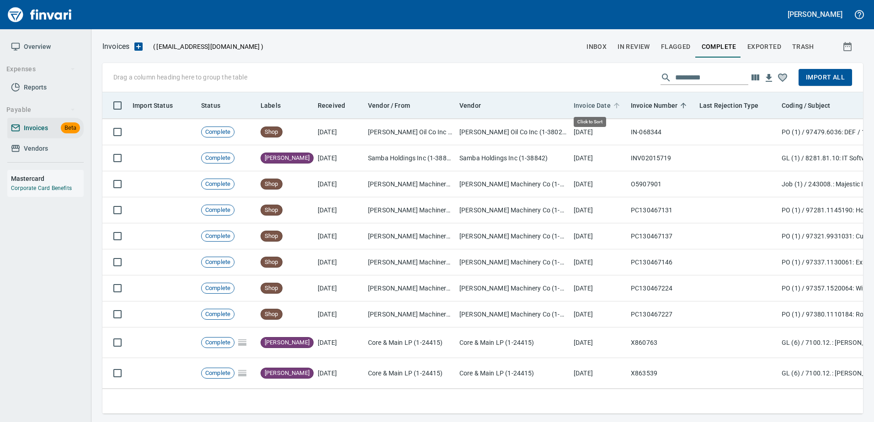
click at [588, 101] on span "Invoice Date" at bounding box center [592, 105] width 37 height 11
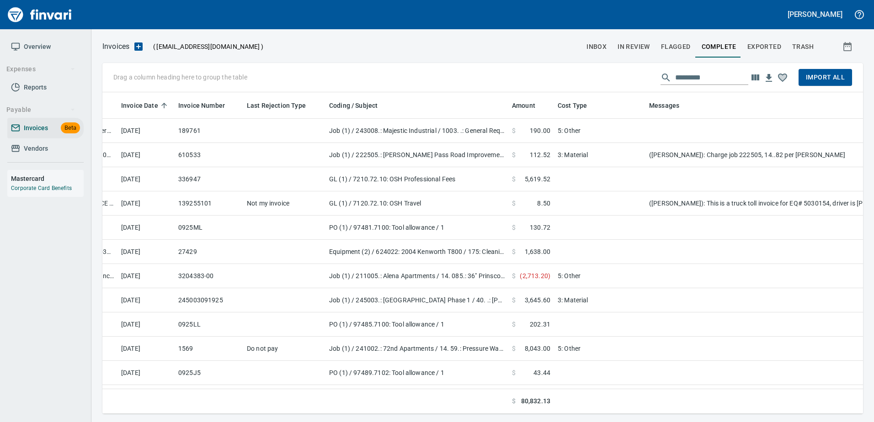
scroll to position [0, 496]
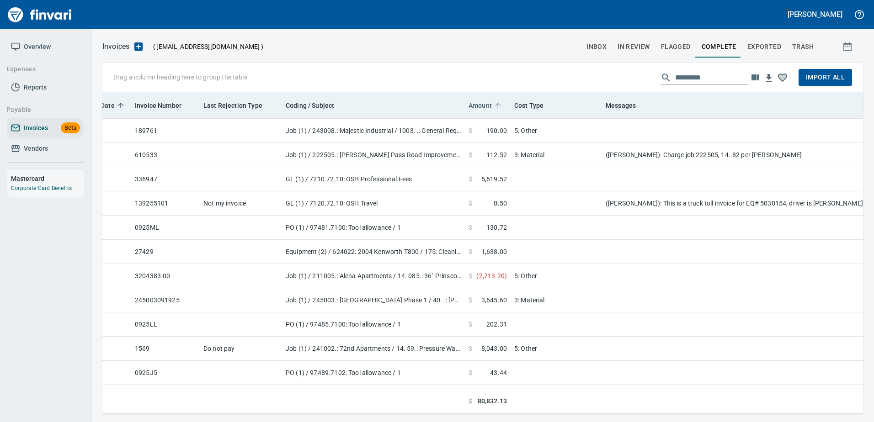
click at [472, 100] on span "Amount" at bounding box center [480, 105] width 23 height 11
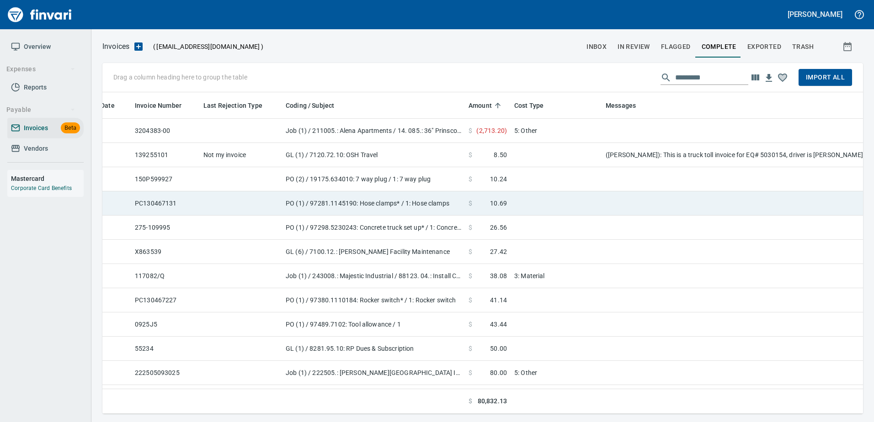
scroll to position [308, 747]
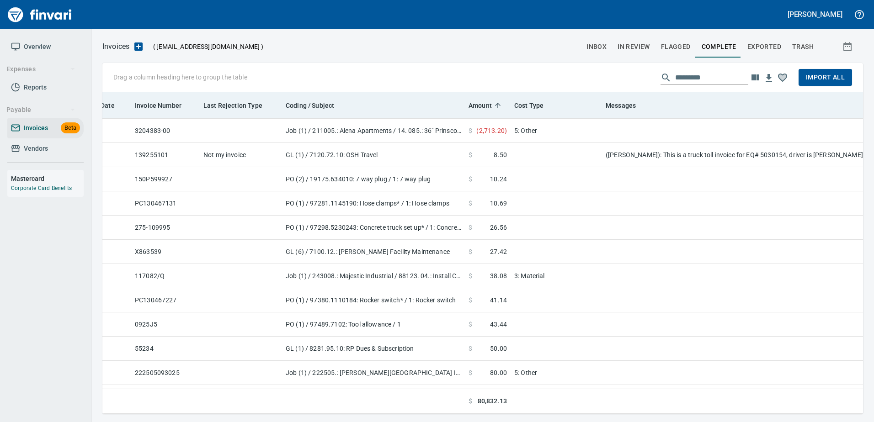
click at [374, 117] on th "Coding / Subject" at bounding box center [373, 105] width 183 height 27
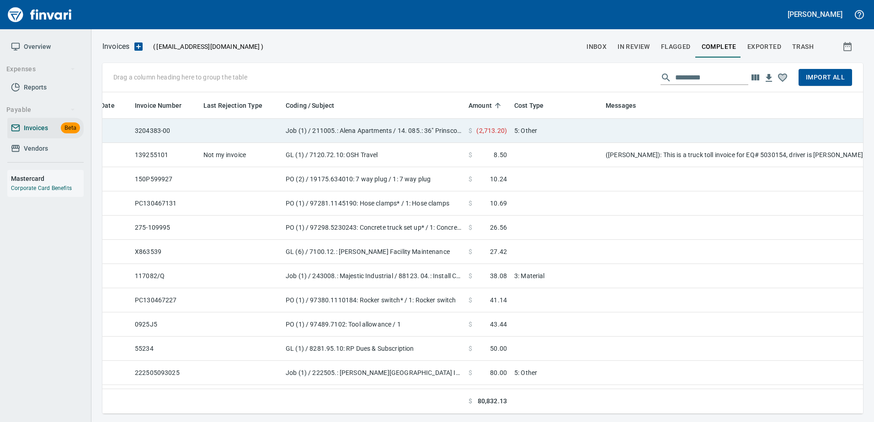
click at [373, 132] on td "Job (1) / 211005.: Alena Apartments / 14. 085.: 36" Prinsco Pipe Joint Issue / …" at bounding box center [373, 131] width 183 height 24
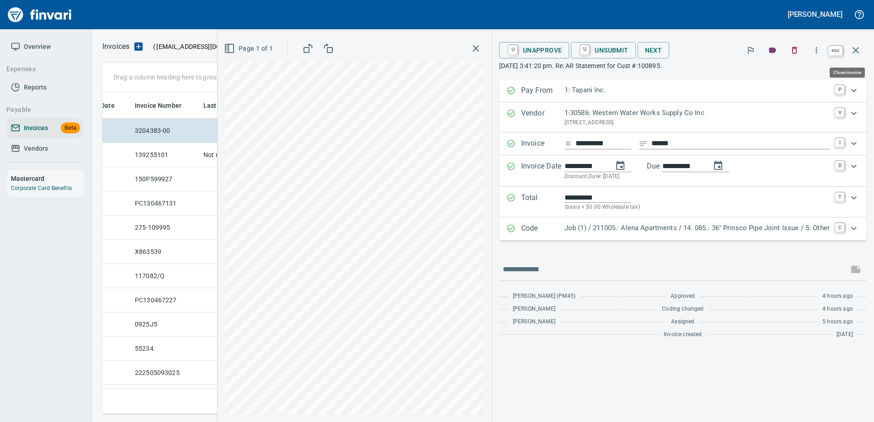
scroll to position [308, 746]
click at [856, 49] on icon "button" at bounding box center [855, 50] width 11 height 11
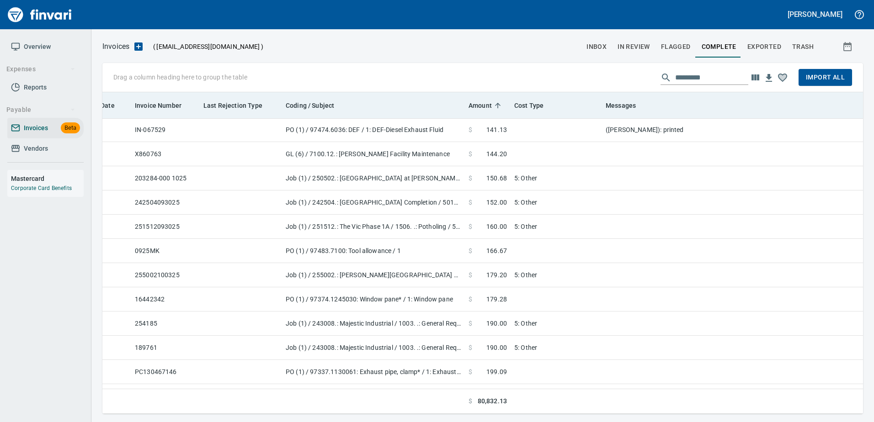
scroll to position [508, 496]
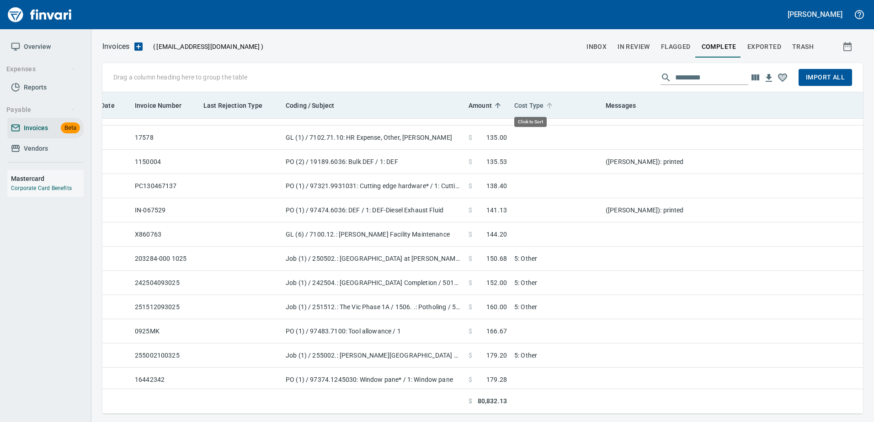
click at [528, 102] on span "Cost Type" at bounding box center [528, 105] width 29 height 11
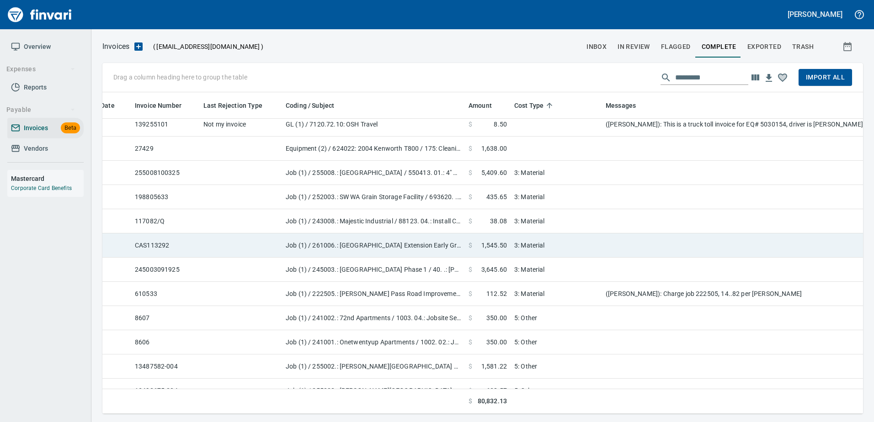
scroll to position [1460, 496]
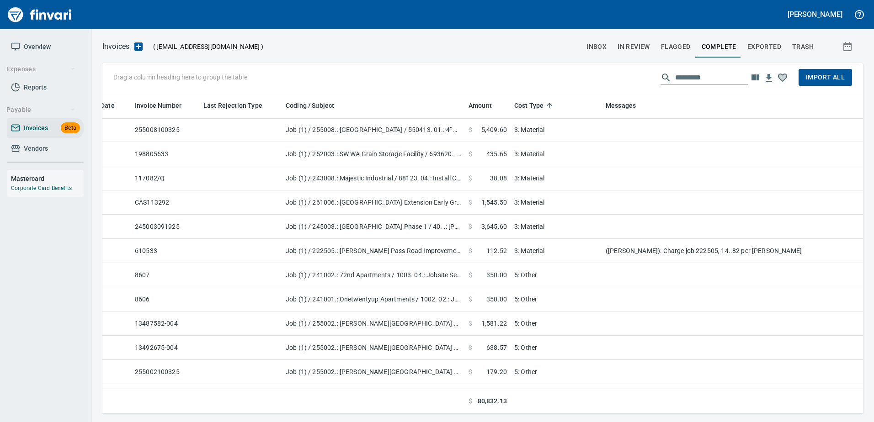
click at [840, 80] on span "Import All" at bounding box center [825, 77] width 39 height 11
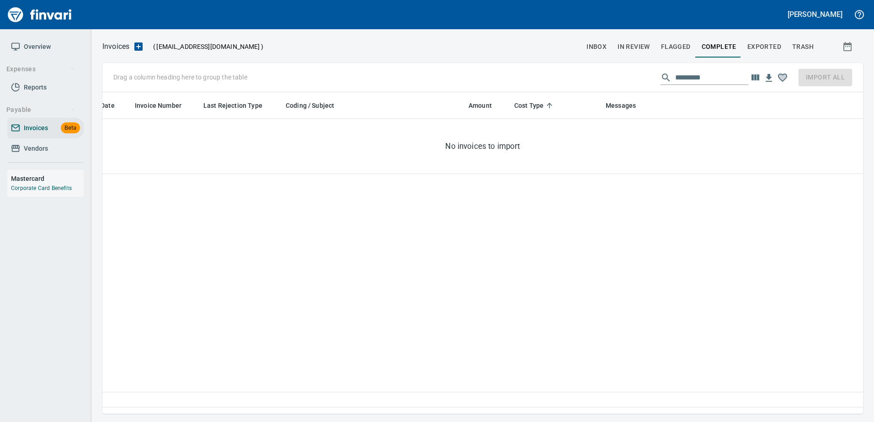
scroll to position [0, 496]
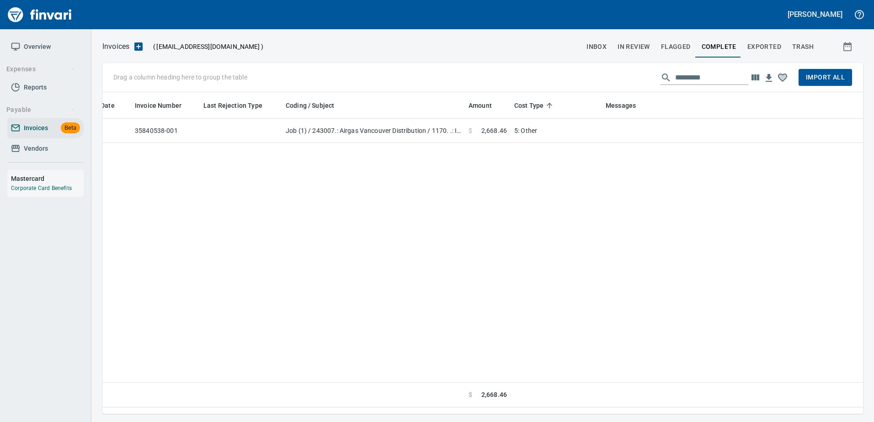
click at [593, 45] on span "inbox" at bounding box center [596, 46] width 20 height 11
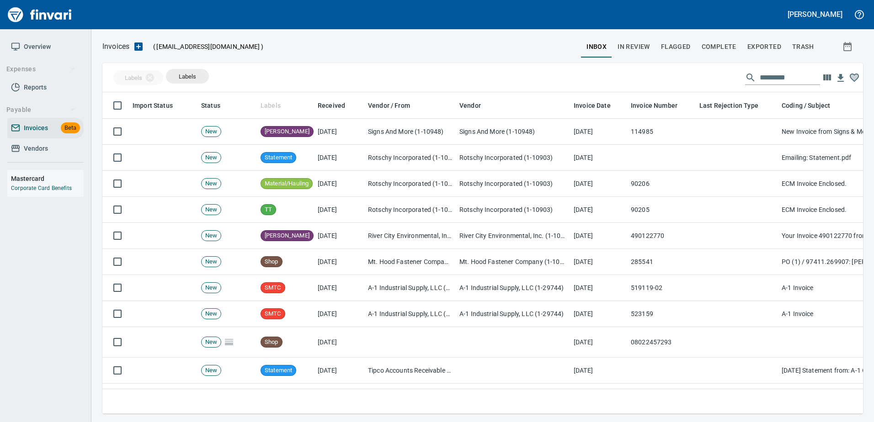
scroll to position [308, 747]
drag, startPoint x: 268, startPoint y: 102, endPoint x: 187, endPoint y: 76, distance: 84.4
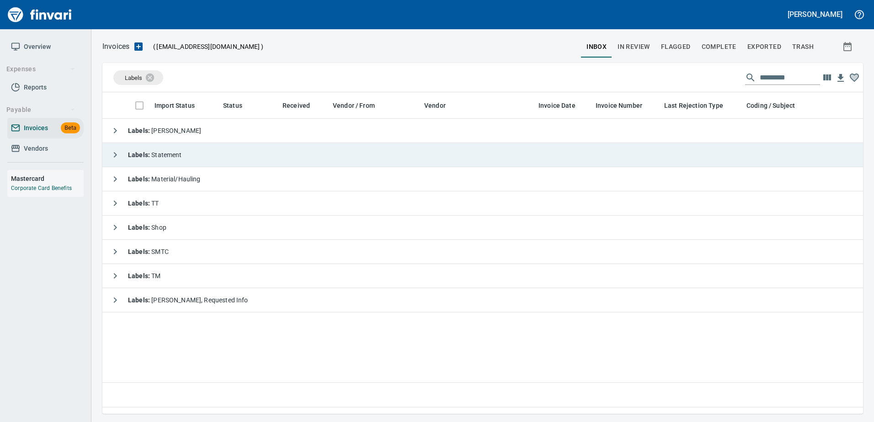
click at [107, 155] on button "button" at bounding box center [115, 155] width 18 height 18
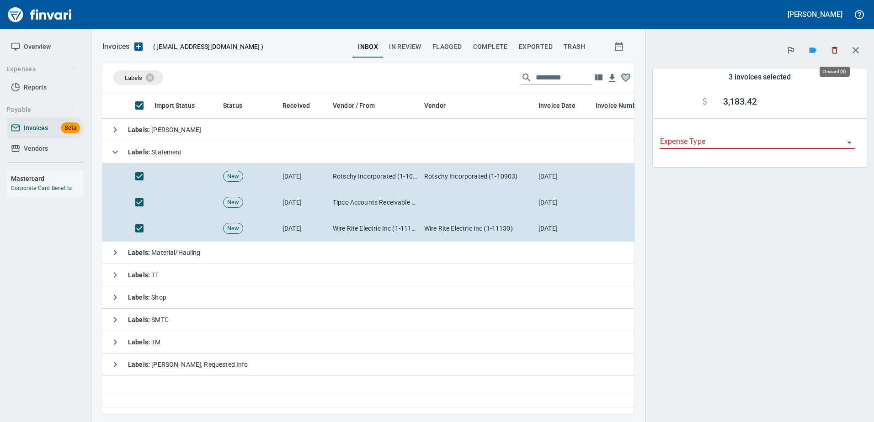
click at [835, 49] on icon "button" at bounding box center [834, 50] width 5 height 7
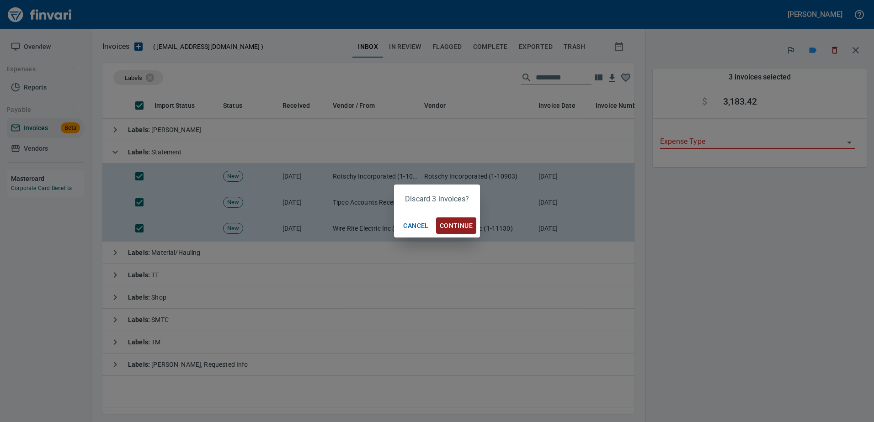
scroll to position [308, 525]
click at [457, 224] on span "Continue" at bounding box center [456, 225] width 33 height 11
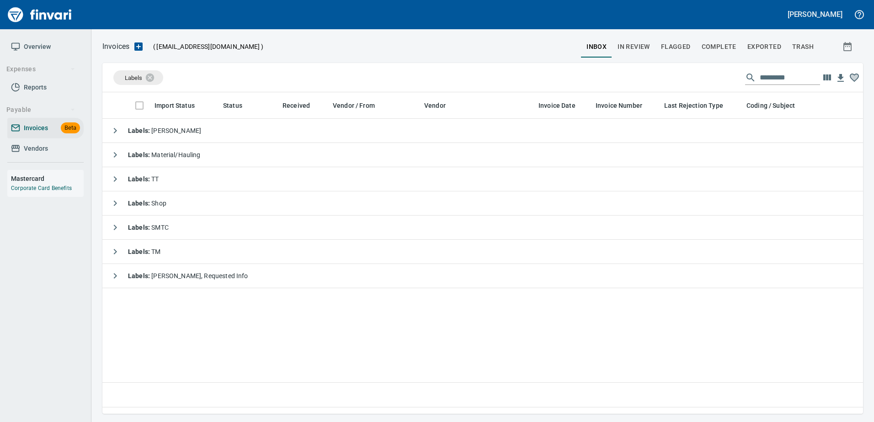
scroll to position [1, 1]
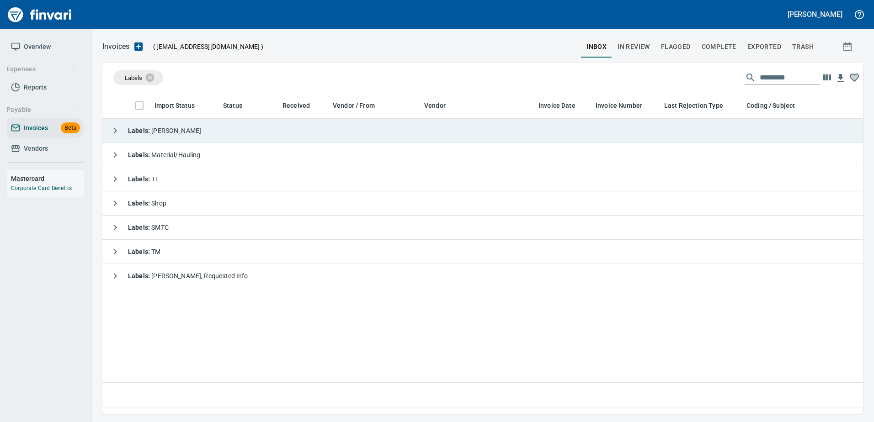
click at [160, 135] on div "Labels : Heidi" at bounding box center [153, 131] width 95 height 18
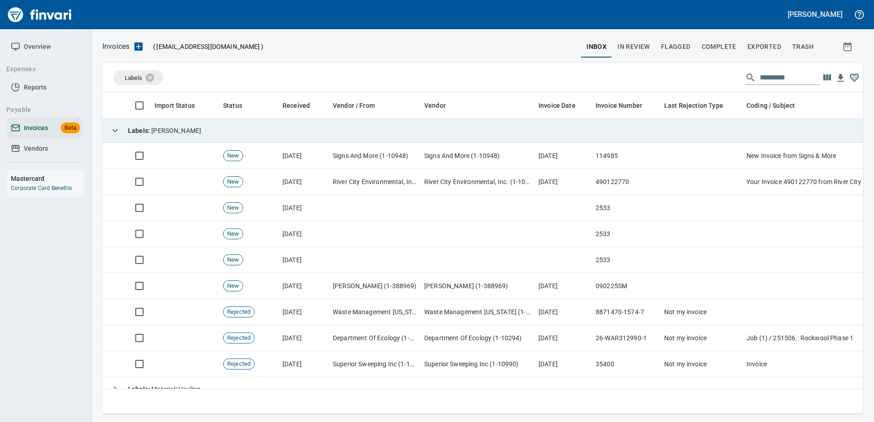
scroll to position [308, 747]
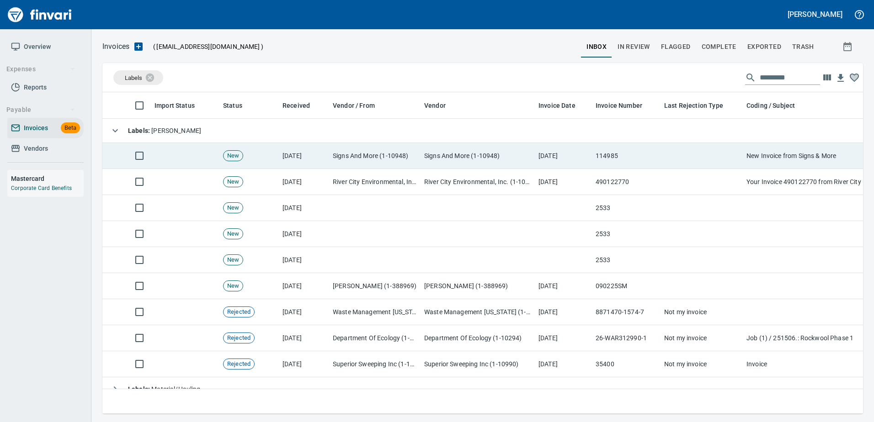
click at [479, 154] on td "Signs And More (1-10948)" at bounding box center [478, 156] width 114 height 26
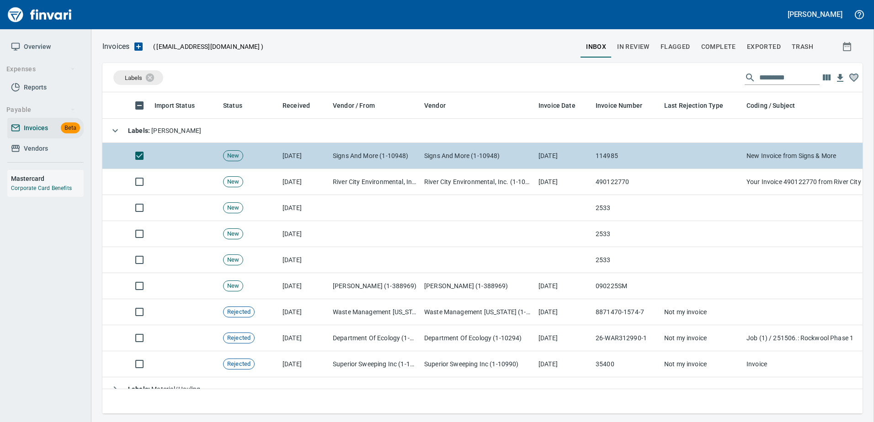
scroll to position [308, 746]
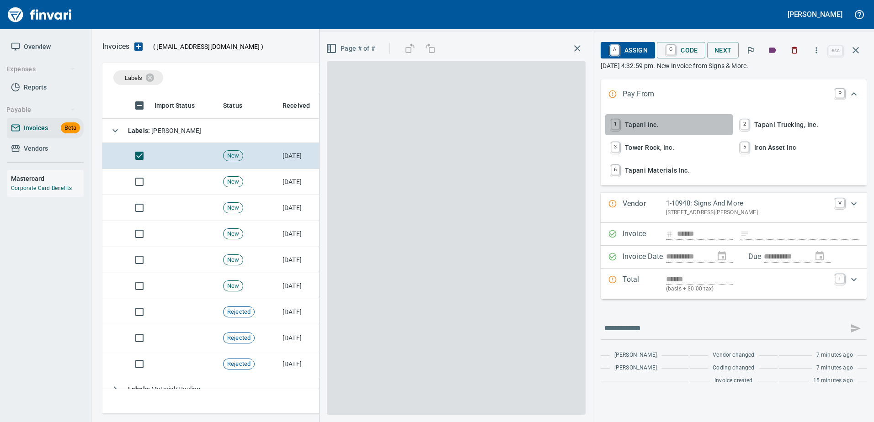
click at [634, 123] on span "1 Tapani Inc." at bounding box center [669, 125] width 120 height 16
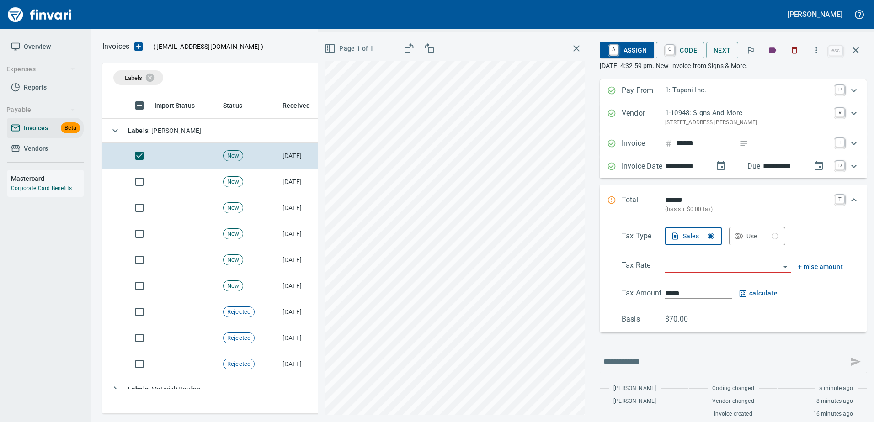
drag, startPoint x: 641, startPoint y: 119, endPoint x: 776, endPoint y: 101, distance: 136.5
click at [776, 101] on From "Pay From 1: Tapani Inc. P" at bounding box center [733, 91] width 267 height 23
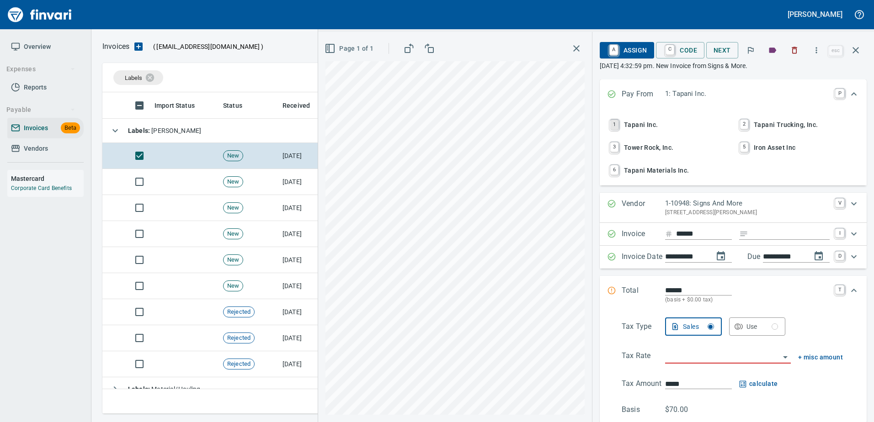
click at [610, 122] on link "1" at bounding box center [614, 125] width 8 height 10
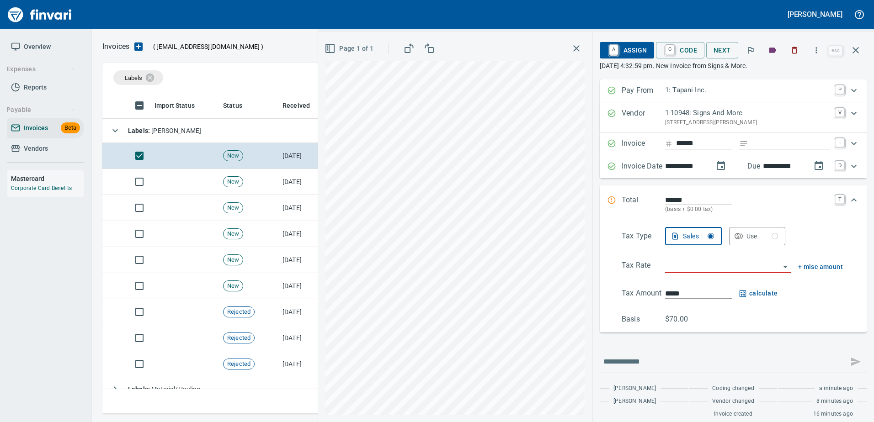
click at [673, 271] on input "search" at bounding box center [722, 266] width 115 height 13
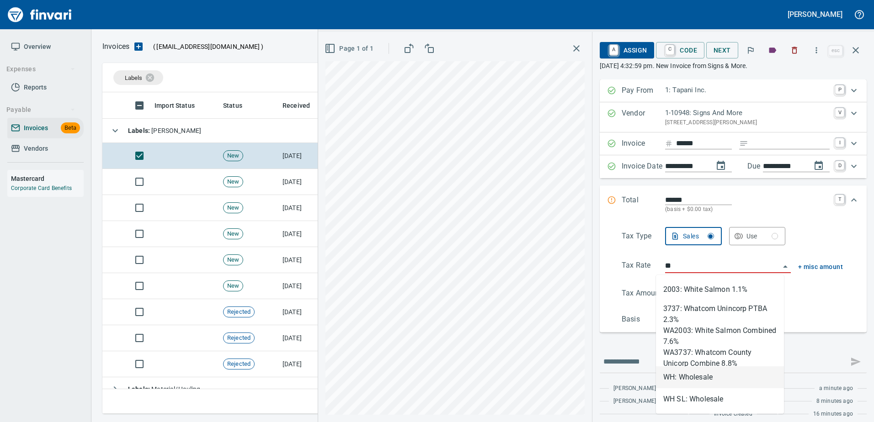
click at [695, 373] on li "WH: Wholesale" at bounding box center [720, 378] width 128 height 22
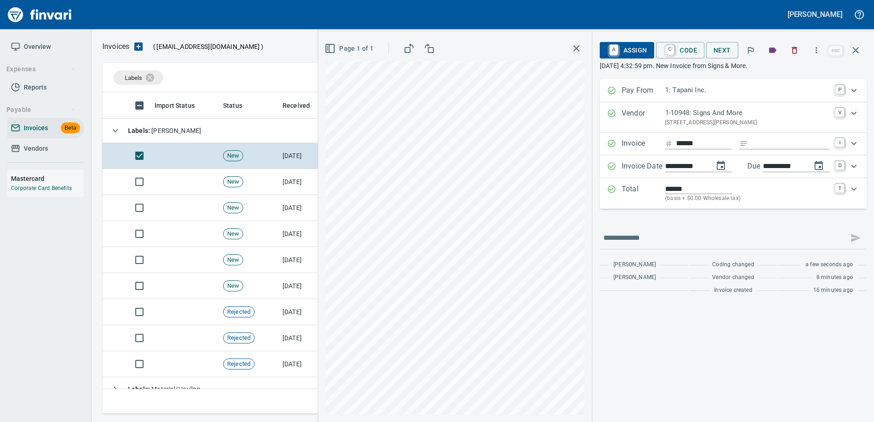
type input "**********"
click at [620, 51] on span "A Assign" at bounding box center [627, 51] width 40 height 16
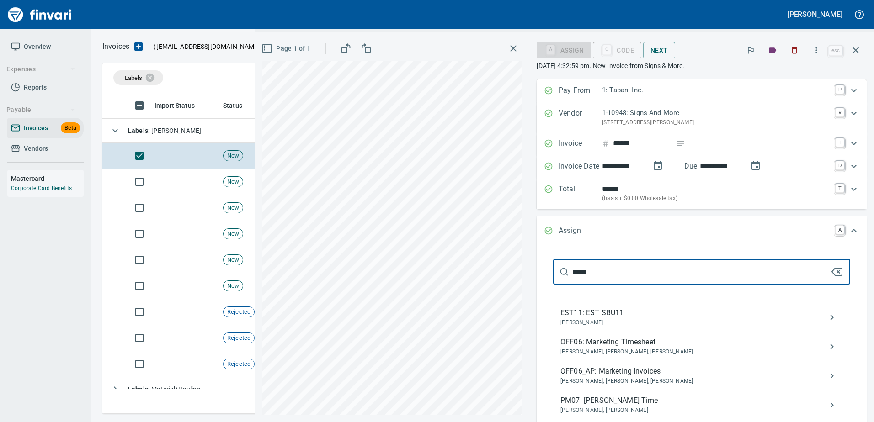
type input "*****"
click at [661, 378] on span "Nicholas Hendershot, Stacey Palomaki, Tod Tapani" at bounding box center [694, 381] width 268 height 9
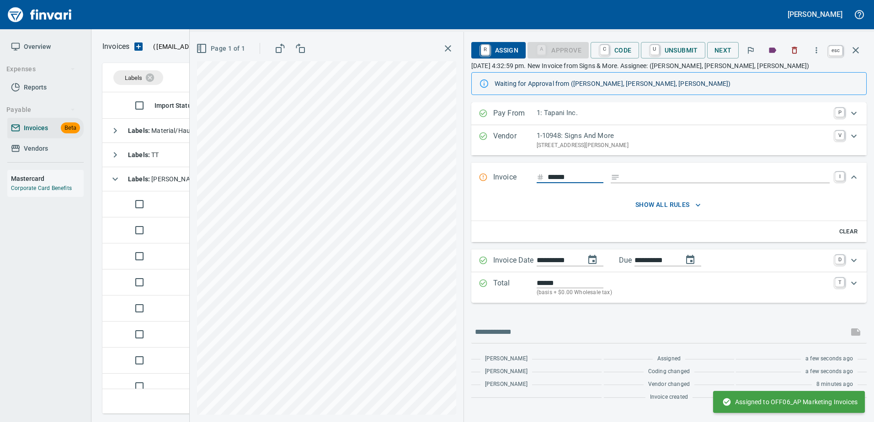
click at [856, 43] on button "button" at bounding box center [856, 50] width 22 height 22
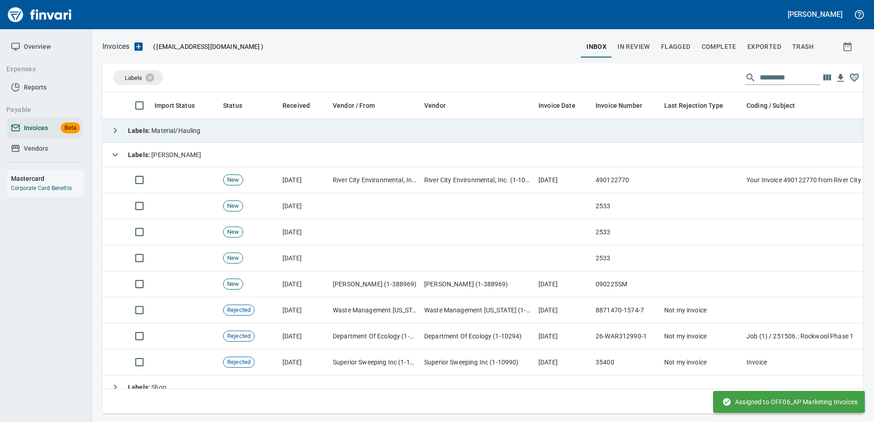
scroll to position [308, 747]
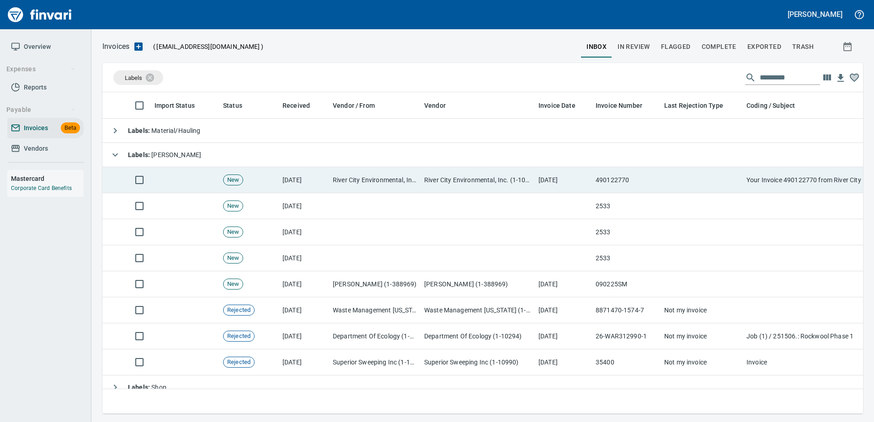
click at [599, 179] on td "490122770" at bounding box center [626, 180] width 69 height 26
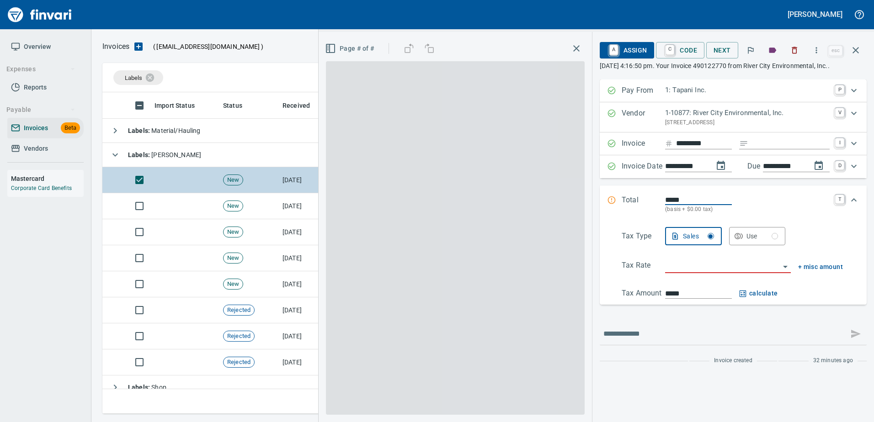
scroll to position [308, 746]
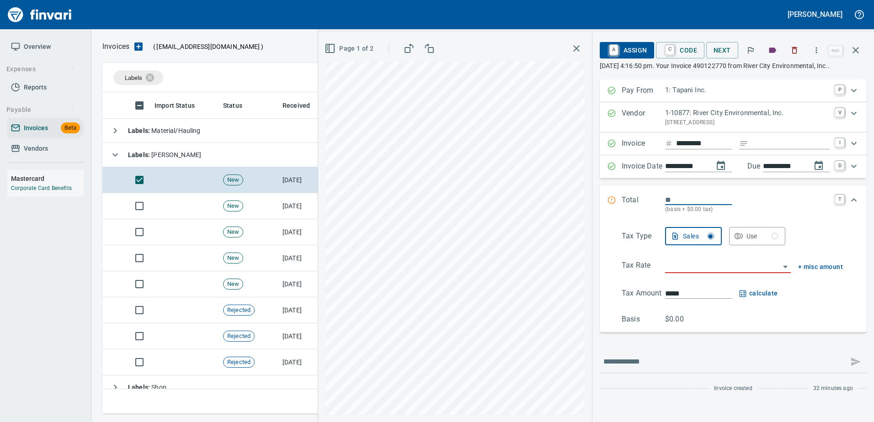
click at [792, 147] on input "Expand" at bounding box center [791, 143] width 78 height 11
click at [783, 148] on input "Expand" at bounding box center [791, 143] width 78 height 11
type input "******"
type input "**********"
click at [794, 49] on icon "button" at bounding box center [794, 50] width 5 height 7
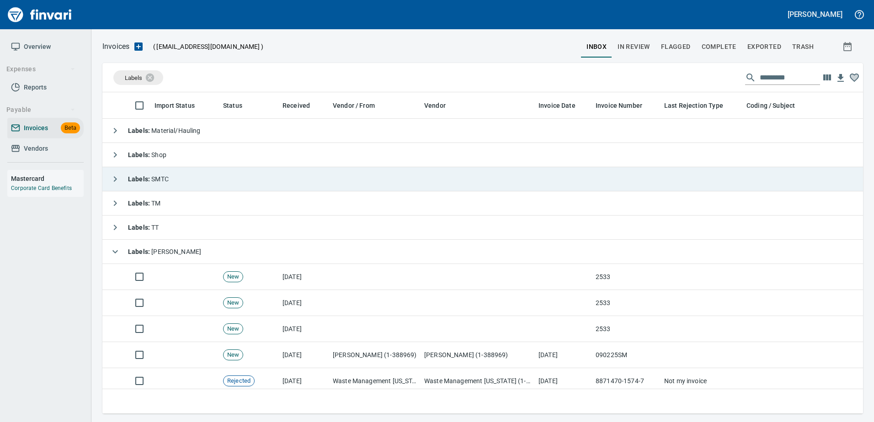
scroll to position [308, 746]
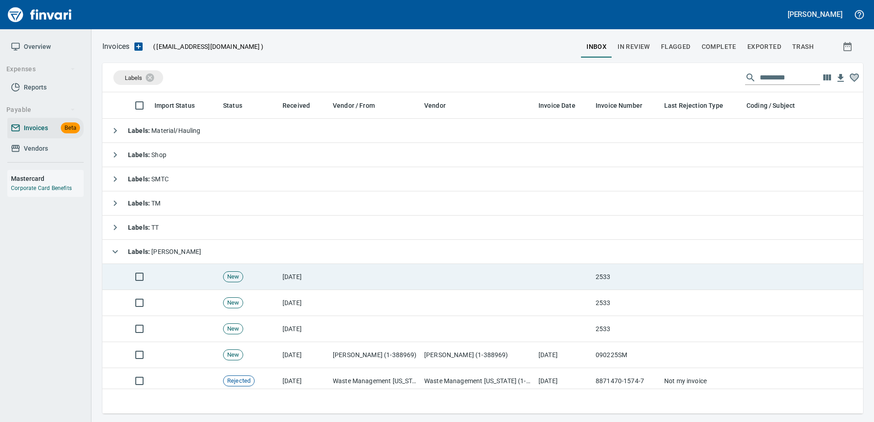
click at [403, 272] on td at bounding box center [374, 277] width 91 height 26
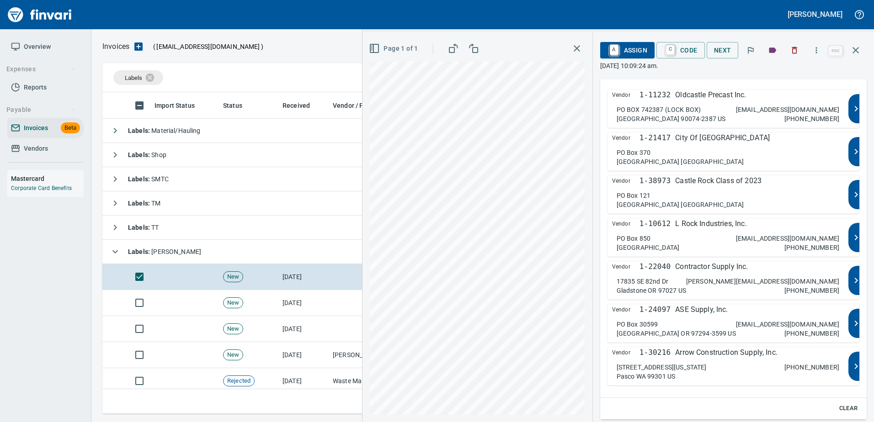
scroll to position [64, 0]
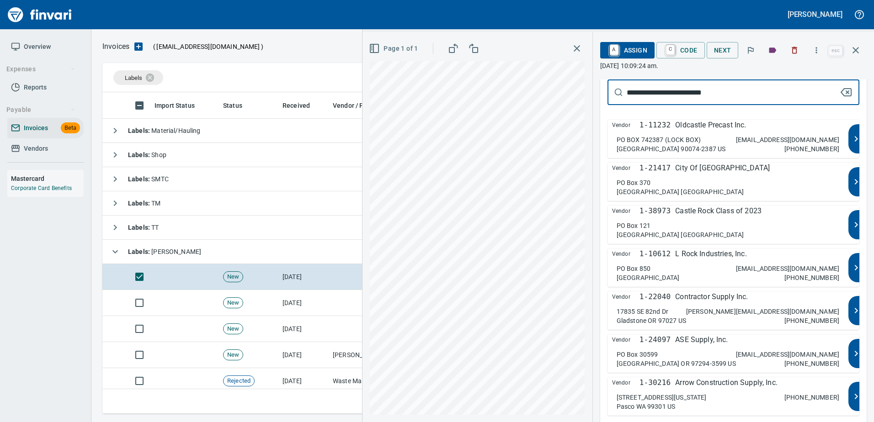
click at [487, 137] on div "**********" at bounding box center [618, 227] width 512 height 390
type input "*****"
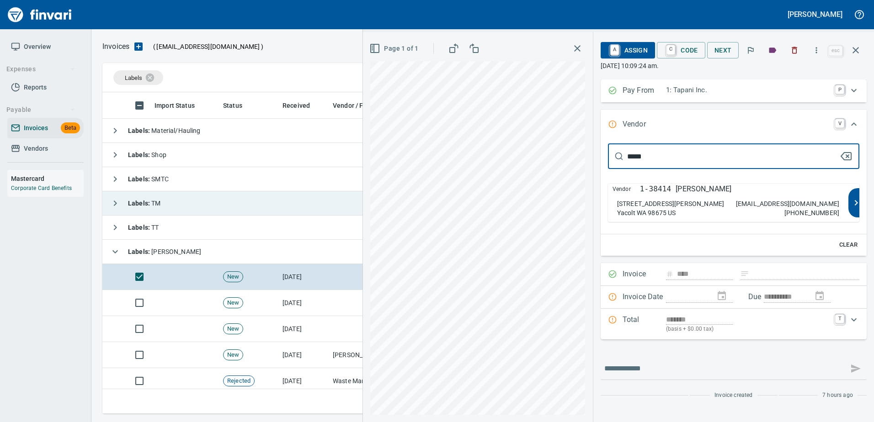
click at [854, 51] on icon "button" at bounding box center [855, 50] width 11 height 11
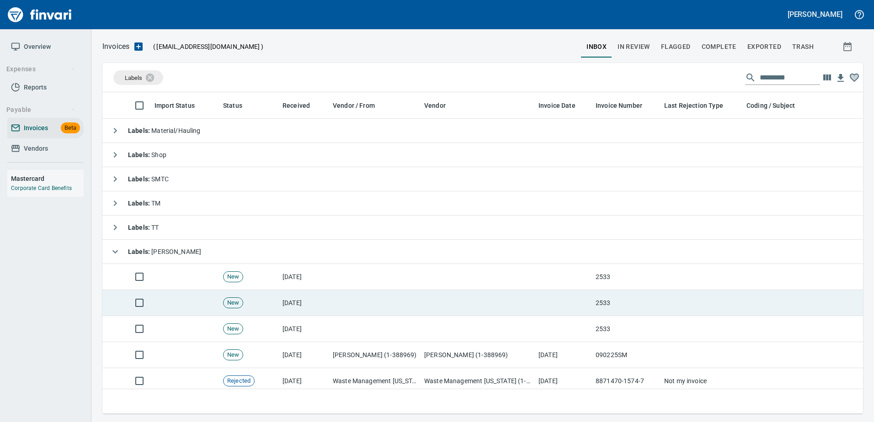
scroll to position [308, 746]
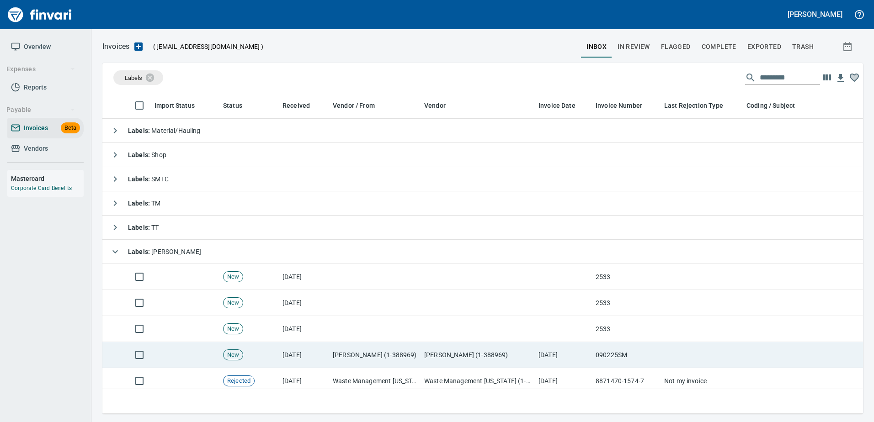
click at [346, 348] on td "Scott R Miller (1-388969)" at bounding box center [374, 355] width 91 height 26
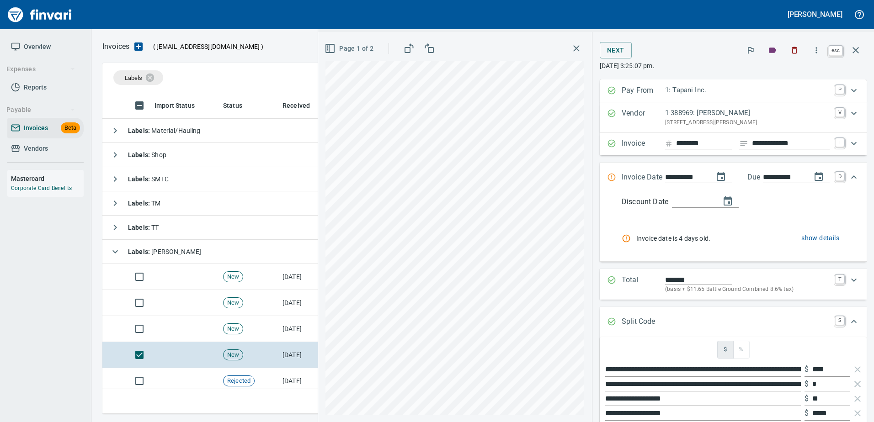
scroll to position [46, 0]
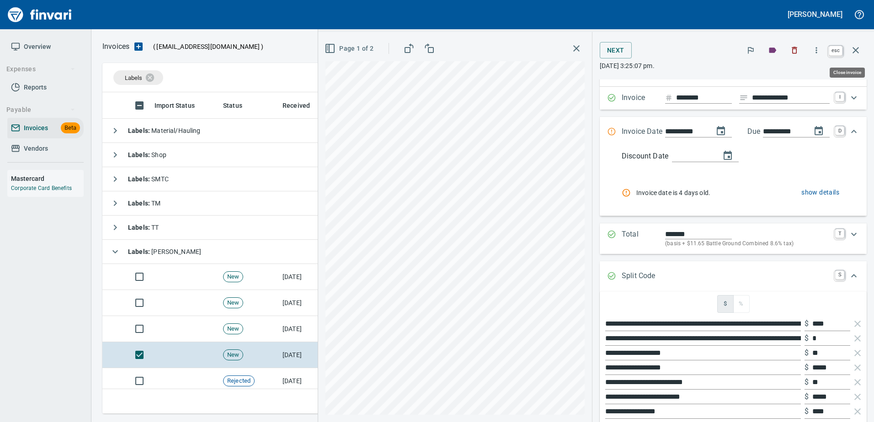
click at [855, 50] on icon "button" at bounding box center [856, 50] width 6 height 6
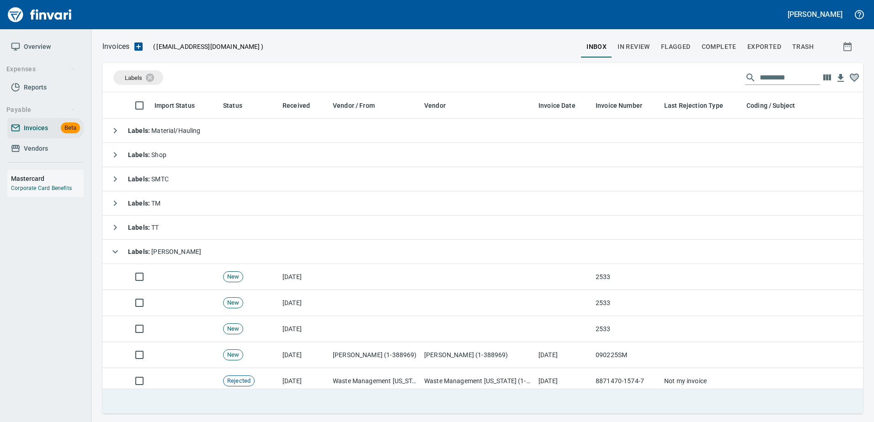
scroll to position [308, 746]
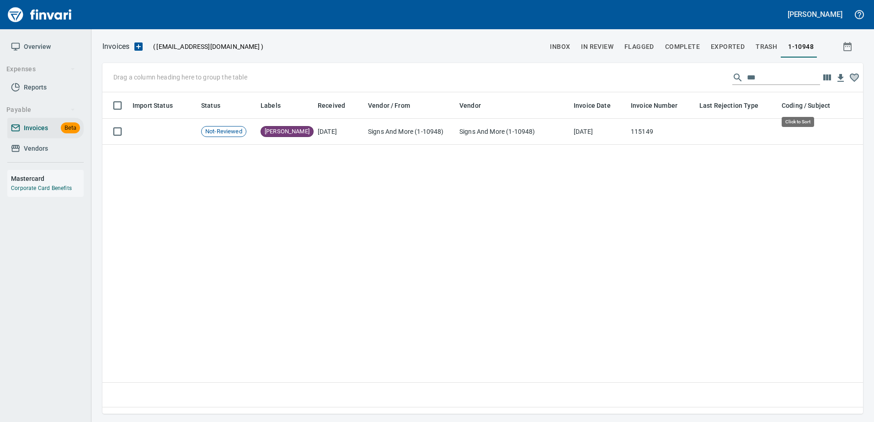
scroll to position [1, 1]
drag, startPoint x: 38, startPoint y: 144, endPoint x: 88, endPoint y: 134, distance: 50.8
click at [38, 144] on span "Vendors" at bounding box center [36, 148] width 24 height 11
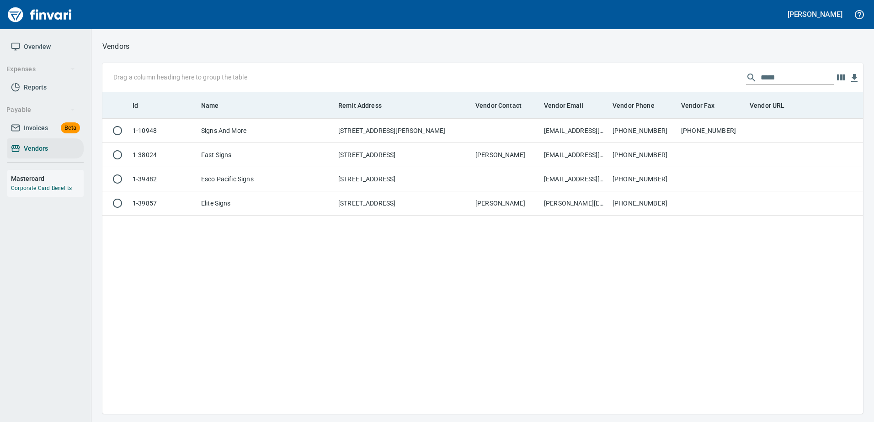
scroll to position [315, 754]
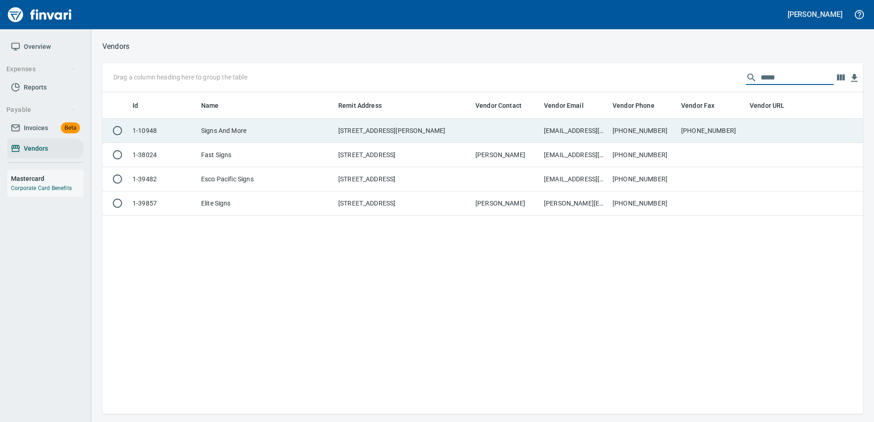
drag, startPoint x: 780, startPoint y: 80, endPoint x: 397, endPoint y: 130, distance: 386.7
click at [397, 130] on div "Drag a column heading here to group the table ***** Id Name Remit Address Vendo…" at bounding box center [482, 238] width 761 height 351
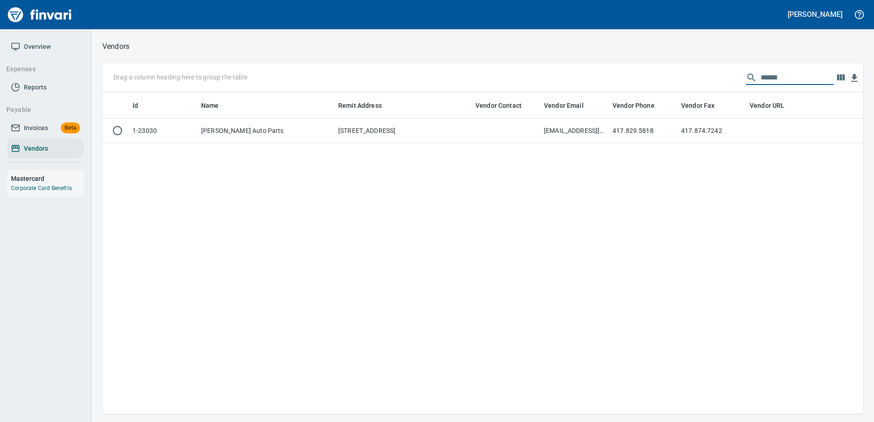
type input "******"
click at [397, 130] on td "[STREET_ADDRESS]" at bounding box center [403, 131] width 137 height 24
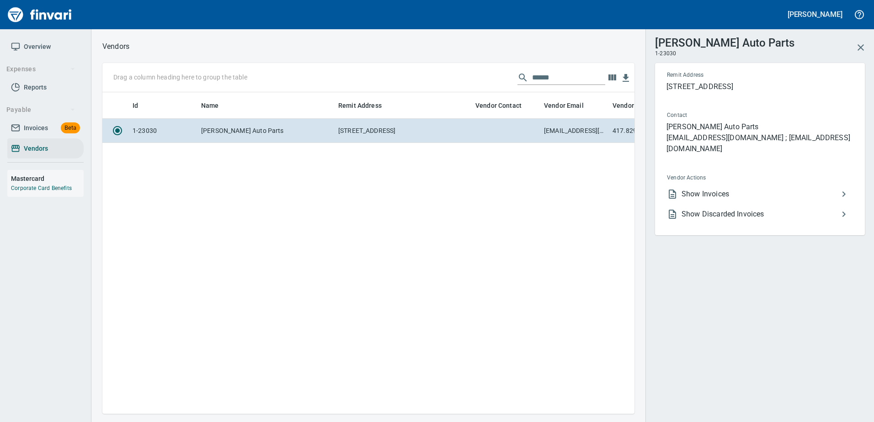
scroll to position [308, 525]
click at [677, 189] on icon at bounding box center [672, 194] width 11 height 11
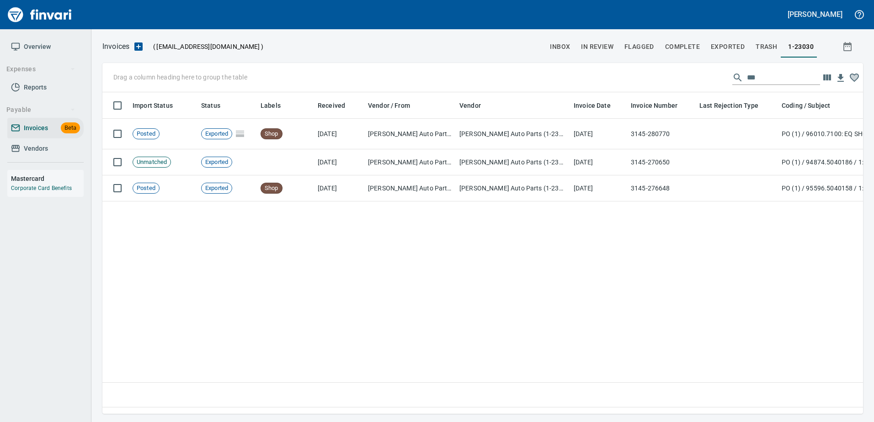
scroll to position [308, 754]
drag, startPoint x: 756, startPoint y: 79, endPoint x: 581, endPoint y: 61, distance: 176.5
click at [597, 66] on div "Drag a column heading here to group the table ***" at bounding box center [482, 77] width 761 height 29
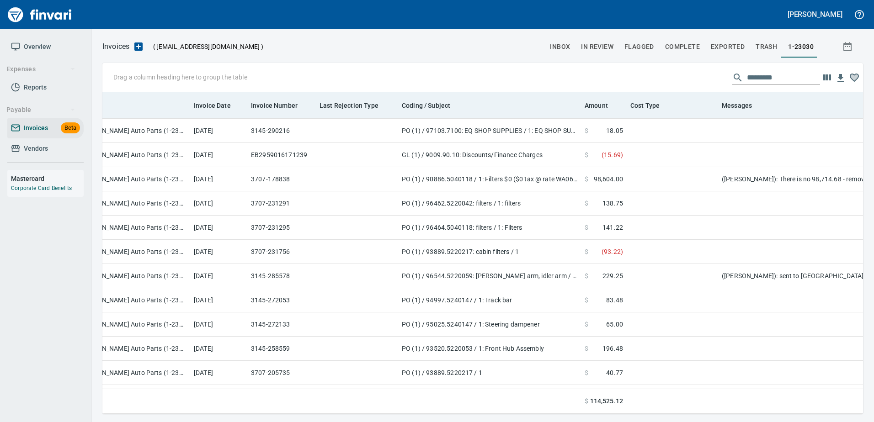
scroll to position [0, 384]
click at [598, 106] on span "Amount" at bounding box center [592, 105] width 23 height 11
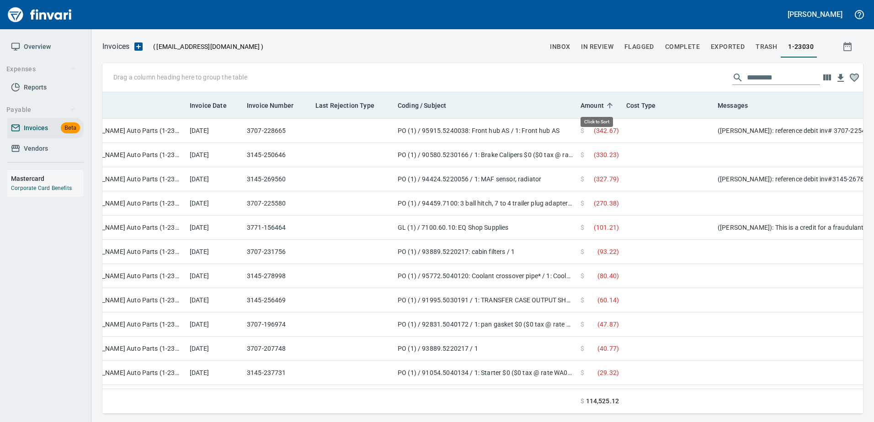
click at [585, 100] on span "Amount" at bounding box center [592, 105] width 23 height 11
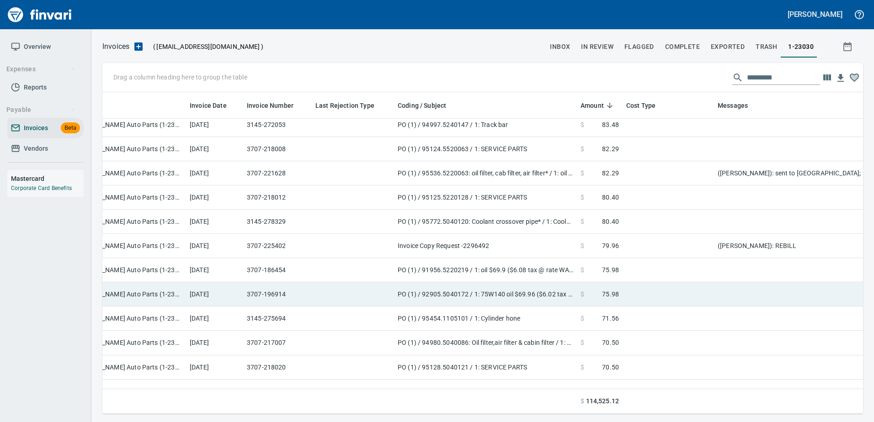
scroll to position [1646, 384]
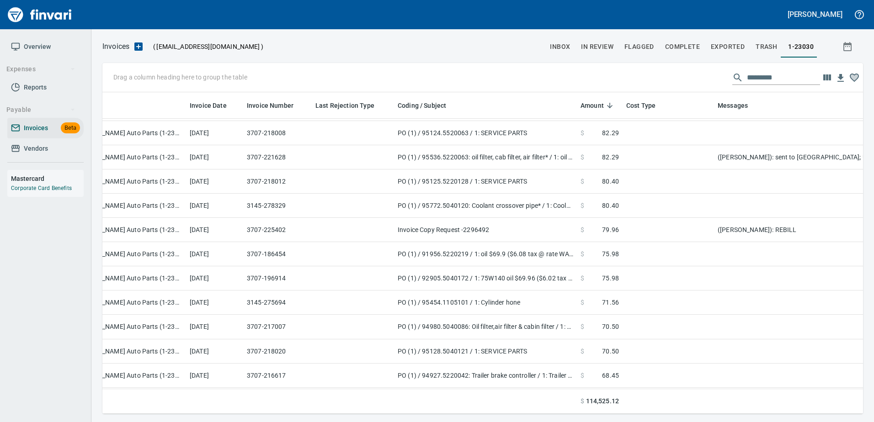
drag, startPoint x: 33, startPoint y: 146, endPoint x: 59, endPoint y: 141, distance: 25.6
click at [33, 146] on span "Vendors" at bounding box center [36, 148] width 24 height 11
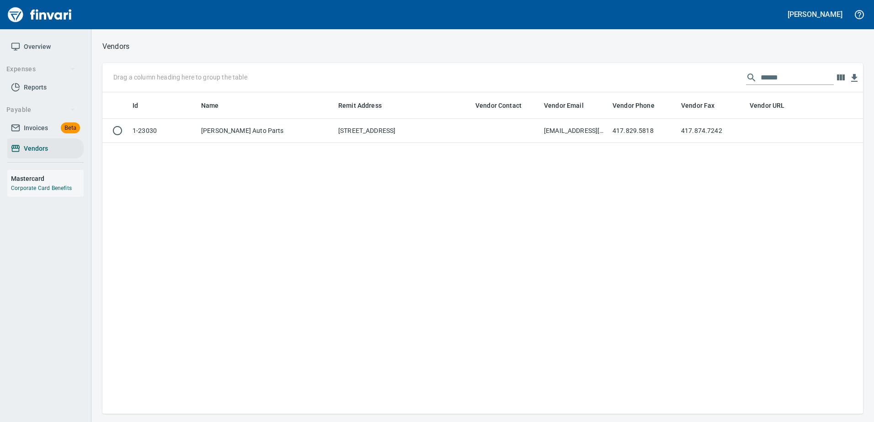
scroll to position [315, 754]
drag, startPoint x: 784, startPoint y: 75, endPoint x: 701, endPoint y: 91, distance: 84.6
click at [701, 91] on div "Drag a column heading here to group the table ******" at bounding box center [482, 77] width 761 height 29
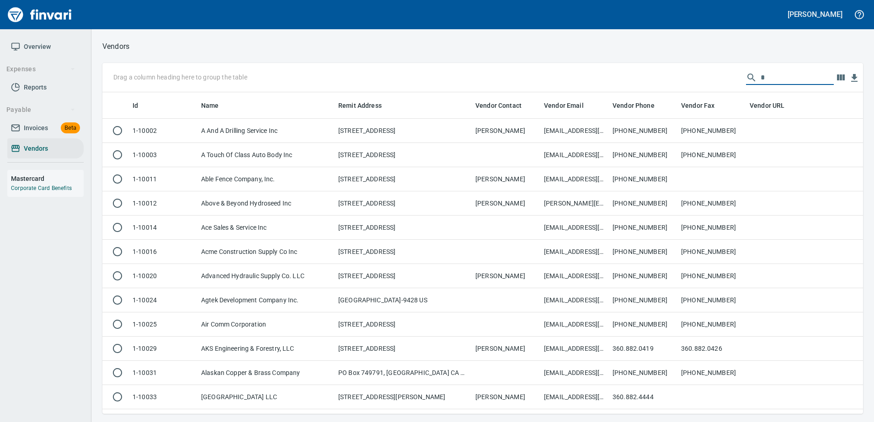
scroll to position [315, 747]
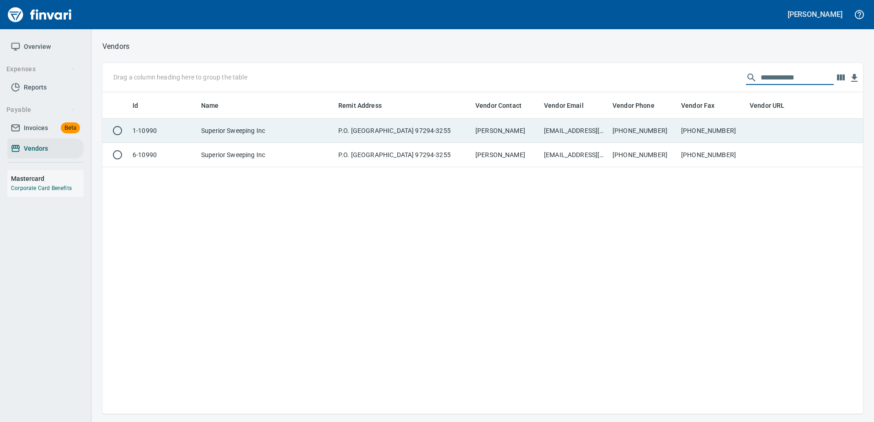
type input "**********"
click at [590, 128] on td "supersweepacc@gmail.com" at bounding box center [574, 131] width 69 height 24
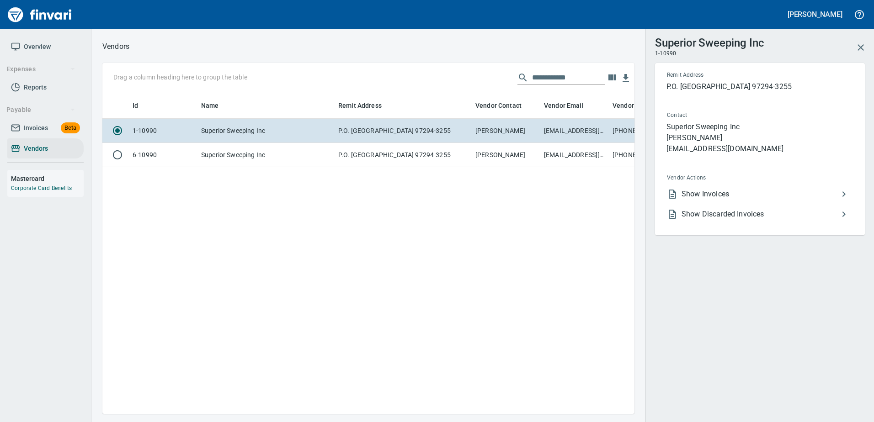
scroll to position [308, 525]
click at [708, 192] on span "Show Invoices" at bounding box center [760, 194] width 157 height 11
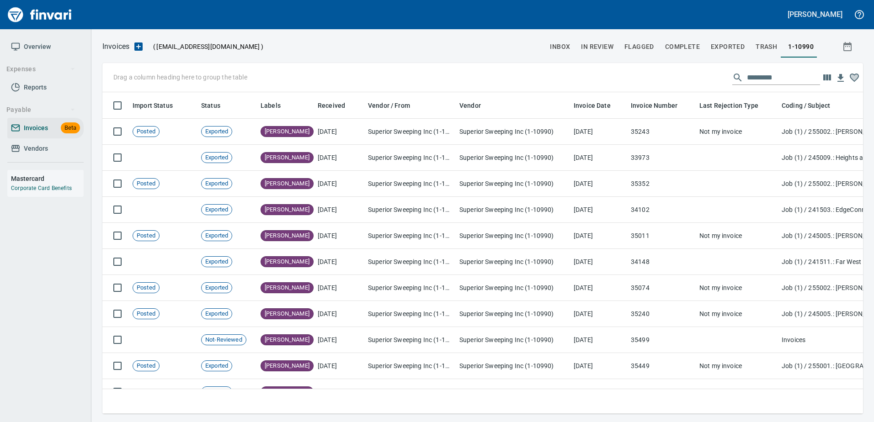
scroll to position [308, 747]
click at [771, 79] on input "text" at bounding box center [783, 77] width 73 height 15
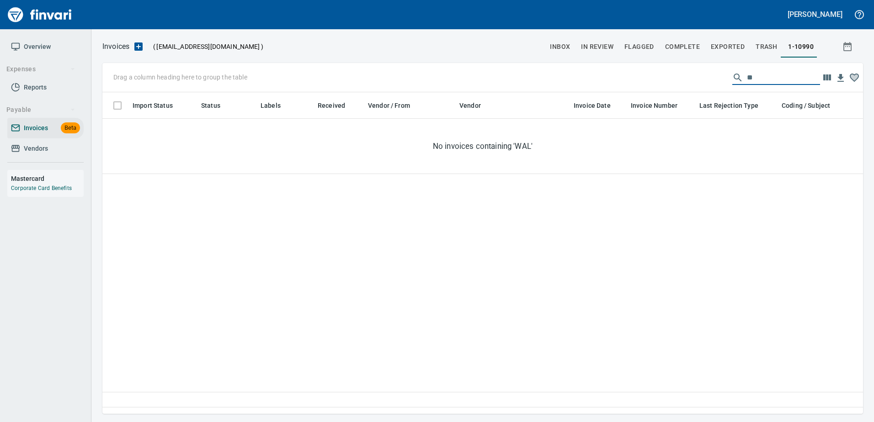
type input "*"
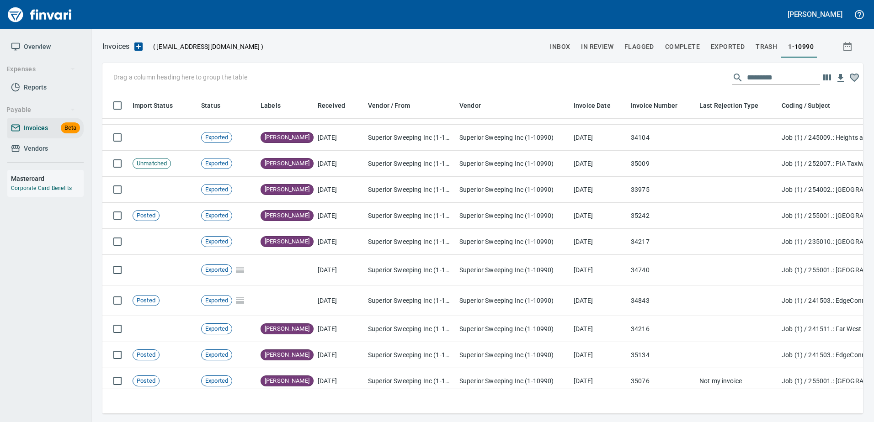
drag, startPoint x: 343, startPoint y: 407, endPoint x: 676, endPoint y: 433, distance: 334.3
click at [676, 422] on html "Heidi Ek Overview Expenses Reports Payable Invoices Beta Vendors Mastercard Cor…" at bounding box center [437, 211] width 874 height 422
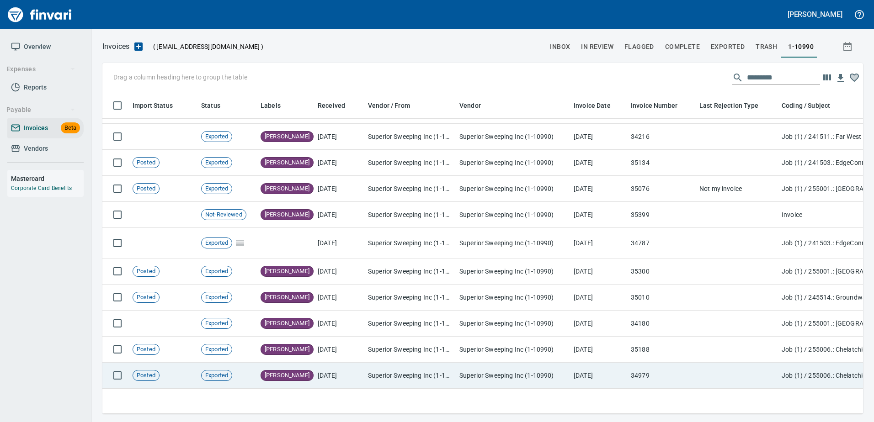
click at [598, 371] on td "7/21/2025" at bounding box center [598, 376] width 57 height 26
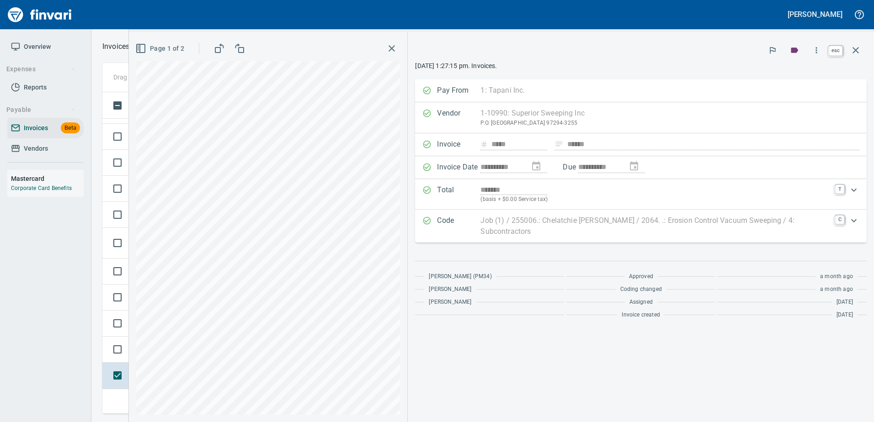
click at [850, 48] on icon "button" at bounding box center [855, 50] width 11 height 11
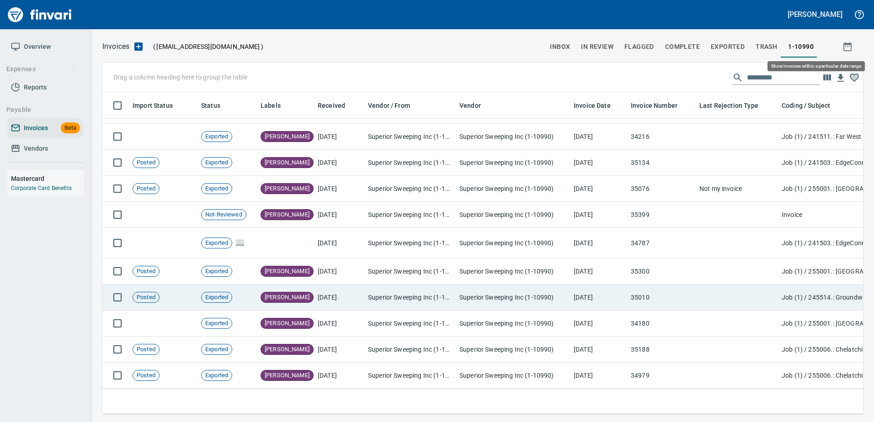
scroll to position [308, 746]
click at [746, 285] on td at bounding box center [737, 298] width 82 height 26
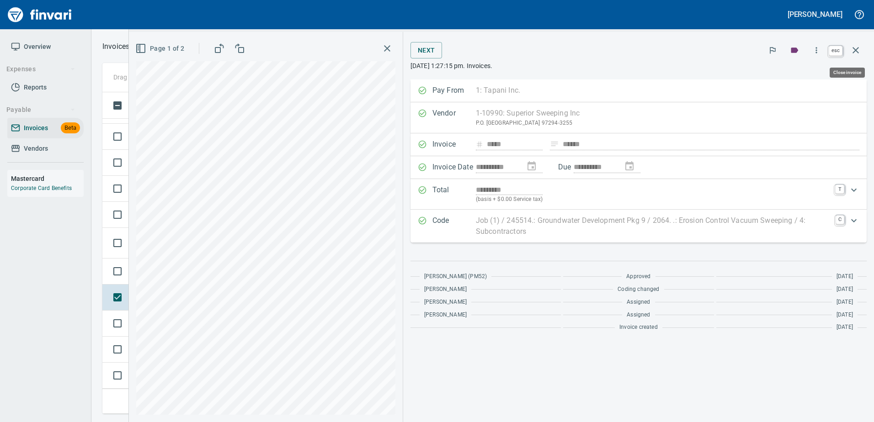
click at [857, 43] on button "button" at bounding box center [856, 50] width 22 height 22
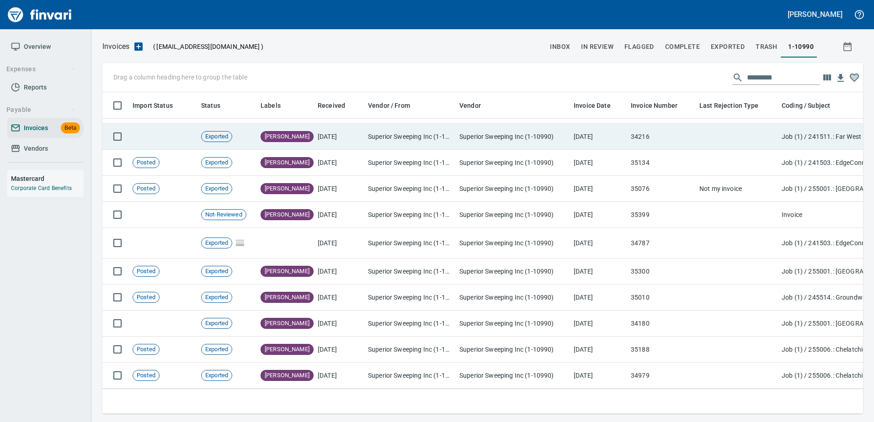
click at [772, 137] on td at bounding box center [737, 137] width 82 height 26
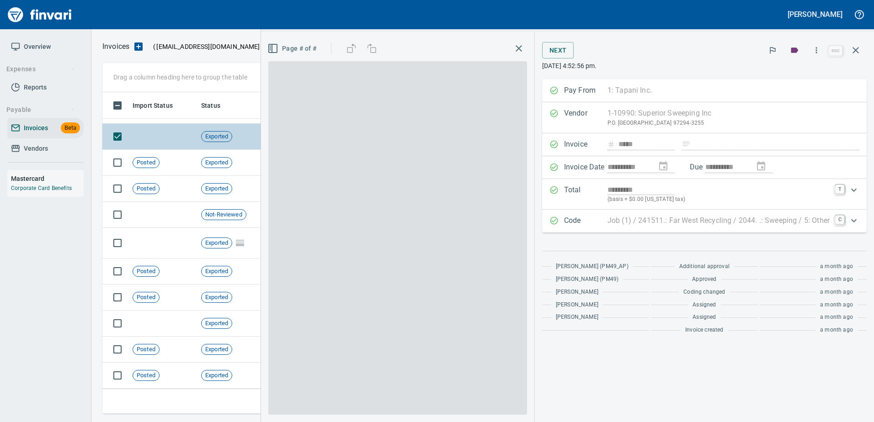
scroll to position [308, 746]
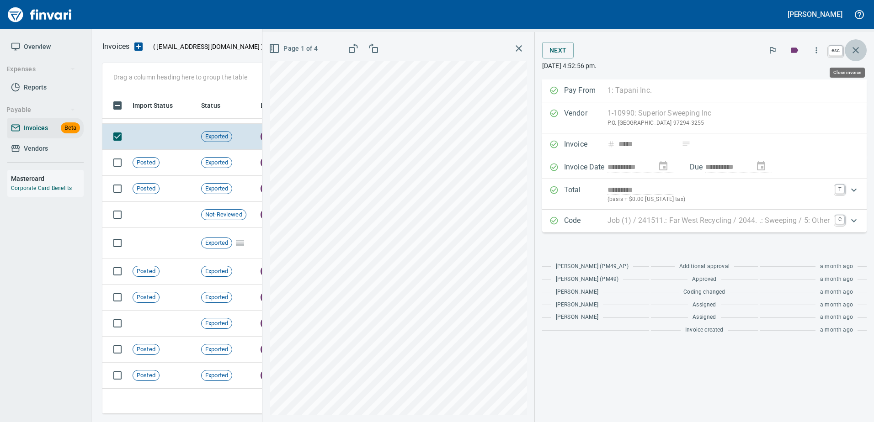
click at [863, 50] on button "button" at bounding box center [856, 50] width 22 height 22
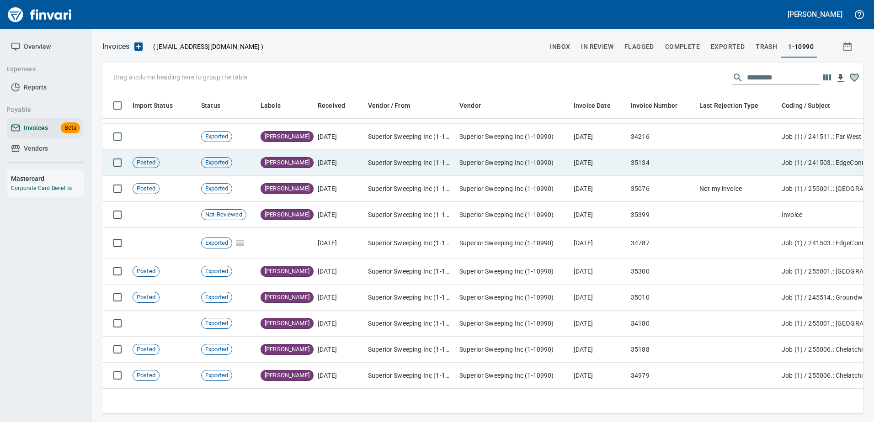
click at [791, 150] on td "Job (1) / 241503.: EdgeConnex / 1003. .: General Requirements / 5: Other" at bounding box center [869, 163] width 183 height 26
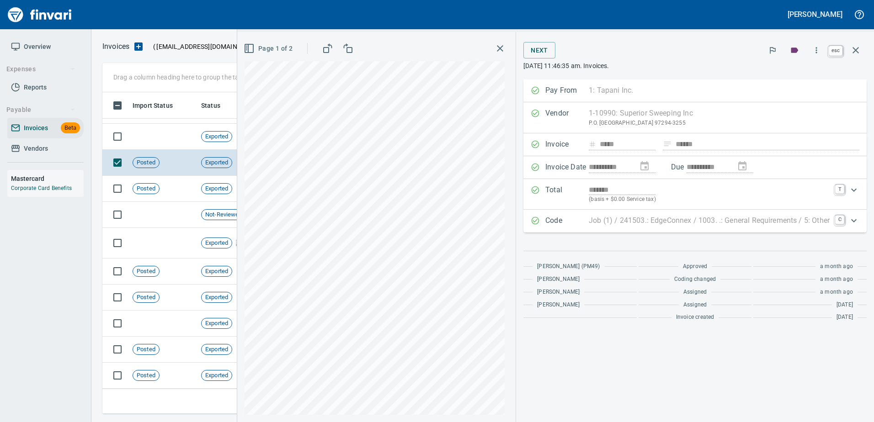
scroll to position [308, 746]
click at [854, 46] on icon "button" at bounding box center [855, 50] width 11 height 11
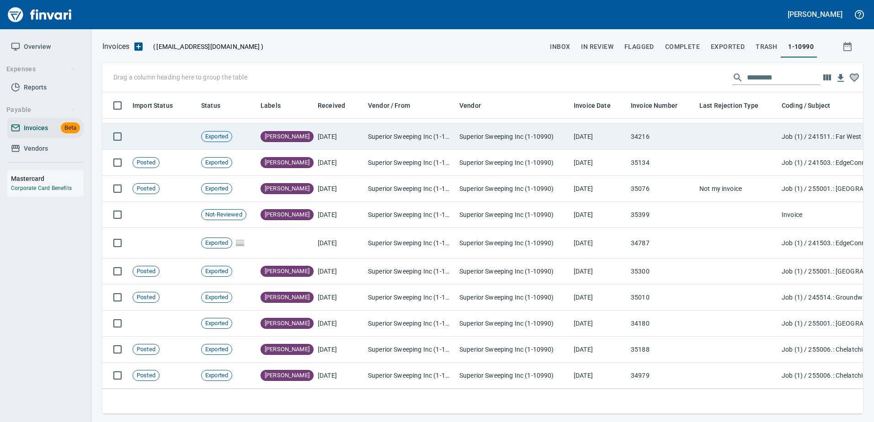
scroll to position [308, 746]
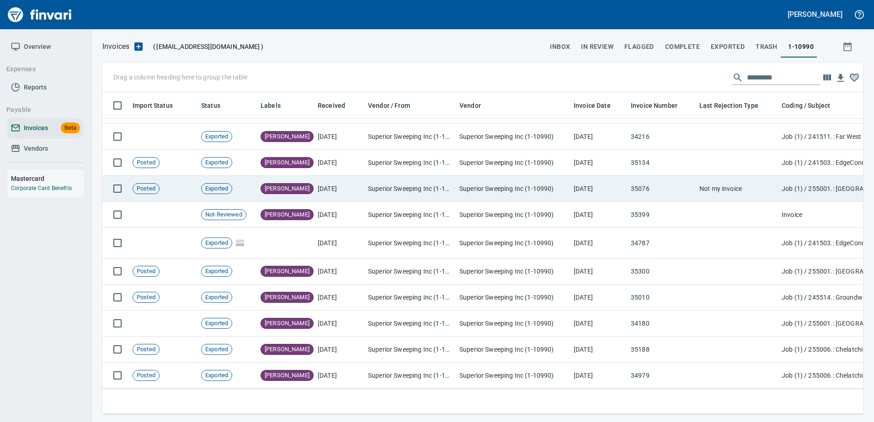
click at [778, 176] on td "Not my invoice" at bounding box center [737, 189] width 82 height 26
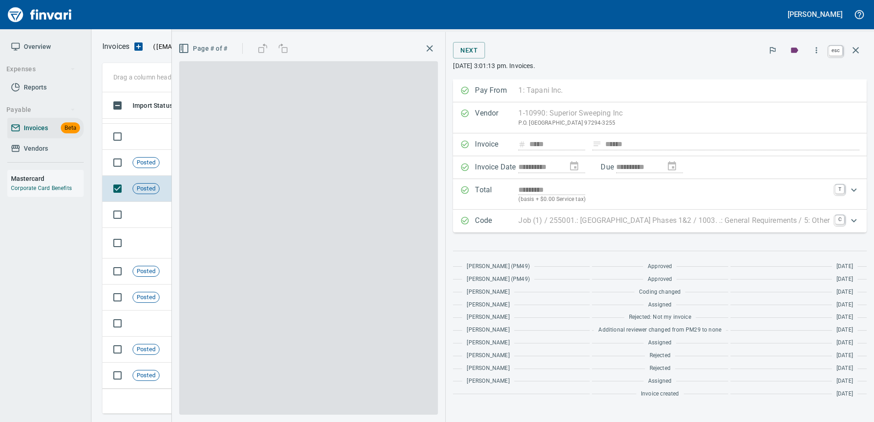
scroll to position [308, 746]
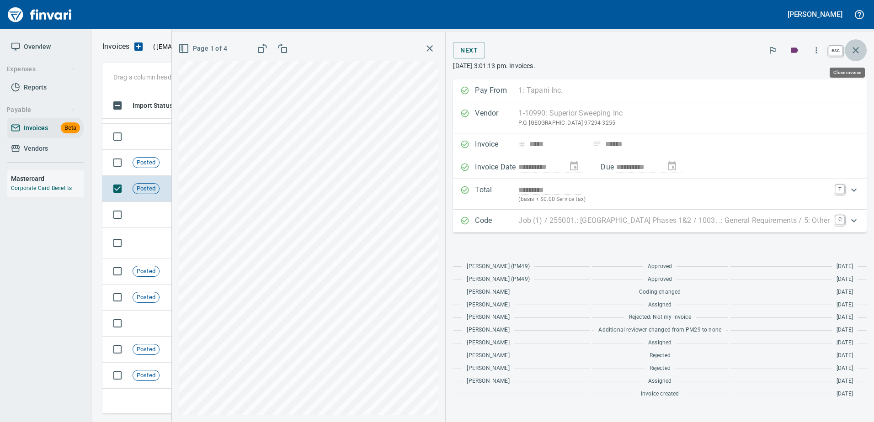
click at [853, 51] on icon "button" at bounding box center [855, 50] width 11 height 11
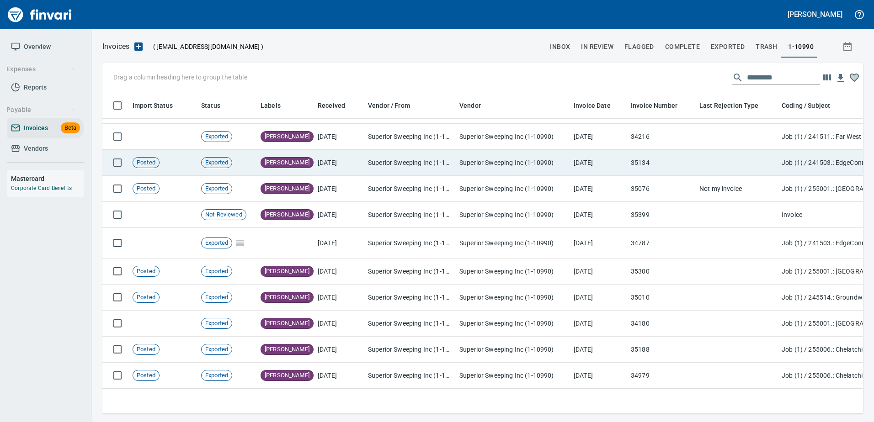
scroll to position [308, 746]
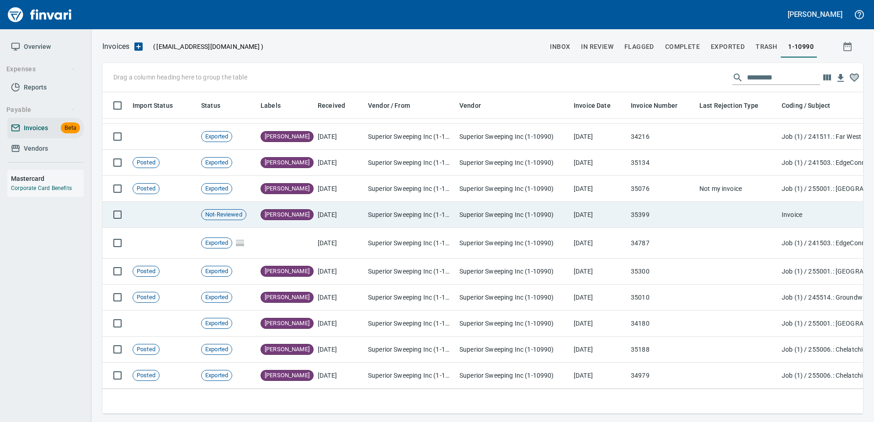
click at [785, 203] on td "Invoice" at bounding box center [869, 215] width 183 height 26
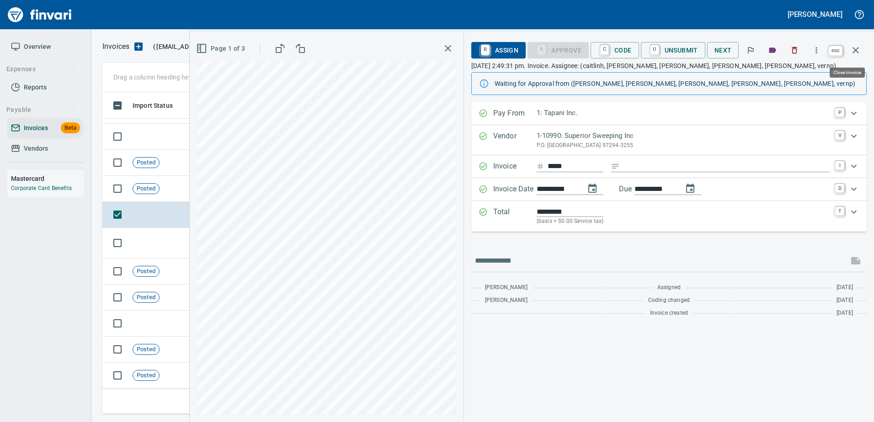
scroll to position [308, 746]
click at [854, 44] on button "button" at bounding box center [856, 50] width 22 height 22
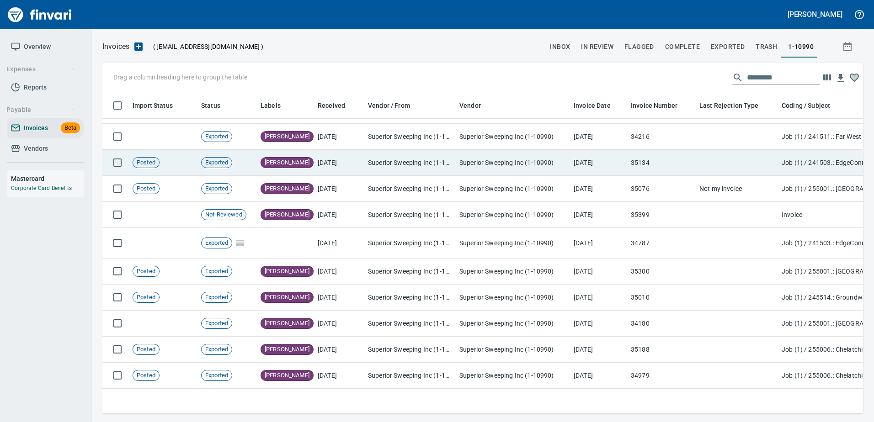
scroll to position [308, 747]
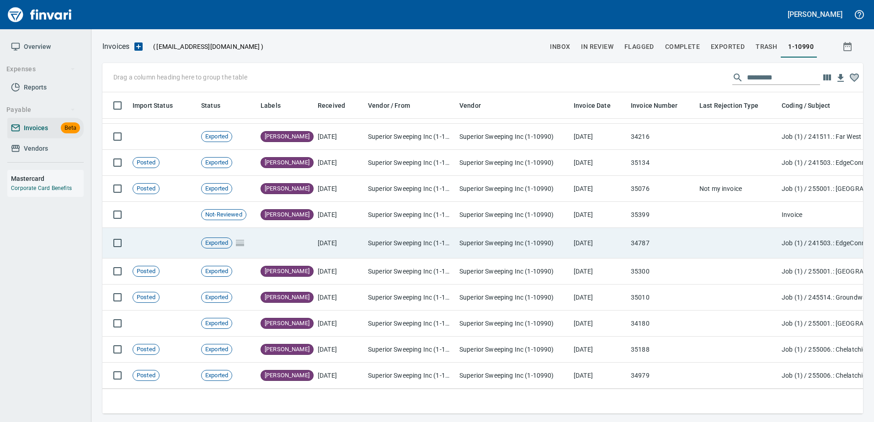
click at [728, 234] on td at bounding box center [737, 243] width 82 height 31
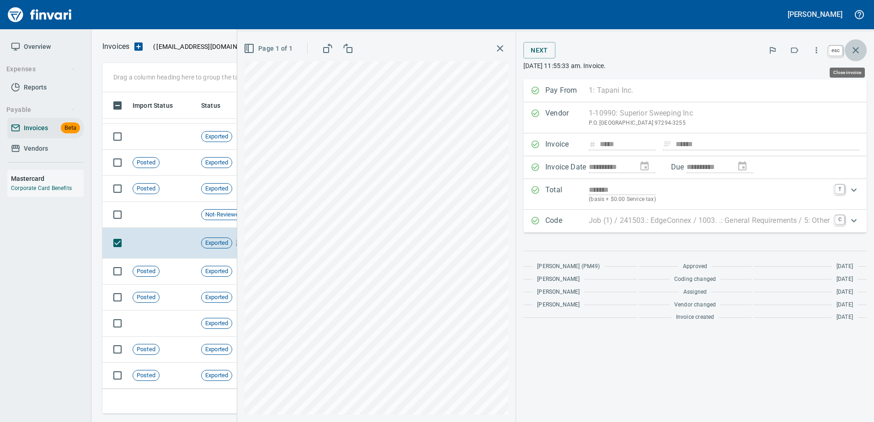
click at [855, 50] on icon "button" at bounding box center [856, 50] width 6 height 6
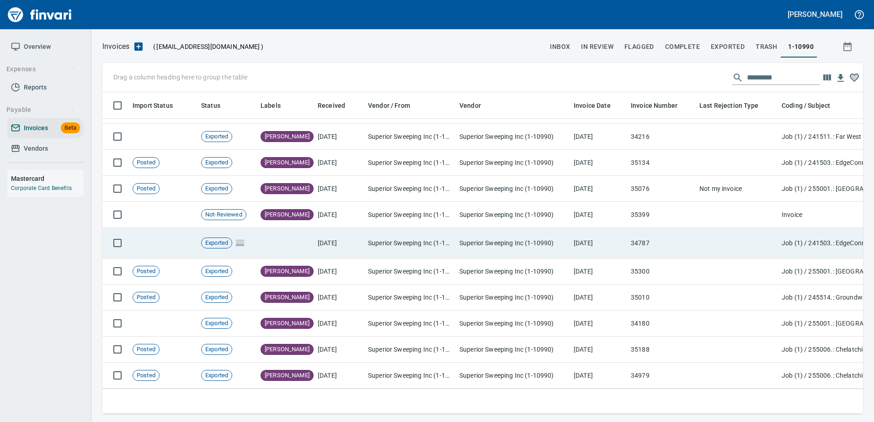
scroll to position [308, 746]
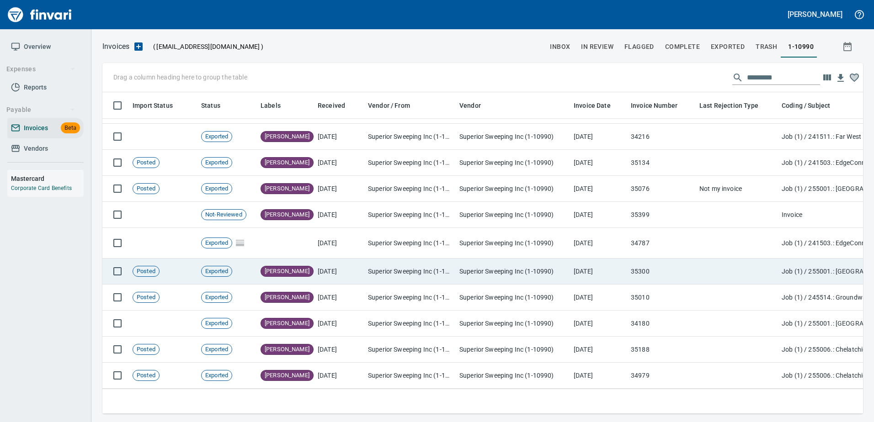
click at [723, 270] on td at bounding box center [737, 272] width 82 height 26
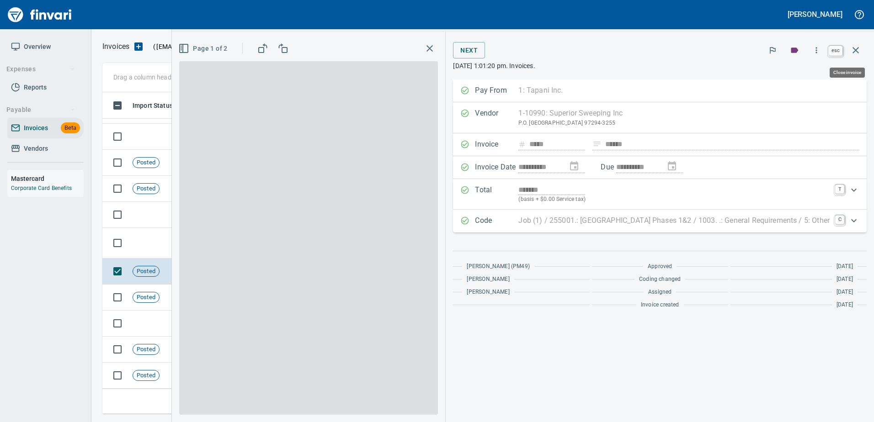
scroll to position [308, 746]
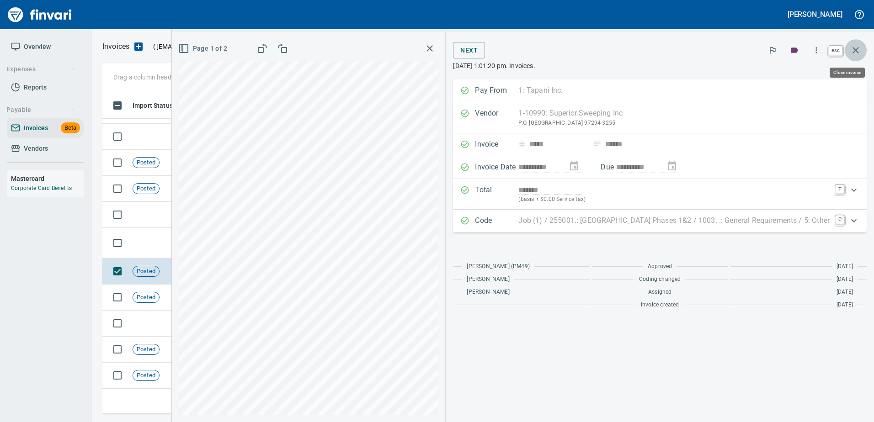
click at [855, 46] on icon "button" at bounding box center [855, 50] width 11 height 11
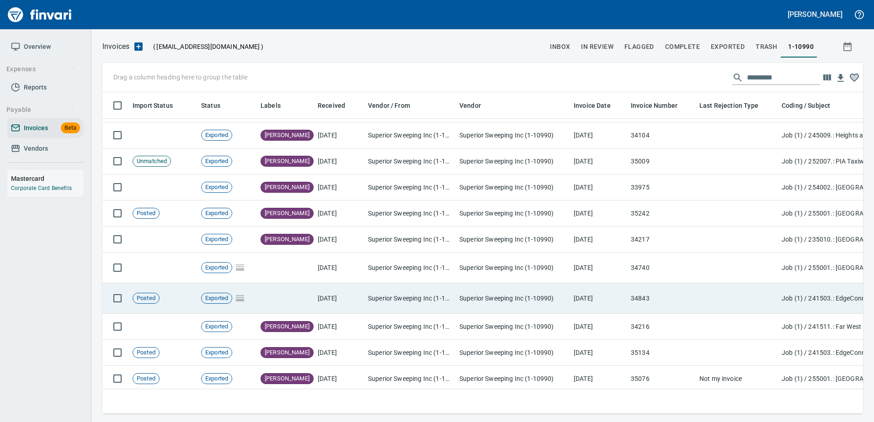
scroll to position [1399, 0]
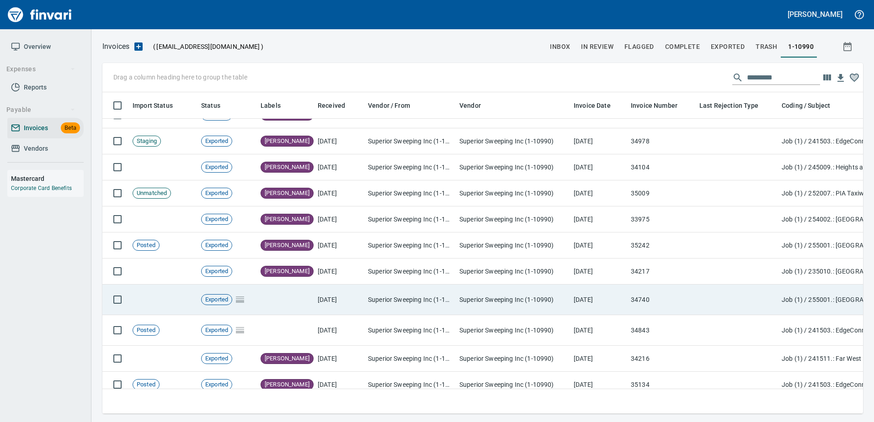
click at [817, 297] on td "Job (1) / 255001.: [GEOGRAPHIC_DATA] Phases 1&2 / 1003. .: General Requirements…" at bounding box center [869, 300] width 183 height 31
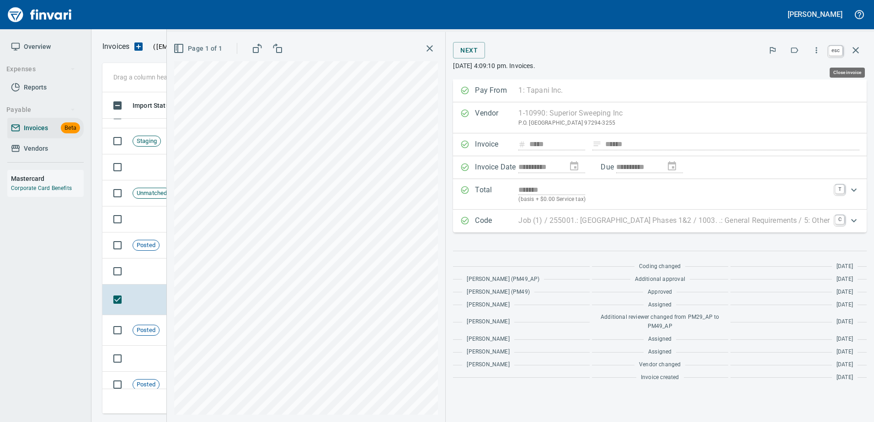
click at [859, 53] on icon "button" at bounding box center [855, 50] width 11 height 11
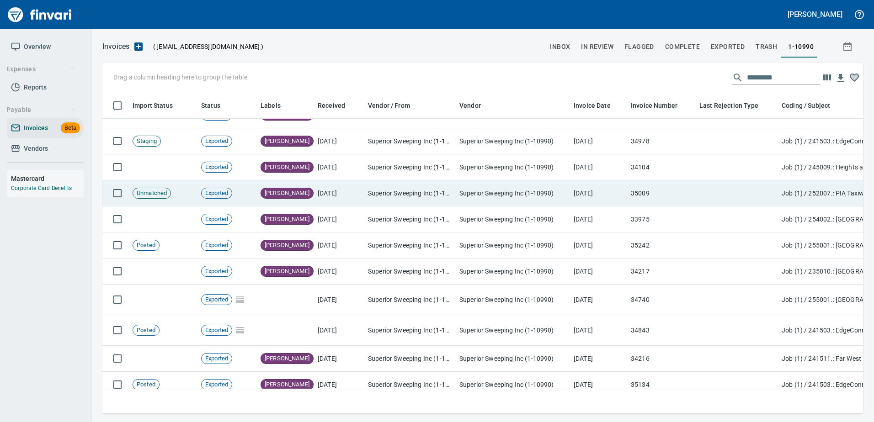
click at [805, 194] on td "Job (1) / 252007.: PIA Taxiway A West Rehabilitation / 40. 05.: Sweeper / 4: Su…" at bounding box center [869, 194] width 183 height 26
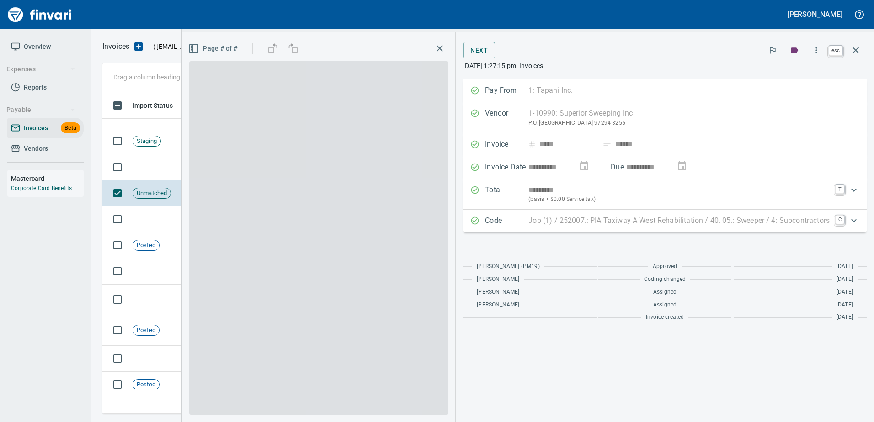
scroll to position [308, 746]
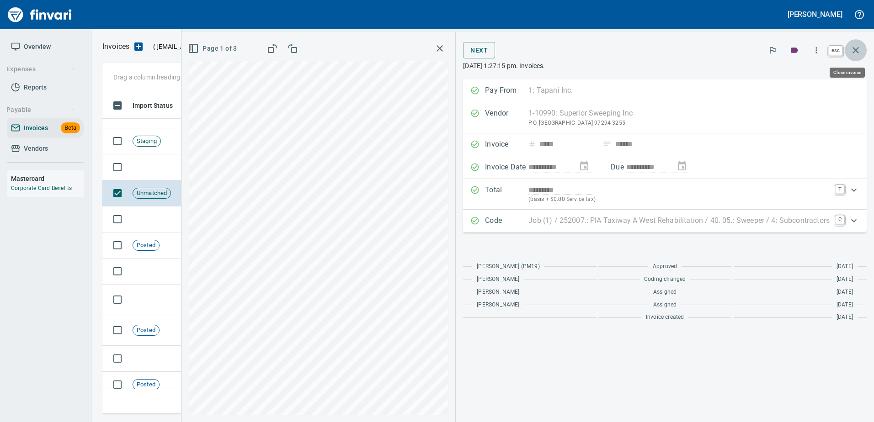
click at [854, 50] on icon "button" at bounding box center [855, 50] width 11 height 11
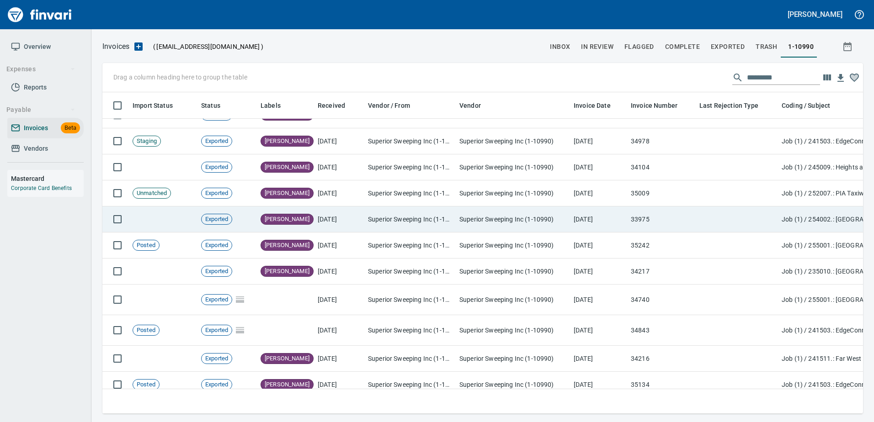
click at [806, 213] on td "Job (1) / 254002.: Taylors Ferry Reservoir and Site / 2044. .: Sweeping / 5: Ot…" at bounding box center [869, 220] width 183 height 26
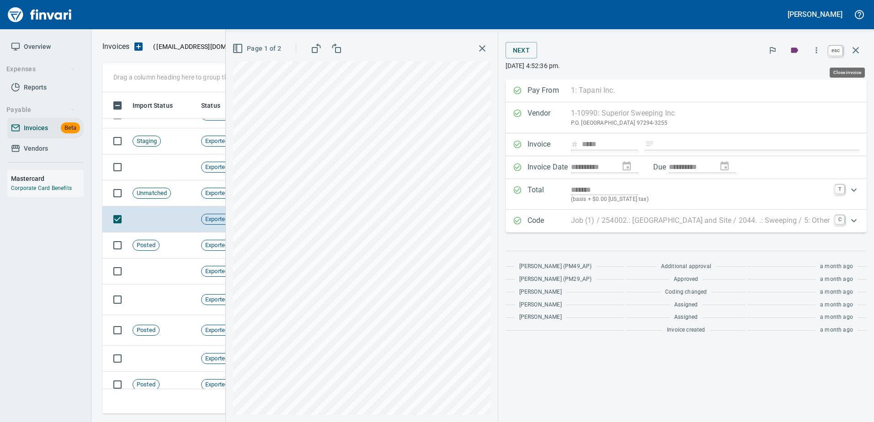
click at [862, 50] on button "button" at bounding box center [856, 50] width 22 height 22
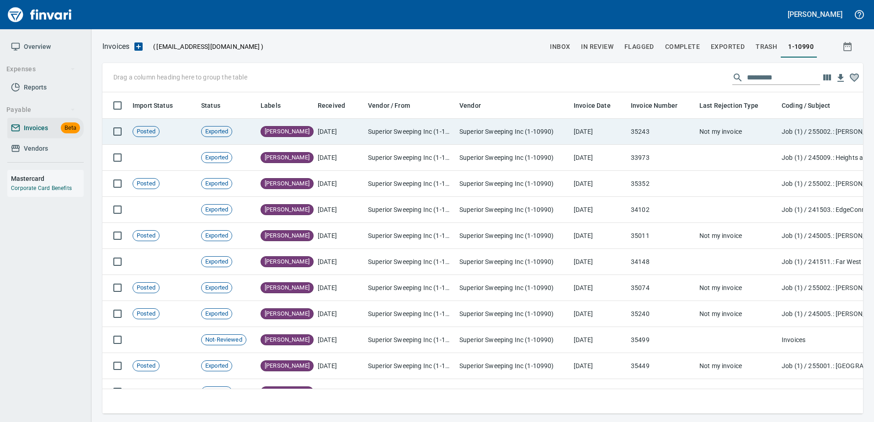
click at [789, 133] on td "Job (1) / 255002.: [PERSON_NAME][GEOGRAPHIC_DATA] Phase 2 & 3 / 40. 14.: Street…" at bounding box center [869, 132] width 183 height 26
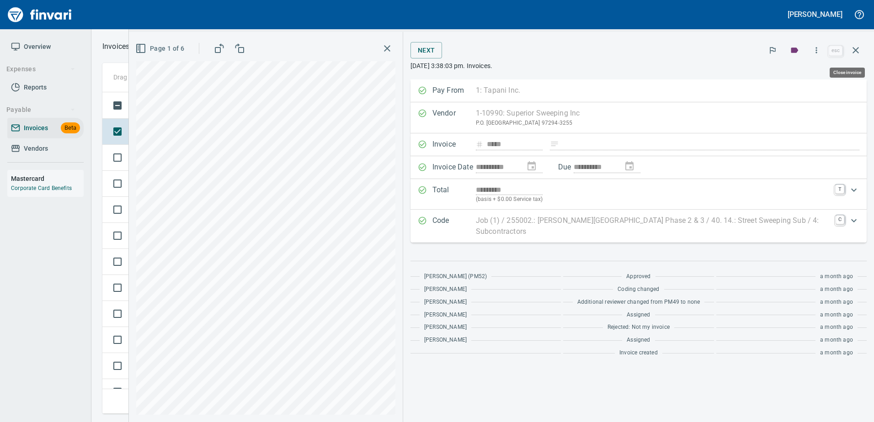
scroll to position [308, 746]
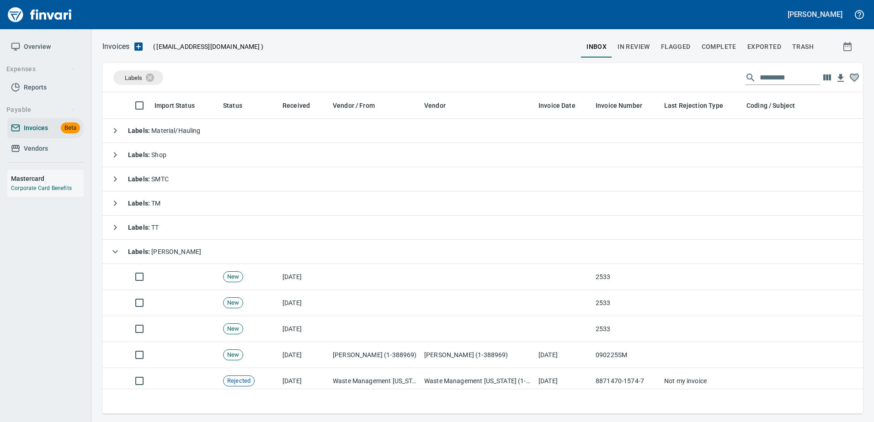
scroll to position [308, 746]
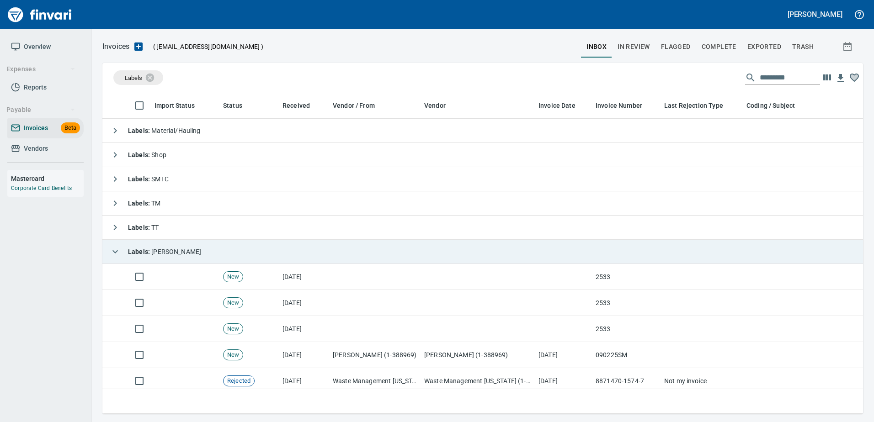
click at [130, 252] on strong "Labels :" at bounding box center [139, 251] width 23 height 7
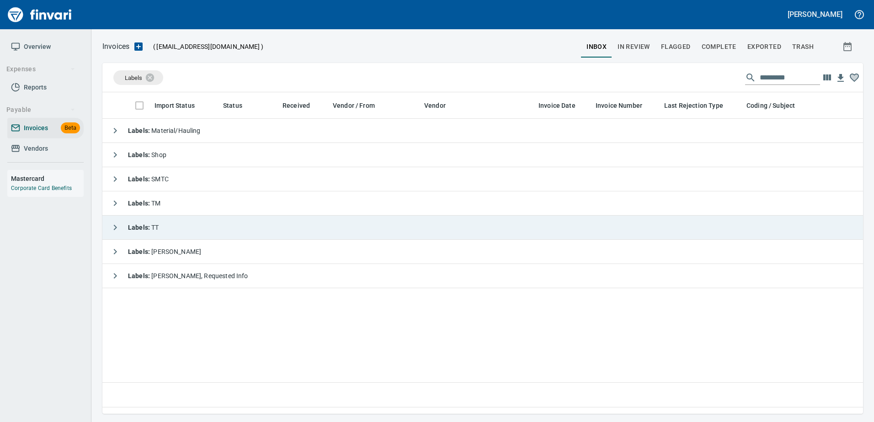
scroll to position [308, 754]
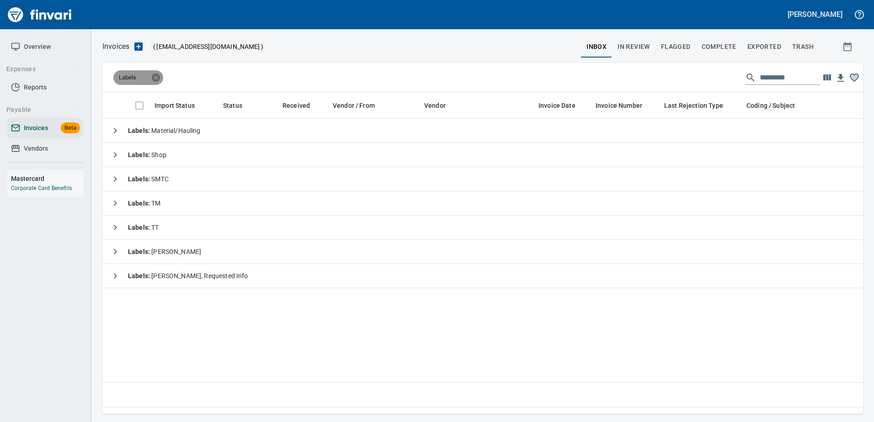
click at [152, 79] on icon at bounding box center [156, 78] width 10 height 10
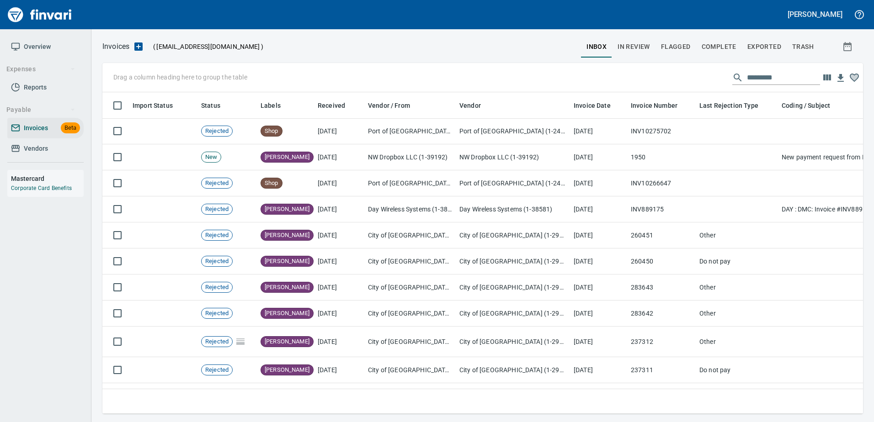
scroll to position [4989, 0]
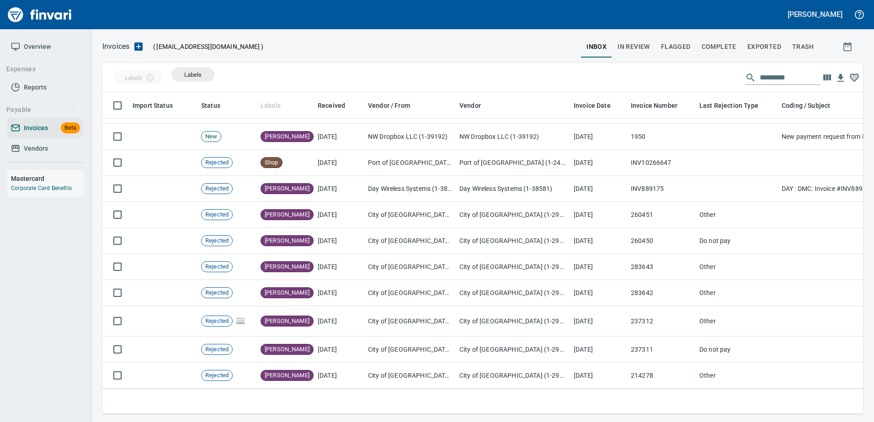
drag, startPoint x: 270, startPoint y: 106, endPoint x: 171, endPoint y: 73, distance: 104.2
click at [171, 73] on body "[PERSON_NAME] Overview Expenses Reports Payable Invoices Beta Vendors Mastercar…" at bounding box center [437, 211] width 874 height 422
click at [166, 80] on p "Drag a column heading here to group the table" at bounding box center [180, 77] width 134 height 9
drag, startPoint x: 266, startPoint y: 104, endPoint x: 189, endPoint y: 77, distance: 81.2
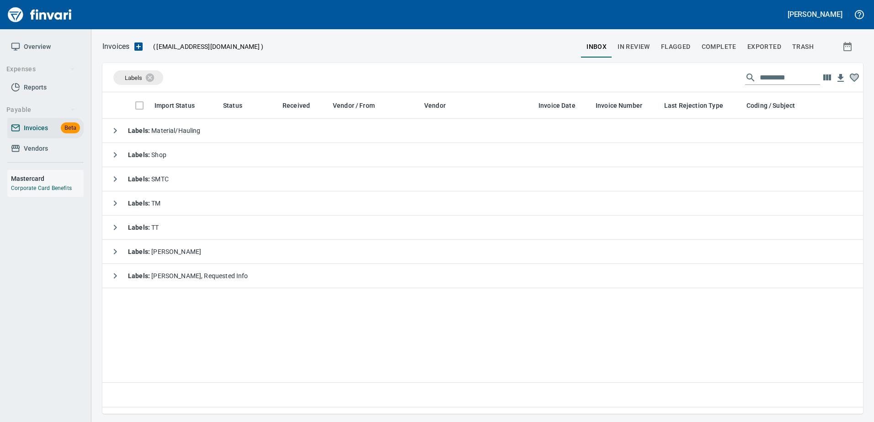
scroll to position [0, 0]
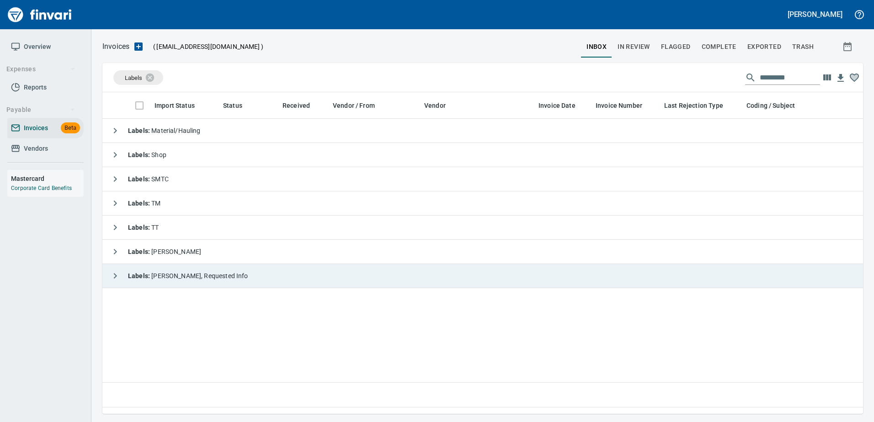
click at [144, 273] on strong "Labels :" at bounding box center [139, 275] width 23 height 7
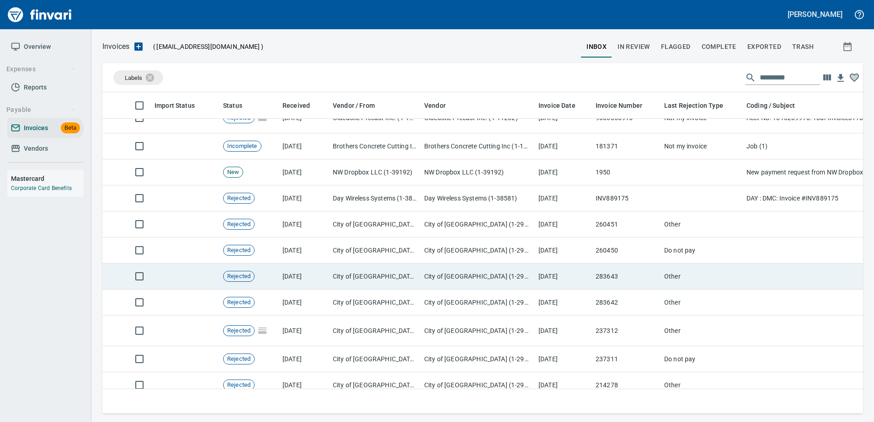
scroll to position [310, 0]
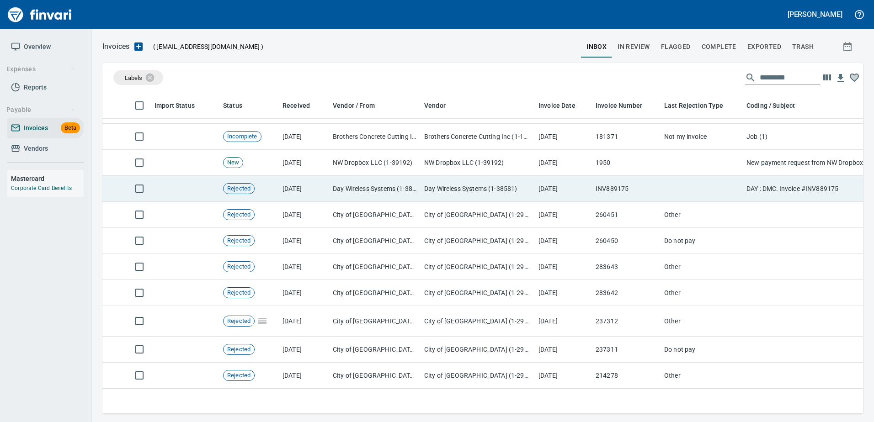
click at [556, 188] on td "[DATE]" at bounding box center [563, 189] width 57 height 26
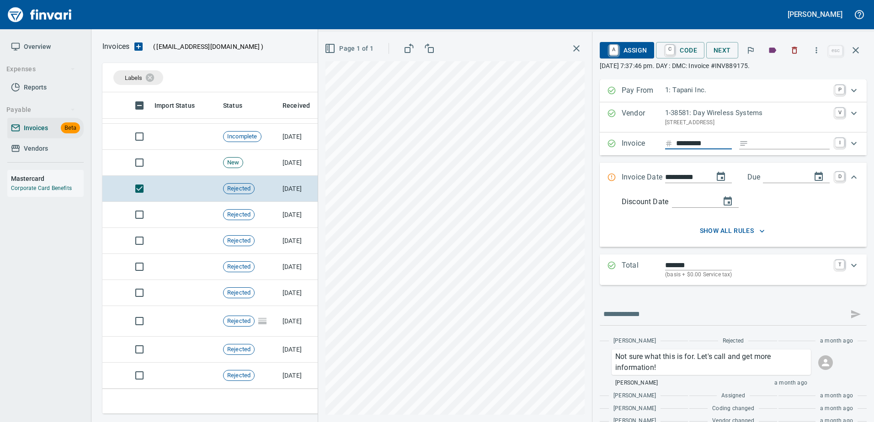
drag, startPoint x: 711, startPoint y: 144, endPoint x: 594, endPoint y: 149, distance: 117.6
click at [600, 149] on div "Invoice ********* I" at bounding box center [733, 144] width 267 height 23
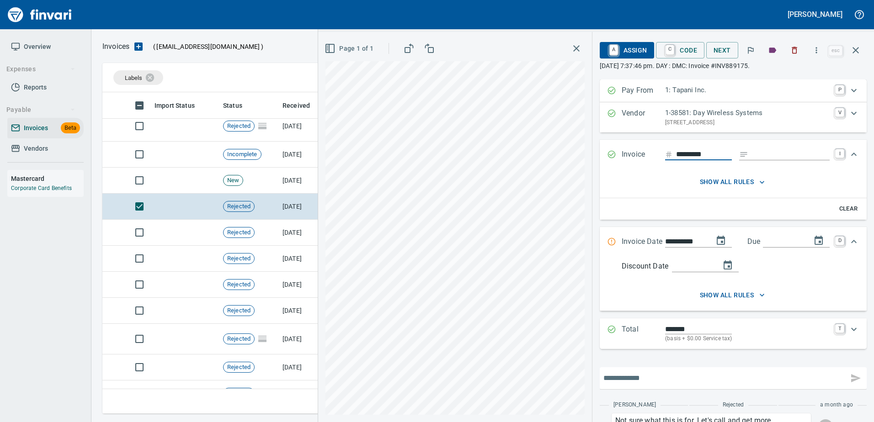
click at [648, 377] on input "text" at bounding box center [723, 378] width 241 height 15
type input "**********"
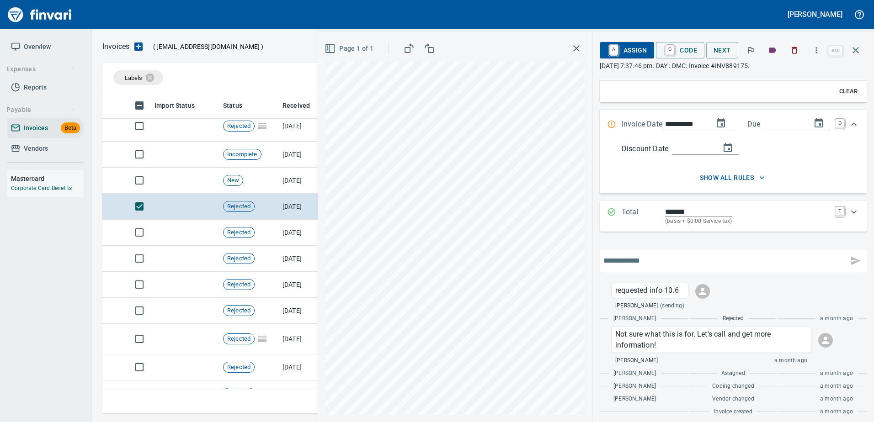
scroll to position [123, 0]
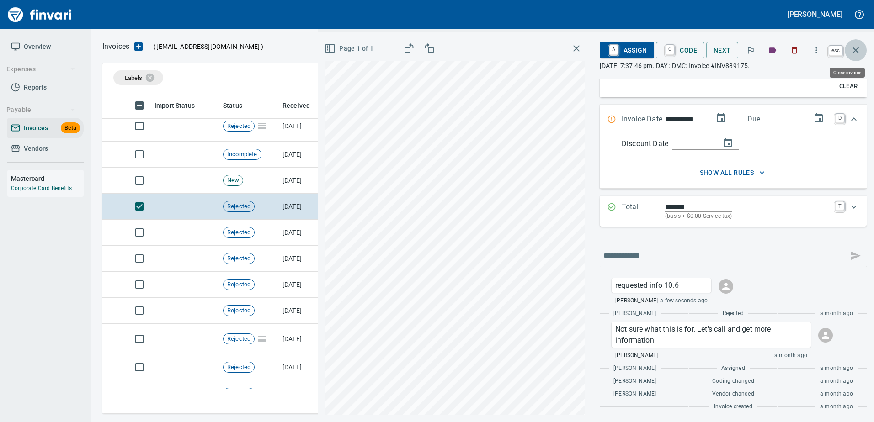
click at [859, 51] on icon "button" at bounding box center [855, 50] width 11 height 11
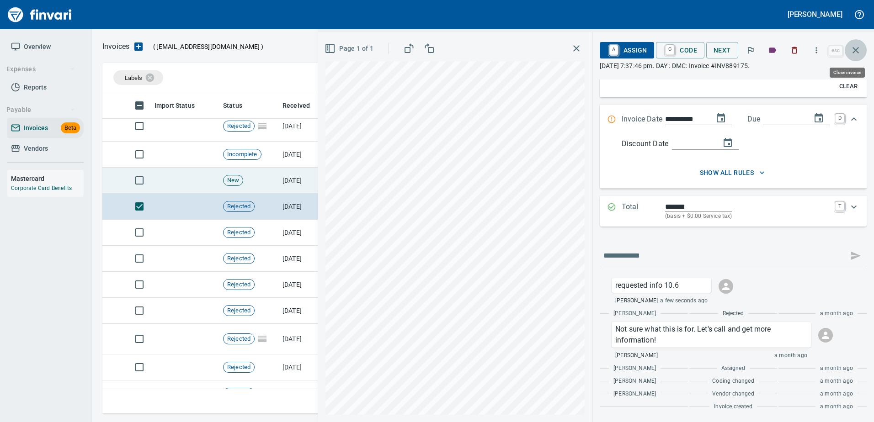
scroll to position [308, 746]
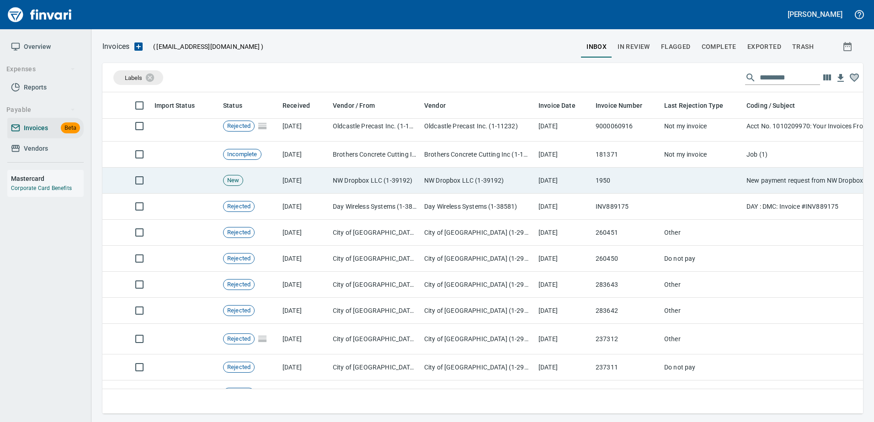
click at [417, 181] on td "NW Dropbox LLC (1-39192)" at bounding box center [374, 181] width 91 height 26
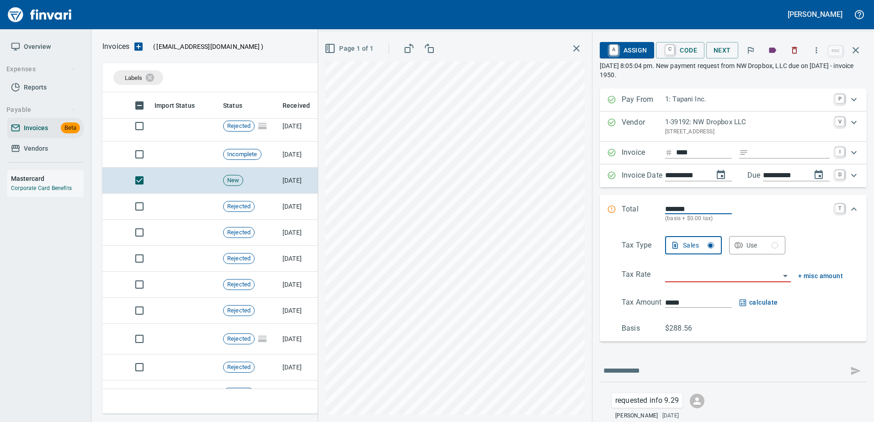
scroll to position [308, 746]
click at [622, 374] on input "text" at bounding box center [723, 371] width 241 height 15
type input "**********"
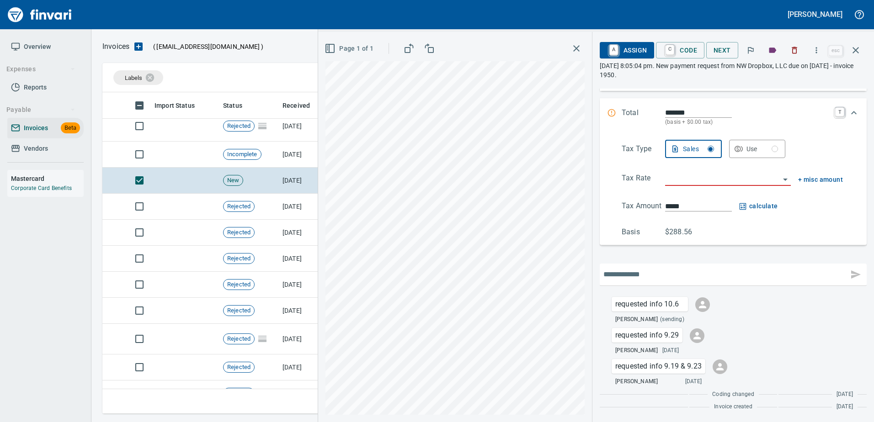
scroll to position [97, 0]
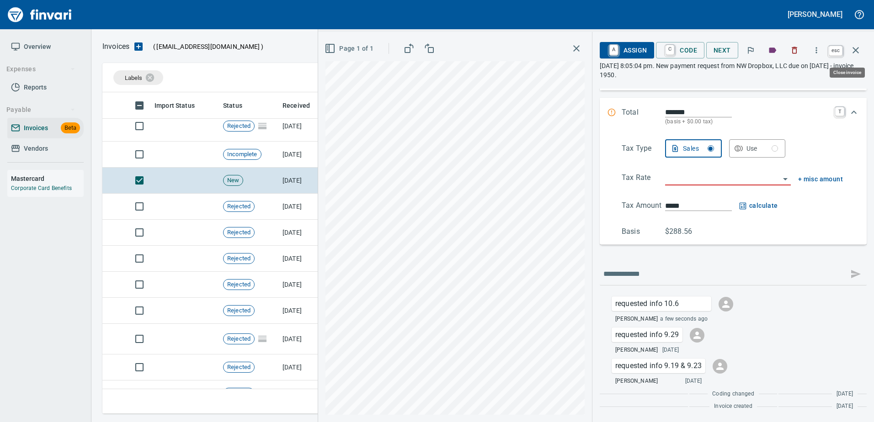
click at [857, 51] on icon "button" at bounding box center [856, 50] width 6 height 6
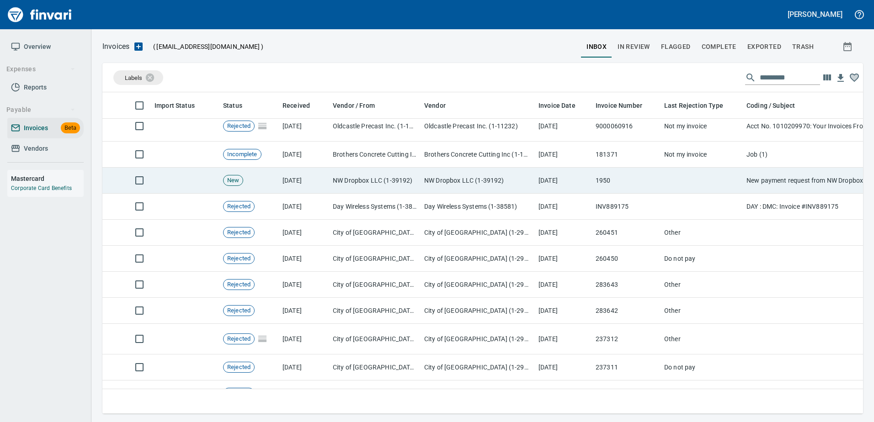
scroll to position [265, 0]
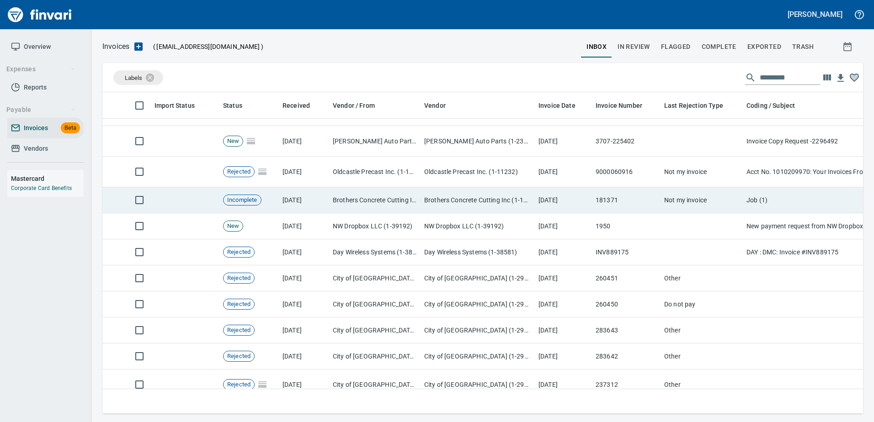
click at [460, 191] on td "Brothers Concrete Cutting Inc (1-10127)" at bounding box center [478, 200] width 114 height 26
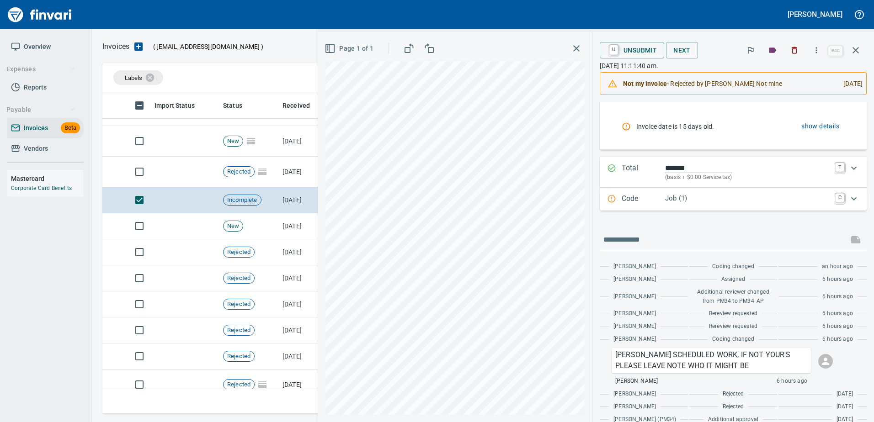
scroll to position [137, 0]
click at [860, 51] on icon "button" at bounding box center [855, 50] width 11 height 11
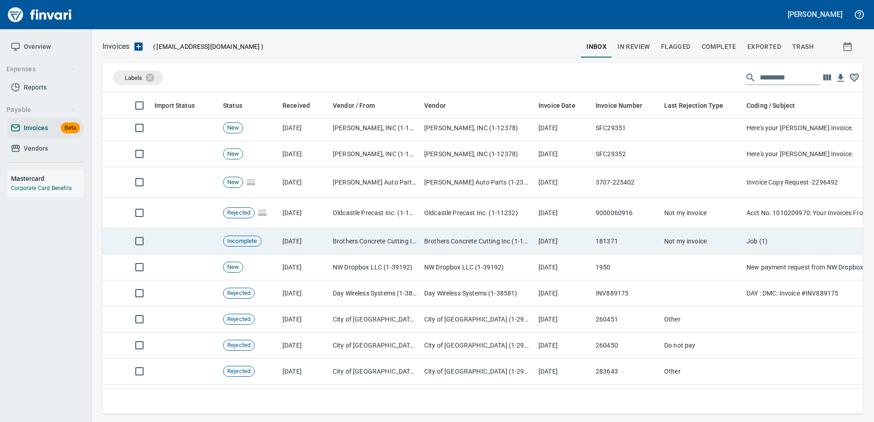
scroll to position [128, 0]
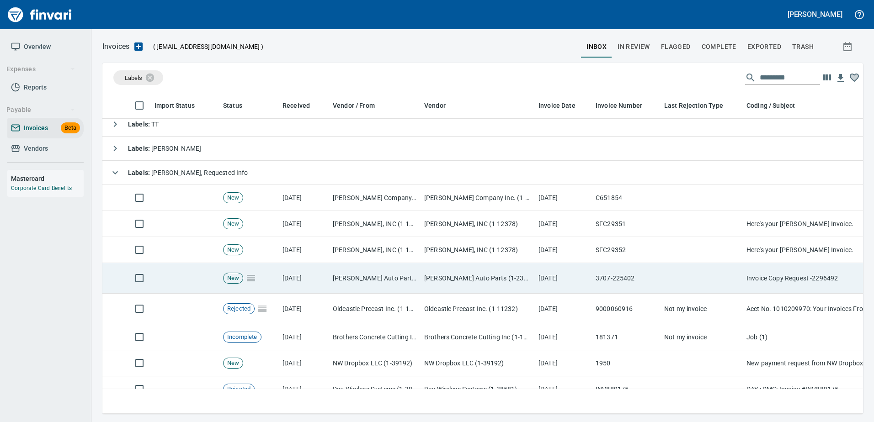
click at [384, 275] on td "[PERSON_NAME] Auto Parts (1-23030)" at bounding box center [374, 278] width 91 height 31
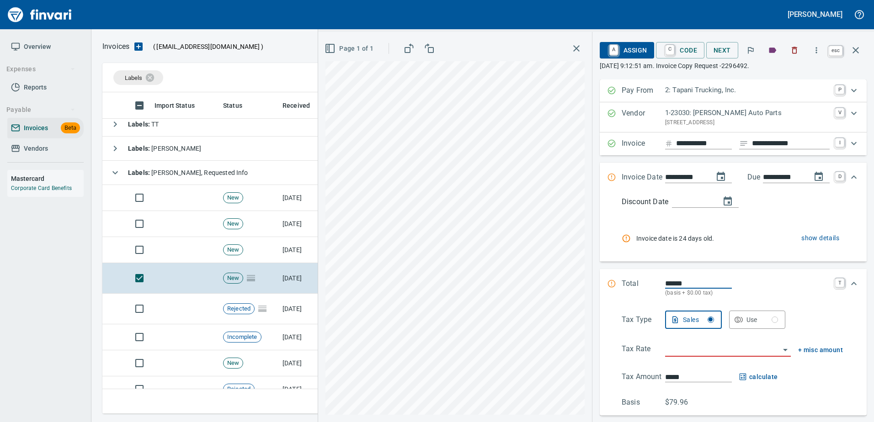
click at [853, 53] on icon "button" at bounding box center [856, 50] width 6 height 6
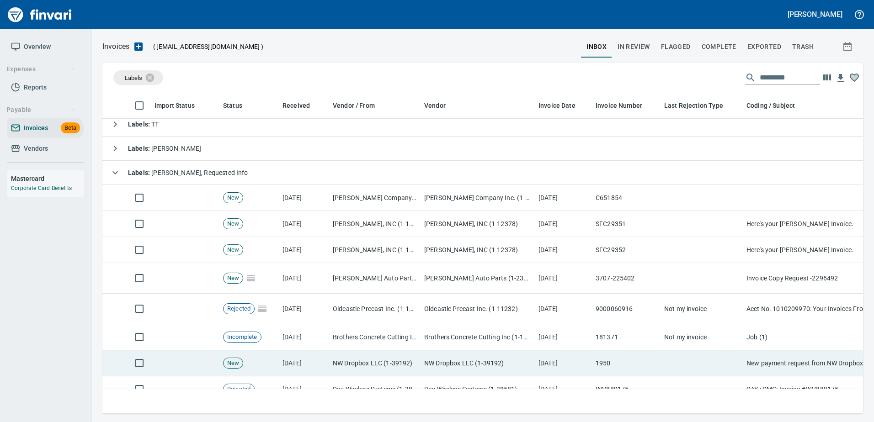
scroll to position [308, 746]
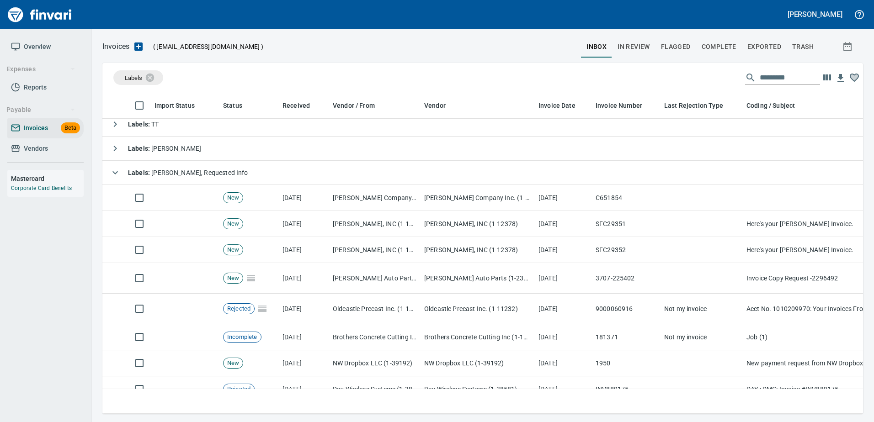
drag, startPoint x: 155, startPoint y: 169, endPoint x: 151, endPoint y: 163, distance: 7.4
click at [154, 169] on span "Labels : [PERSON_NAME], Requested Info" at bounding box center [188, 172] width 120 height 7
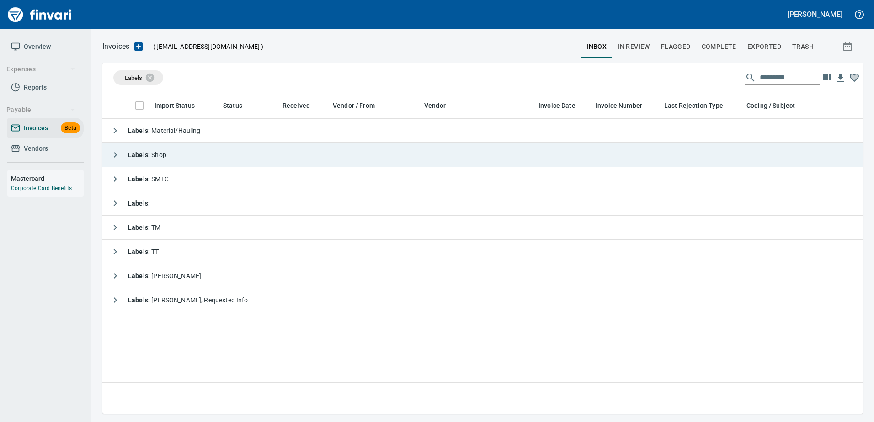
click at [146, 149] on div "Labels : Shop" at bounding box center [136, 155] width 60 height 18
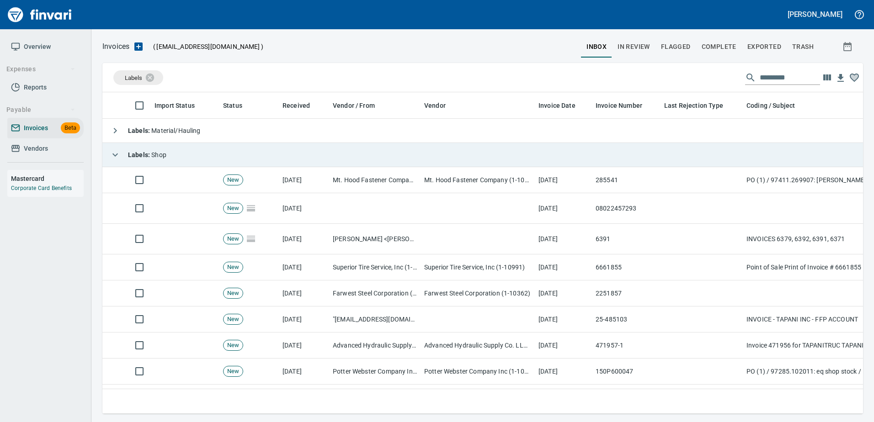
scroll to position [308, 747]
click at [147, 151] on strong "Labels :" at bounding box center [139, 154] width 23 height 7
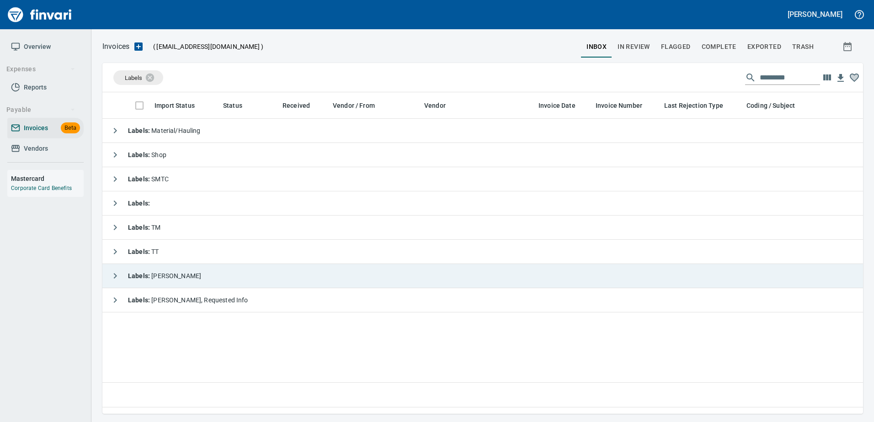
click at [154, 274] on span "Labels : [PERSON_NAME]" at bounding box center [164, 275] width 73 height 7
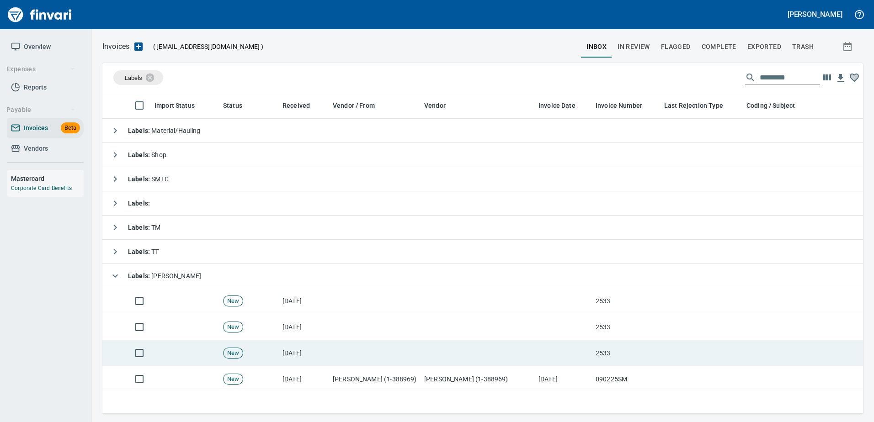
click at [505, 353] on td at bounding box center [478, 354] width 114 height 26
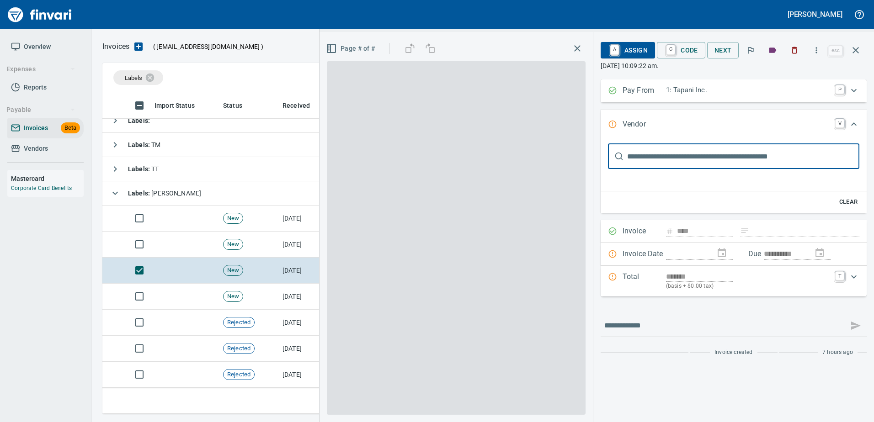
scroll to position [112, 0]
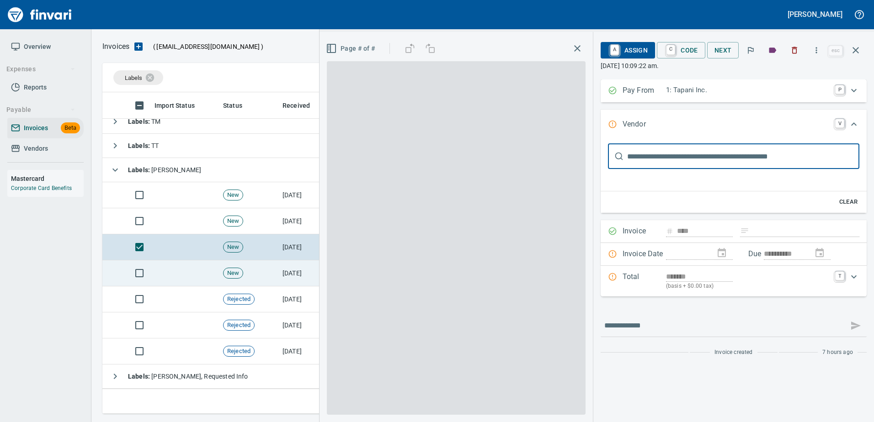
click at [265, 264] on td "New" at bounding box center [248, 274] width 59 height 26
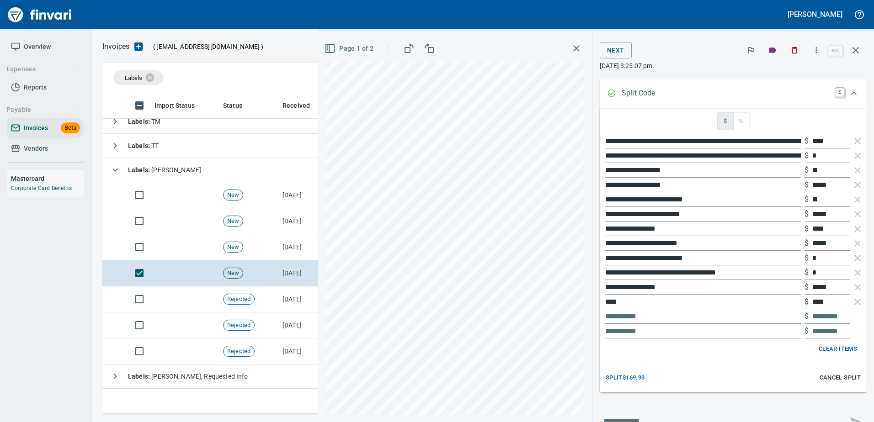
scroll to position [308, 746]
click at [853, 137] on icon "button" at bounding box center [857, 141] width 11 height 11
click at [853, 150] on icon "button" at bounding box center [857, 155] width 11 height 11
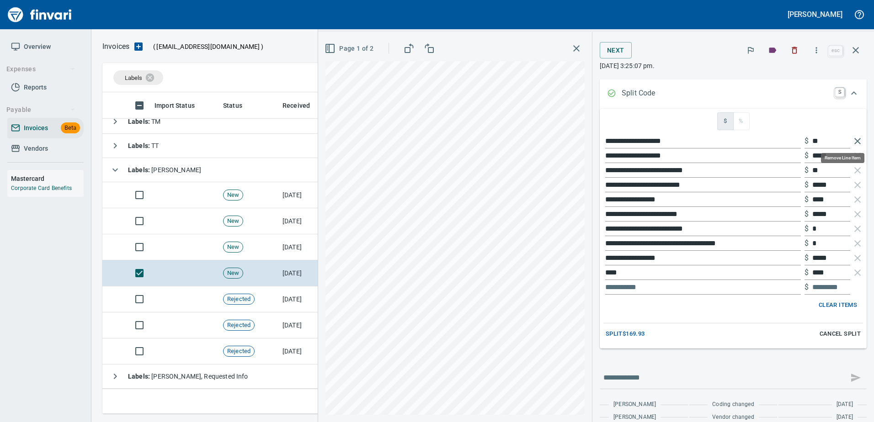
click at [852, 139] on icon "button" at bounding box center [857, 141] width 11 height 11
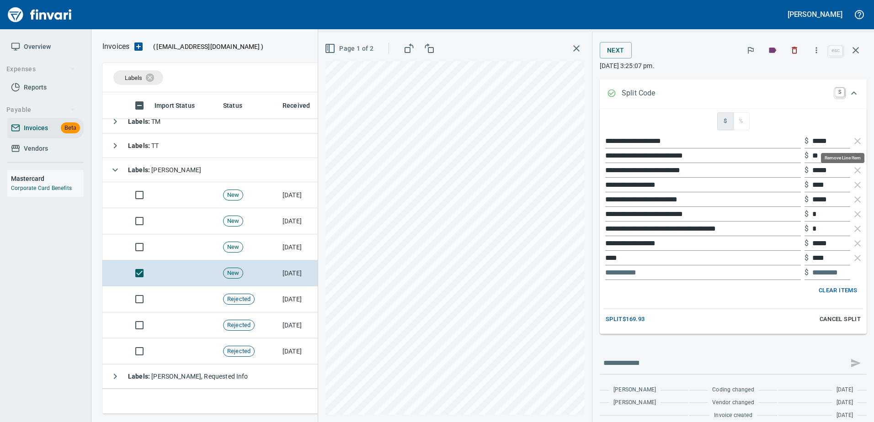
click at [852, 139] on icon "button" at bounding box center [857, 141] width 11 height 11
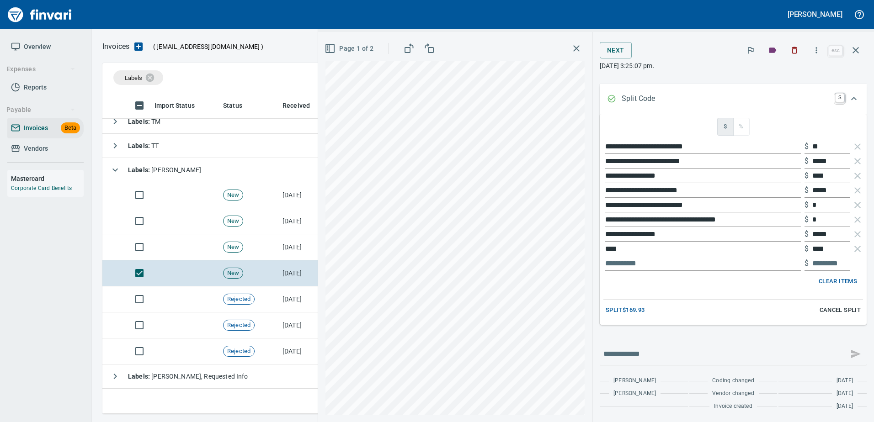
click at [851, 139] on ul "**********" at bounding box center [733, 205] width 260 height 139
drag, startPoint x: 851, startPoint y: 139, endPoint x: 853, endPoint y: 145, distance: 7.0
click at [853, 144] on icon "button" at bounding box center [857, 146] width 11 height 11
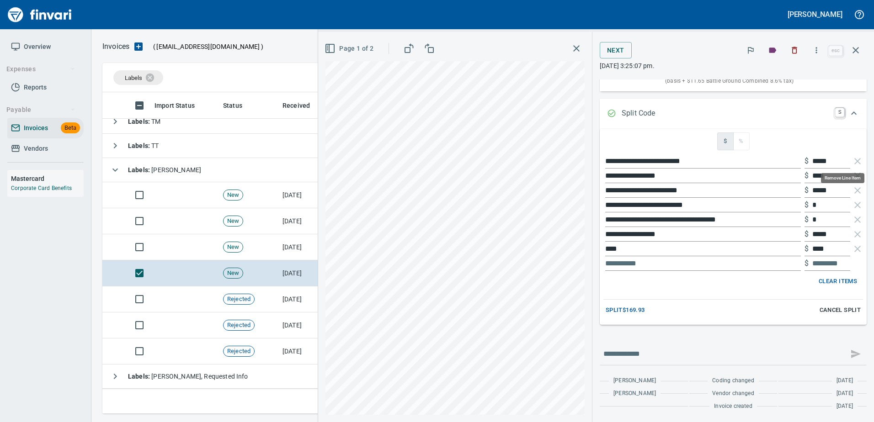
click at [852, 160] on icon "button" at bounding box center [857, 161] width 11 height 11
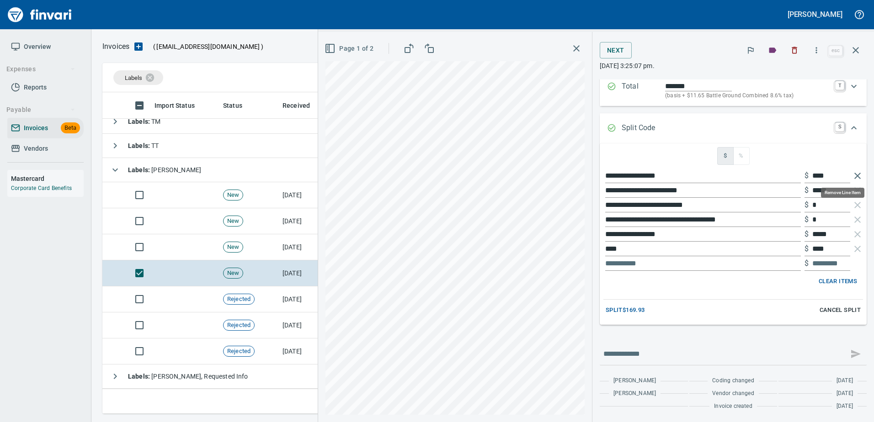
scroll to position [194, 0]
click at [852, 174] on icon "button" at bounding box center [857, 176] width 11 height 11
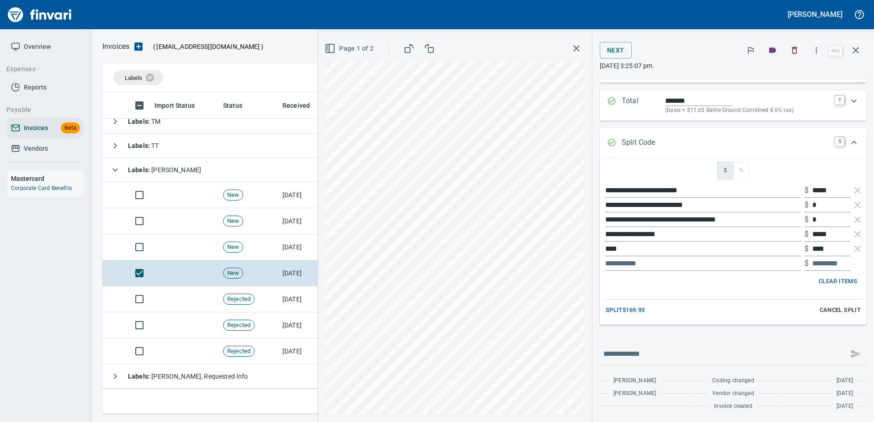
scroll to position [179, 0]
click at [854, 189] on icon "button" at bounding box center [857, 190] width 6 height 6
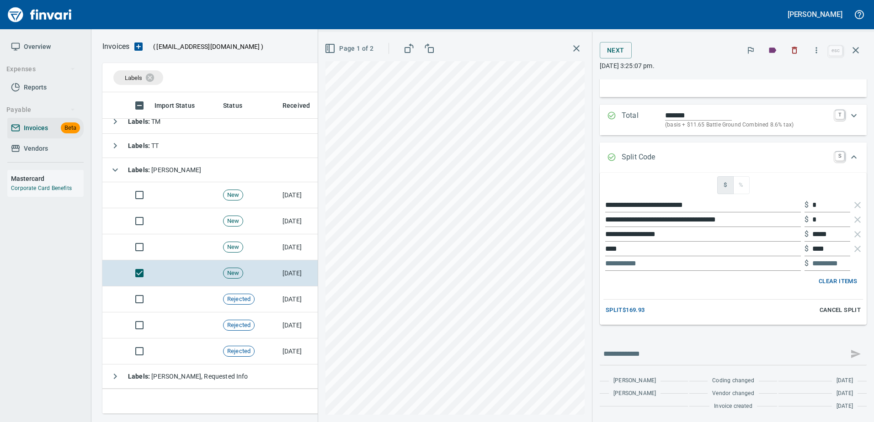
scroll to position [165, 0]
click at [854, 205] on icon "button" at bounding box center [857, 205] width 11 height 11
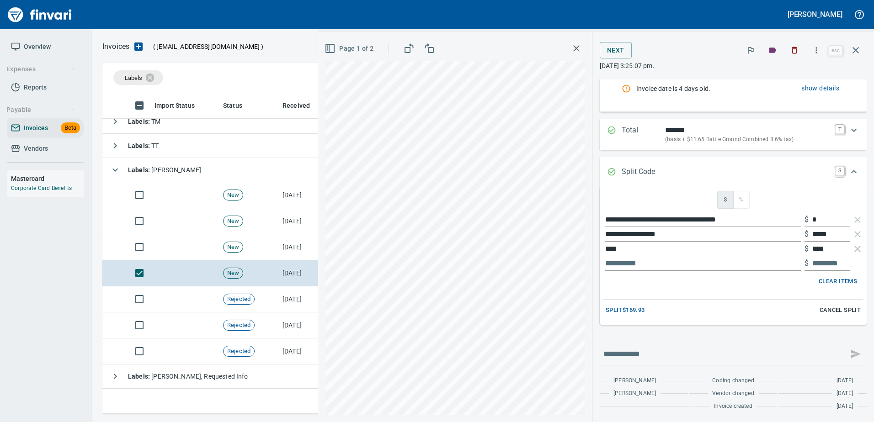
scroll to position [150, 0]
click at [336, 243] on div "**********" at bounding box center [596, 227] width 556 height 390
type input "*"
type input "**********"
click at [420, 242] on div "**********" at bounding box center [596, 227] width 556 height 390
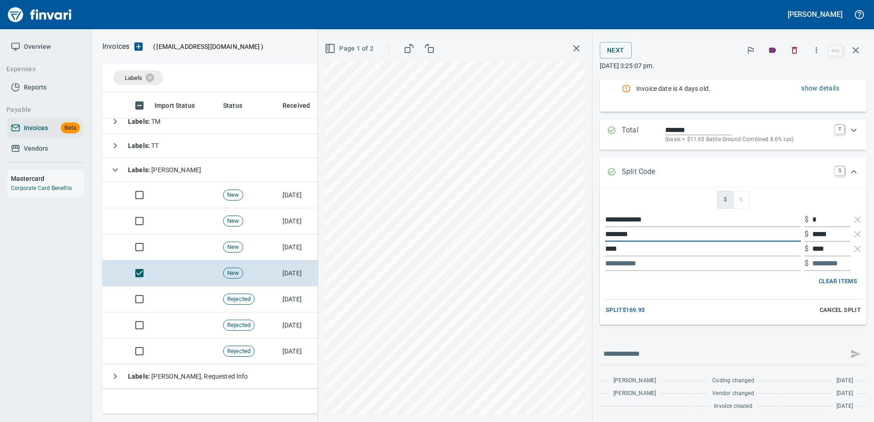
type input "********"
click at [534, 249] on div "**********" at bounding box center [596, 227] width 556 height 390
type input "**********"
drag, startPoint x: 826, startPoint y: 248, endPoint x: 679, endPoint y: 255, distance: 146.9
click at [679, 255] on div "**********" at bounding box center [733, 249] width 260 height 15
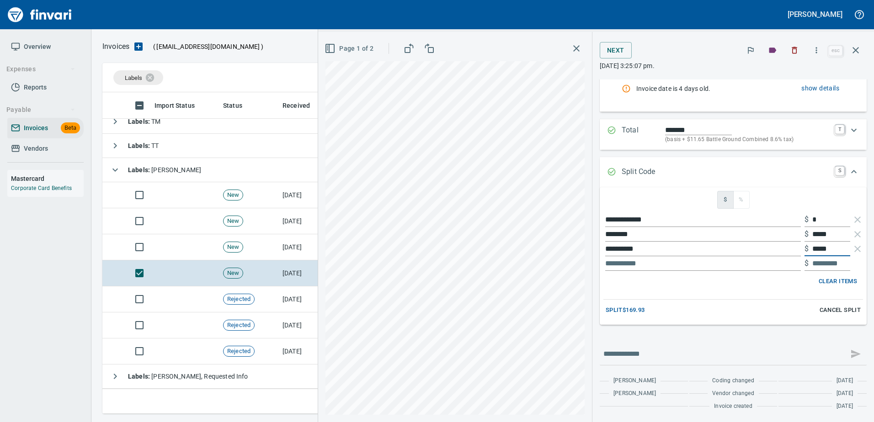
type input "*****"
drag, startPoint x: 822, startPoint y: 233, endPoint x: 742, endPoint y: 240, distance: 80.3
click at [746, 240] on div "******** $ *****" at bounding box center [733, 234] width 260 height 15
type input "*****"
drag, startPoint x: 825, startPoint y: 224, endPoint x: 726, endPoint y: 222, distance: 98.8
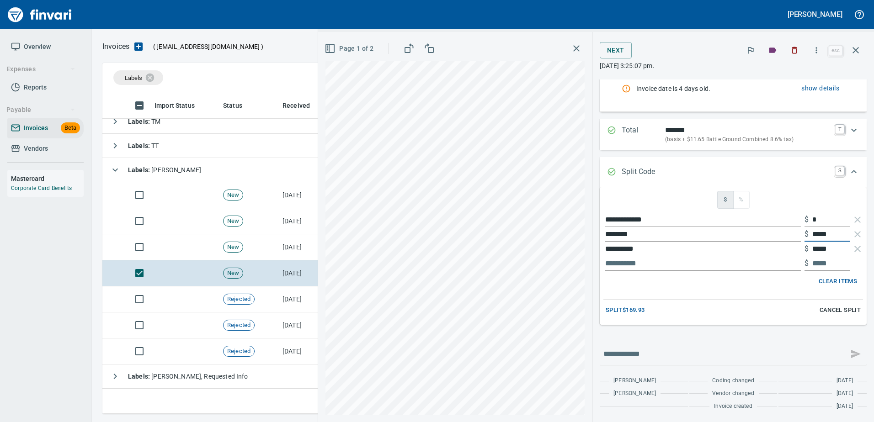
click at [726, 222] on div "**********" at bounding box center [733, 220] width 260 height 15
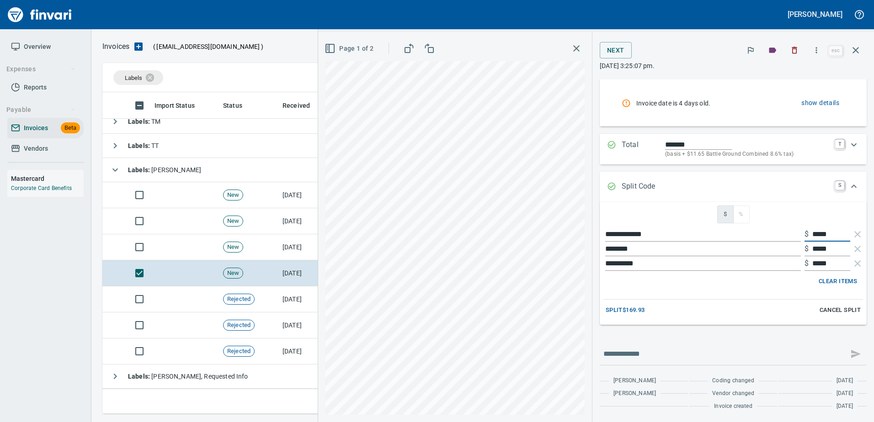
scroll to position [135, 0]
type input "*****"
click at [340, 37] on div "Page 1 of 2" at bounding box center [455, 227] width 274 height 390
click at [341, 58] on div "Page 1 of 2" at bounding box center [455, 227] width 274 height 390
click at [333, 55] on button "Page 1 of 2" at bounding box center [350, 48] width 54 height 17
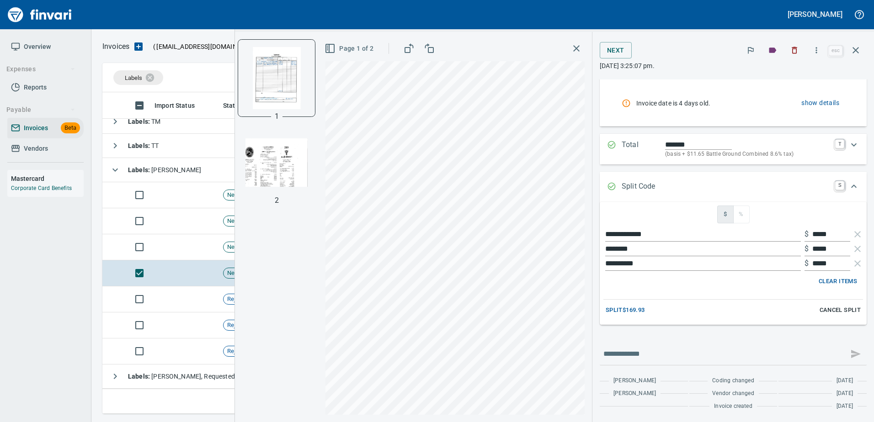
click at [247, 173] on img "button" at bounding box center [276, 163] width 62 height 62
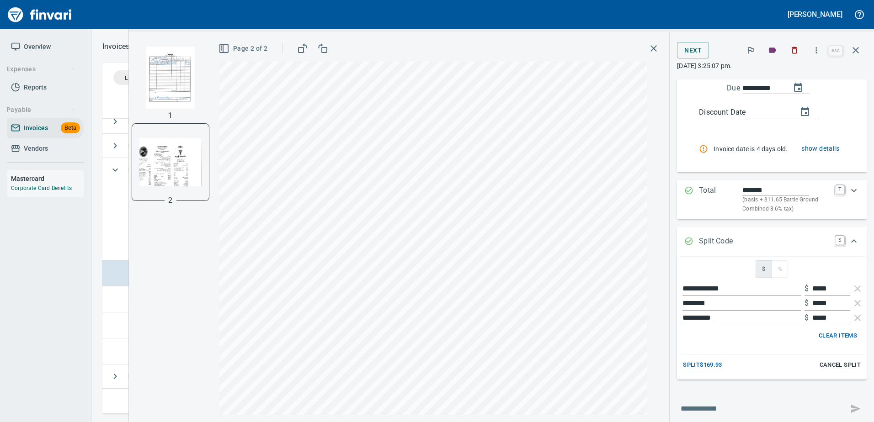
scroll to position [181, 0]
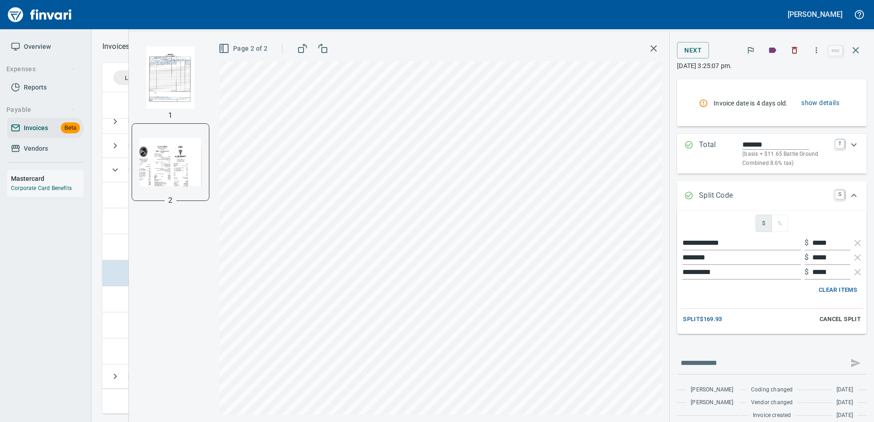
click at [714, 314] on span "Split $169.93" at bounding box center [702, 319] width 39 height 11
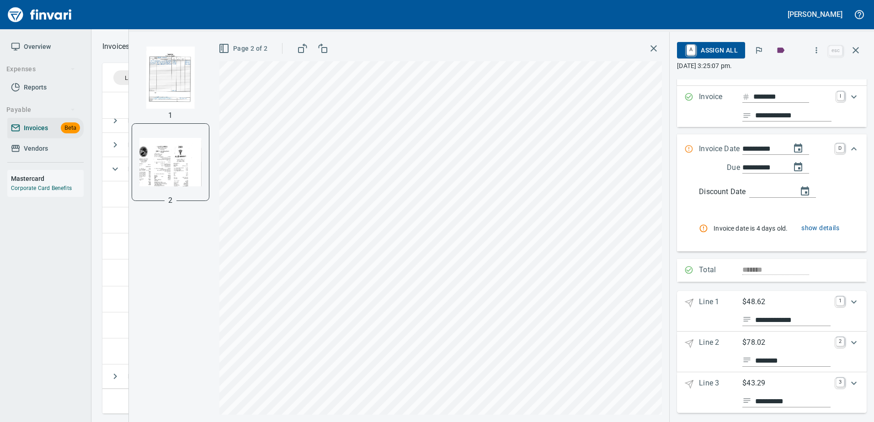
scroll to position [63, 0]
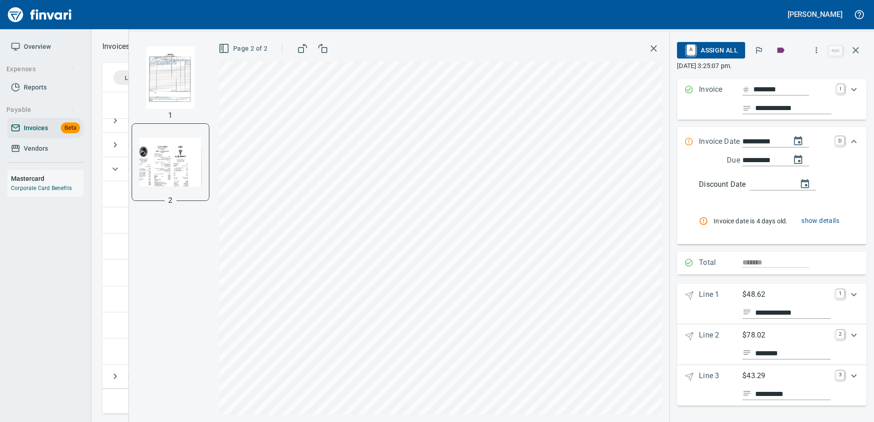
click at [805, 224] on span "show details" at bounding box center [820, 220] width 38 height 11
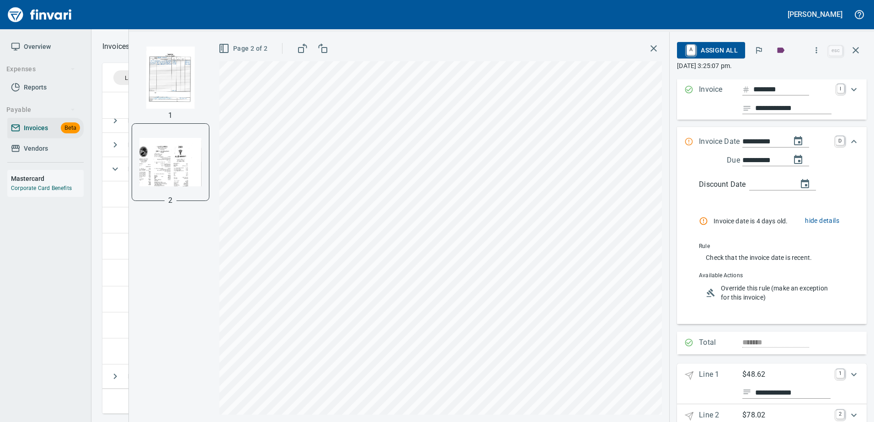
click at [752, 295] on span "Override this rule (make an exception for this invoice)" at bounding box center [778, 293] width 115 height 18
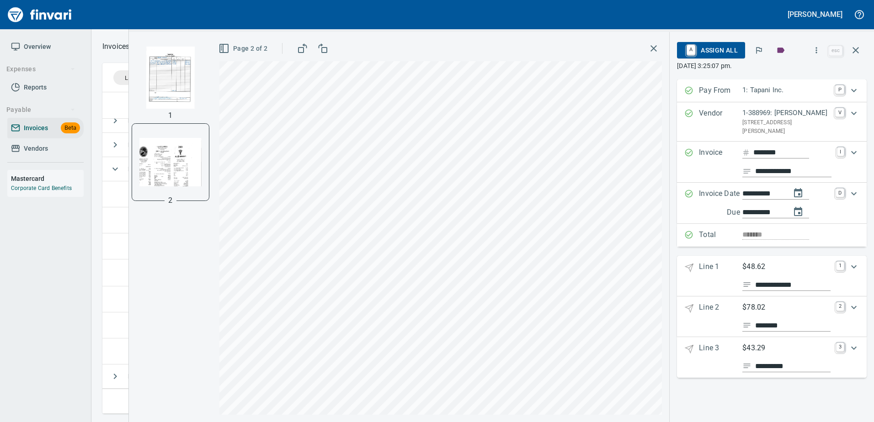
scroll to position [0, 0]
click at [726, 266] on p "Line 1" at bounding box center [720, 276] width 43 height 30
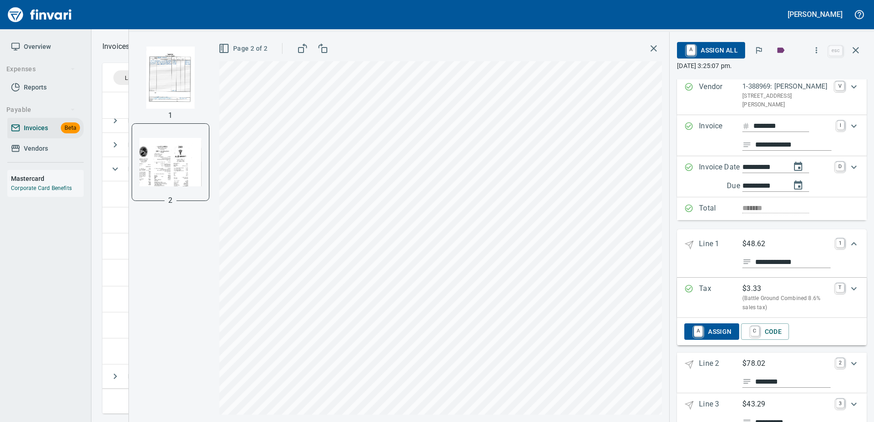
scroll to position [55, 0]
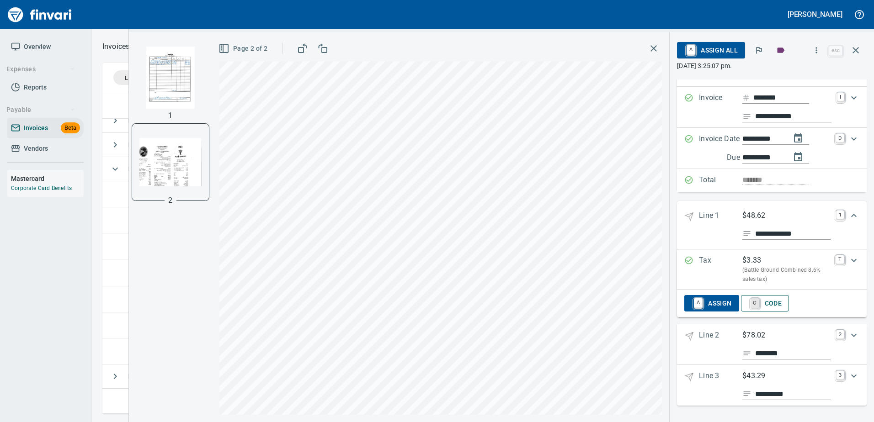
click at [759, 307] on link "C" at bounding box center [755, 303] width 9 height 10
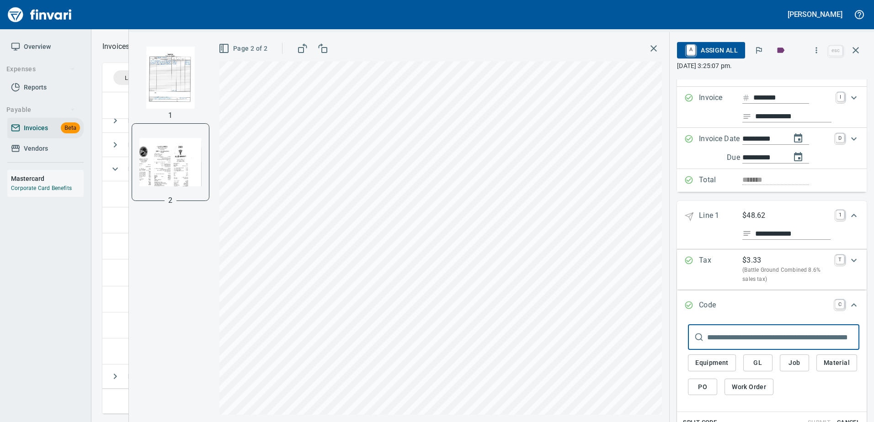
click at [169, 79] on img "button" at bounding box center [170, 78] width 62 height 62
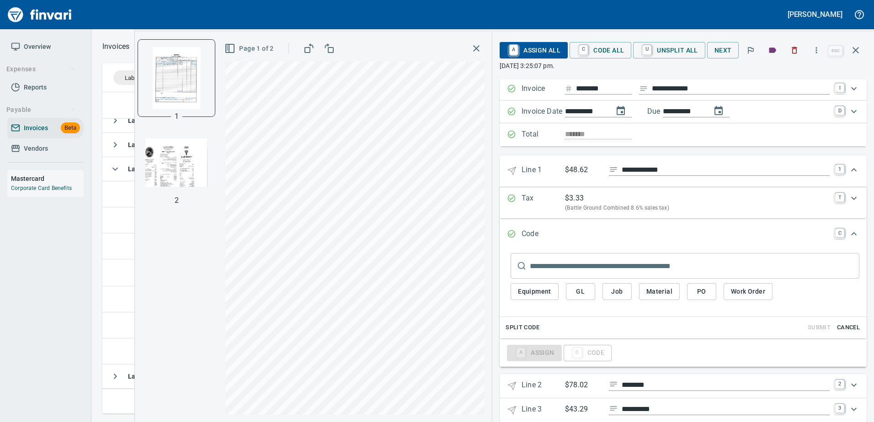
click at [175, 167] on img "button" at bounding box center [176, 163] width 62 height 62
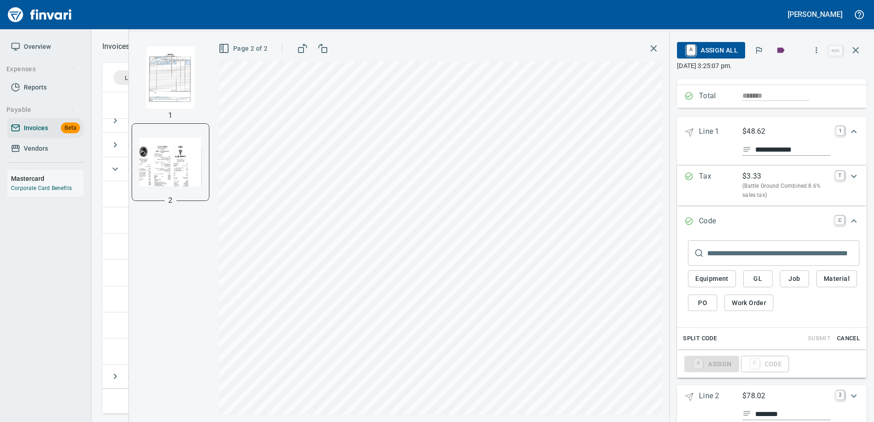
scroll to position [146, 0]
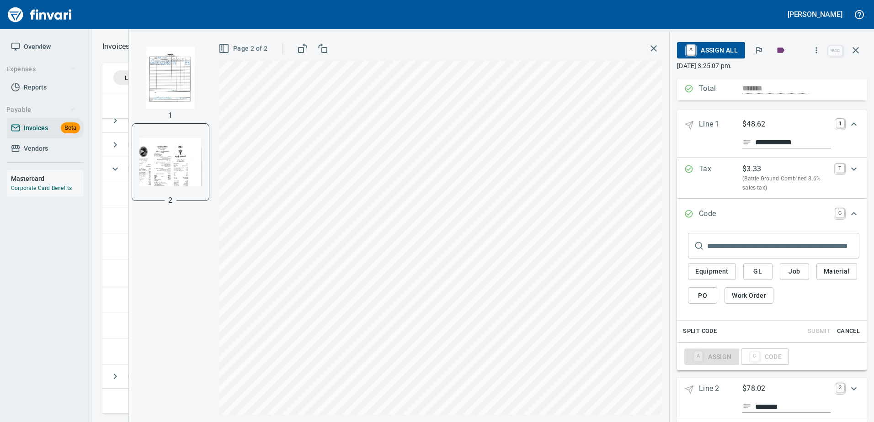
click at [849, 330] on span "Cancel" at bounding box center [848, 331] width 25 height 11
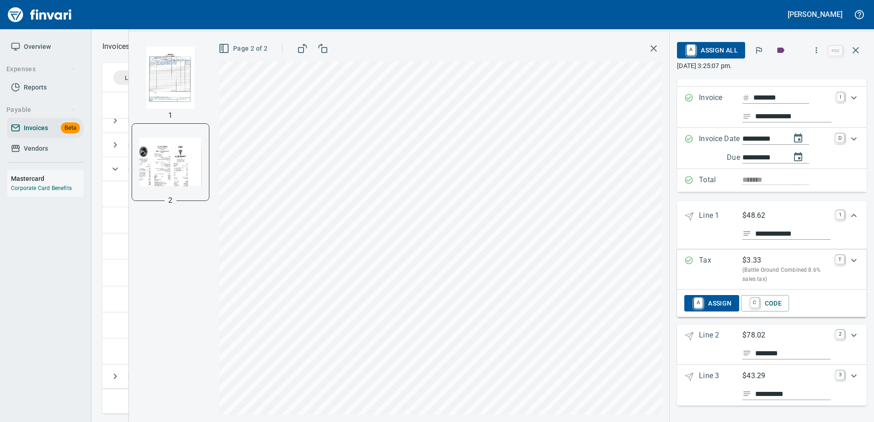
scroll to position [55, 0]
click at [742, 269] on p "(Battle Ground Combined 8.6% sales tax)" at bounding box center [786, 275] width 88 height 18
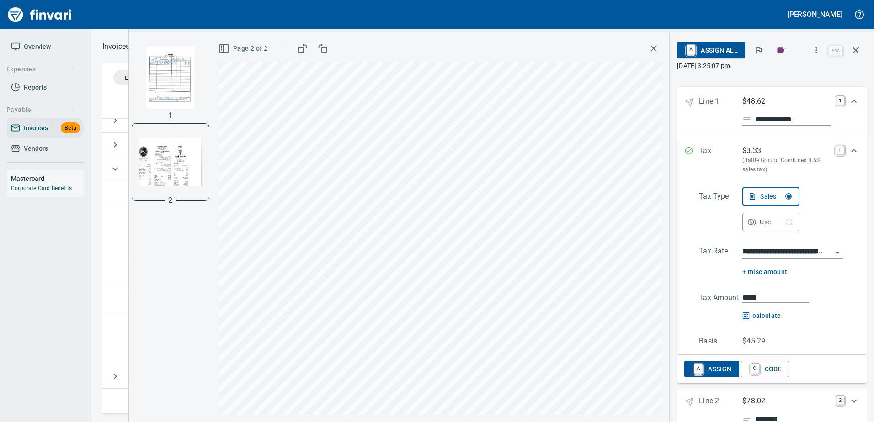
scroll to position [192, 0]
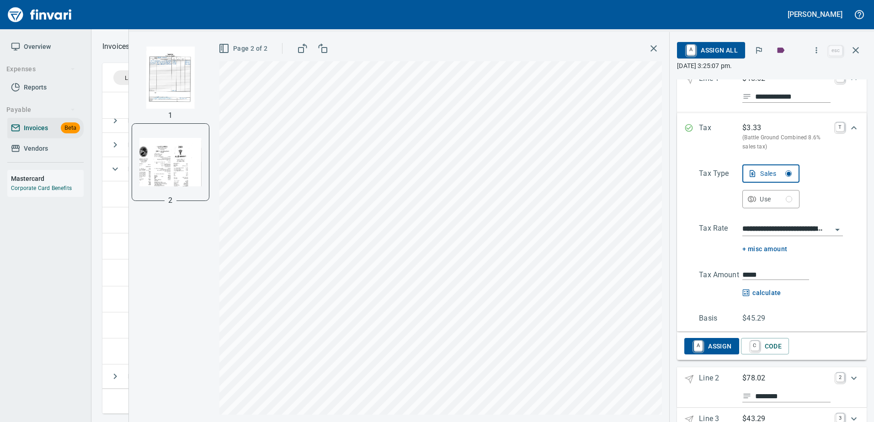
click at [767, 229] on input "**********" at bounding box center [787, 229] width 90 height 13
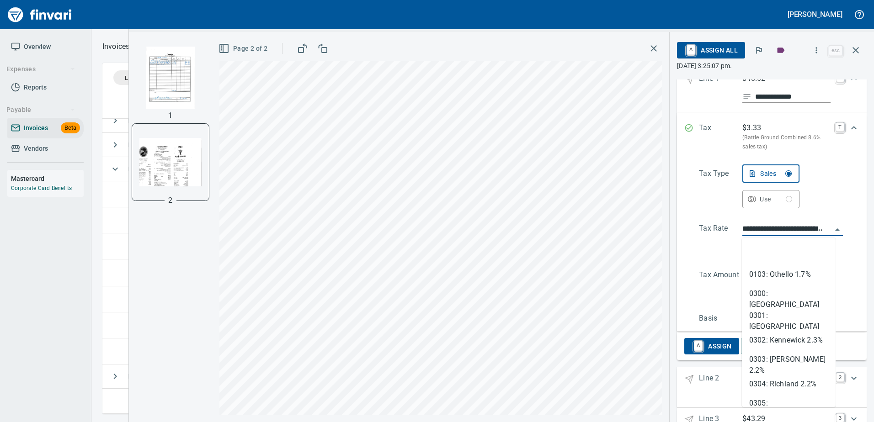
click at [767, 228] on input "**********" at bounding box center [787, 229] width 90 height 13
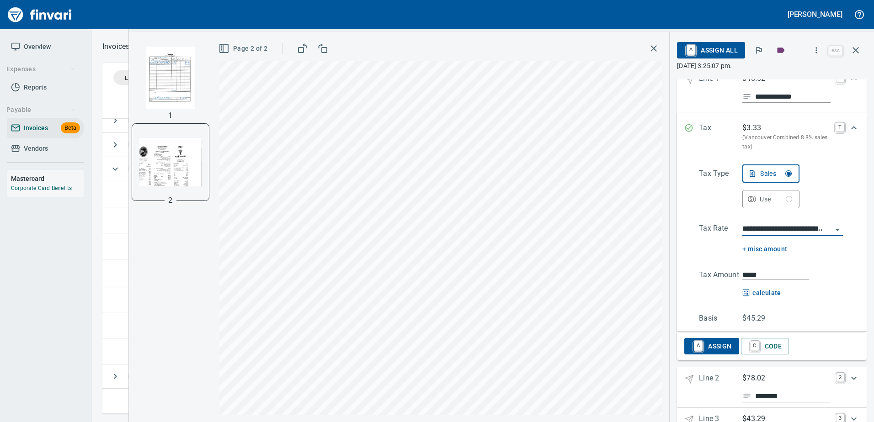
click at [757, 266] on div "**********" at bounding box center [771, 245] width 175 height 160
drag, startPoint x: 757, startPoint y: 266, endPoint x: 756, endPoint y: 274, distance: 8.8
click at [756, 274] on input "*****" at bounding box center [775, 275] width 67 height 11
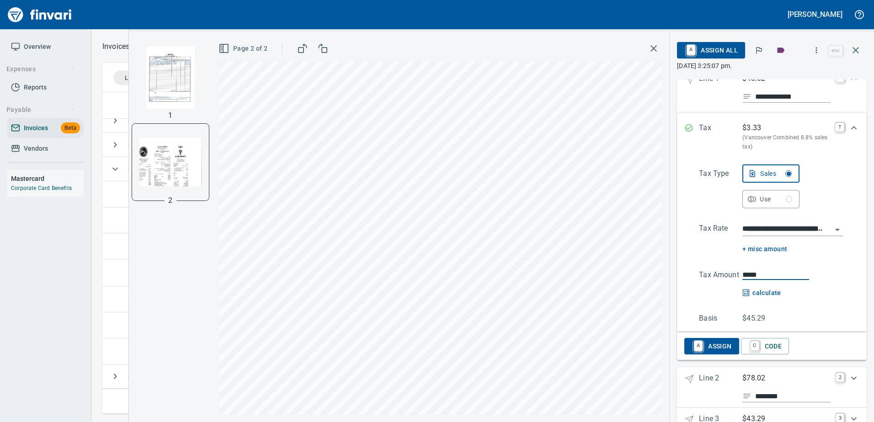
click at [776, 234] on input "**********" at bounding box center [787, 229] width 90 height 13
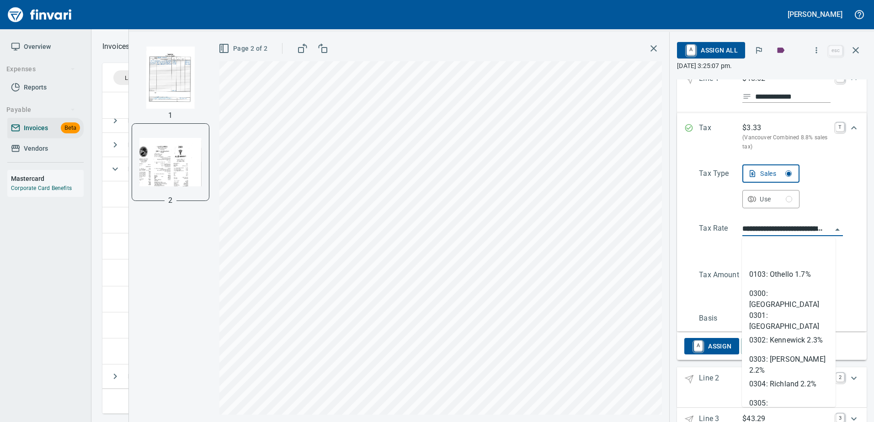
click at [776, 234] on input "**********" at bounding box center [787, 229] width 90 height 13
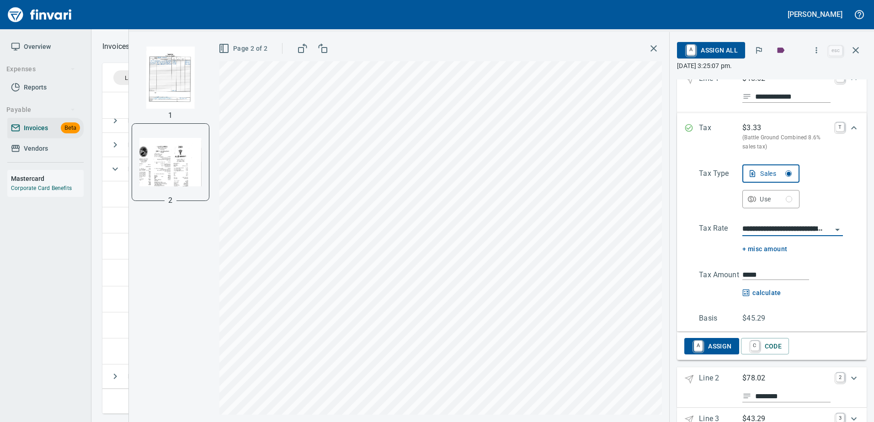
type input "**********"
click at [754, 274] on input "*****" at bounding box center [775, 275] width 67 height 11
type input "*****"
click at [725, 126] on p "Tax" at bounding box center [720, 137] width 43 height 29
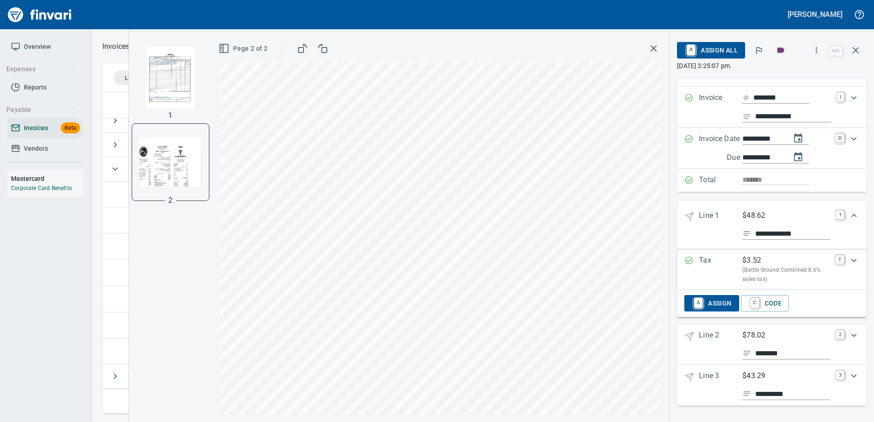
scroll to position [55, 0]
click at [732, 333] on p "Line 2" at bounding box center [720, 345] width 43 height 30
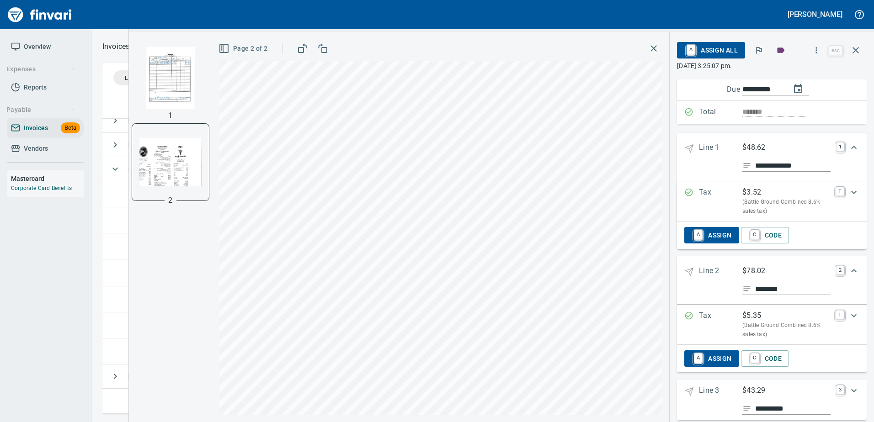
scroll to position [138, 0]
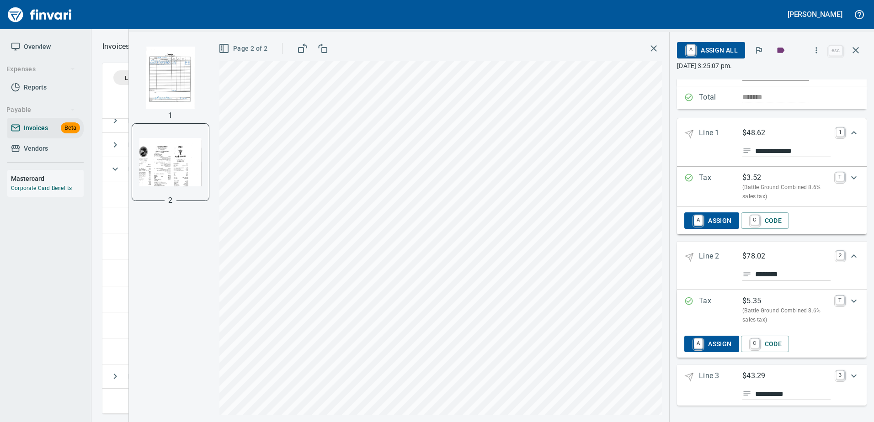
click at [722, 304] on p "Tax" at bounding box center [720, 310] width 43 height 29
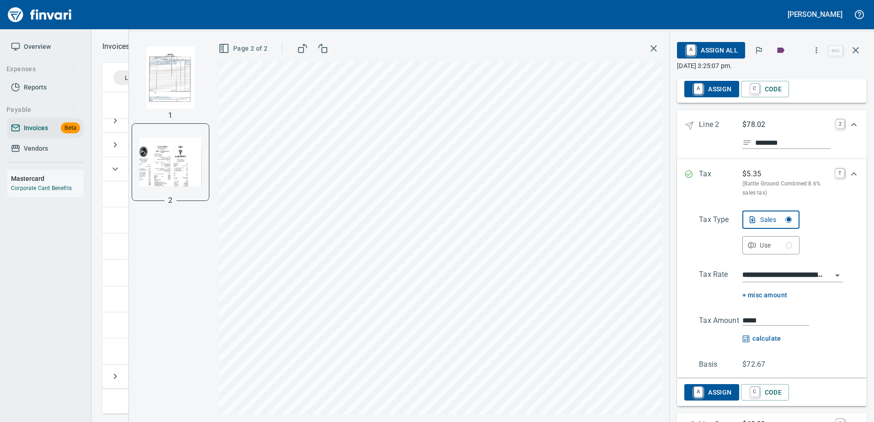
scroll to position [318, 0]
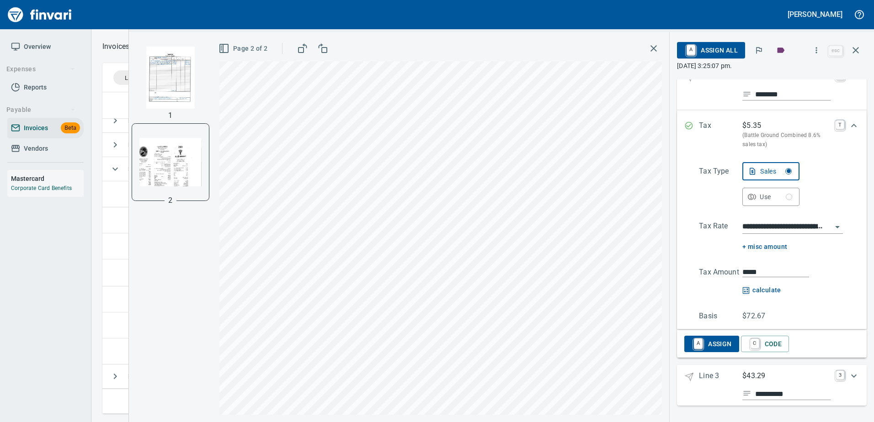
click at [757, 272] on input "*****" at bounding box center [775, 272] width 67 height 11
type input "*****"
click at [708, 199] on p "Tax Type" at bounding box center [720, 186] width 43 height 40
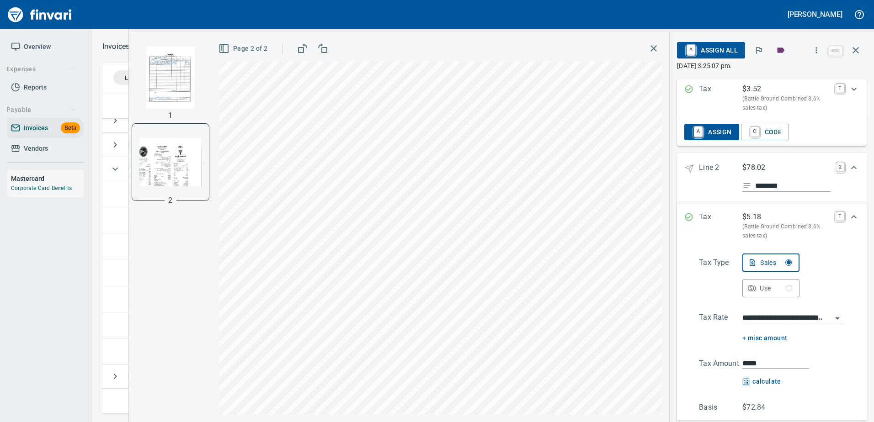
click at [733, 168] on p "Line 2" at bounding box center [720, 177] width 43 height 30
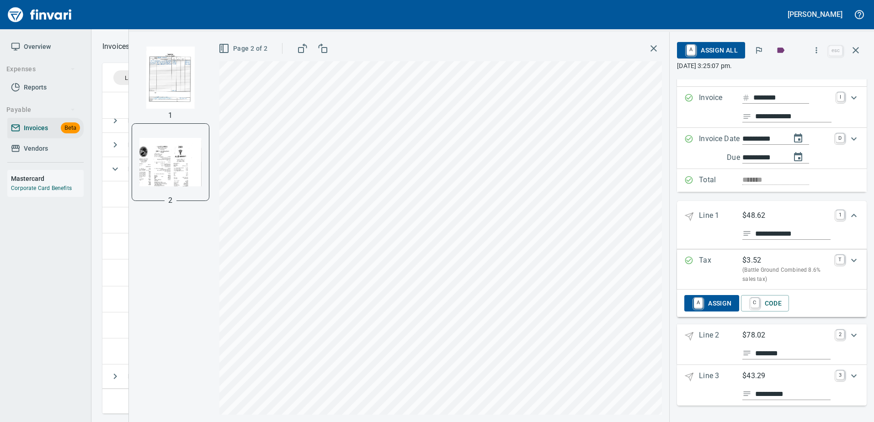
scroll to position [55, 0]
click at [728, 373] on p "Line 3" at bounding box center [720, 386] width 43 height 30
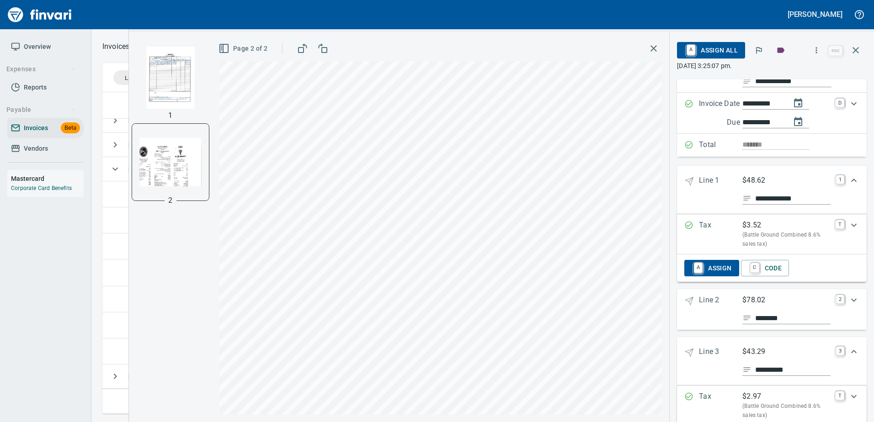
scroll to position [138, 0]
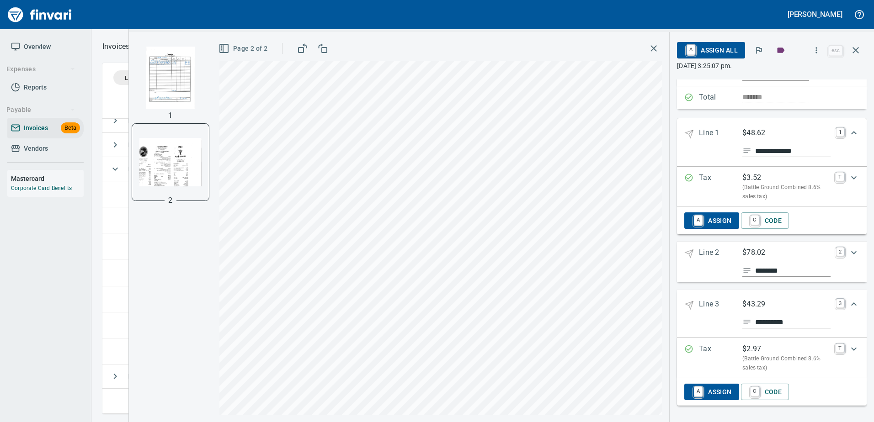
click at [729, 350] on p "Tax" at bounding box center [720, 358] width 43 height 29
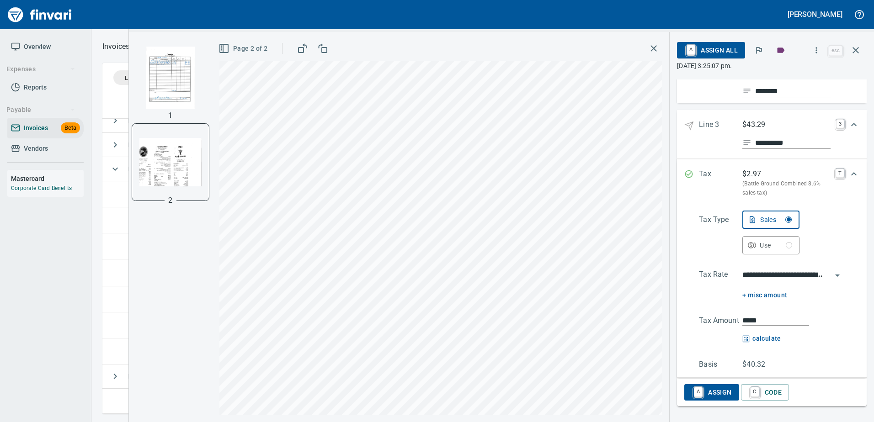
scroll to position [318, 0]
click at [766, 324] on input "*****" at bounding box center [775, 320] width 67 height 11
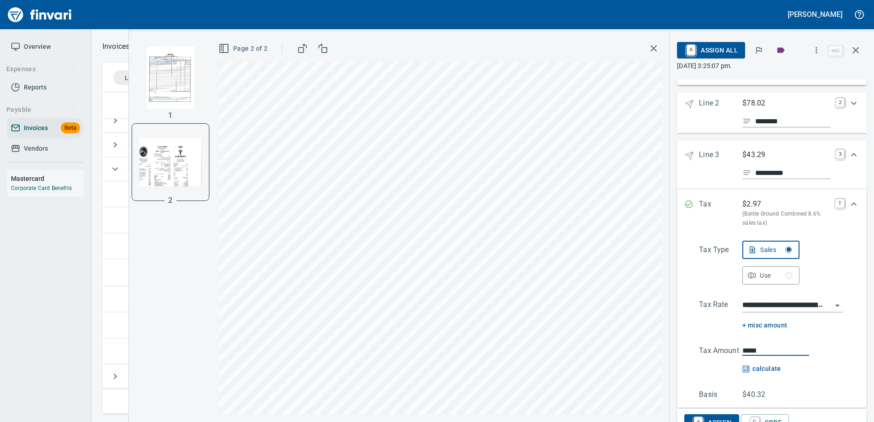
scroll to position [272, 0]
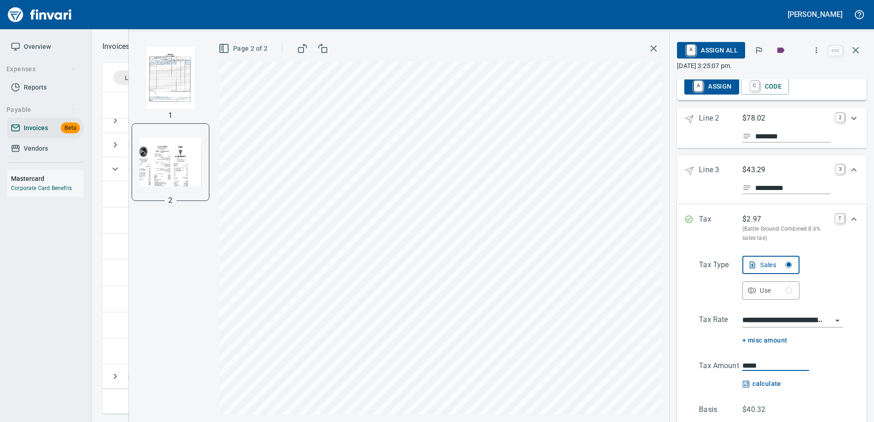
type input "*****"
click at [742, 160] on 3 "**********" at bounding box center [772, 179] width 190 height 48
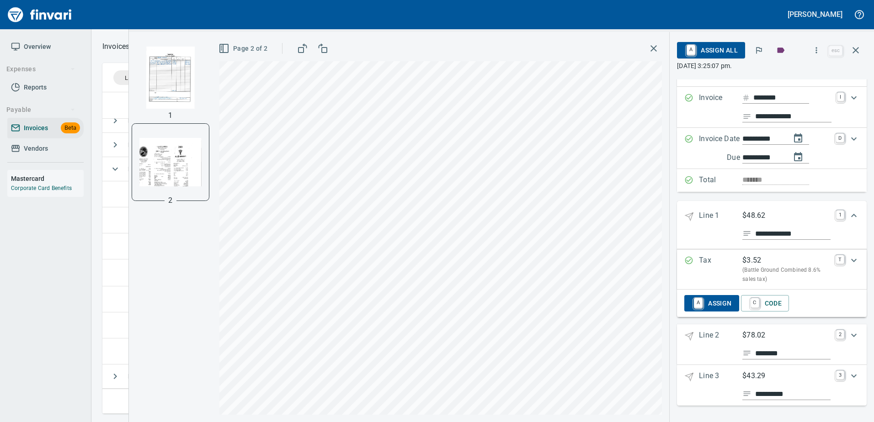
scroll to position [55, 0]
click at [764, 303] on span "C Code" at bounding box center [765, 304] width 34 height 16
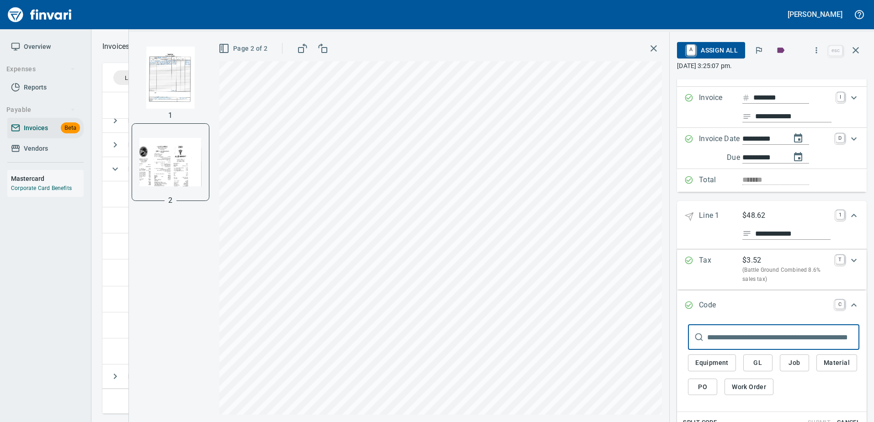
click at [158, 85] on img "button" at bounding box center [170, 78] width 62 height 62
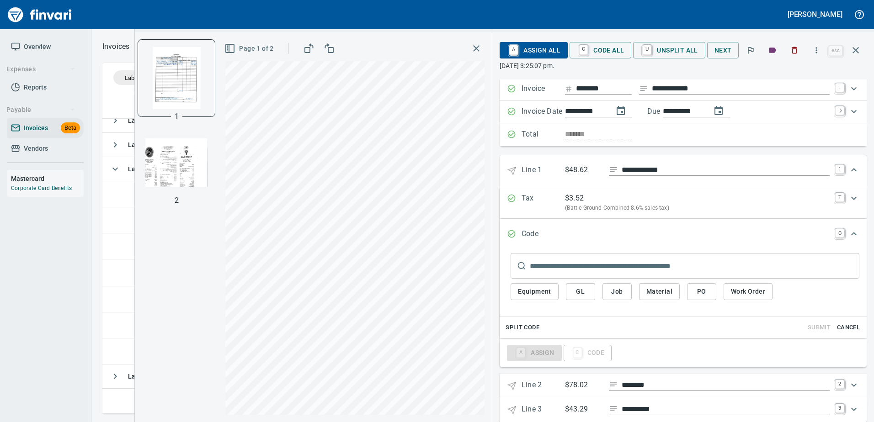
click at [559, 267] on input "text" at bounding box center [695, 266] width 330 height 26
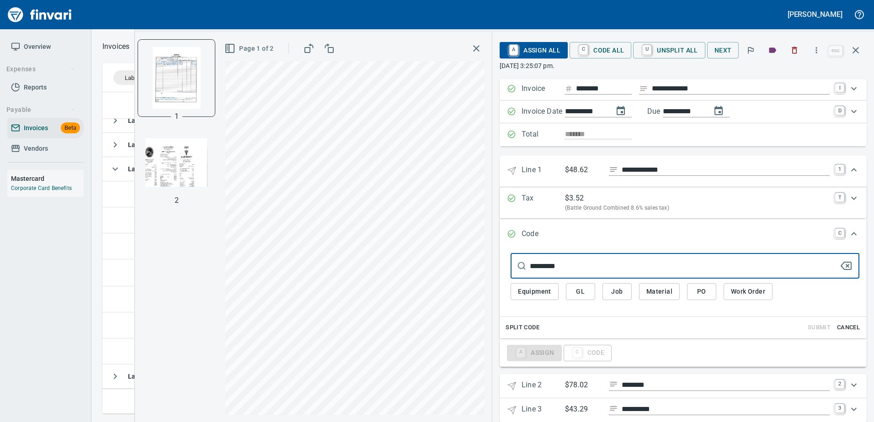
type input "**********"
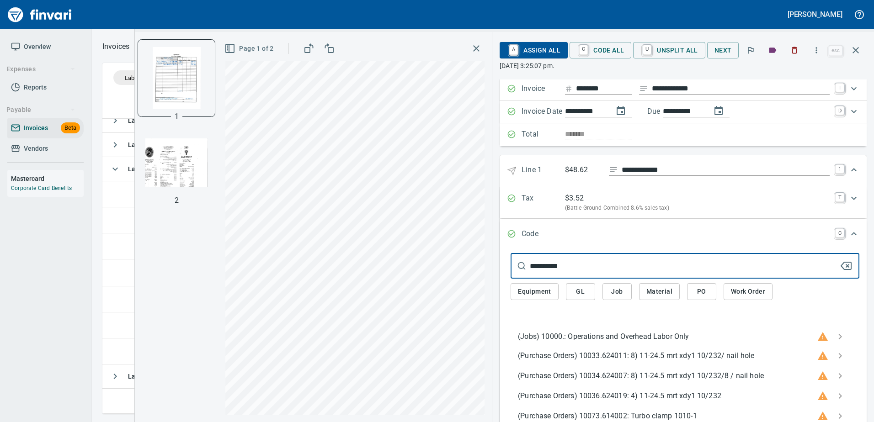
click at [589, 292] on button "GL" at bounding box center [580, 291] width 29 height 17
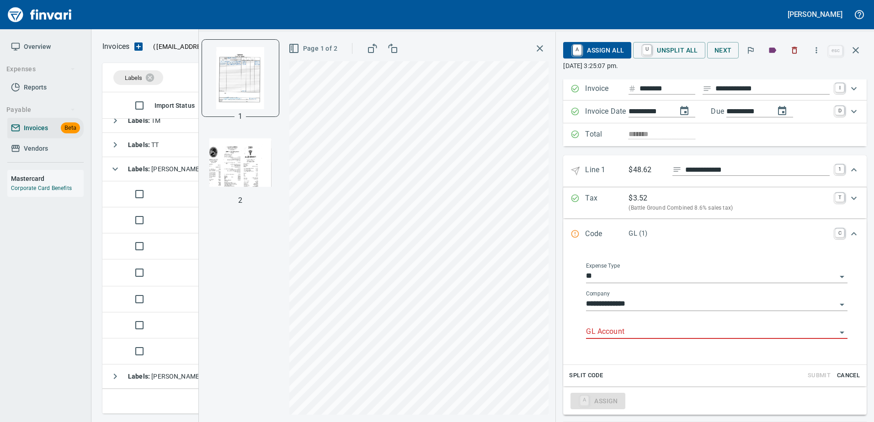
click at [603, 329] on input "GL Account" at bounding box center [711, 332] width 250 height 13
click at [627, 357] on li "8140.90.10: Business Meeting, Meals, Apprc" at bounding box center [713, 356] width 253 height 22
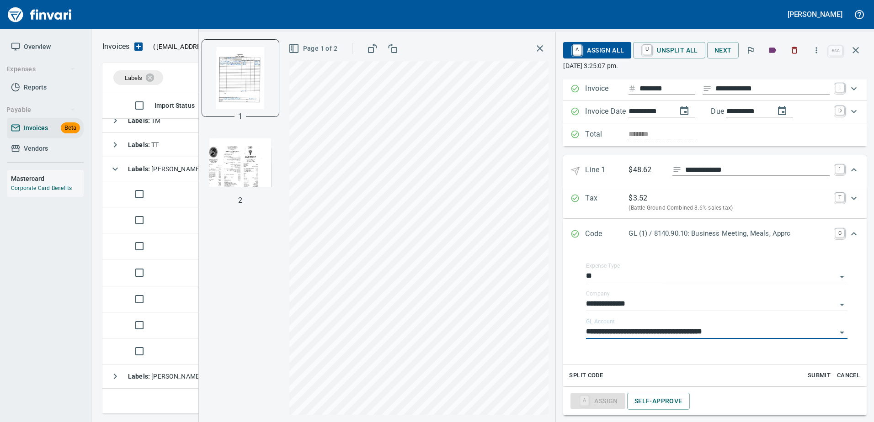
type input "**********"
click at [615, 171] on p "Line 1" at bounding box center [606, 171] width 43 height 13
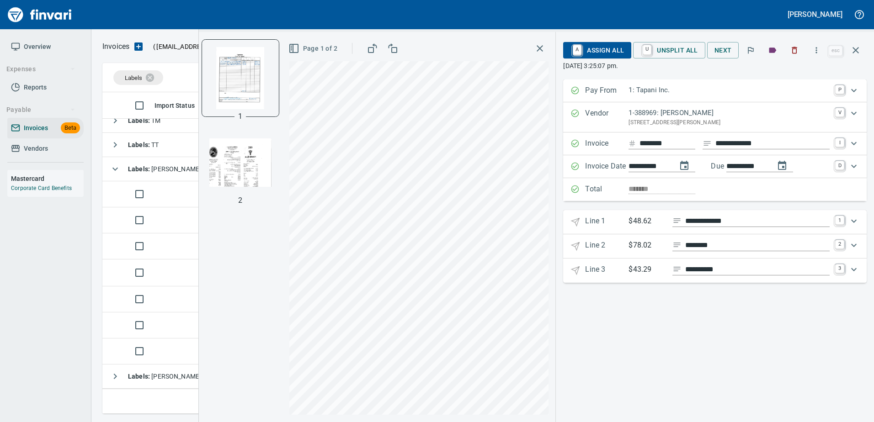
scroll to position [0, 0]
click at [620, 245] on p "Line 2" at bounding box center [606, 246] width 43 height 13
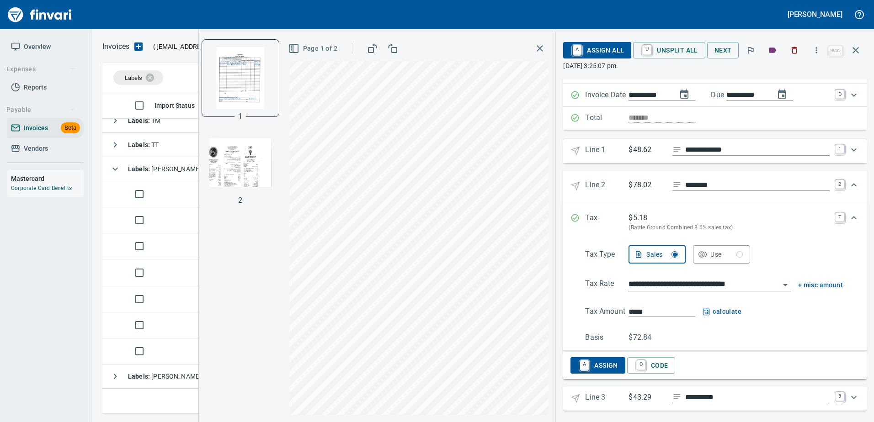
scroll to position [76, 0]
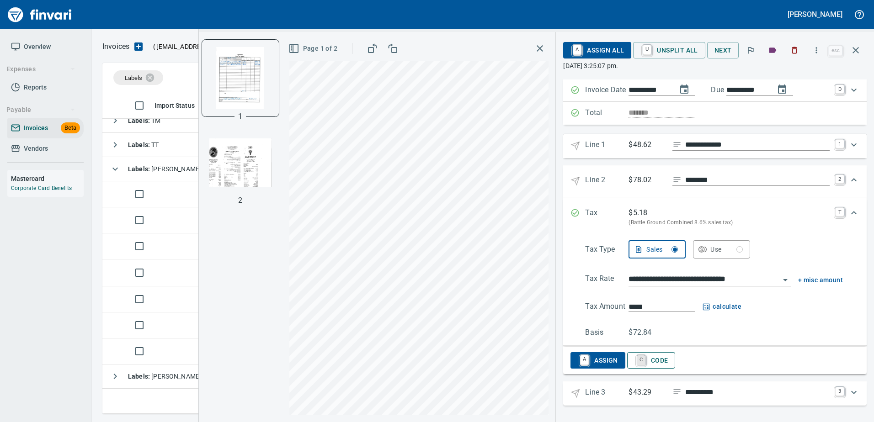
click at [645, 362] on link "C" at bounding box center [641, 361] width 9 height 10
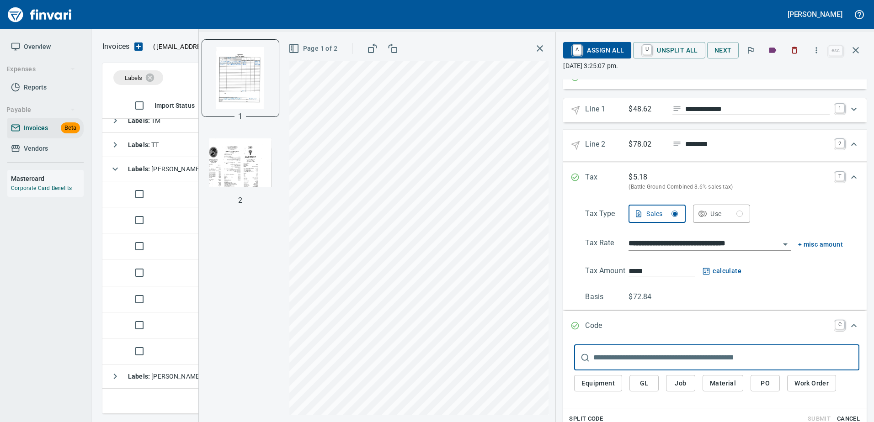
scroll to position [196, 0]
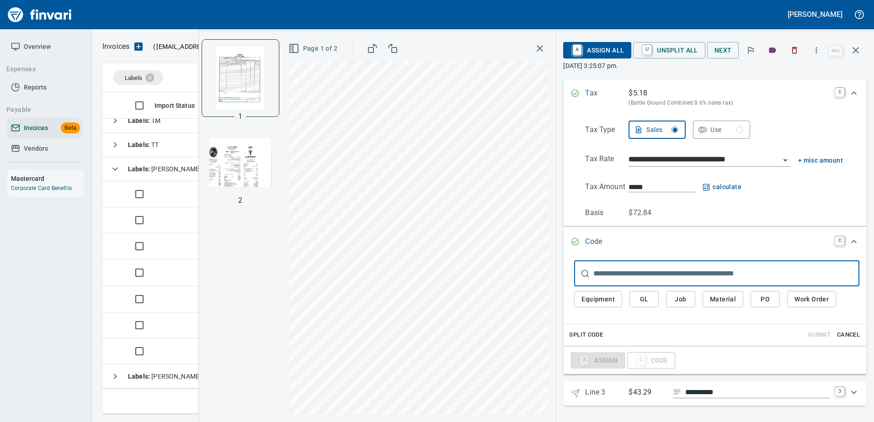
click at [646, 302] on span "GL" at bounding box center [644, 299] width 15 height 11
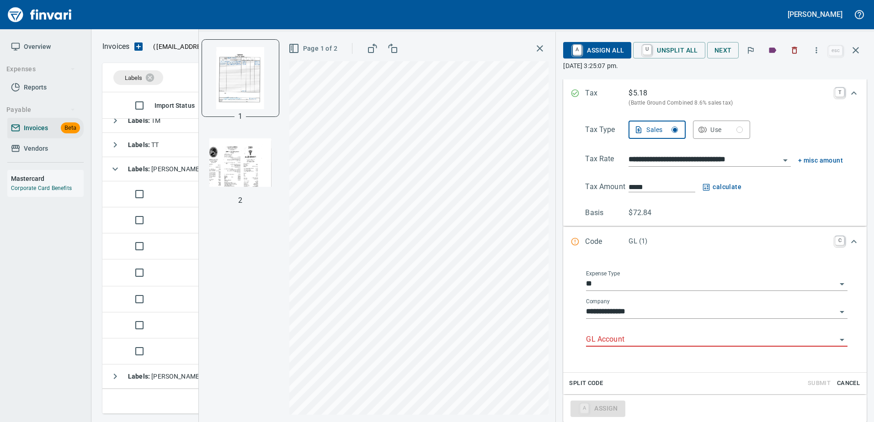
click at [613, 331] on div "GL Account" at bounding box center [716, 336] width 261 height 21
click at [615, 363] on li "8140.90.10: Business Meeting, Meals, Apprc" at bounding box center [713, 363] width 253 height 22
type input "**********"
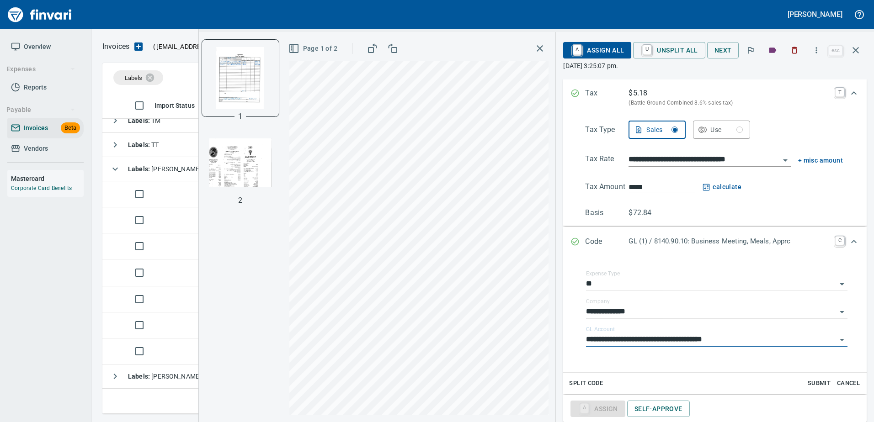
click at [621, 240] on p "Code" at bounding box center [606, 242] width 43 height 12
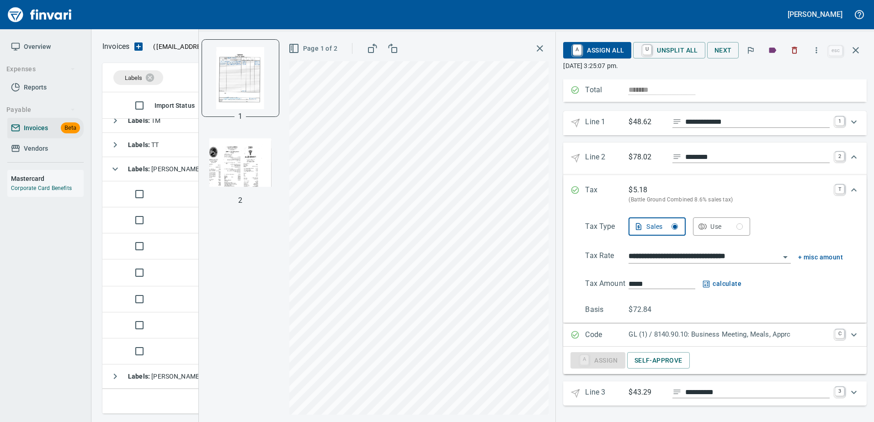
scroll to position [99, 0]
click at [621, 397] on p "Line 3" at bounding box center [606, 393] width 43 height 13
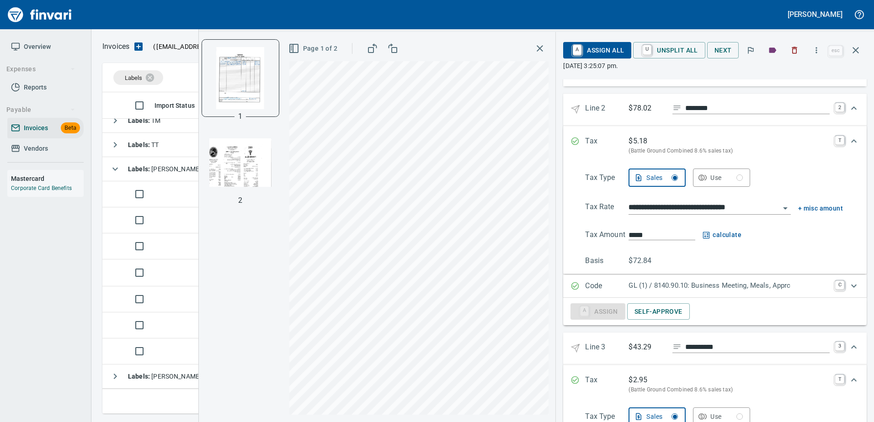
scroll to position [284, 0]
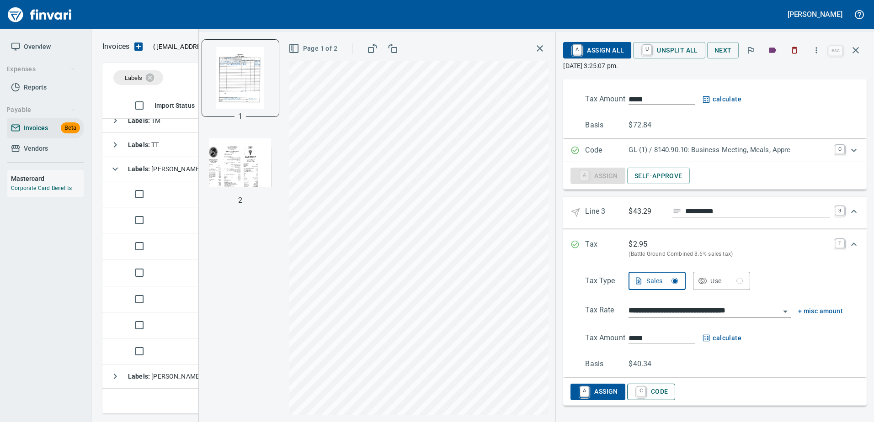
click at [657, 394] on span "C Code" at bounding box center [651, 392] width 34 height 16
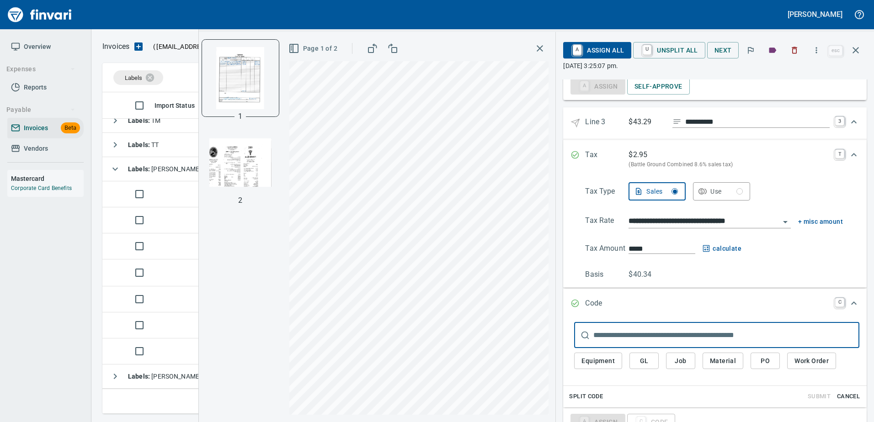
scroll to position [404, 0]
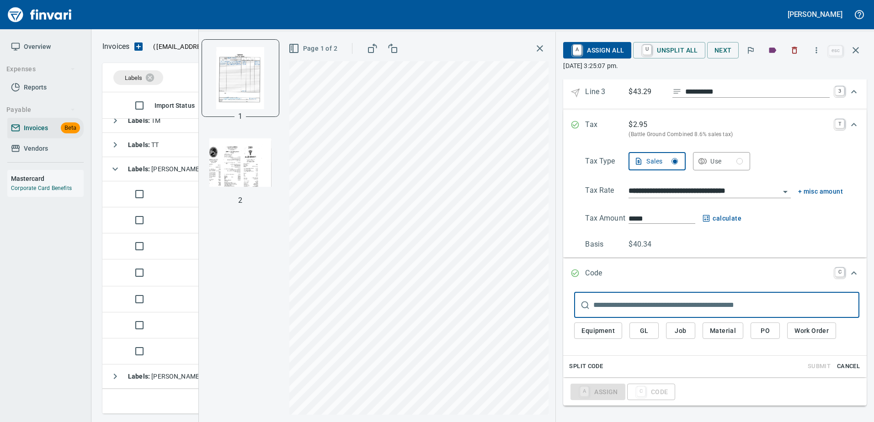
click at [639, 330] on span "GL" at bounding box center [644, 330] width 15 height 11
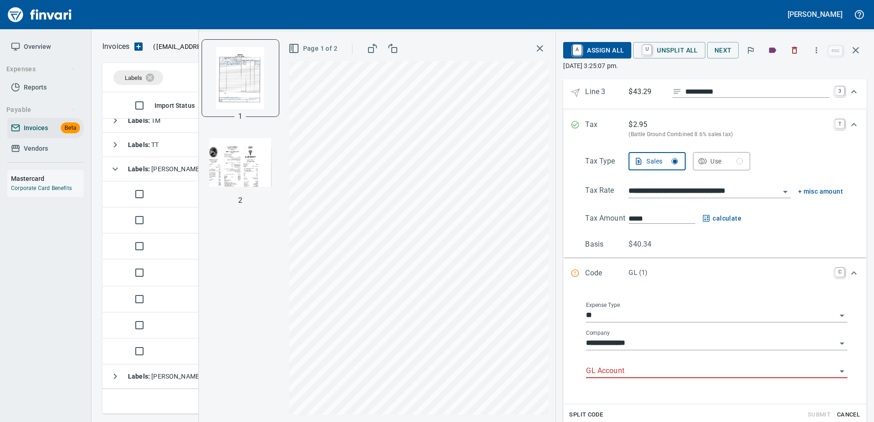
click at [624, 370] on input "GL Account" at bounding box center [711, 371] width 250 height 13
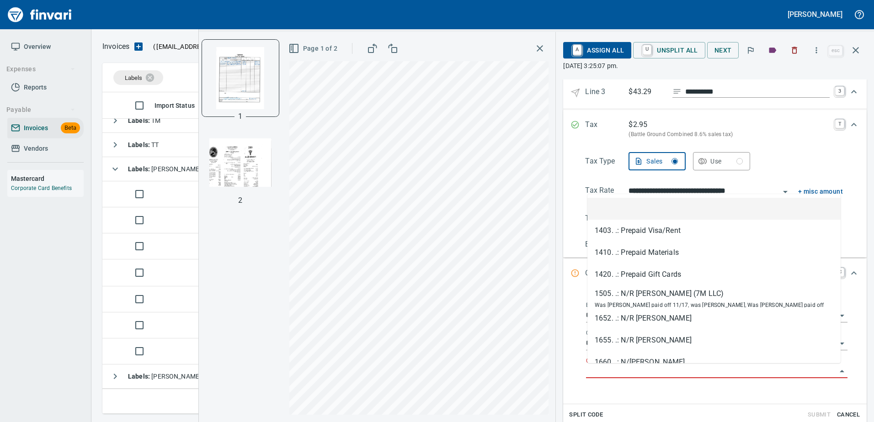
scroll to position [308, 746]
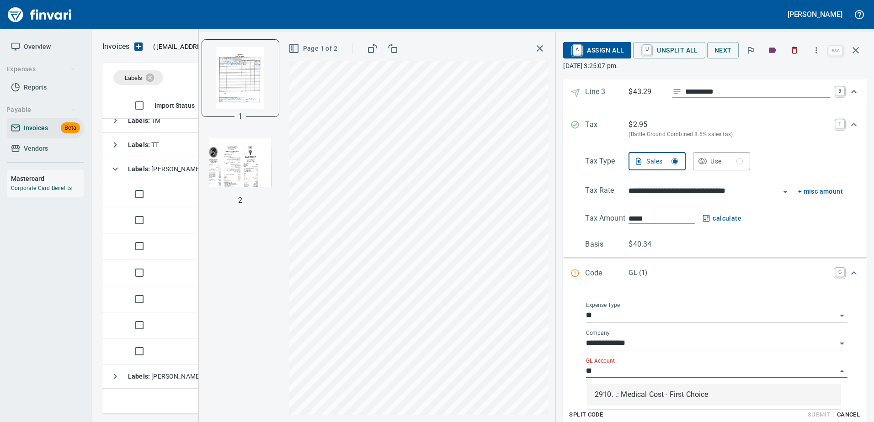
type input "*"
click at [641, 390] on li "8140.90.10: Business Meeting, Meals, Apprc" at bounding box center [713, 395] width 253 height 22
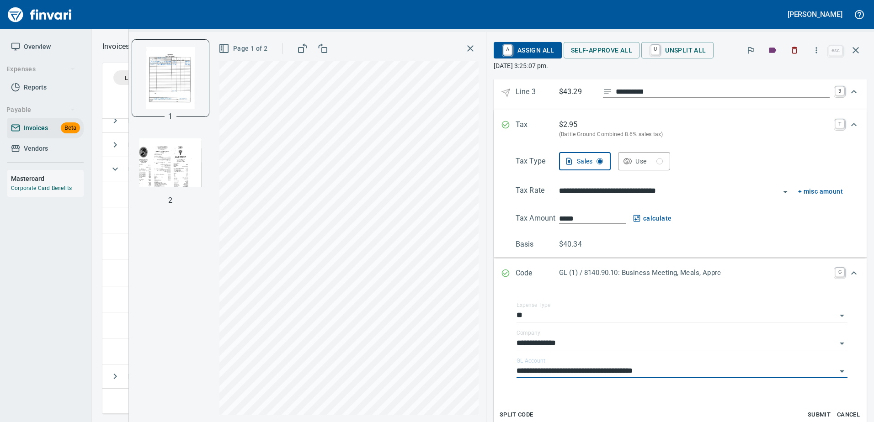
type input "**********"
click at [593, 50] on span "Self-Approve All" at bounding box center [601, 50] width 61 height 11
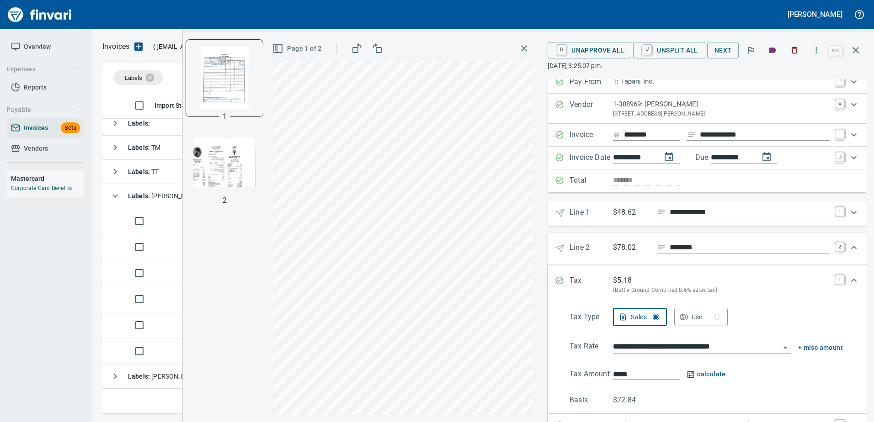
scroll to position [0, 0]
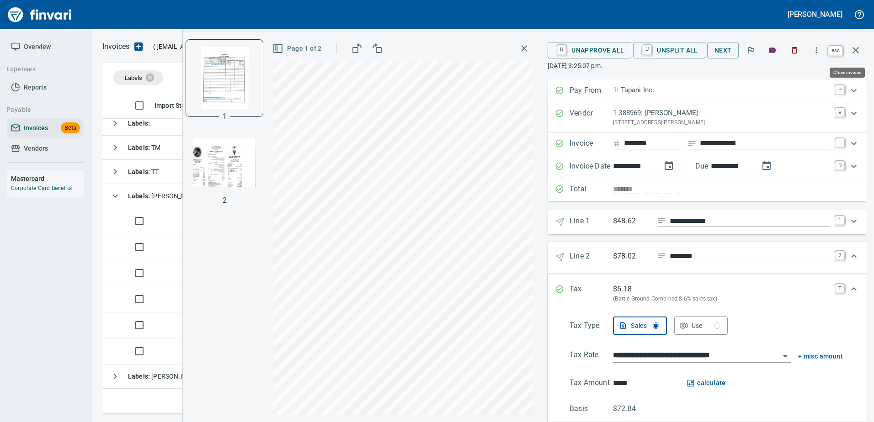
click at [852, 47] on icon "button" at bounding box center [855, 50] width 11 height 11
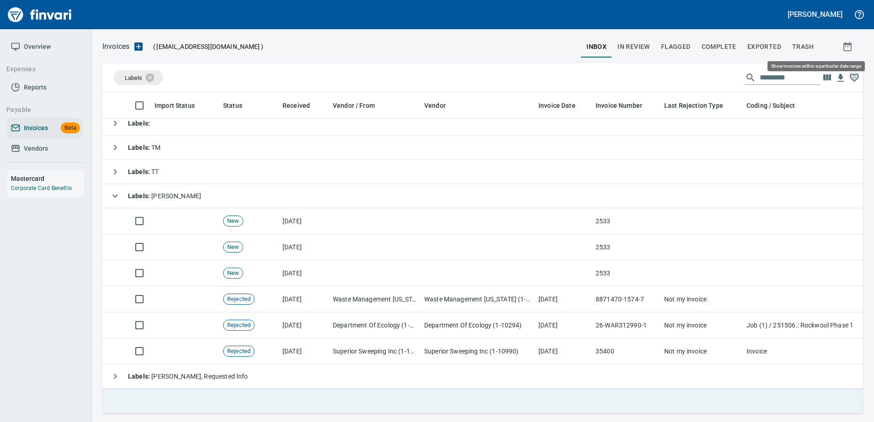
scroll to position [308, 746]
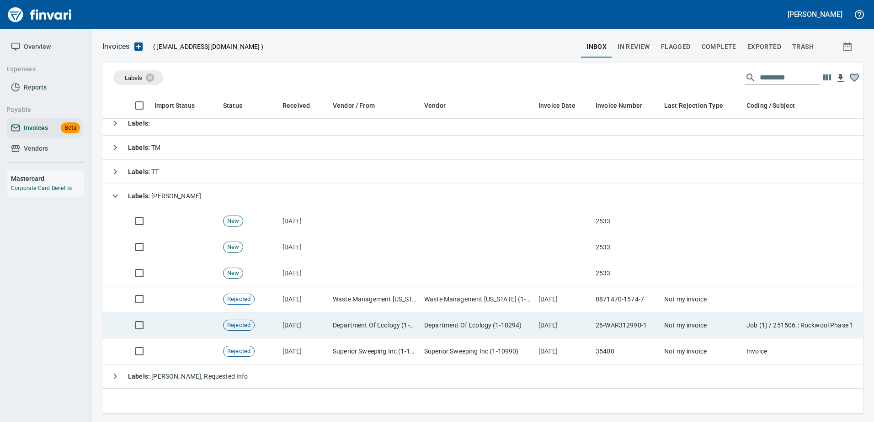
click at [543, 313] on td "9/15/2025" at bounding box center [563, 326] width 57 height 26
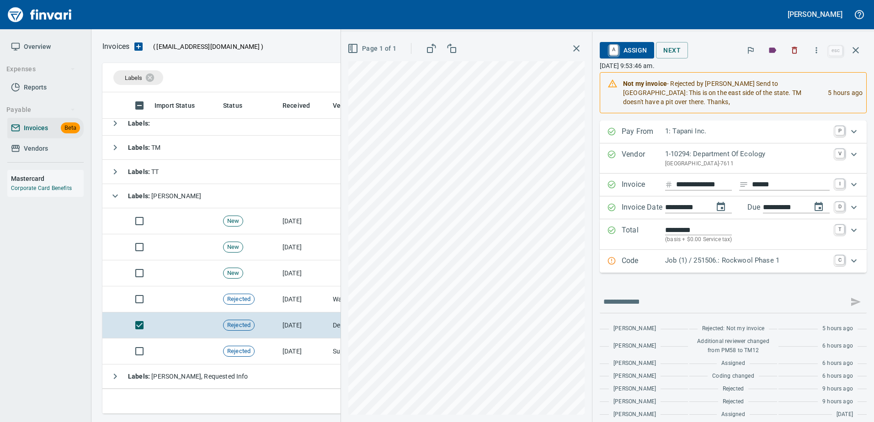
click at [622, 46] on span "A Assign" at bounding box center [627, 51] width 40 height 16
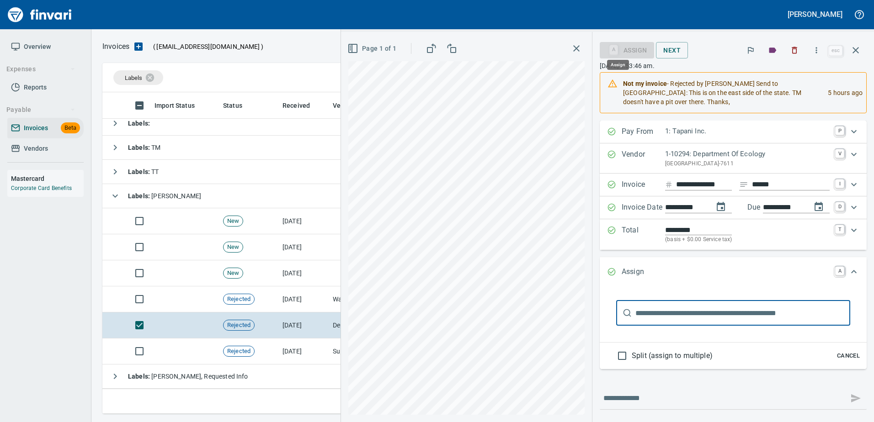
scroll to position [308, 746]
type input "*******"
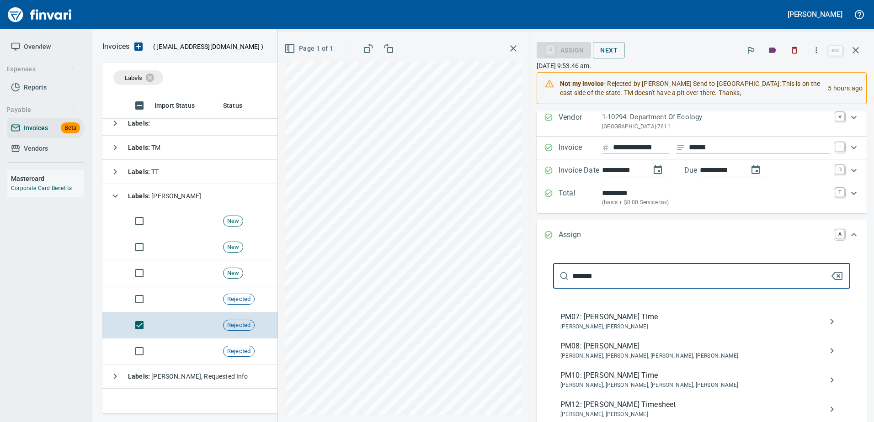
scroll to position [0, 0]
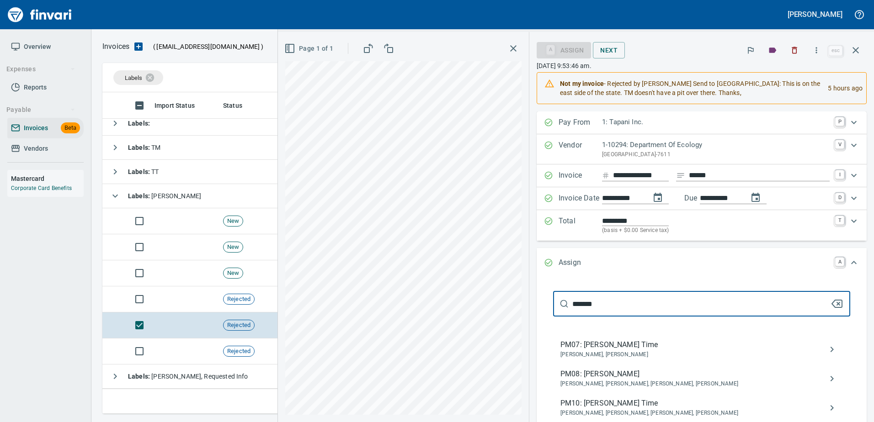
click at [458, 305] on div "**********" at bounding box center [576, 227] width 596 height 390
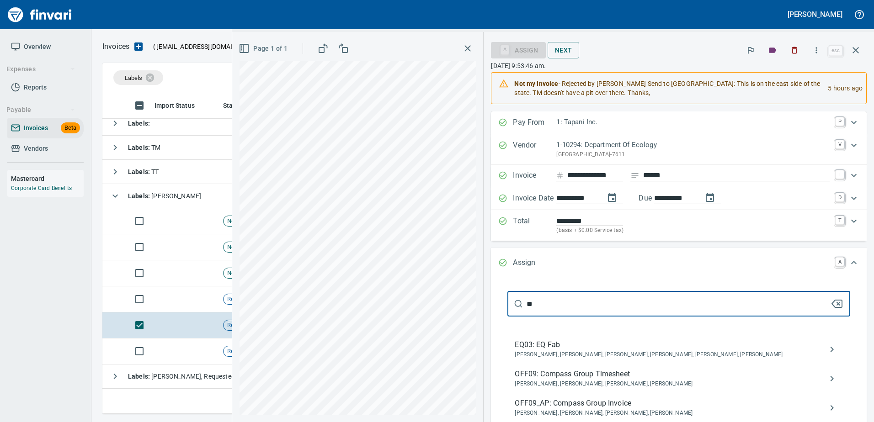
type input "*"
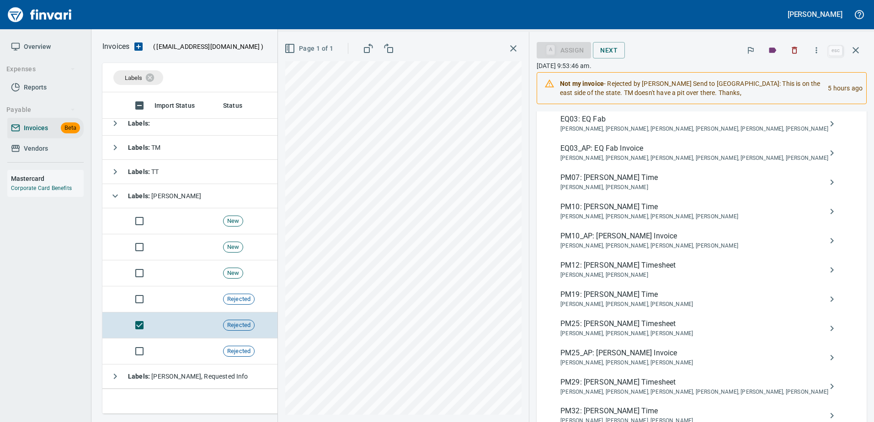
scroll to position [274, 0]
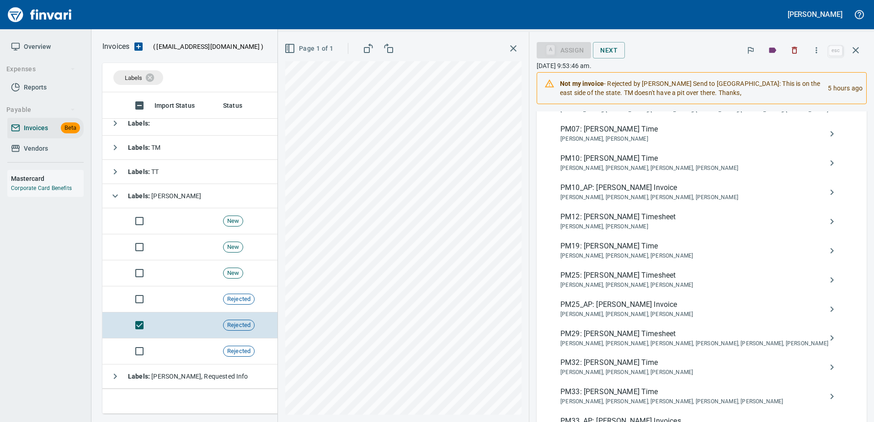
type input "****"
click at [668, 192] on span "PM10_AP: Blaine Belikka Invoice" at bounding box center [694, 187] width 268 height 11
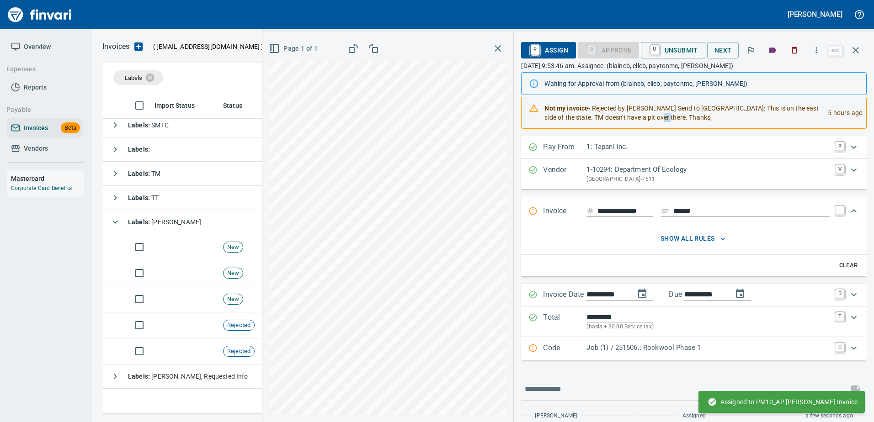
scroll to position [0, 0]
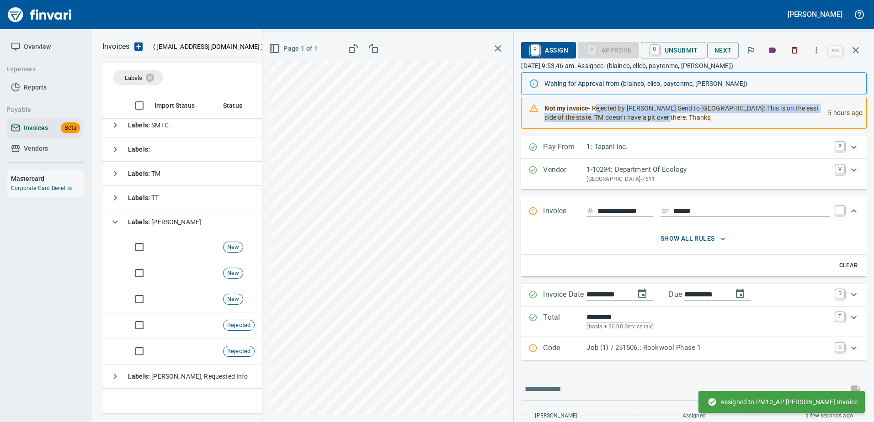
drag, startPoint x: 656, startPoint y: 118, endPoint x: 596, endPoint y: 107, distance: 60.9
click at [596, 107] on div "Not my invoice - Rejected by Bryan Skoko Send to Tapani: This is on the east si…" at bounding box center [682, 113] width 276 height 26
copy div "Rejected by Bryan Skoko Send to Tapani: This is on the east side of the state. …"
click at [564, 392] on input "text" at bounding box center [685, 389] width 320 height 15
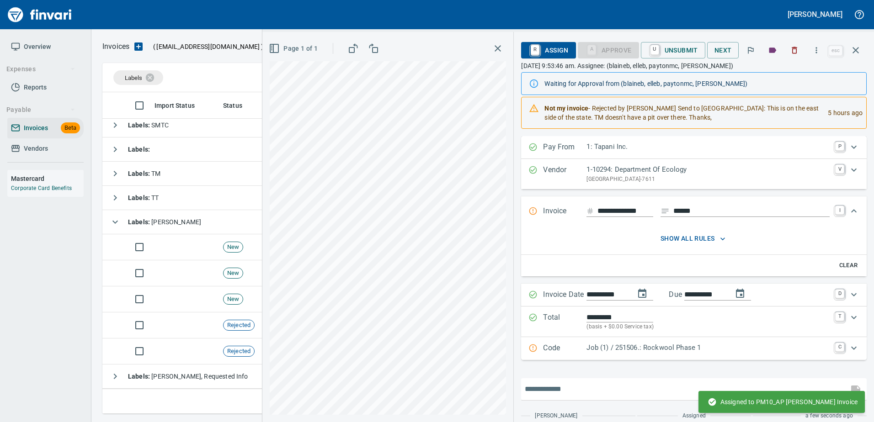
paste input "**********"
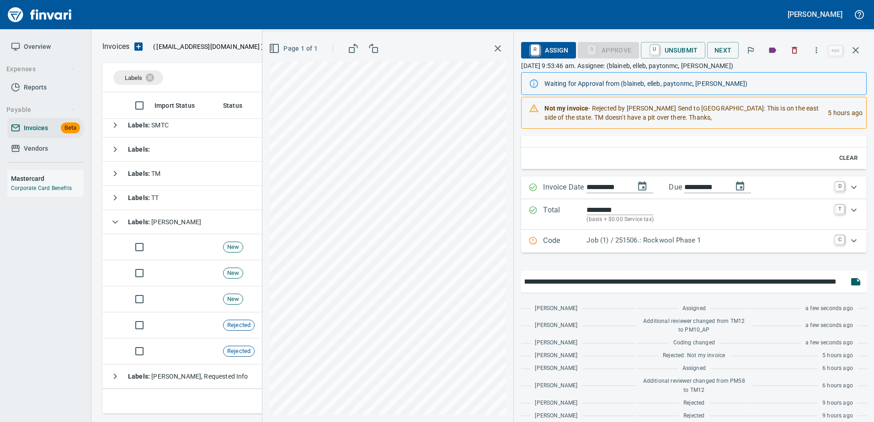
scroll to position [155, 0]
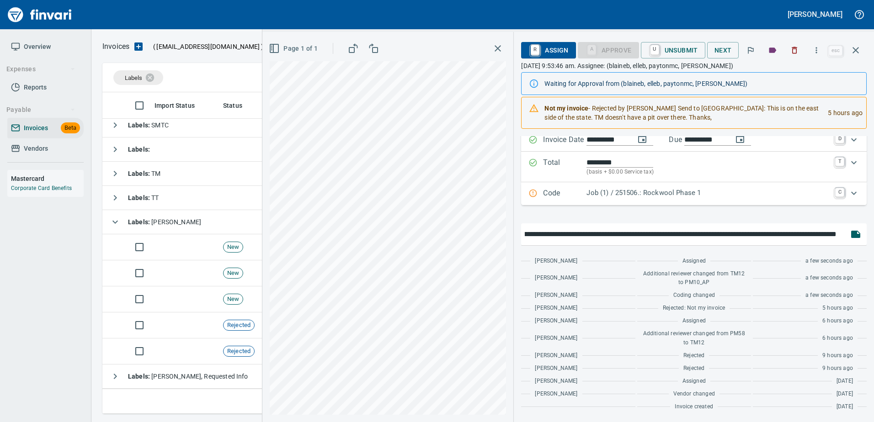
type input "**********"
click at [851, 235] on icon "button" at bounding box center [855, 234] width 9 height 7
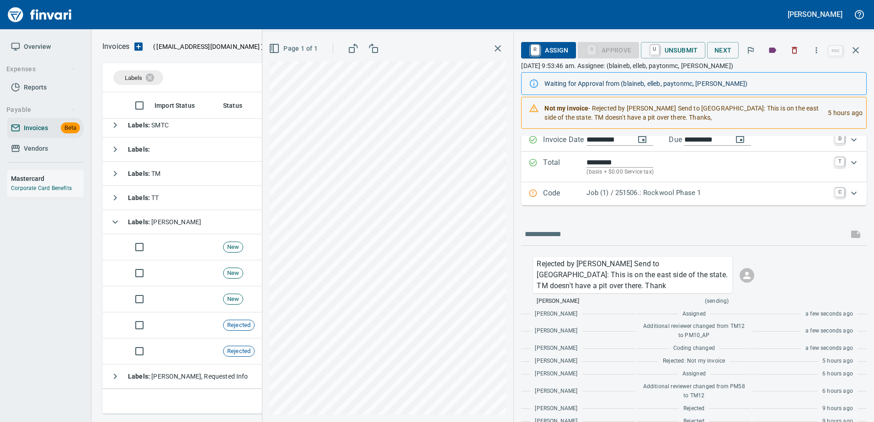
scroll to position [308, 746]
click at [772, 191] on p "Job (1) / 251506.: Rockwool Phase 1" at bounding box center [707, 193] width 243 height 11
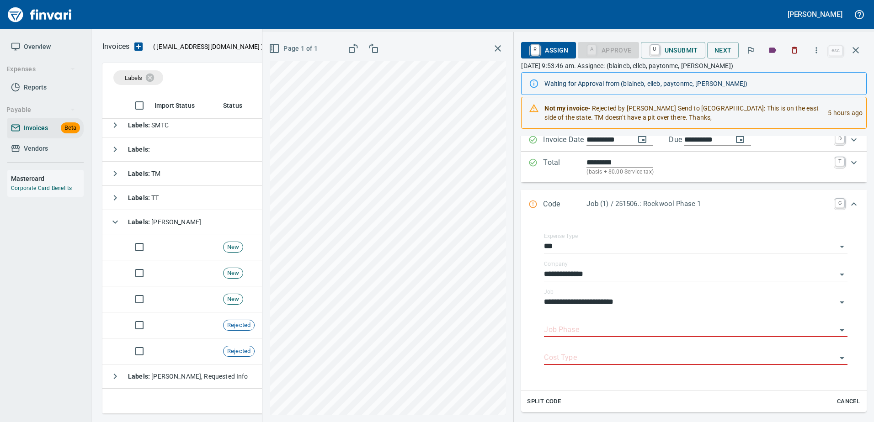
click at [836, 400] on span "Cancel" at bounding box center [848, 402] width 25 height 11
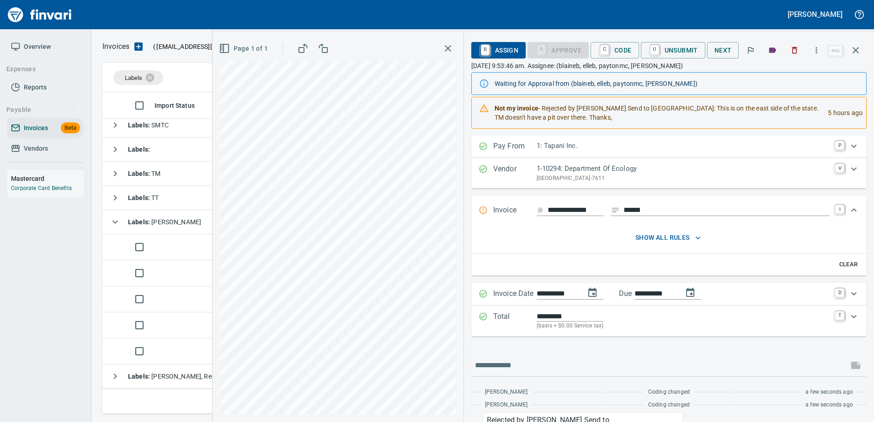
scroll to position [0, 0]
click at [853, 51] on icon "button" at bounding box center [855, 50] width 11 height 11
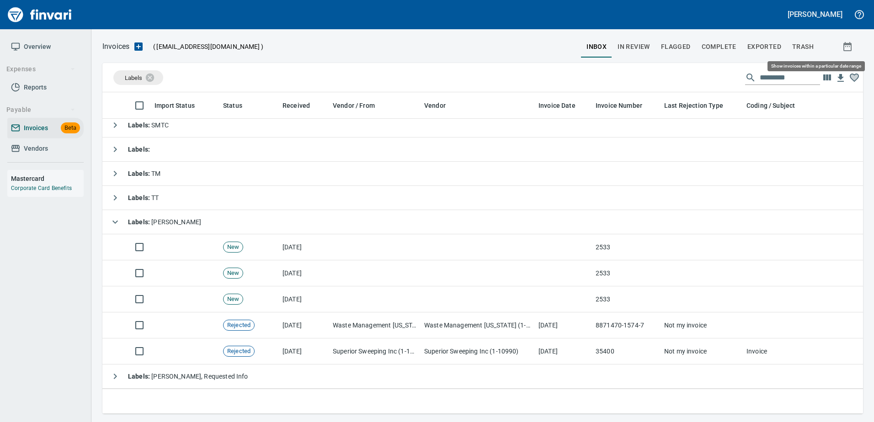
scroll to position [308, 746]
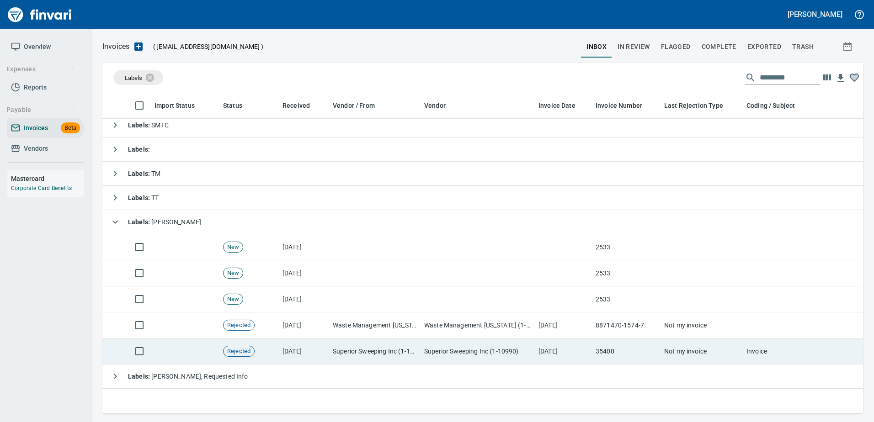
click at [603, 343] on td "35400" at bounding box center [626, 352] width 69 height 26
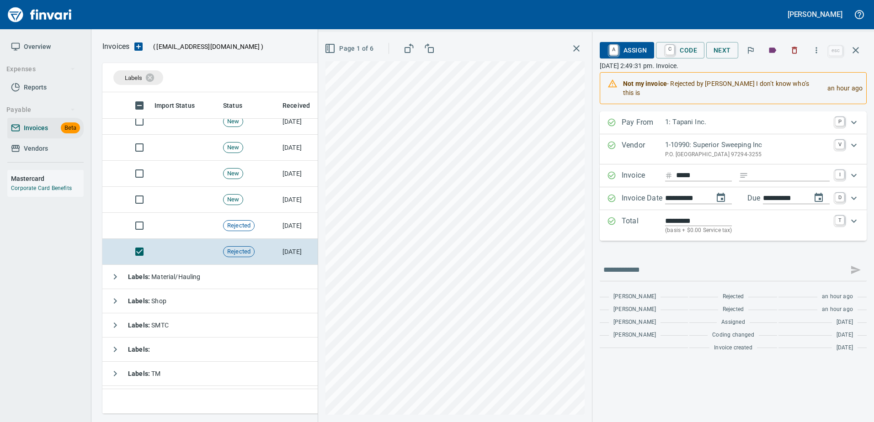
click at [632, 47] on span "A Assign" at bounding box center [627, 51] width 40 height 16
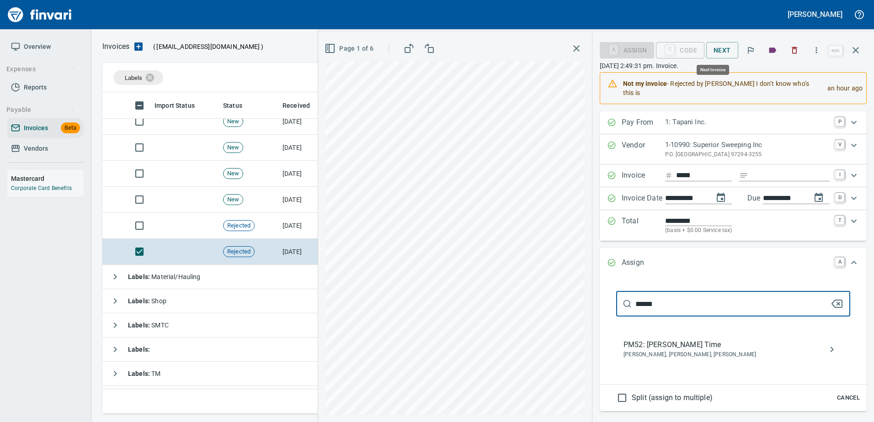
scroll to position [308, 746]
type input "******"
click at [664, 341] on span "PM52: Dustin Nelson Time" at bounding box center [726, 345] width 205 height 11
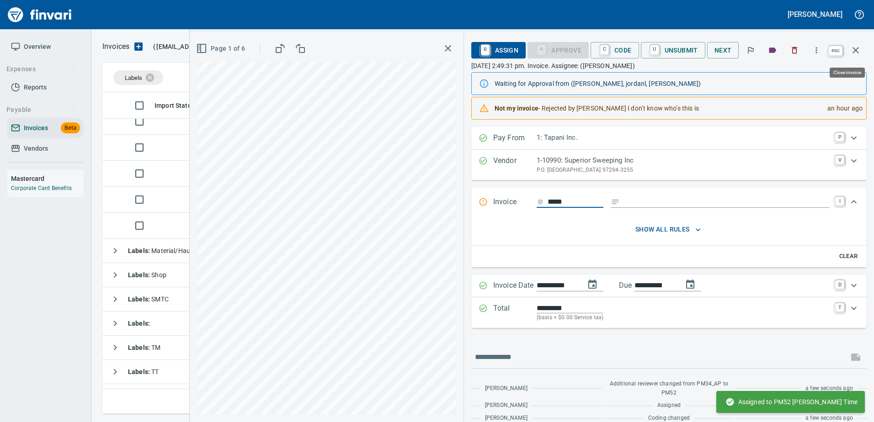
click at [855, 47] on icon "button" at bounding box center [855, 50] width 11 height 11
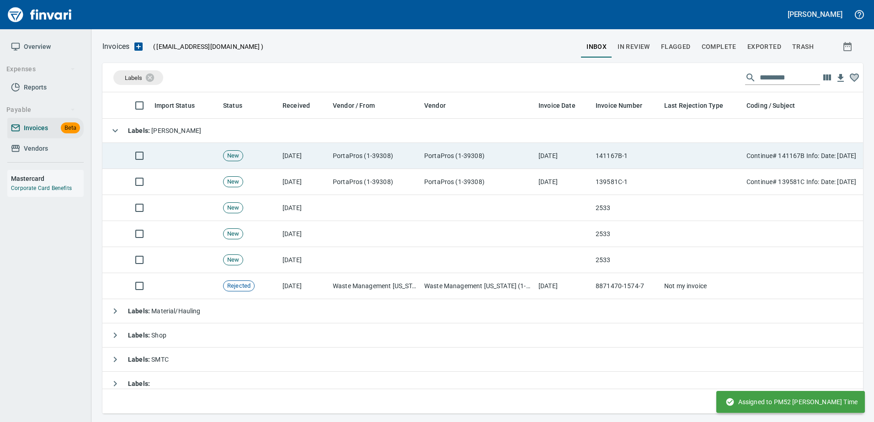
click at [452, 158] on td "PortaPros (1-39308)" at bounding box center [478, 156] width 114 height 26
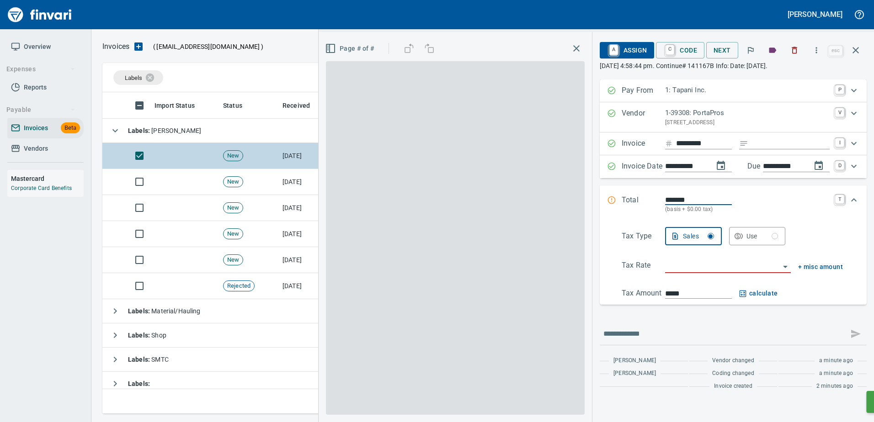
scroll to position [308, 746]
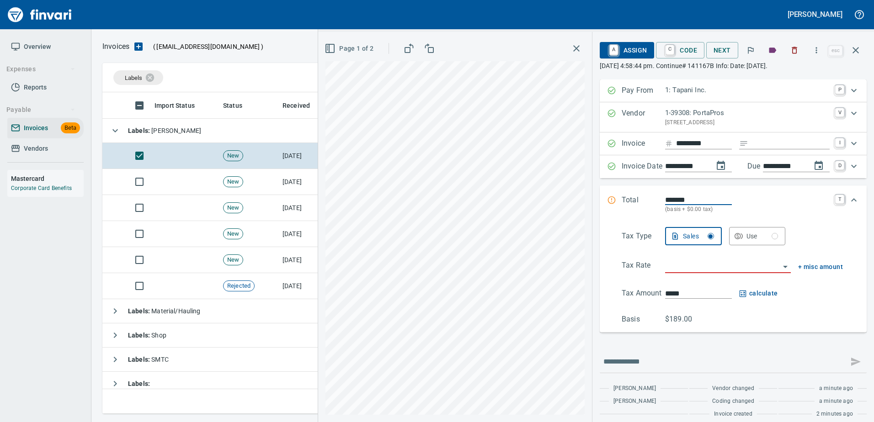
click at [772, 146] on input "Expand" at bounding box center [791, 143] width 78 height 11
click at [782, 142] on input "Expand" at bounding box center [791, 143] width 78 height 11
type input "******"
click at [707, 265] on input "search" at bounding box center [722, 266] width 115 height 13
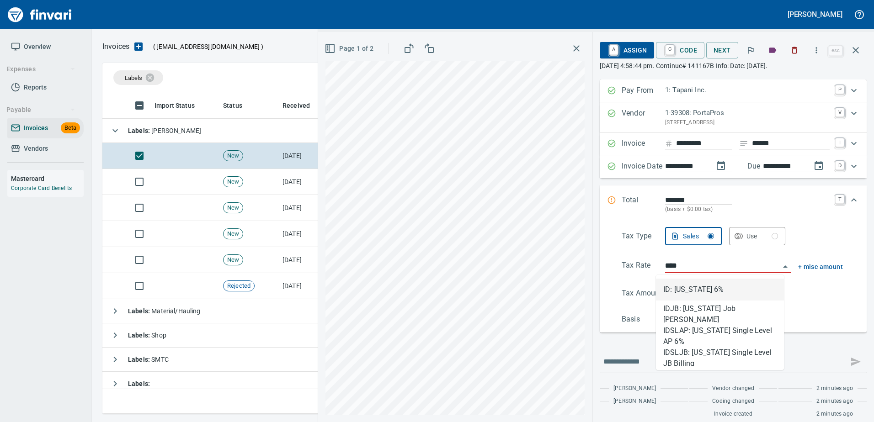
click at [706, 294] on li "ID: Idaho 6%" at bounding box center [720, 290] width 128 height 22
type input "**********"
type input "******"
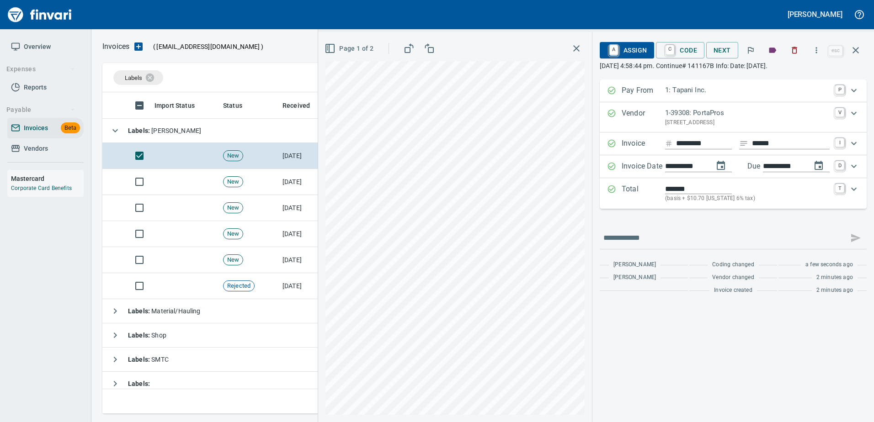
type input "**********"
click at [660, 198] on p "Total" at bounding box center [643, 194] width 43 height 20
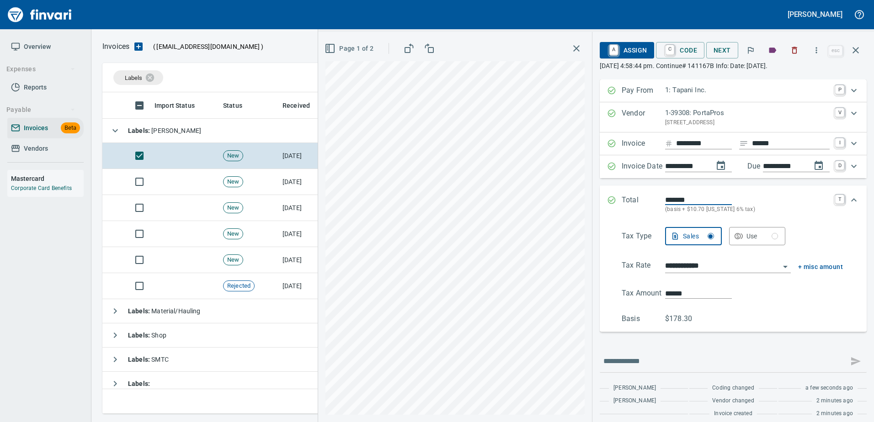
click at [683, 289] on input "******" at bounding box center [698, 293] width 67 height 11
click at [629, 46] on span "A Assign" at bounding box center [627, 51] width 40 height 16
type input "*****"
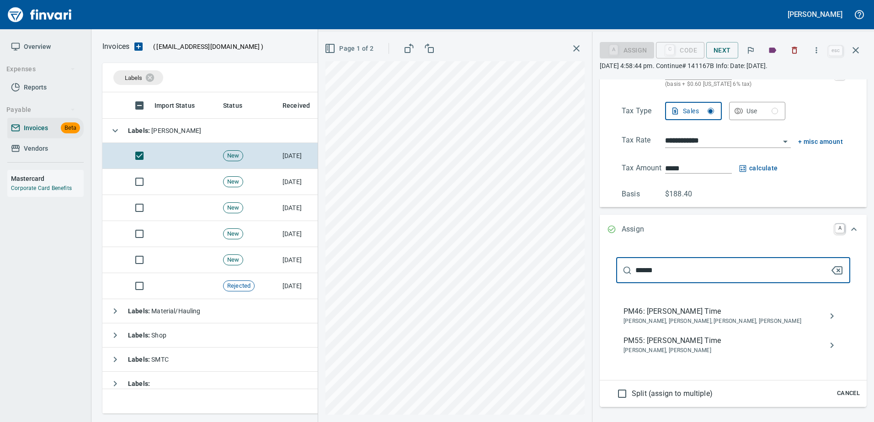
scroll to position [91, 0]
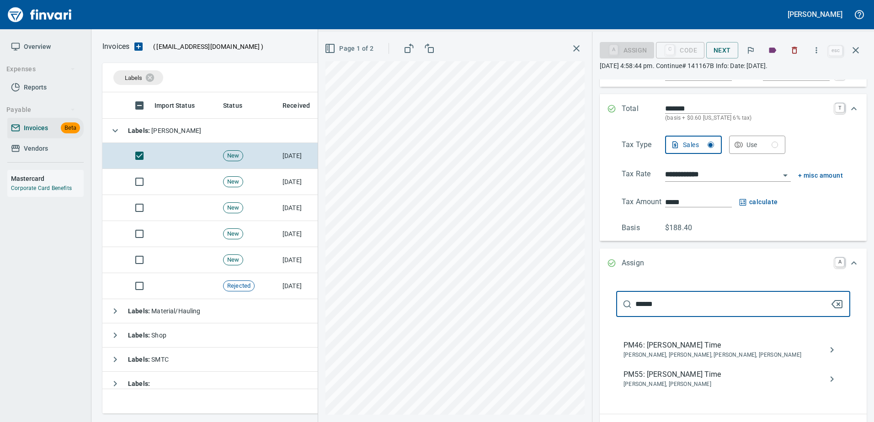
type input "******"
click at [645, 376] on span "PM55: Cory Gove Time" at bounding box center [726, 374] width 205 height 11
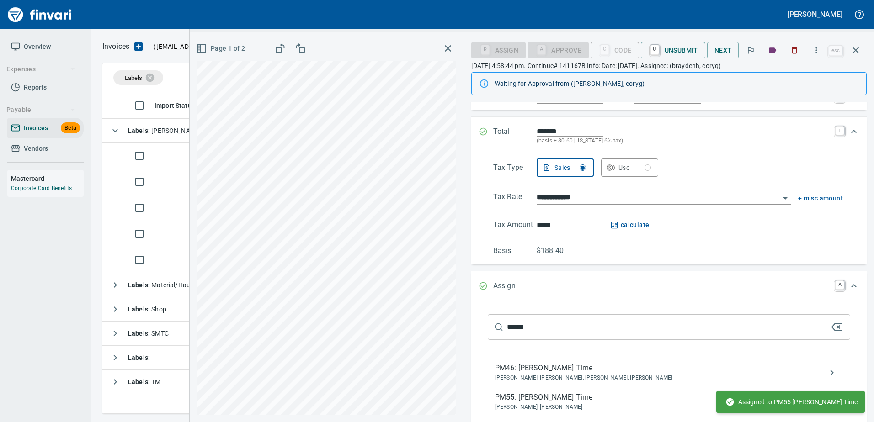
click at [853, 53] on icon "button" at bounding box center [855, 50] width 11 height 11
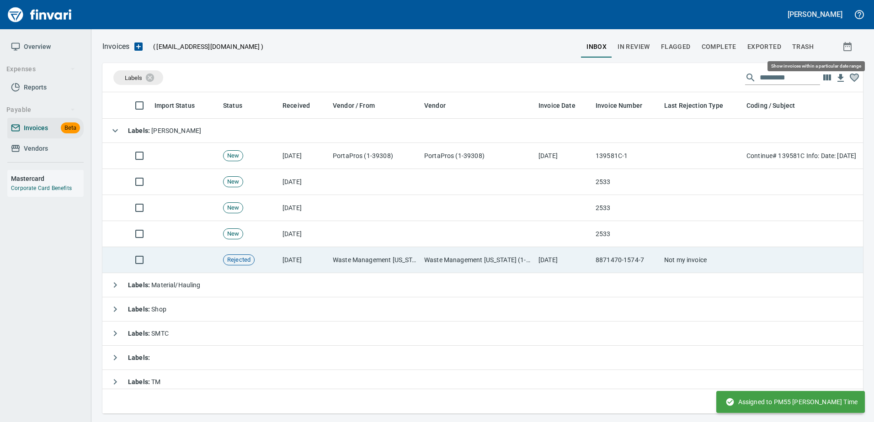
scroll to position [308, 747]
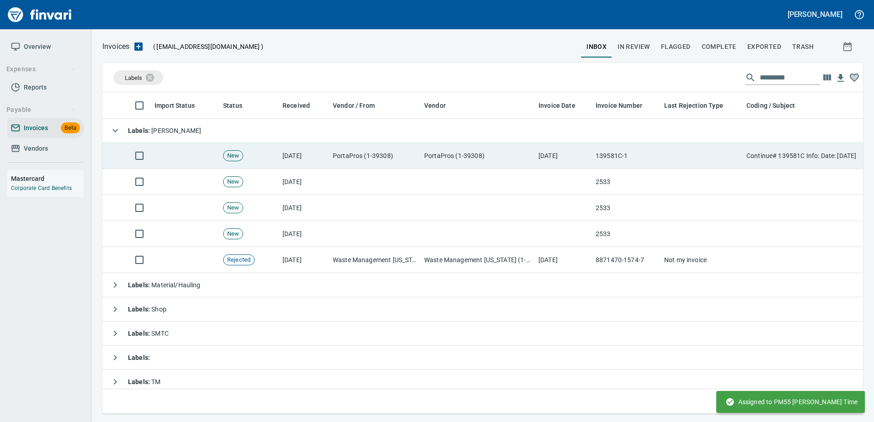
click at [605, 155] on td "139581C-1" at bounding box center [626, 156] width 69 height 26
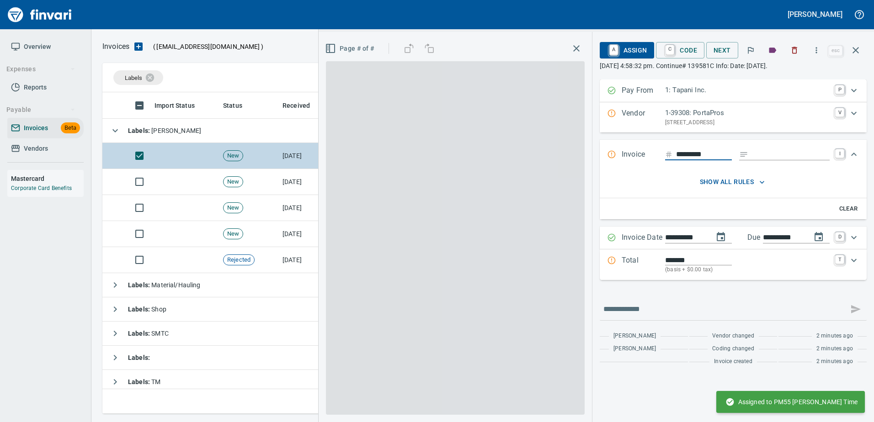
scroll to position [308, 746]
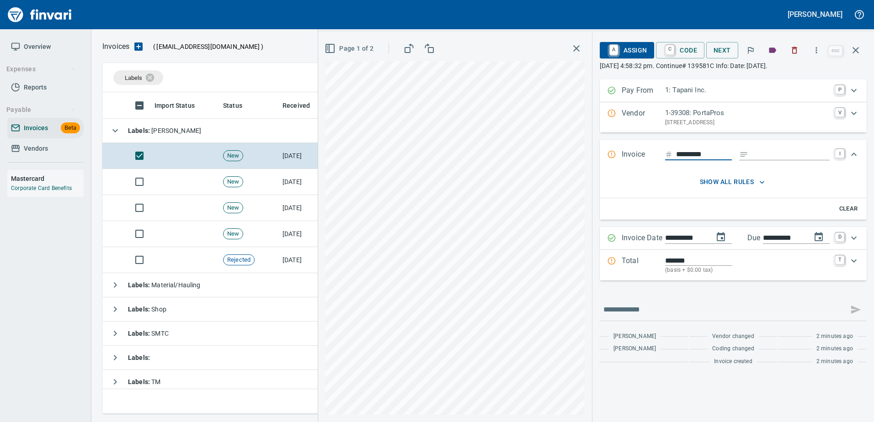
click at [763, 152] on input "Expand" at bounding box center [791, 154] width 78 height 11
type input "******"
click at [666, 266] on p "(basis + $0.00 tax)" at bounding box center [747, 270] width 165 height 9
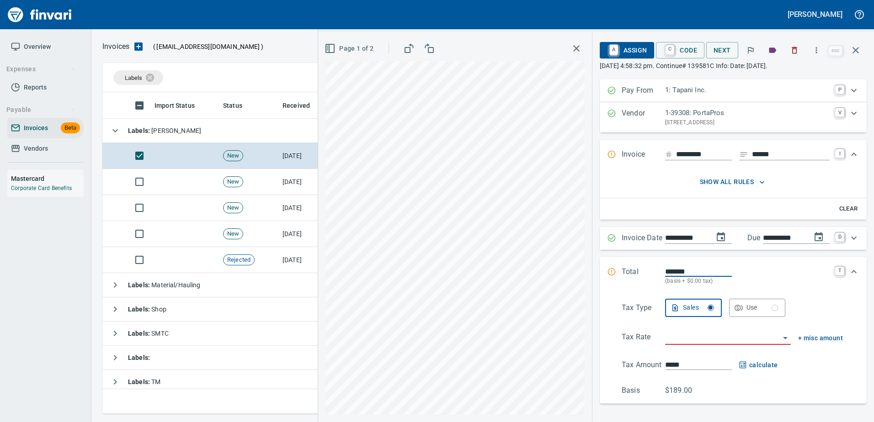
click at [680, 342] on input "search" at bounding box center [722, 338] width 115 height 13
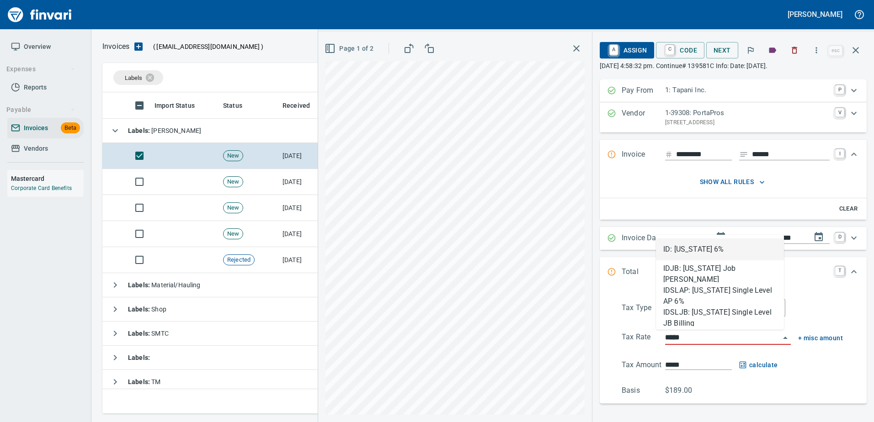
click at [694, 252] on li "ID: Idaho 6%" at bounding box center [720, 250] width 128 height 22
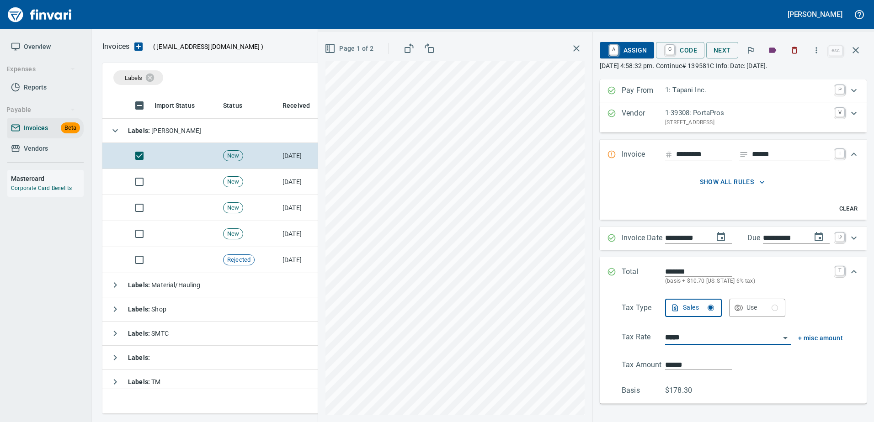
type input "**********"
type input "******"
type input "**********"
click at [477, 372] on div "**********" at bounding box center [596, 227] width 556 height 390
click at [623, 49] on span "A Assign" at bounding box center [627, 51] width 40 height 16
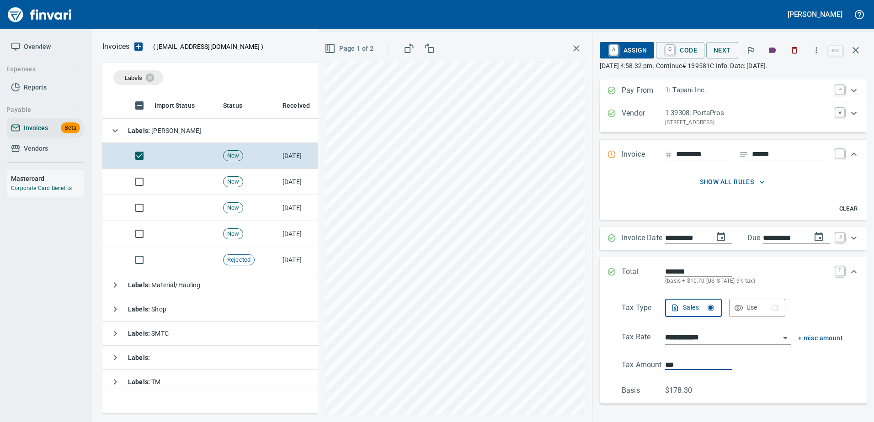
type input "*****"
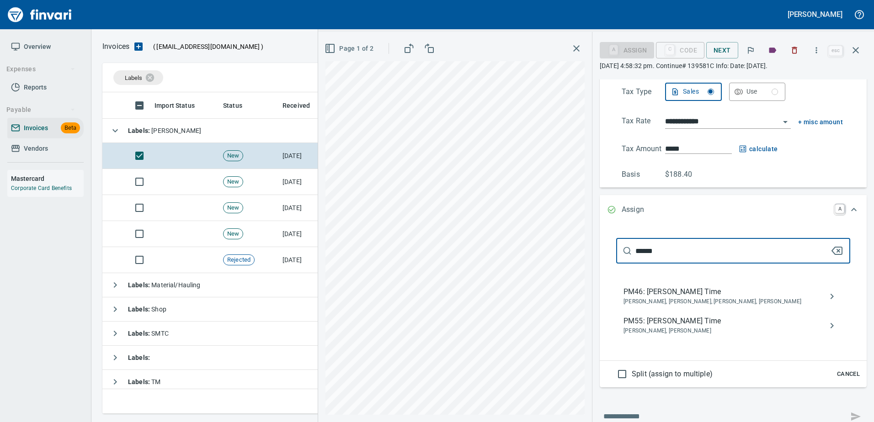
type input "******"
click at [695, 323] on span "PM55: Cory Gove Time" at bounding box center [726, 321] width 205 height 11
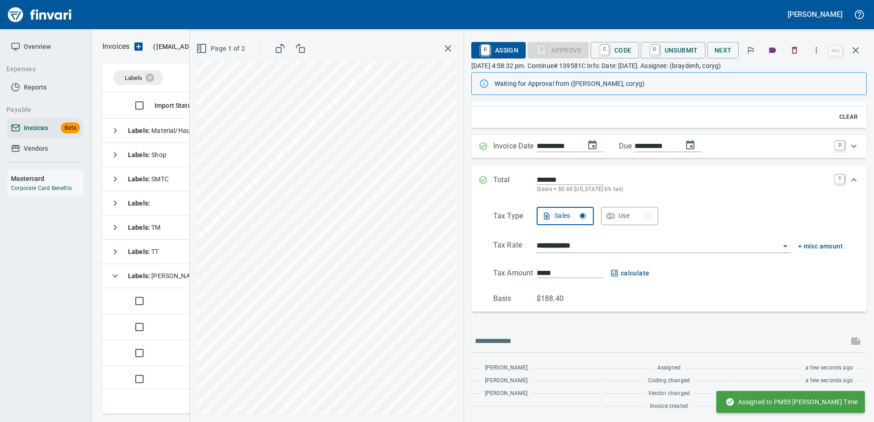
scroll to position [106, 0]
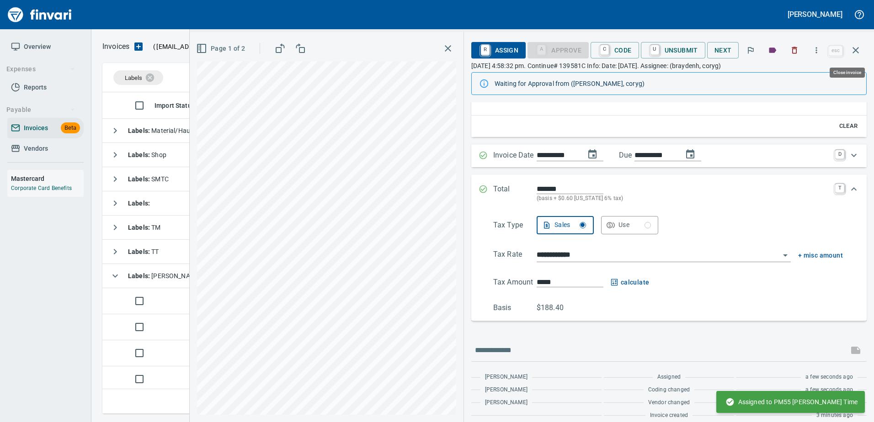
click at [855, 50] on icon "button" at bounding box center [855, 50] width 11 height 11
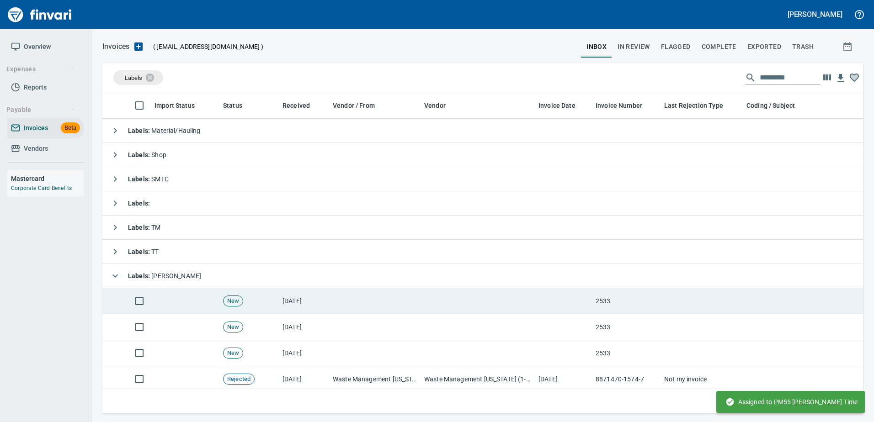
click at [499, 298] on td at bounding box center [478, 301] width 114 height 26
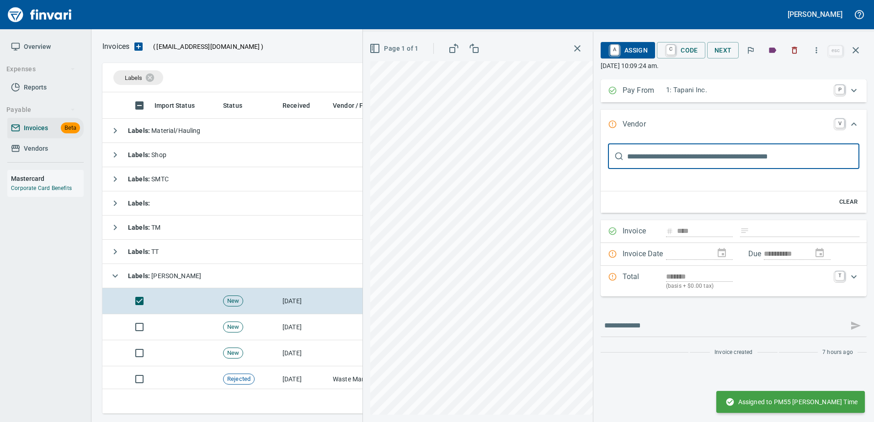
click at [857, 47] on icon "button" at bounding box center [855, 50] width 11 height 11
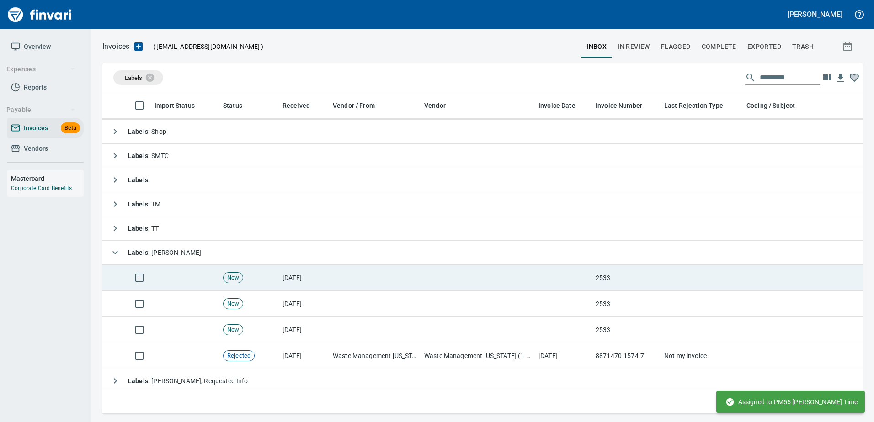
scroll to position [34, 0]
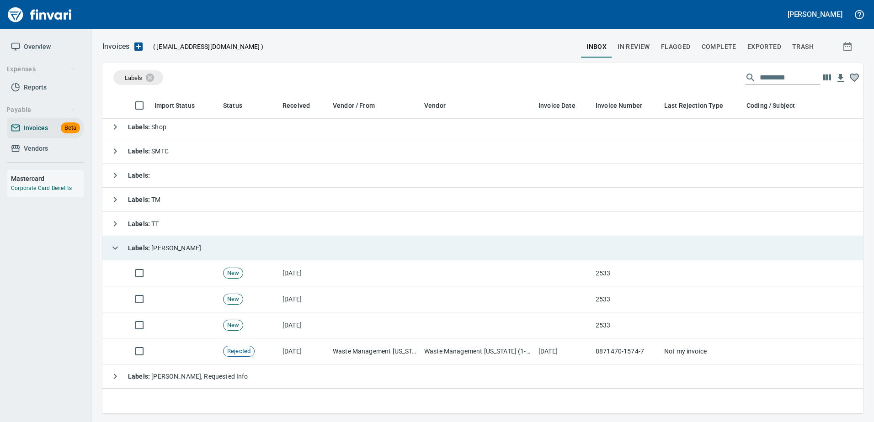
click at [124, 244] on div "Labels : Heidi" at bounding box center [153, 248] width 95 height 18
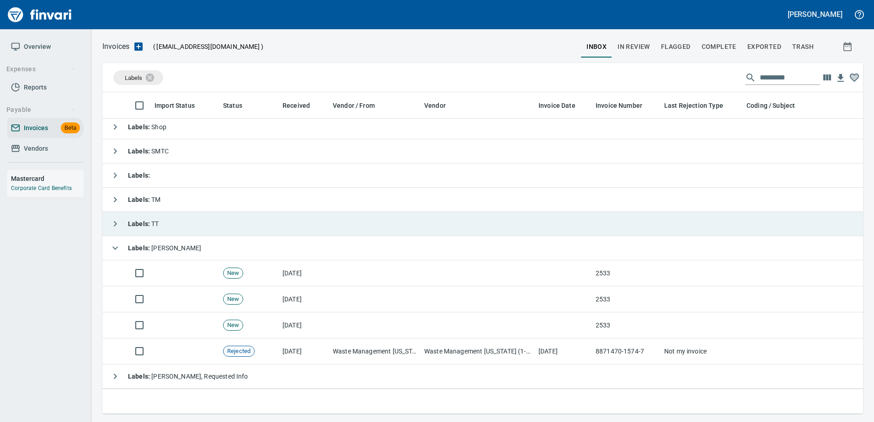
scroll to position [0, 0]
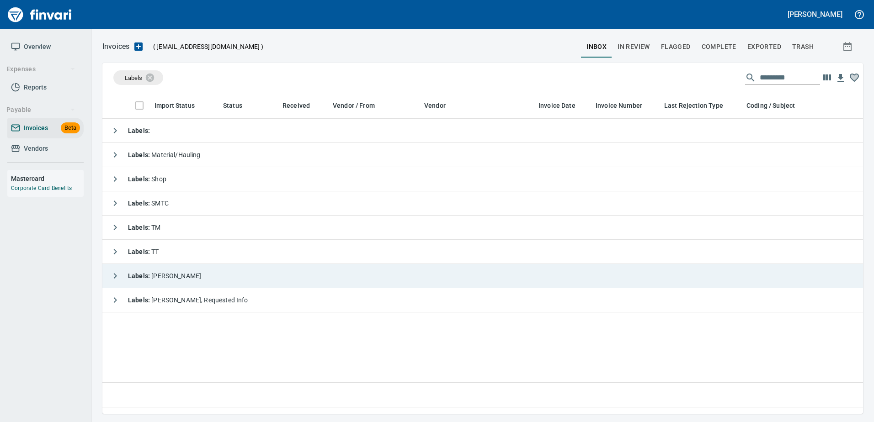
click at [113, 272] on icon "button" at bounding box center [115, 276] width 11 height 11
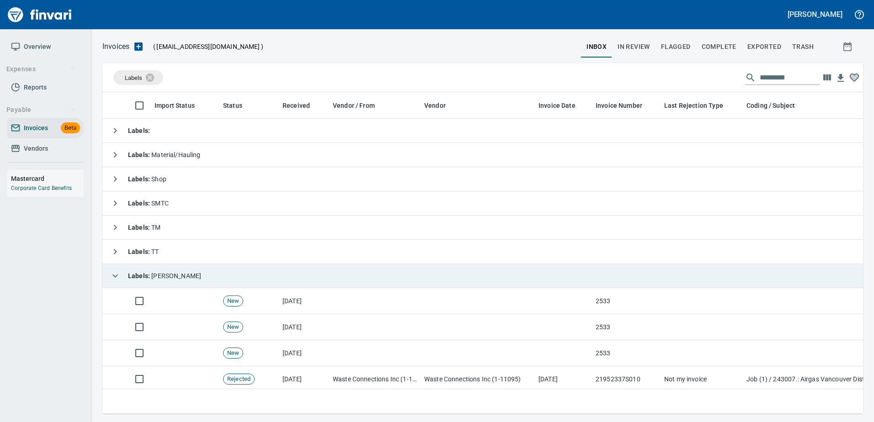
click at [113, 272] on icon "button" at bounding box center [115, 276] width 11 height 11
